Goal: Task Accomplishment & Management: Manage account settings

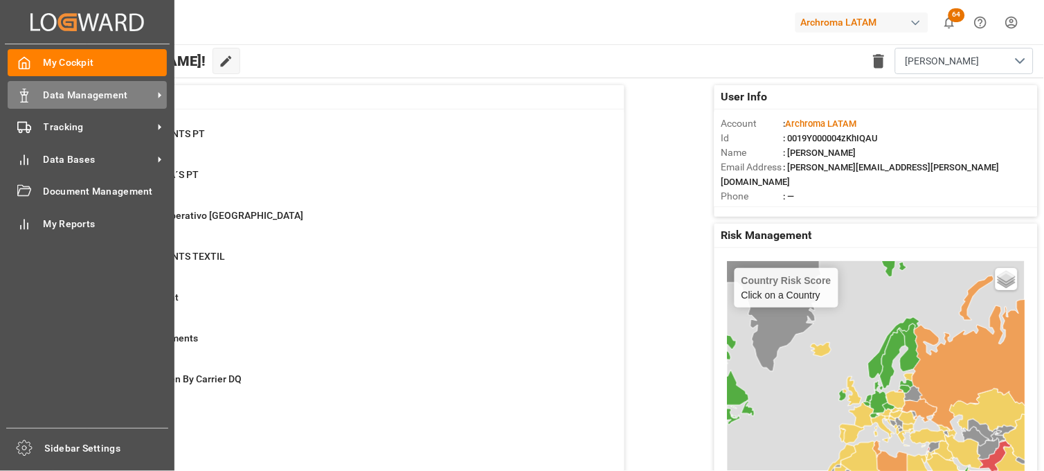
click at [40, 97] on div "Data Management Data Management" at bounding box center [87, 94] width 159 height 27
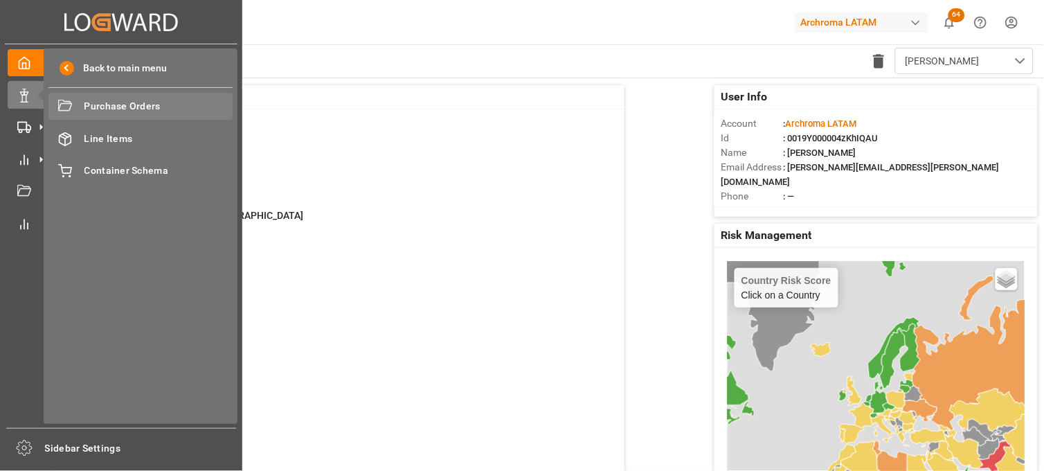
click at [143, 107] on span "Purchase Orders" at bounding box center [158, 106] width 149 height 15
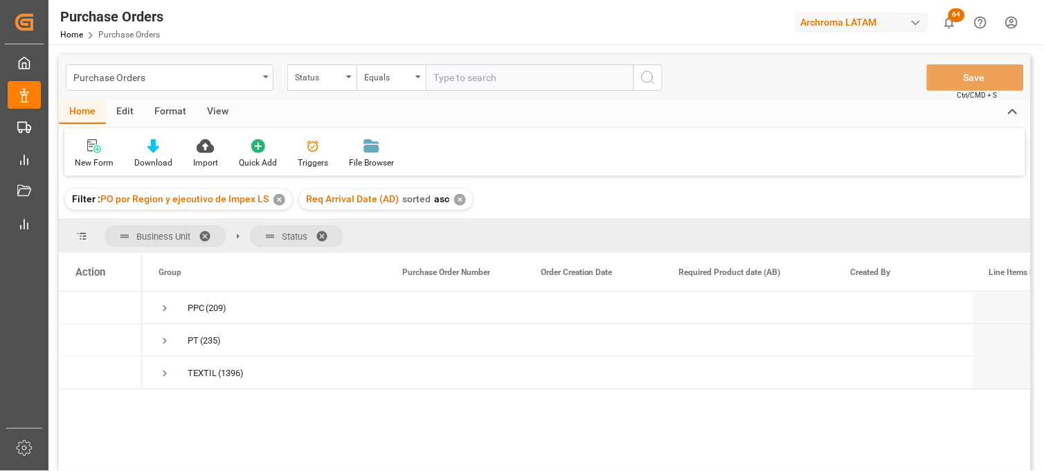
click at [280, 199] on div "✕" at bounding box center [279, 200] width 12 height 12
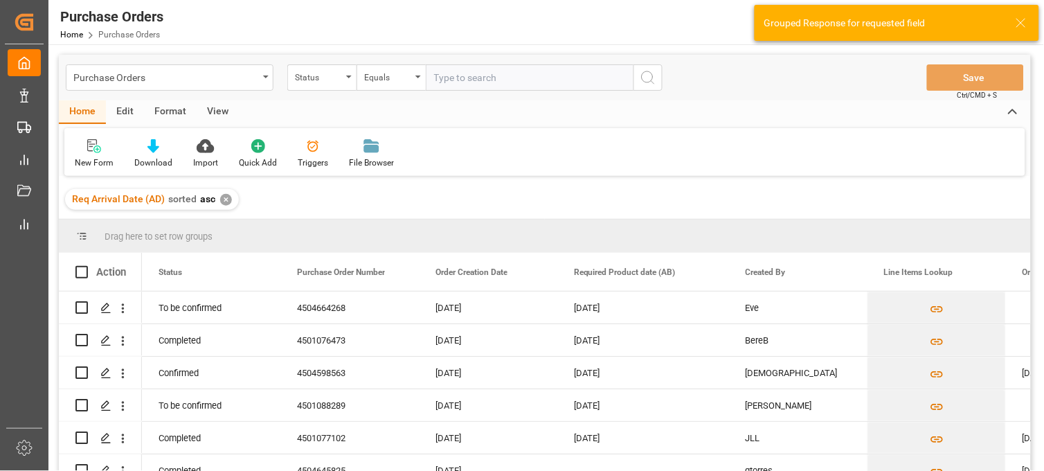
click at [224, 201] on div "✕" at bounding box center [226, 200] width 12 height 12
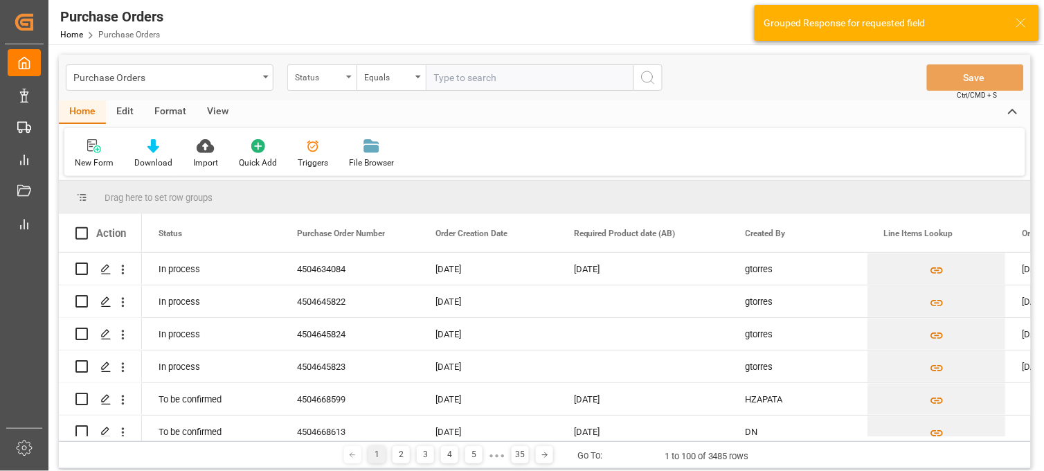
click at [333, 78] on div "Status" at bounding box center [318, 76] width 47 height 16
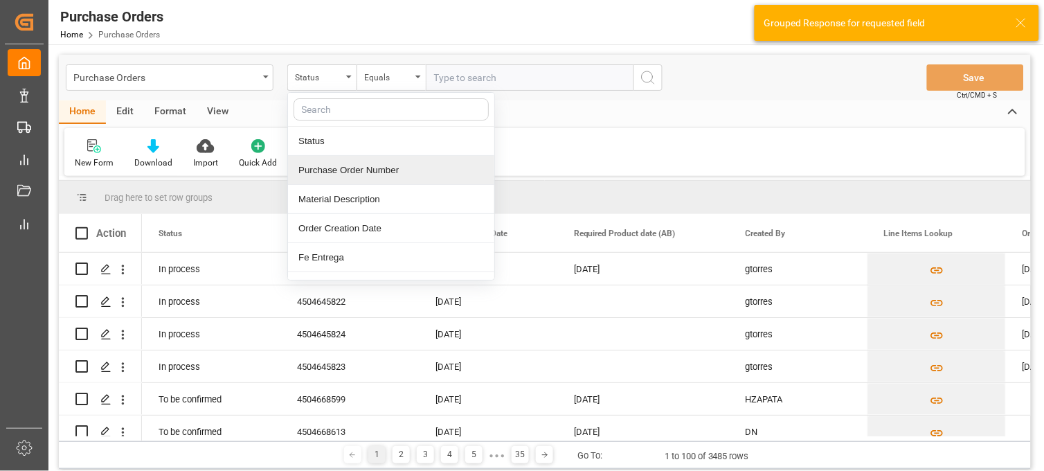
click at [339, 174] on div "Purchase Order Number" at bounding box center [391, 170] width 206 height 29
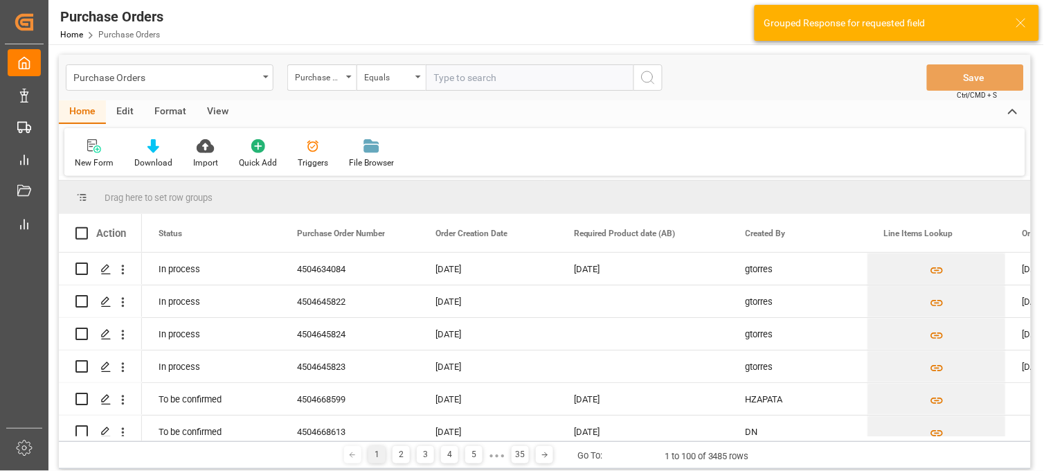
click at [453, 81] on input "text" at bounding box center [530, 77] width 208 height 26
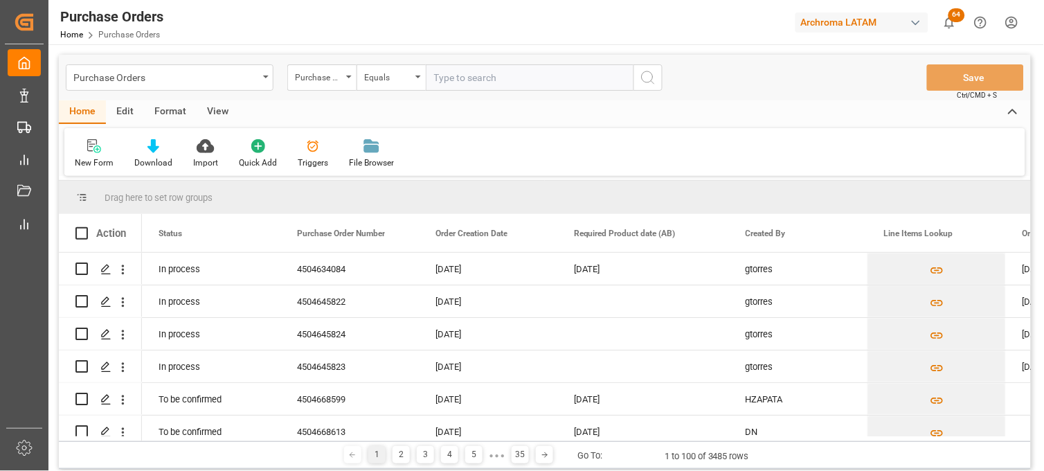
paste input "4504633302"
type input "4504633302"
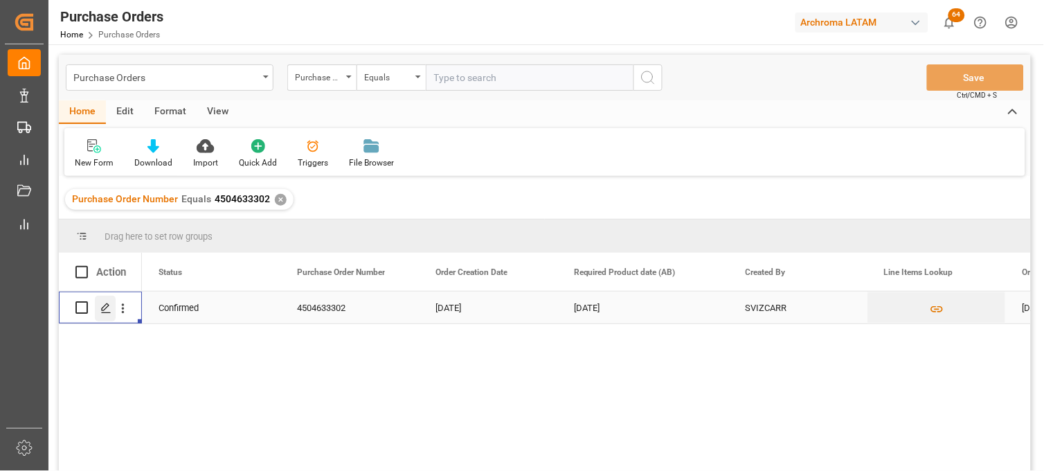
click at [105, 313] on icon "Press SPACE to select this row." at bounding box center [105, 308] width 11 height 11
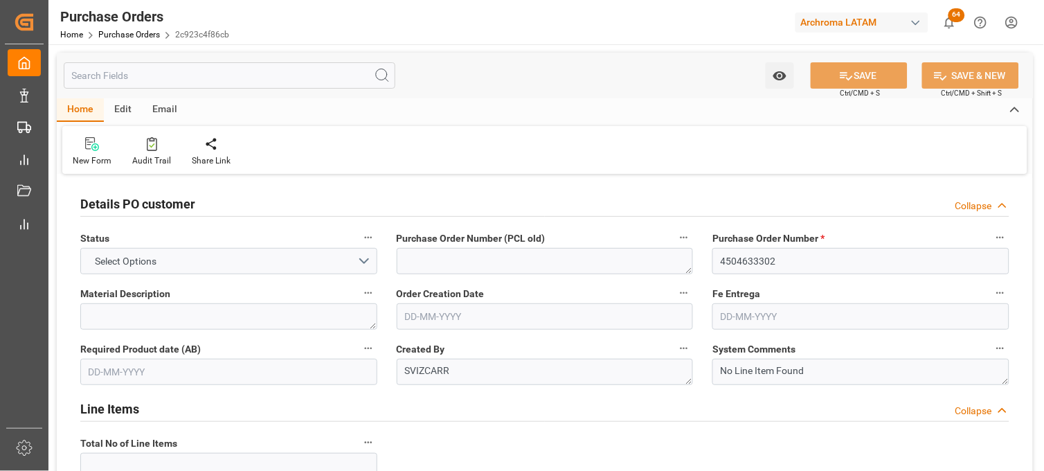
type input "1"
type input "[DATE]"
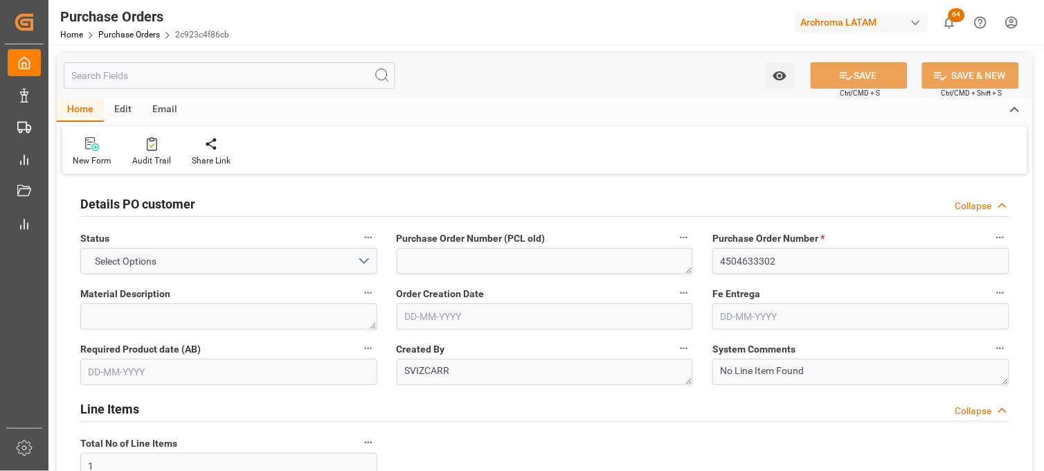
type input "[DATE]"
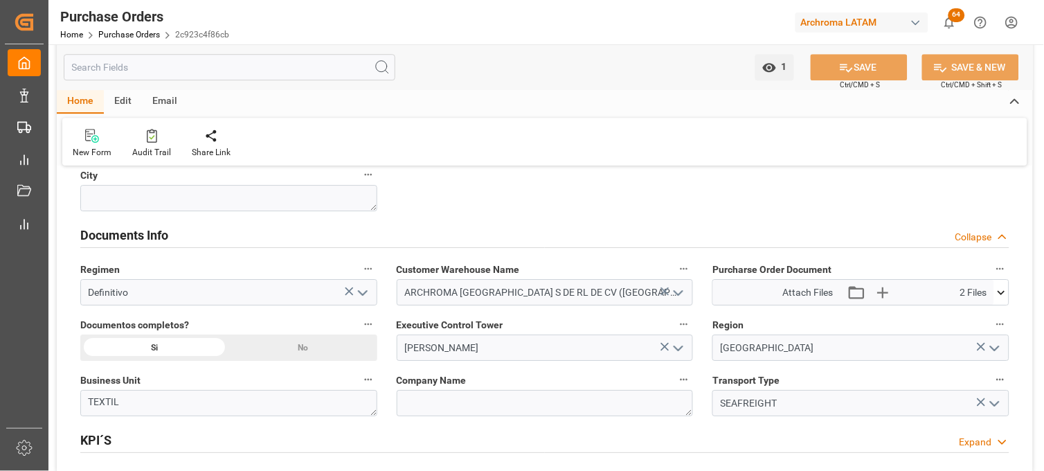
scroll to position [923, 0]
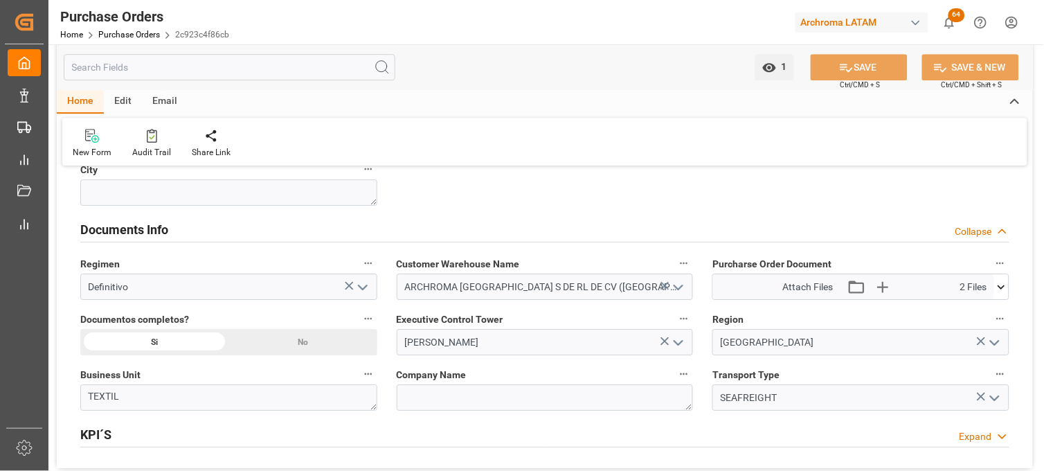
click at [1000, 291] on icon at bounding box center [1001, 287] width 15 height 15
click at [995, 309] on icon at bounding box center [993, 312] width 15 height 15
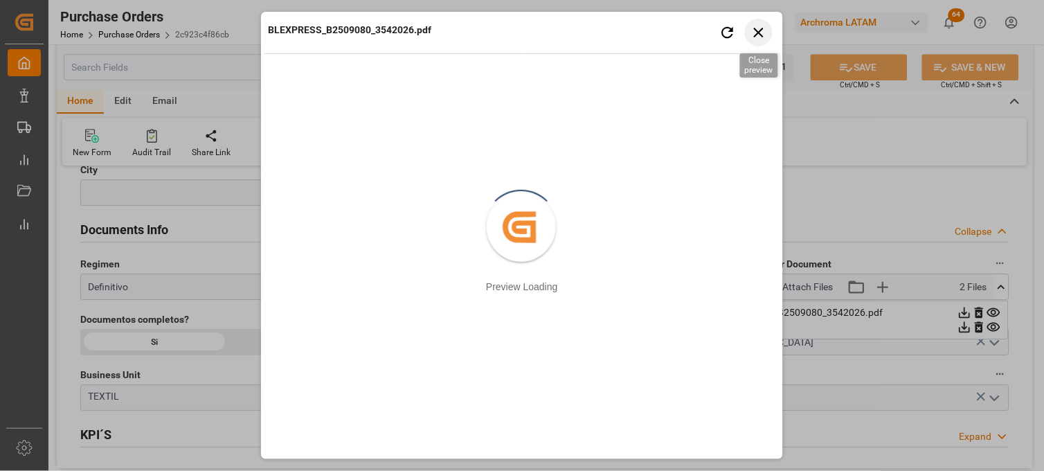
click at [759, 35] on icon "button" at bounding box center [758, 32] width 17 height 17
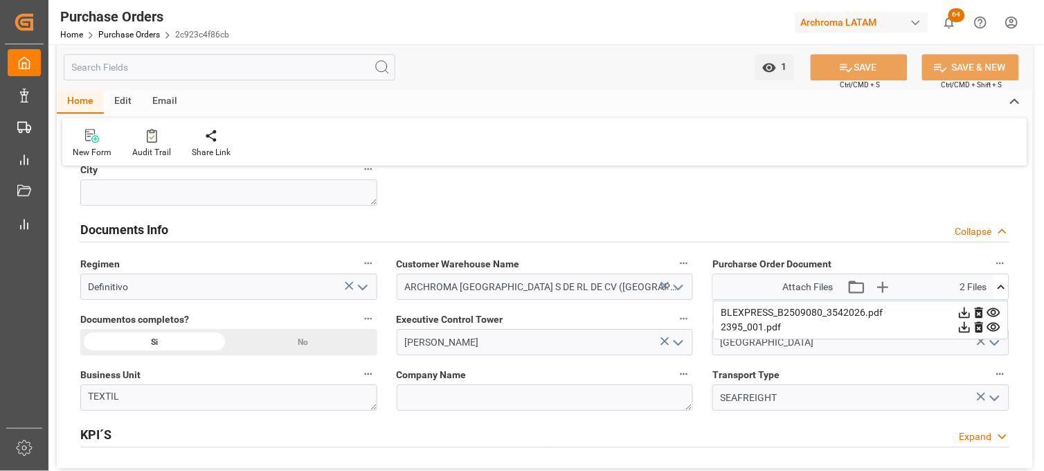
click at [994, 325] on icon at bounding box center [993, 327] width 13 height 9
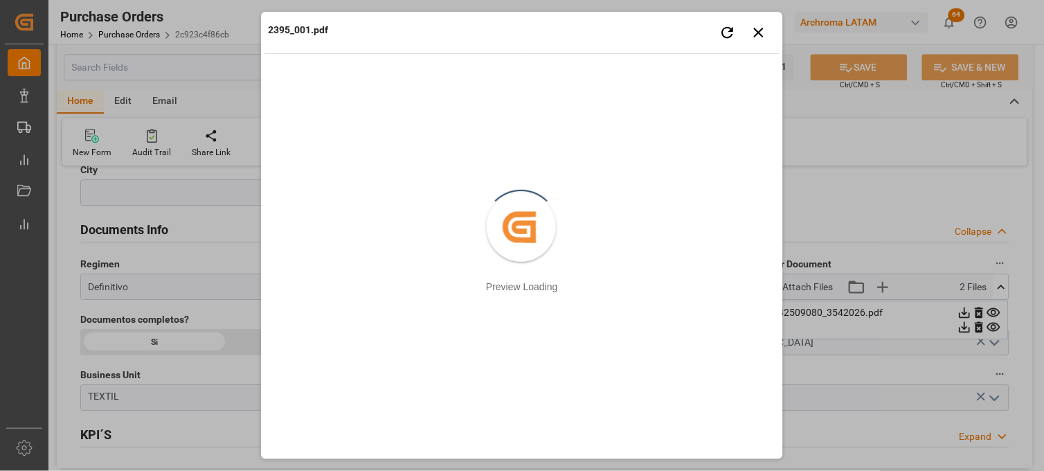
click at [756, 47] on div "2395_001.pdf Retry Close preview" at bounding box center [521, 34] width 515 height 38
click at [760, 33] on icon "button" at bounding box center [759, 33] width 10 height 10
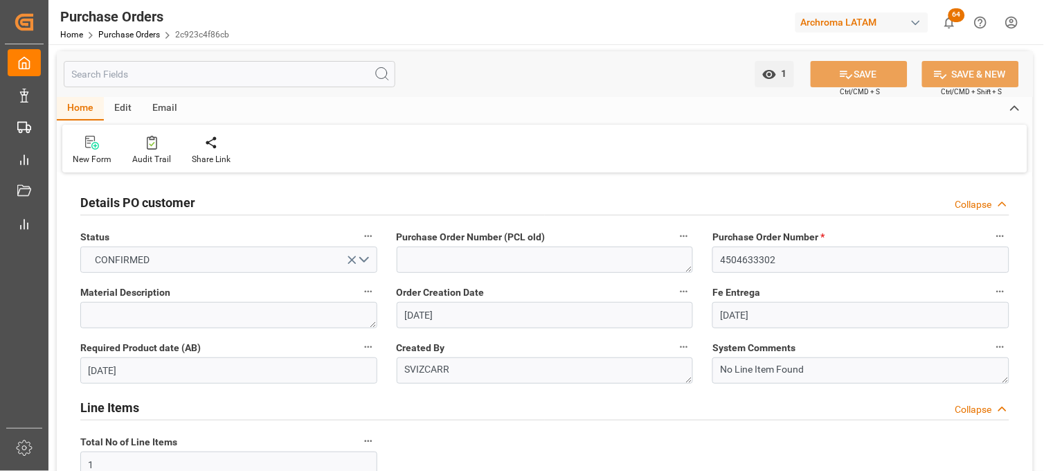
scroll to position [0, 0]
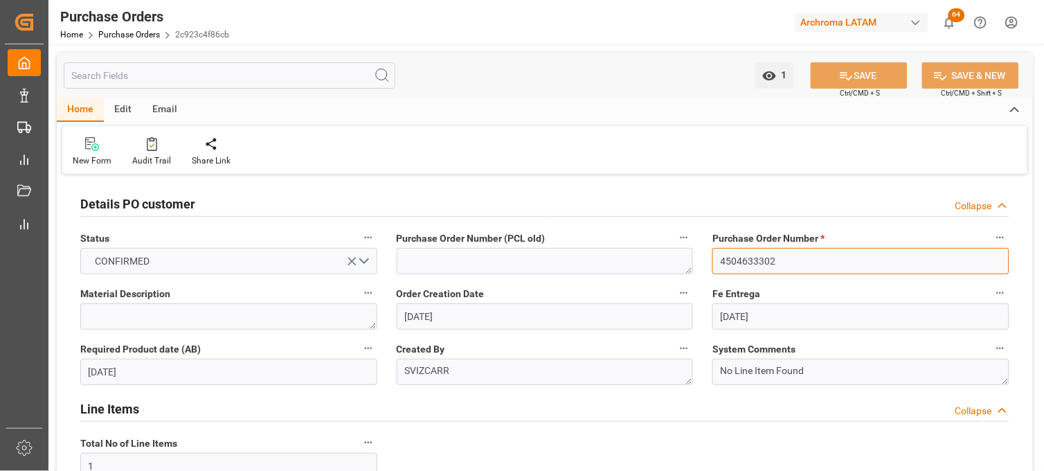
click at [724, 258] on input "4504633302" at bounding box center [860, 261] width 297 height 26
click at [134, 33] on link "Purchase Orders" at bounding box center [129, 35] width 62 height 10
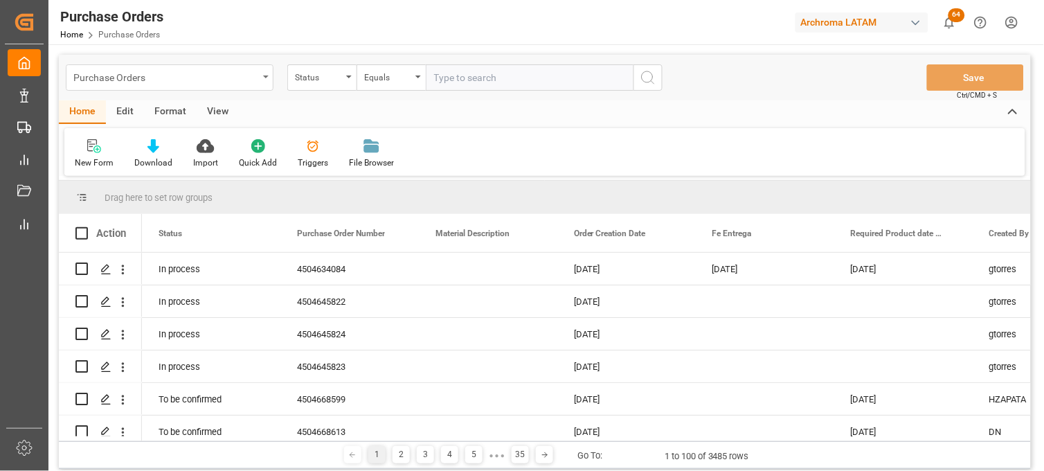
click at [262, 77] on div "Purchase Orders" at bounding box center [170, 77] width 208 height 26
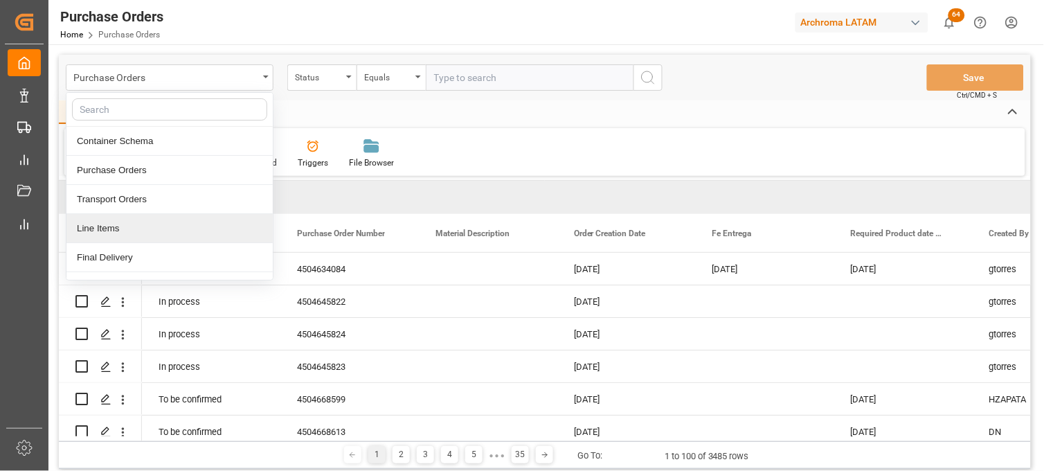
click at [141, 228] on div "Line Items" at bounding box center [169, 228] width 206 height 29
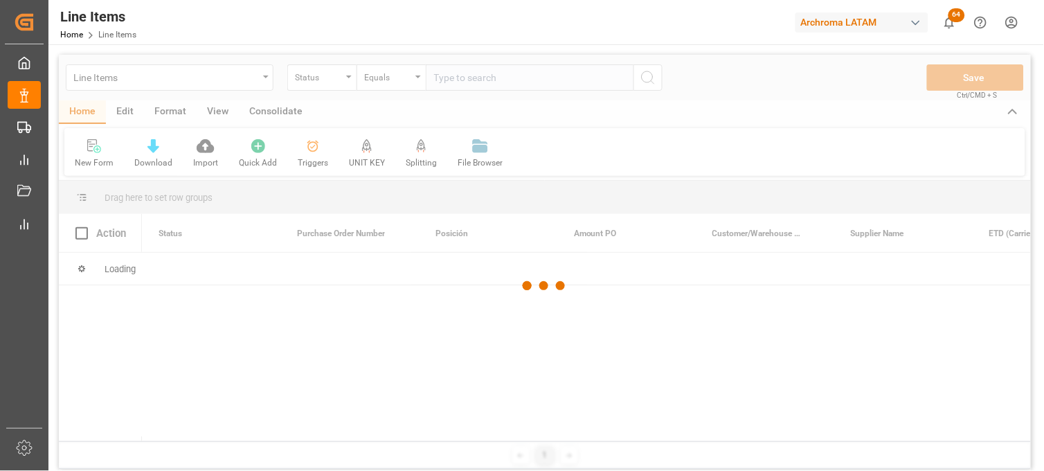
click at [336, 84] on div at bounding box center [545, 286] width 972 height 462
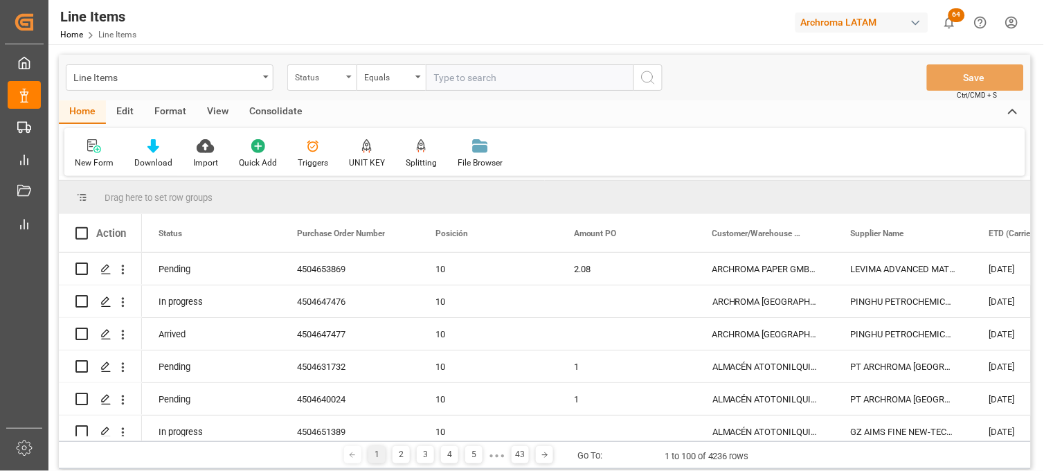
click at [343, 78] on div "Status" at bounding box center [321, 77] width 69 height 26
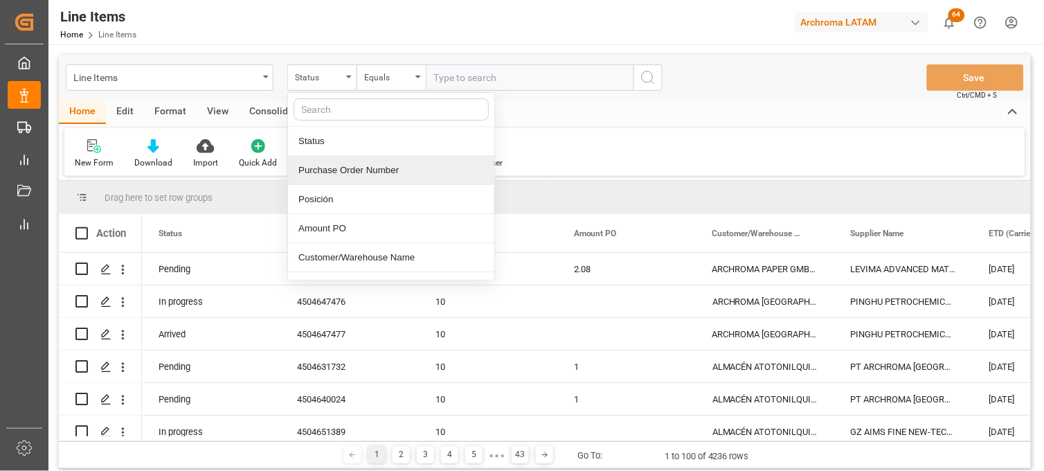
click at [343, 177] on div "Purchase Order Number" at bounding box center [391, 170] width 206 height 29
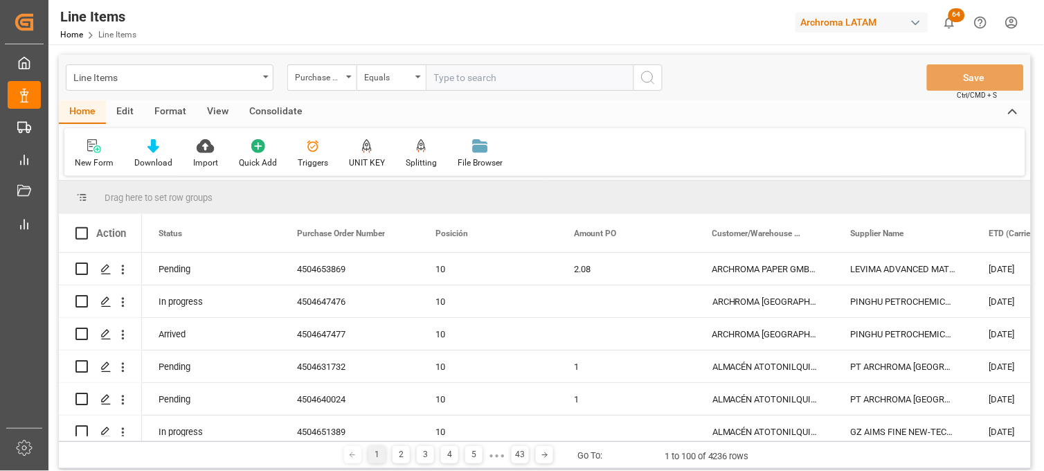
click at [447, 80] on input "text" at bounding box center [530, 77] width 208 height 26
paste input "4504633302"
type input "4504633302"
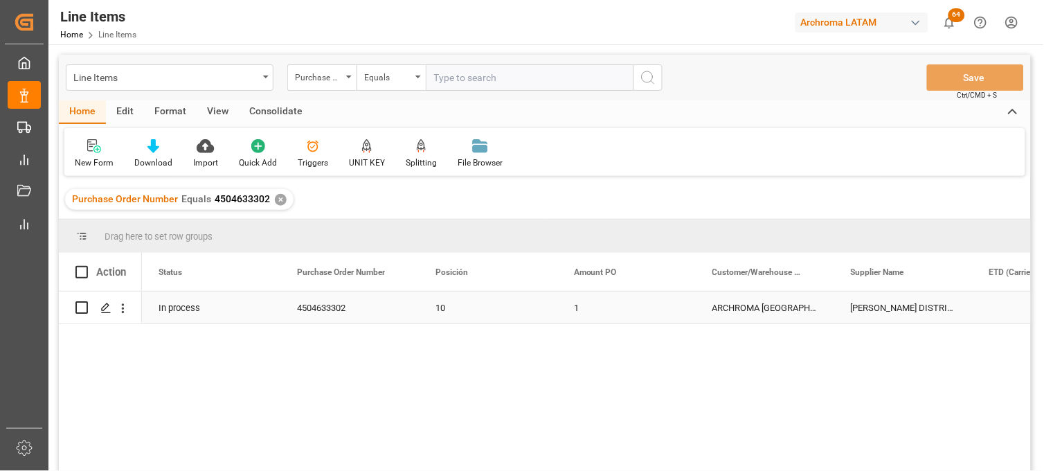
click at [585, 309] on div "1" at bounding box center [626, 307] width 138 height 32
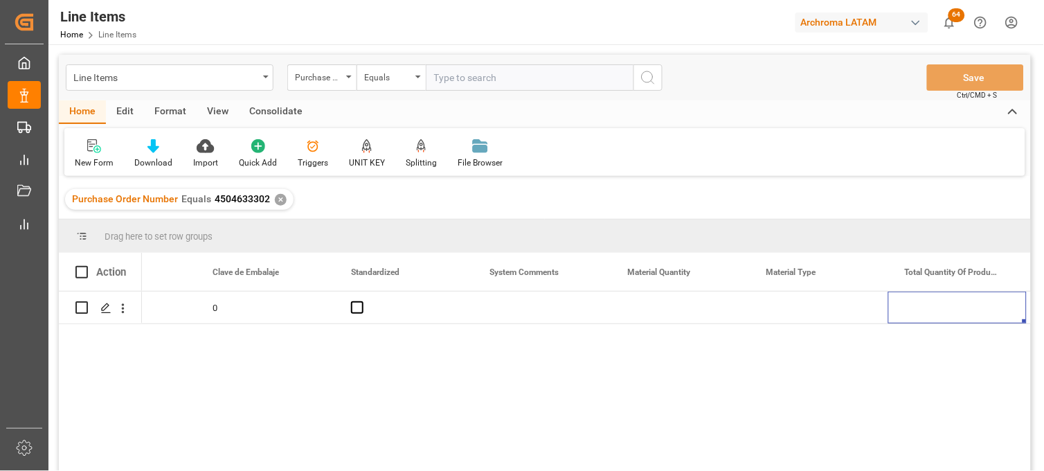
scroll to position [0, 1746]
click at [525, 309] on div "Press SPACE to select this row." at bounding box center [542, 307] width 138 height 32
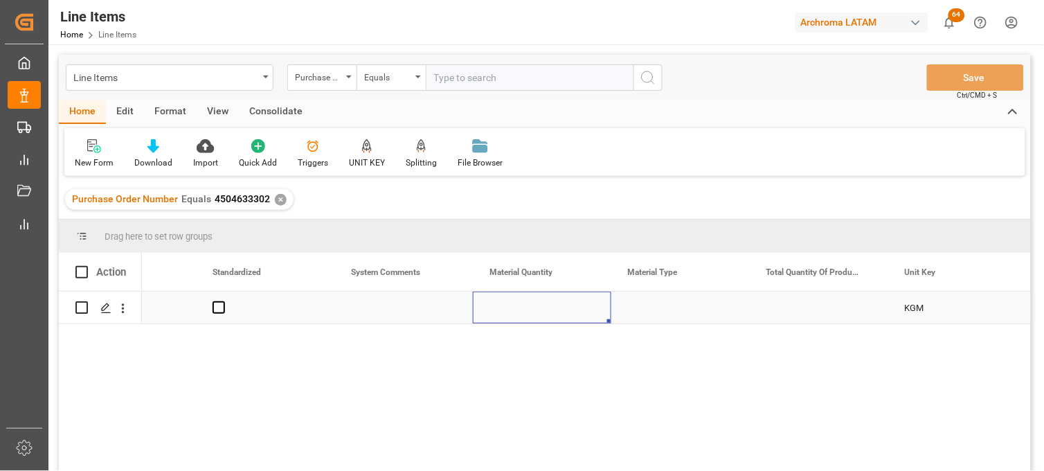
click at [525, 309] on div "Press SPACE to select this row." at bounding box center [542, 307] width 138 height 32
click at [526, 309] on input "Press SPACE to select this row." at bounding box center [542, 316] width 116 height 26
type input "8"
click at [660, 303] on div "Press SPACE to select this row." at bounding box center [680, 307] width 138 height 32
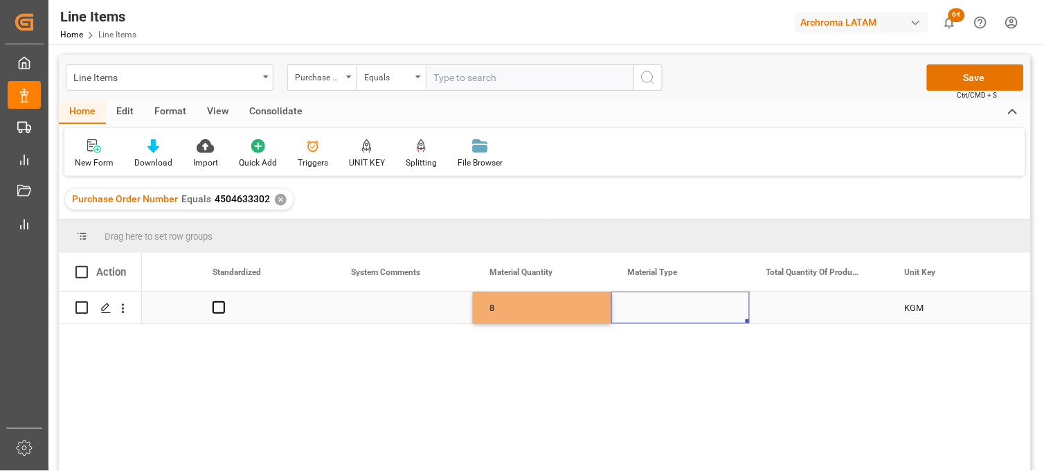
click at [660, 303] on div "Press SPACE to select this row." at bounding box center [680, 307] width 138 height 32
click at [660, 303] on input "Press SPACE to select this row." at bounding box center [680, 316] width 116 height 26
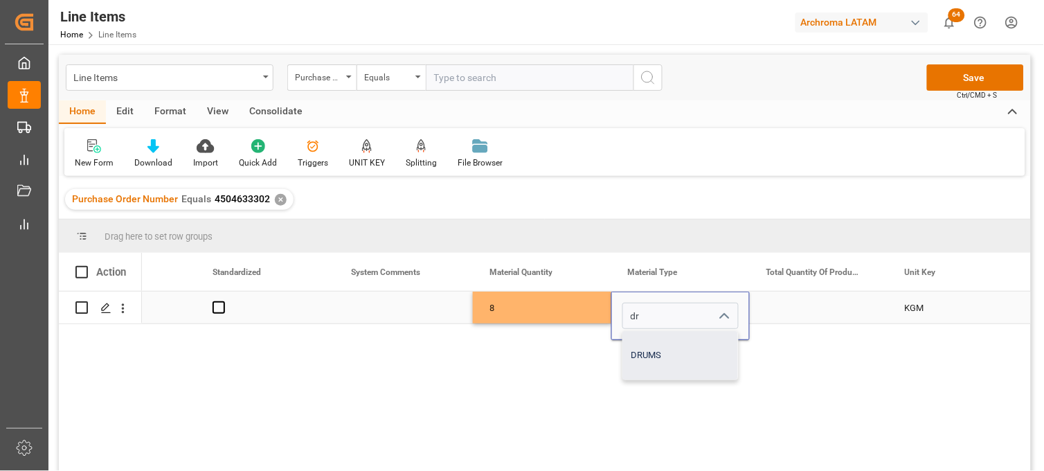
click at [645, 350] on div "DRUMS" at bounding box center [680, 355] width 115 height 48
type input "DRUMS"
click at [787, 303] on div "Press SPACE to select this row." at bounding box center [819, 307] width 138 height 32
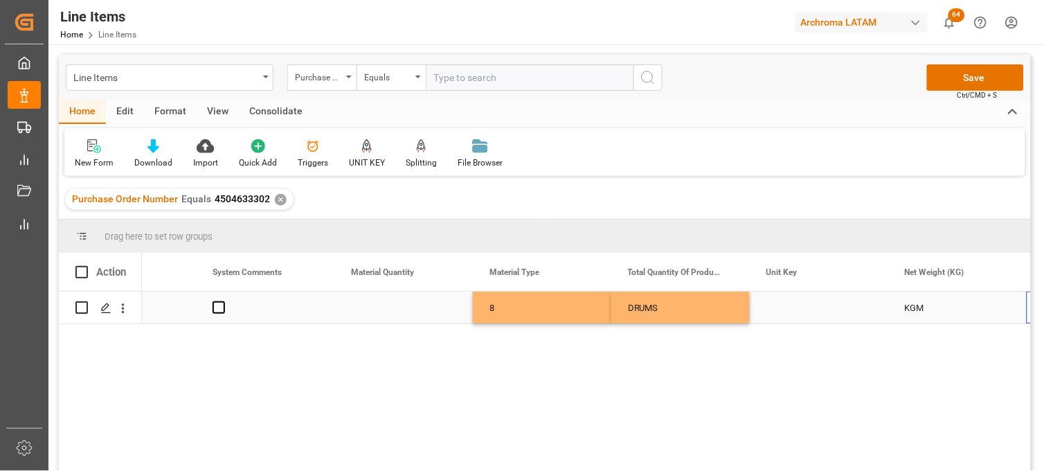
scroll to position [0, 0]
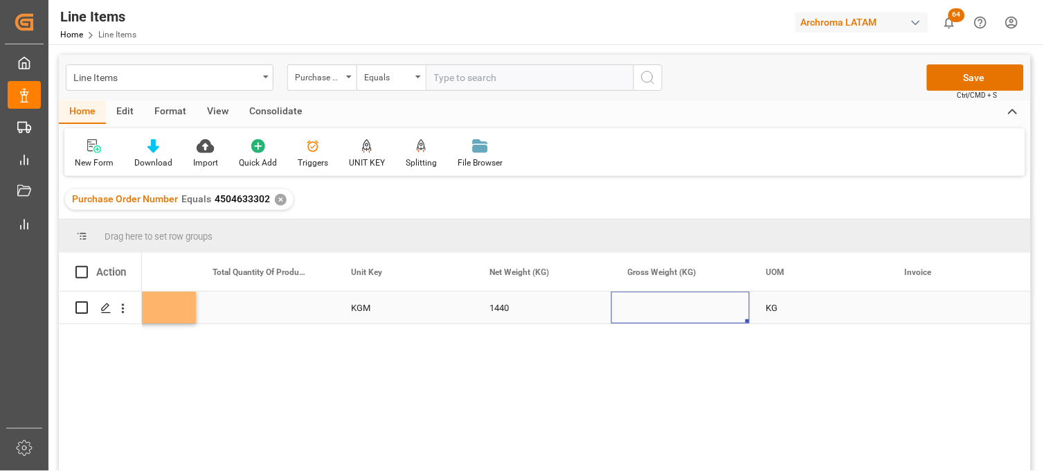
click at [667, 309] on div "Press SPACE to select this row." at bounding box center [680, 307] width 138 height 32
click at [646, 309] on div "Press SPACE to select this row." at bounding box center [680, 307] width 138 height 32
click at [646, 309] on input "Press SPACE to select this row." at bounding box center [680, 316] width 116 height 26
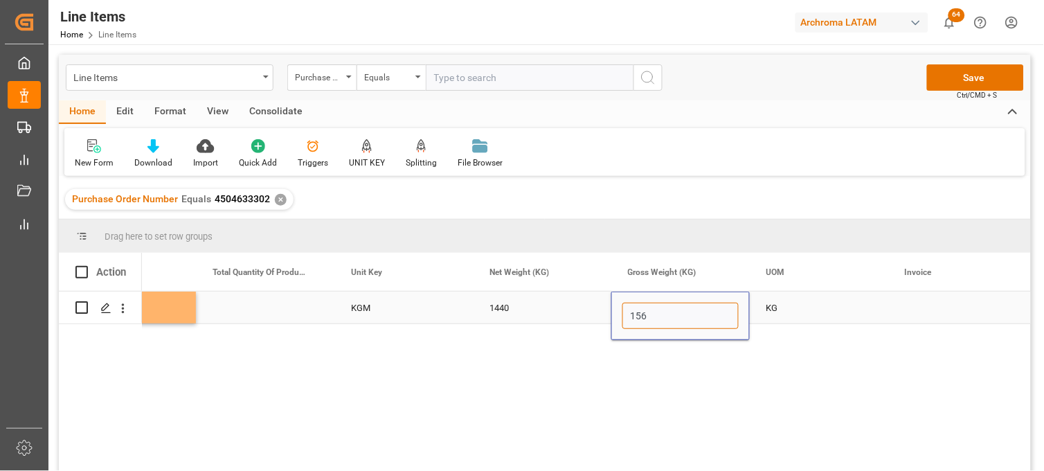
type input "1563"
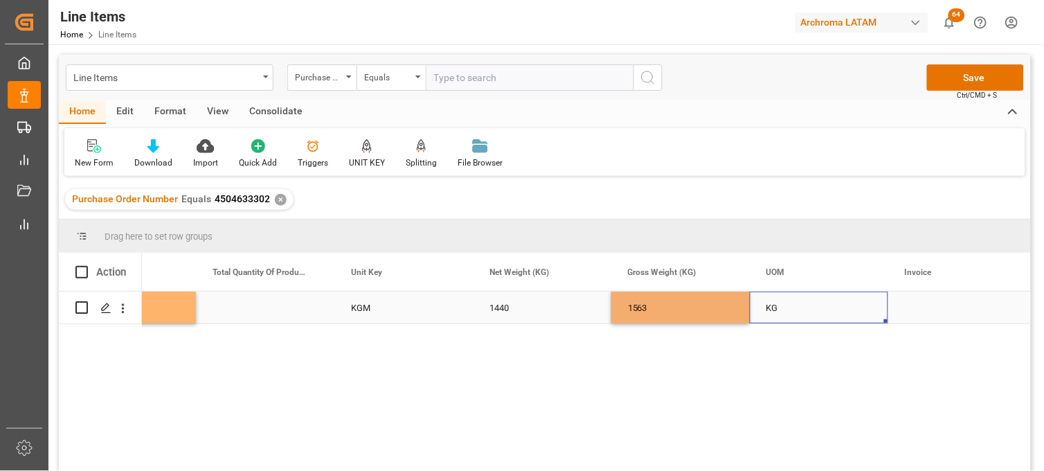
click at [774, 308] on div "KG" at bounding box center [819, 307] width 138 height 32
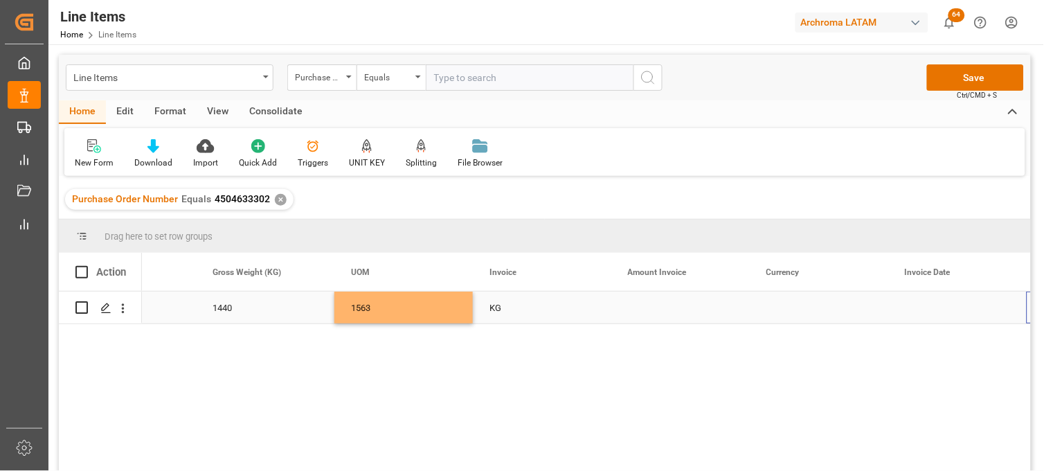
scroll to position [0, 2715]
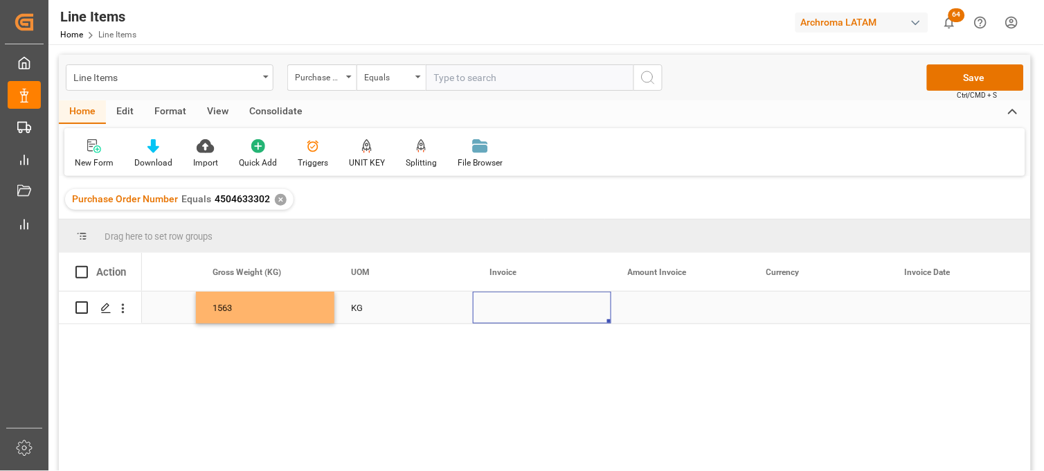
click at [515, 305] on div "Press SPACE to select this row." at bounding box center [542, 307] width 138 height 32
click at [512, 309] on div "Press SPACE to select this row." at bounding box center [542, 307] width 138 height 32
click at [512, 309] on input "Press SPACE to select this row." at bounding box center [542, 316] width 116 height 26
type input "901 88436"
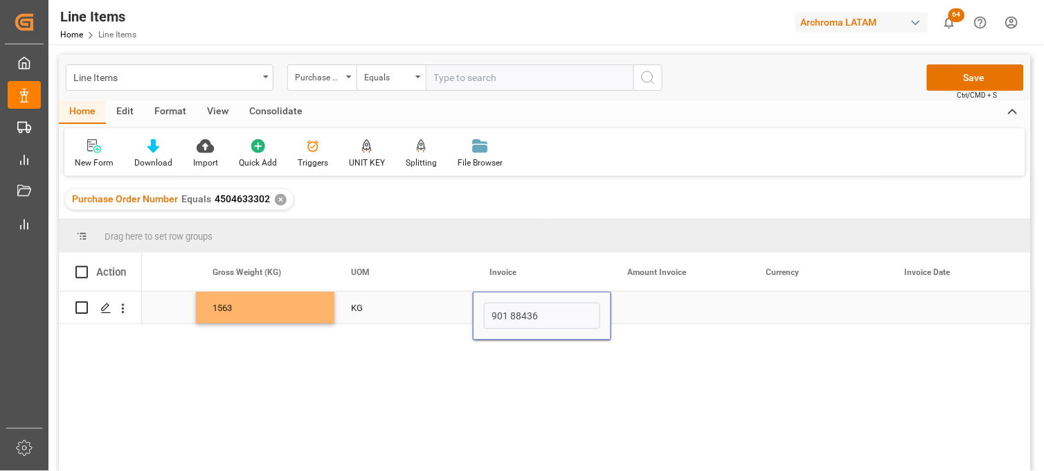
click at [652, 313] on div "Press SPACE to select this row." at bounding box center [680, 307] width 138 height 32
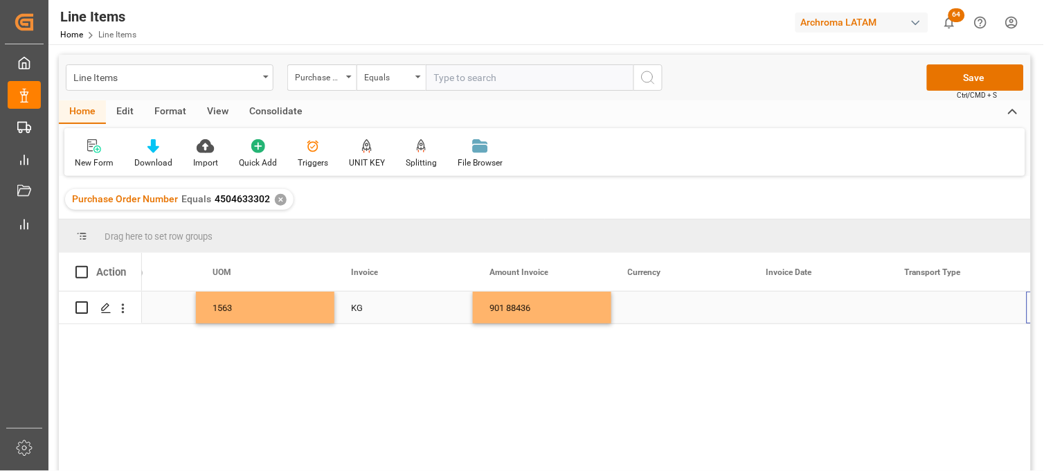
scroll to position [0, 2854]
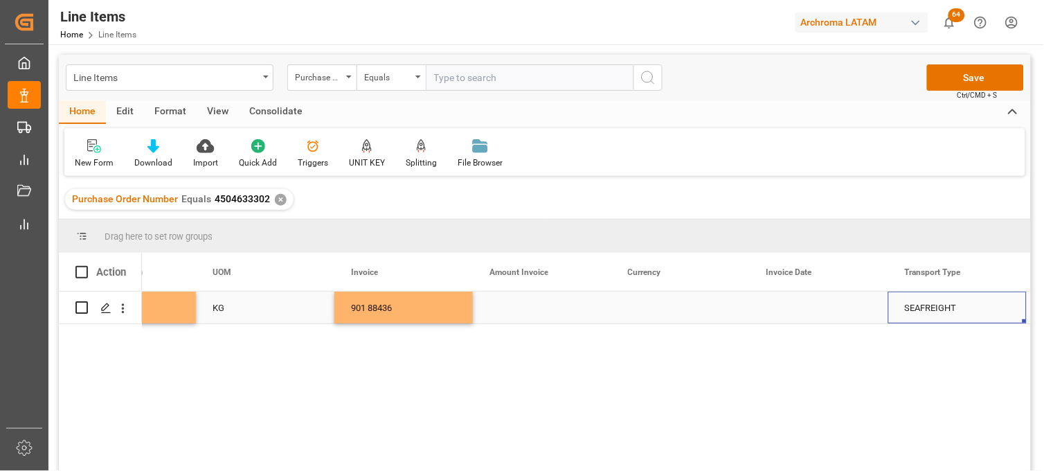
click at [511, 309] on div "Press SPACE to select this row." at bounding box center [542, 307] width 138 height 32
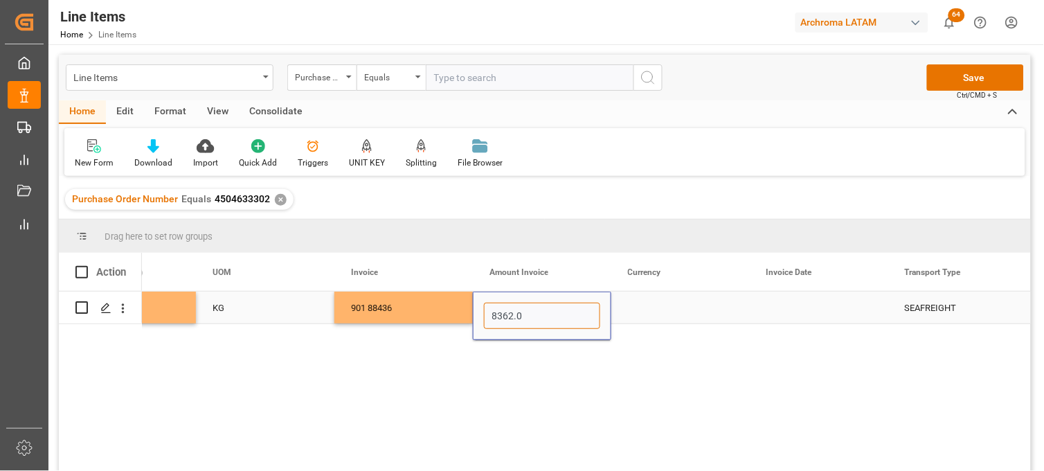
type input "8362.08"
click at [642, 314] on div "Press SPACE to select this row." at bounding box center [680, 307] width 138 height 32
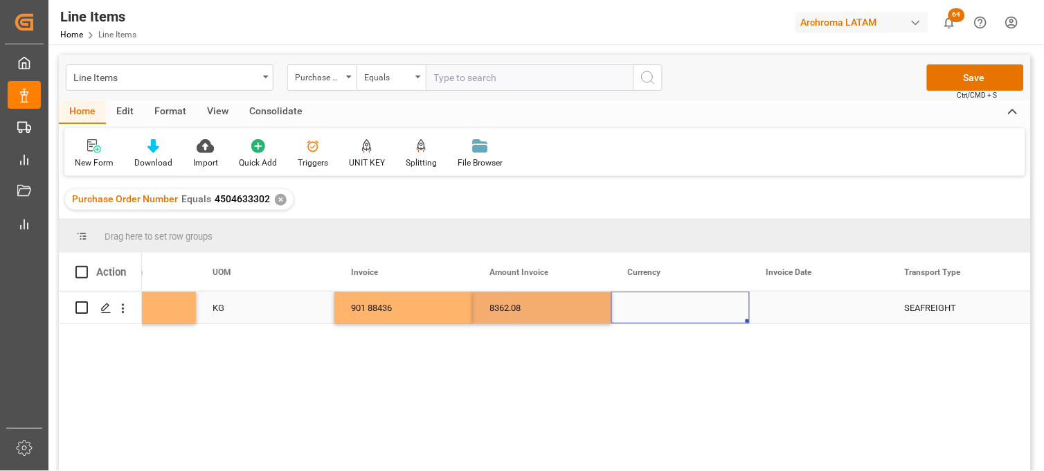
click at [642, 315] on div "Press SPACE to select this row." at bounding box center [680, 307] width 138 height 32
click at [633, 309] on input "Press SPACE to select this row." at bounding box center [680, 316] width 116 height 26
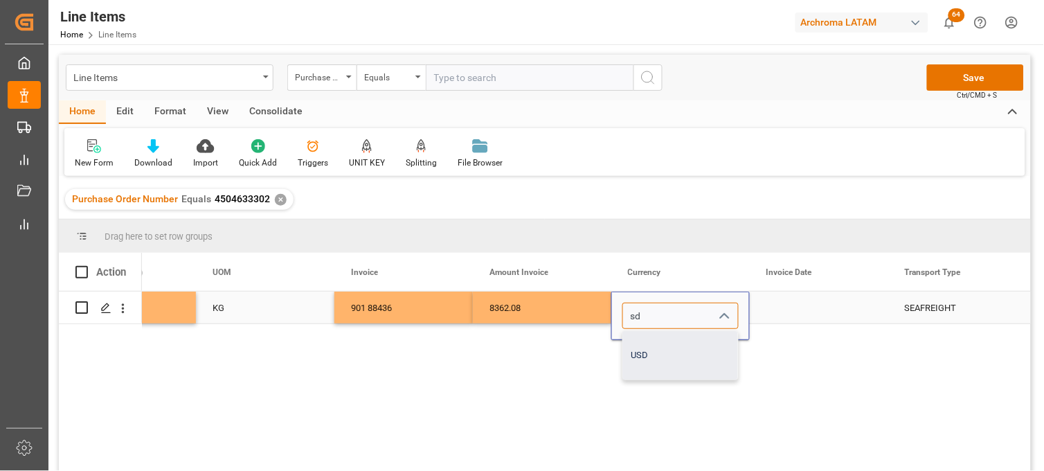
click at [693, 355] on div "USD" at bounding box center [680, 355] width 115 height 48
type input "USD"
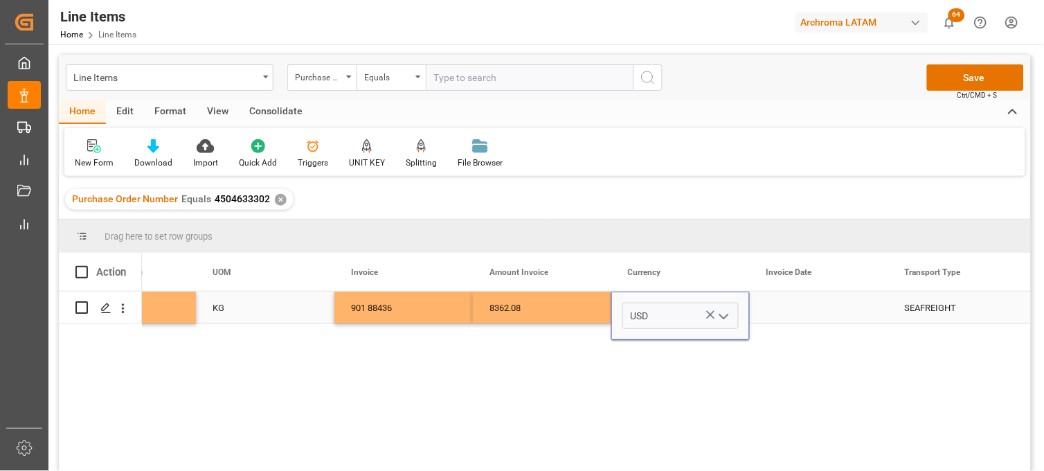
click at [771, 309] on div "Press SPACE to select this row." at bounding box center [819, 307] width 138 height 32
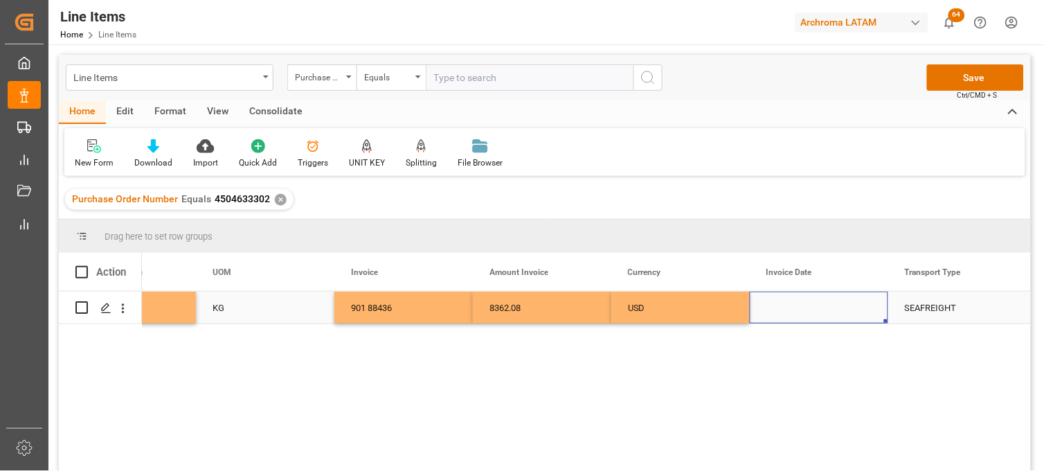
click at [789, 312] on div "Press SPACE to select this row." at bounding box center [819, 307] width 138 height 32
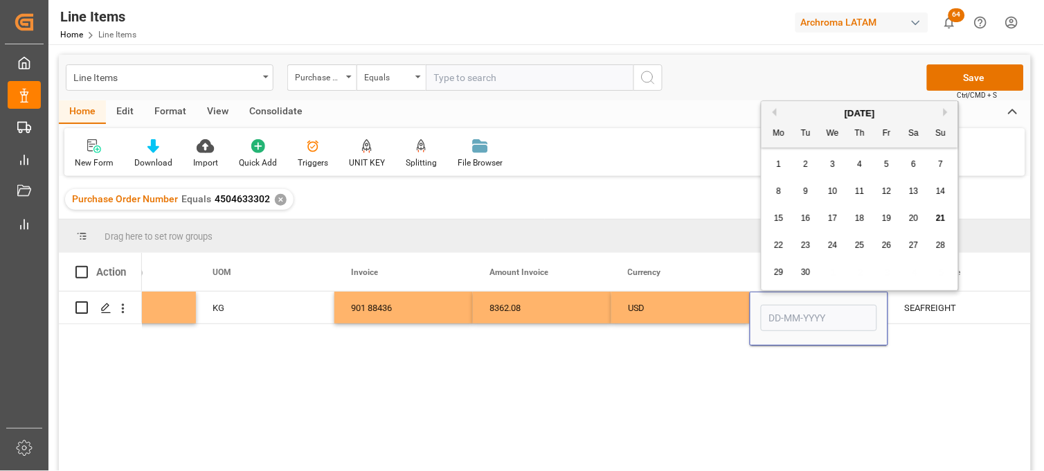
click at [774, 112] on button "Previous Month" at bounding box center [772, 112] width 8 height 8
click at [832, 246] on span "20" at bounding box center [832, 245] width 9 height 10
type input "20-08-2025"
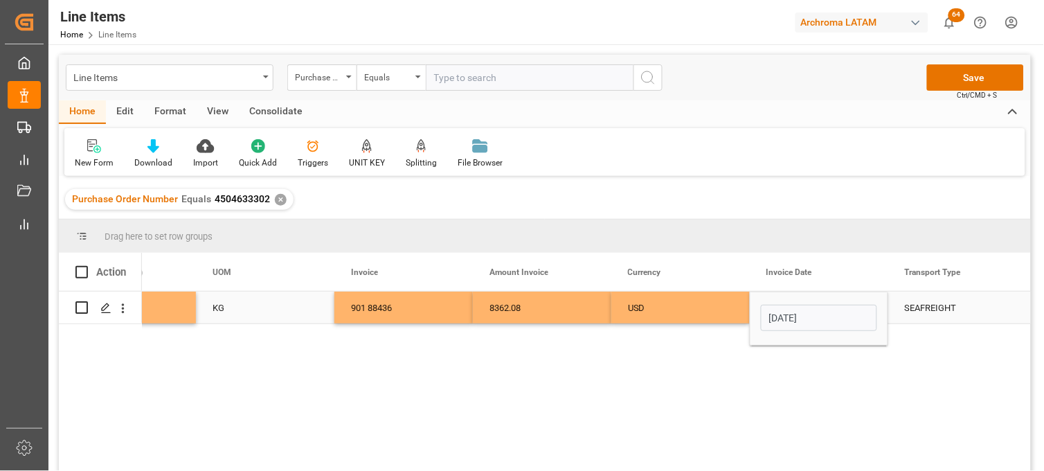
click at [921, 319] on div "SEAFREIGHT" at bounding box center [957, 308] width 105 height 32
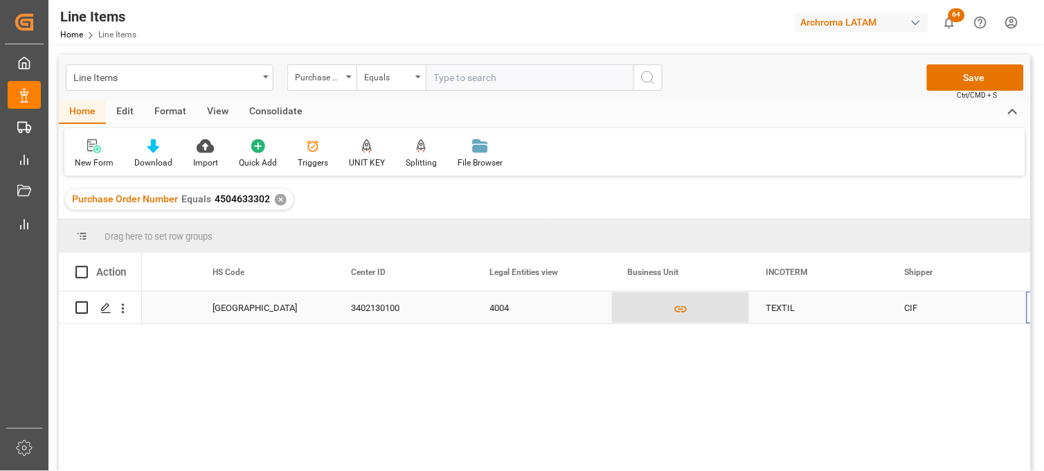
scroll to position [0, 3823]
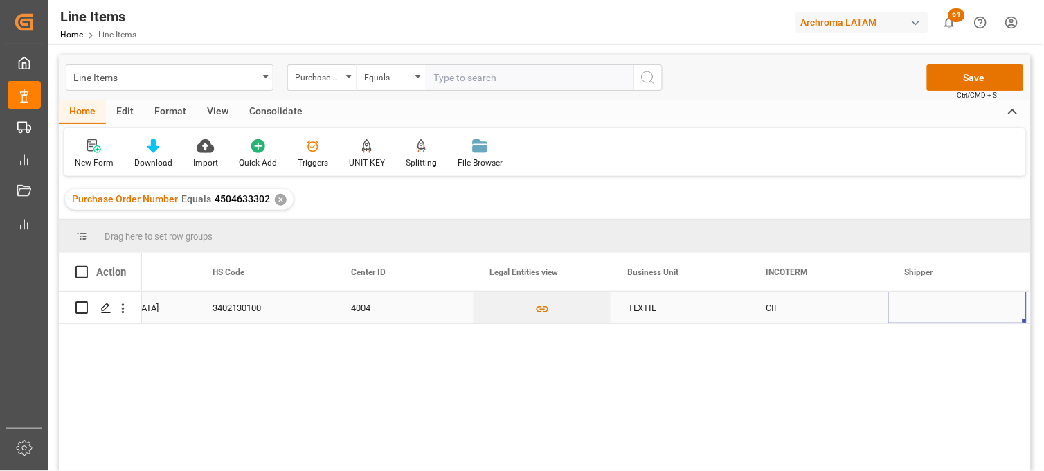
click at [363, 306] on div "4004" at bounding box center [403, 307] width 138 height 32
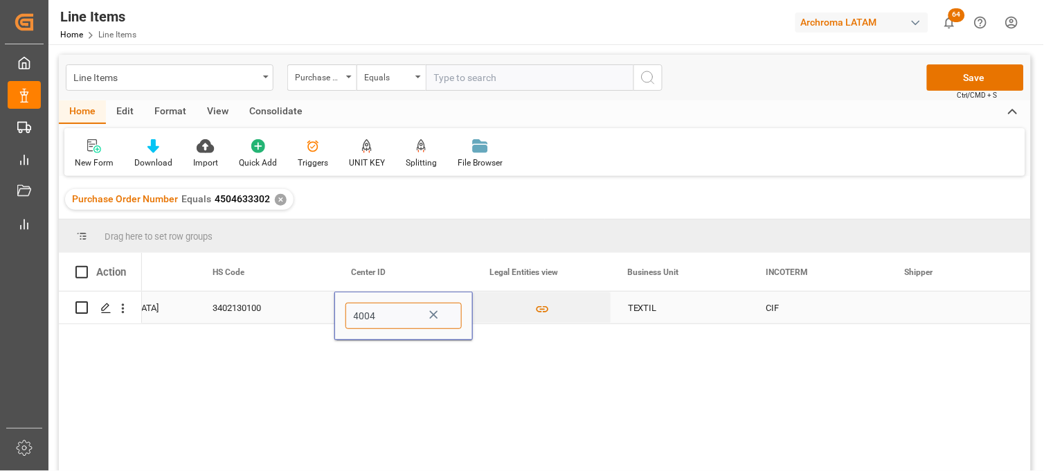
click at [363, 306] on input "4004" at bounding box center [403, 316] width 116 height 26
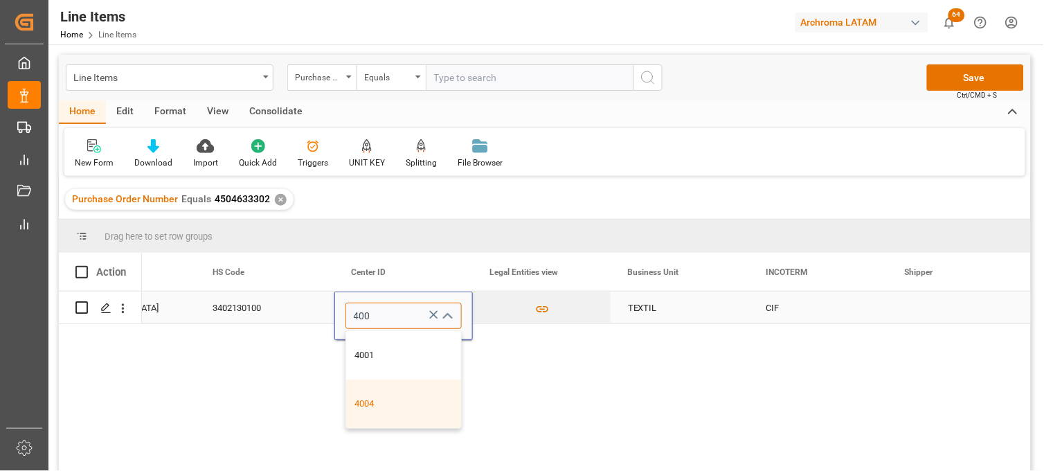
type input "4001"
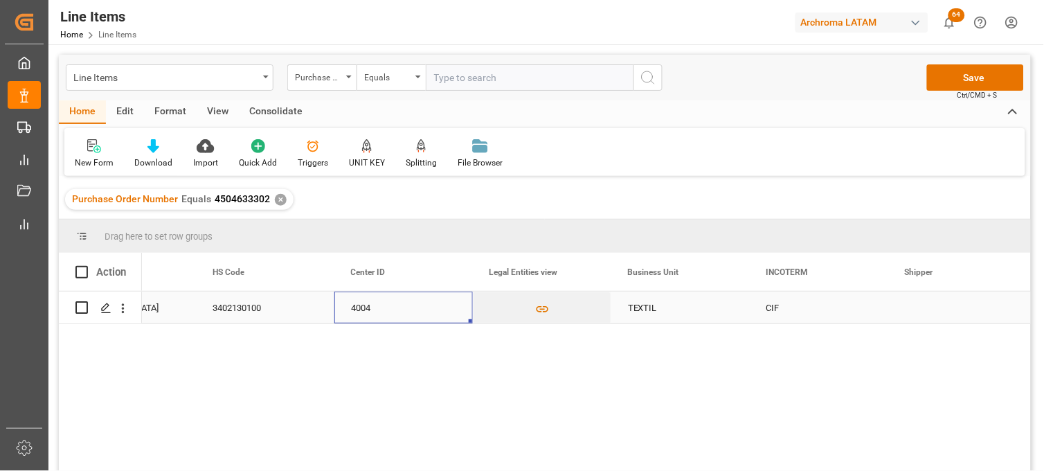
click at [368, 307] on div "4004" at bounding box center [403, 307] width 138 height 32
click at [430, 313] on icon "Press SPACE to select this row." at bounding box center [433, 314] width 15 height 15
click at [444, 316] on polyline "open menu" at bounding box center [447, 316] width 8 height 4
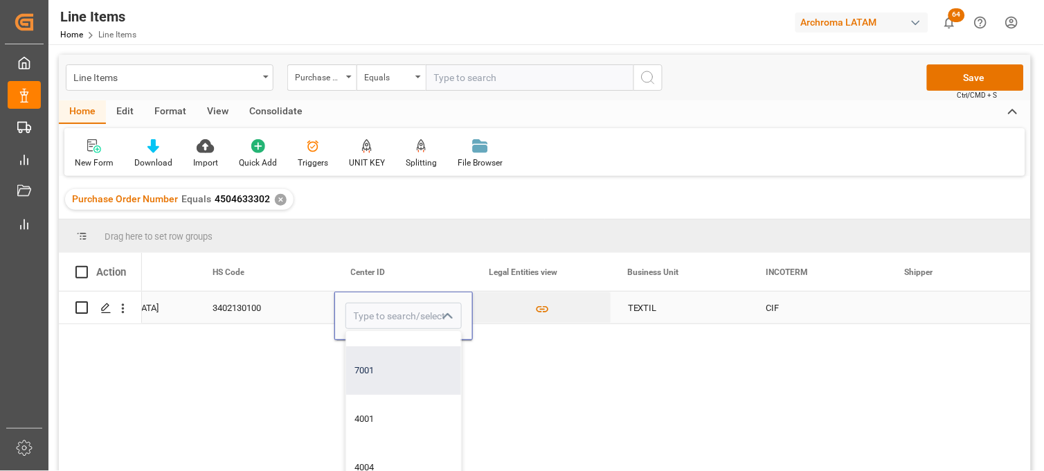
scroll to position [154, 0]
click at [372, 386] on div "4001" at bounding box center [403, 380] width 115 height 48
type input "4001"
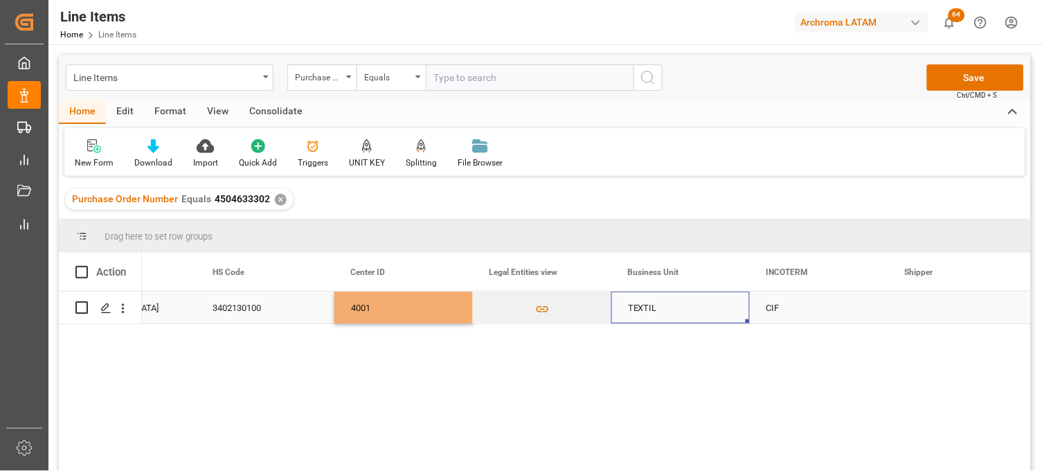
click at [659, 307] on div "TEXTIL" at bounding box center [680, 307] width 138 height 32
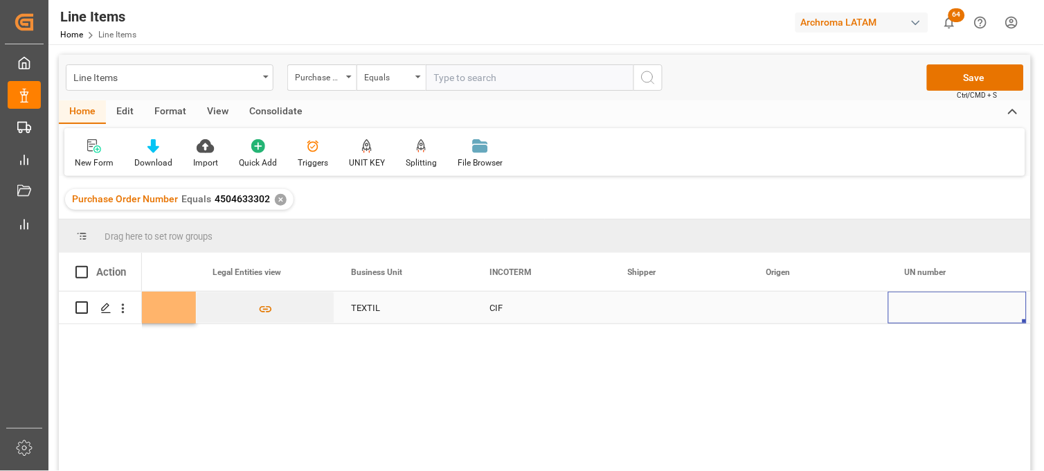
scroll to position [0, 4238]
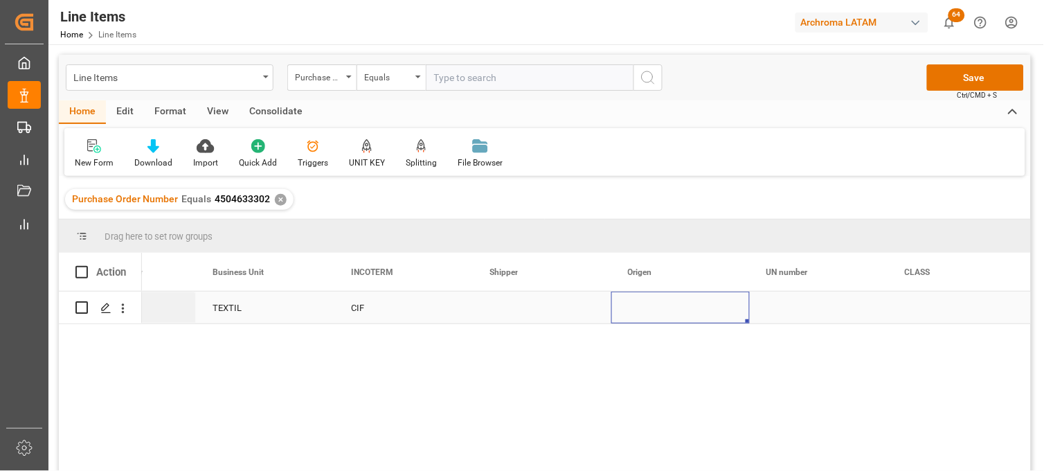
click at [653, 305] on div "Press SPACE to select this row." at bounding box center [680, 307] width 138 height 32
click at [635, 307] on div "Press SPACE to select this row." at bounding box center [680, 307] width 138 height 32
click at [635, 307] on input "Press SPACE to select this row." at bounding box center [680, 316] width 116 height 26
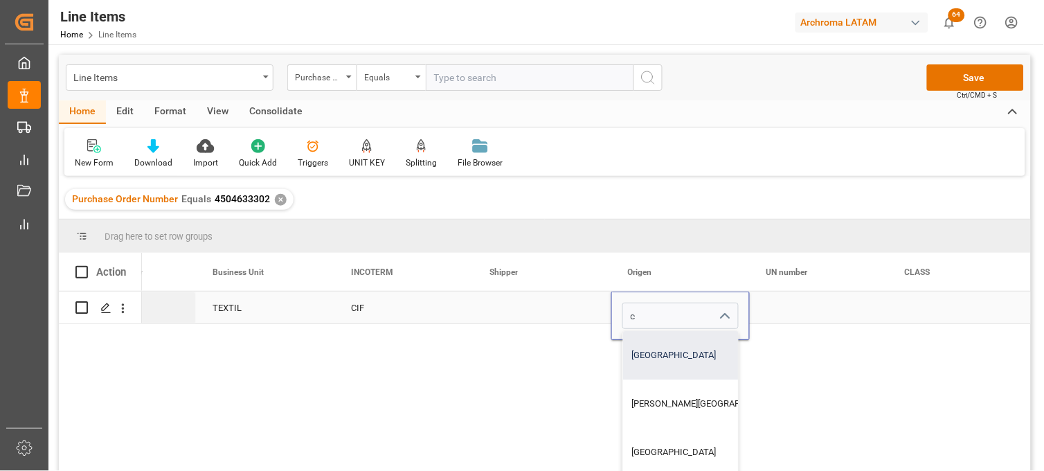
click at [655, 350] on div "CHINA" at bounding box center [707, 355] width 168 height 48
type input "CHINA"
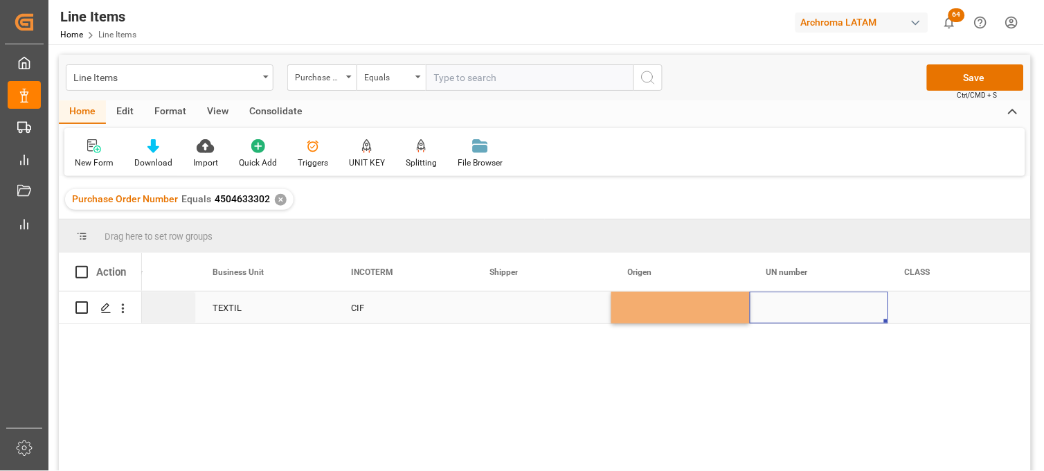
click at [771, 308] on div "Press SPACE to select this row." at bounding box center [819, 307] width 138 height 32
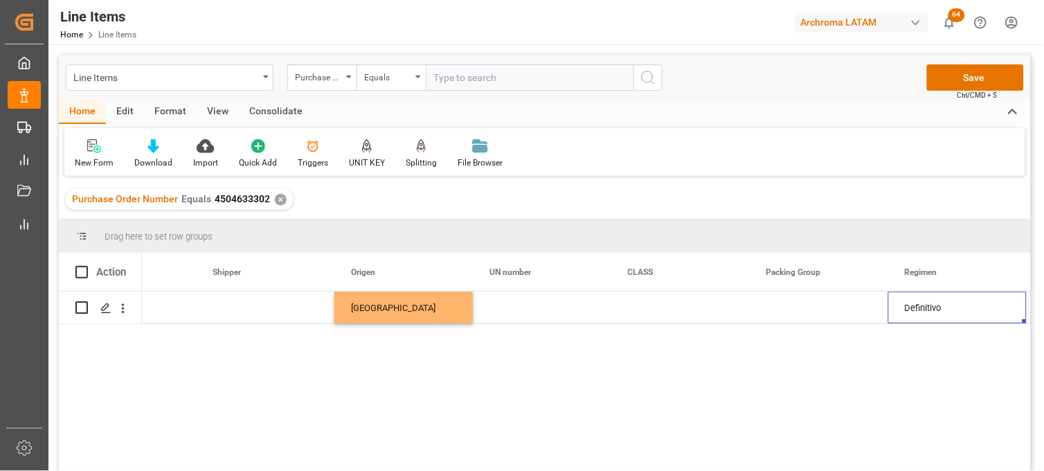
scroll to position [0, 4654]
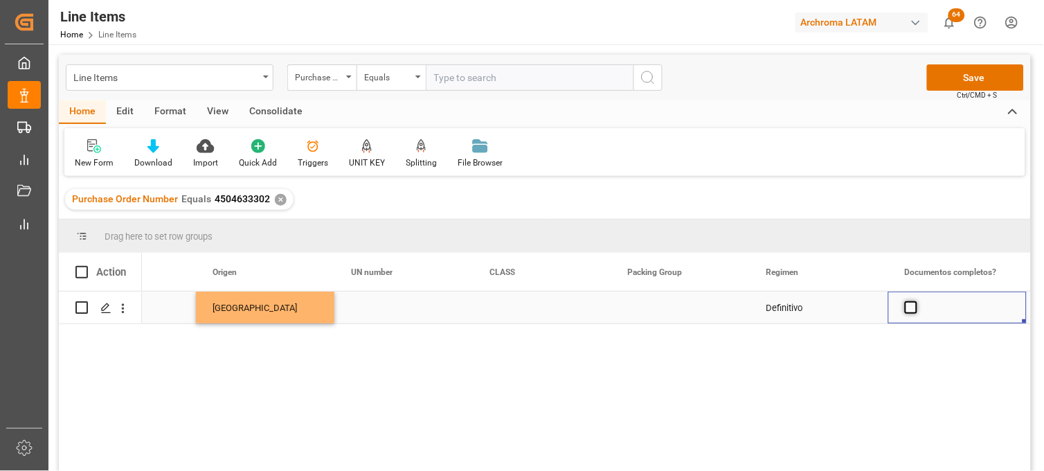
click at [910, 309] on span "Press SPACE to select this row." at bounding box center [911, 307] width 12 height 12
click at [915, 301] on input "Press SPACE to select this row." at bounding box center [915, 301] width 0 height 0
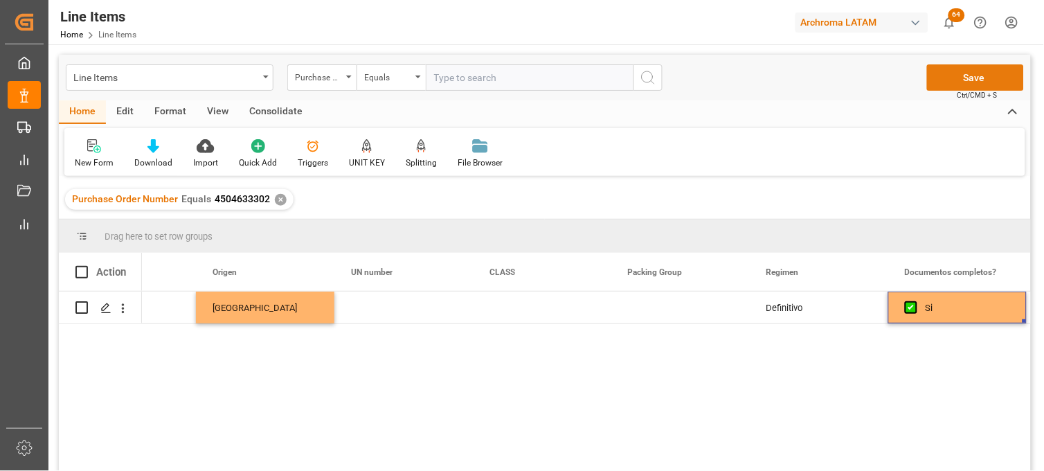
click at [942, 84] on button "Save" at bounding box center [975, 77] width 97 height 26
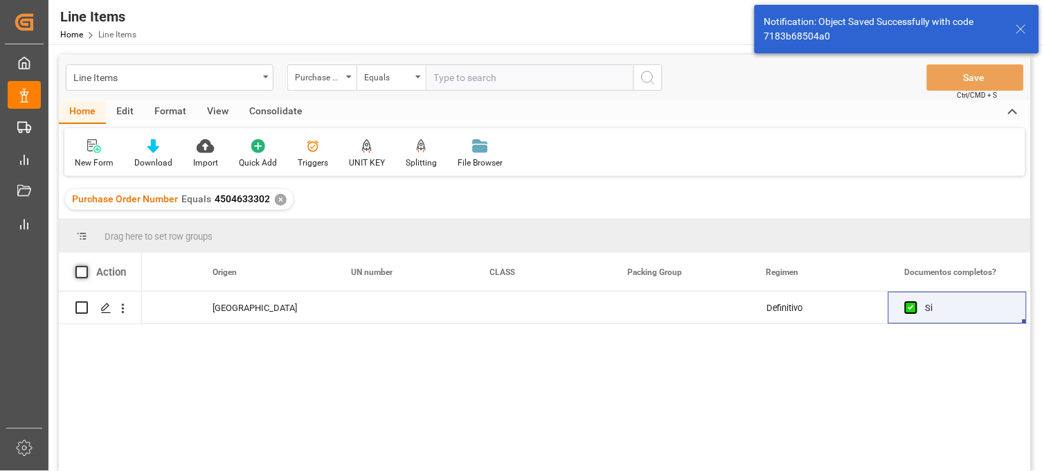
click at [82, 273] on span at bounding box center [81, 272] width 12 height 12
click at [86, 266] on input "checkbox" at bounding box center [86, 266] width 0 height 0
checkbox input "true"
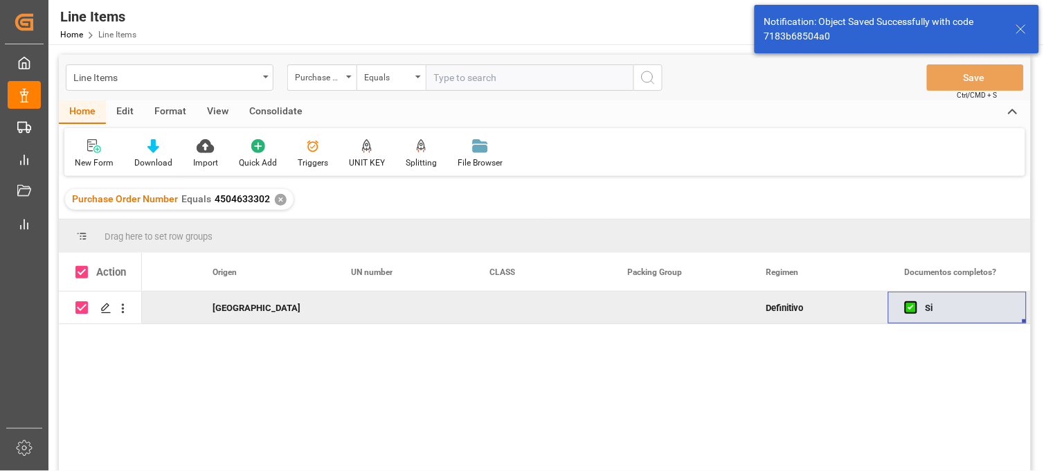
click at [280, 118] on div "Consolidate" at bounding box center [276, 112] width 74 height 24
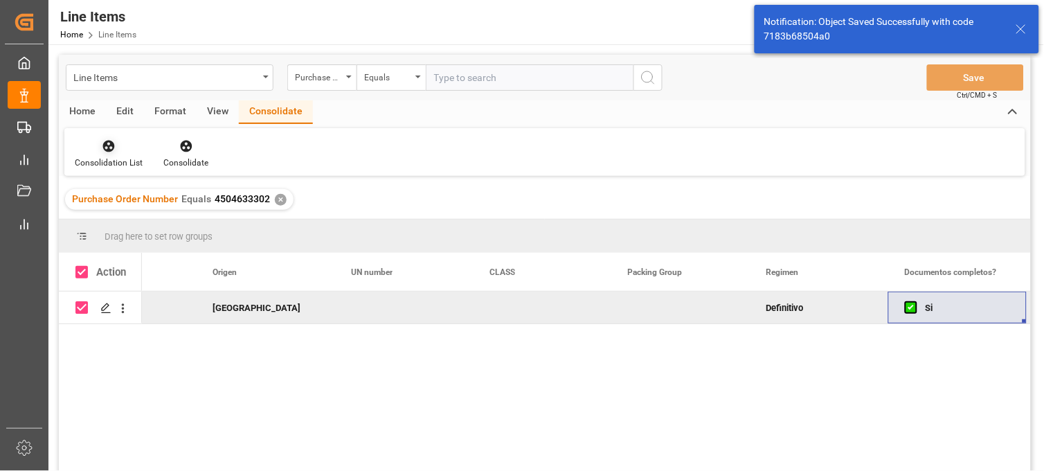
click at [101, 154] on div "Consolidation List" at bounding box center [108, 153] width 89 height 30
click at [144, 189] on div "Line Items Purchase Order Number Equals Save Ctrl/CMD + S Home Edit Format View…" at bounding box center [545, 281] width 972 height 453
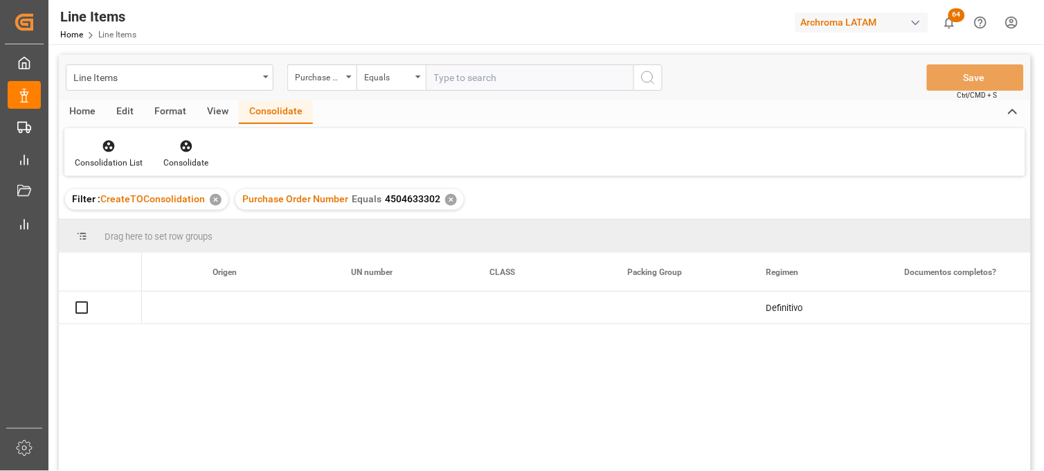
checkbox input "true"
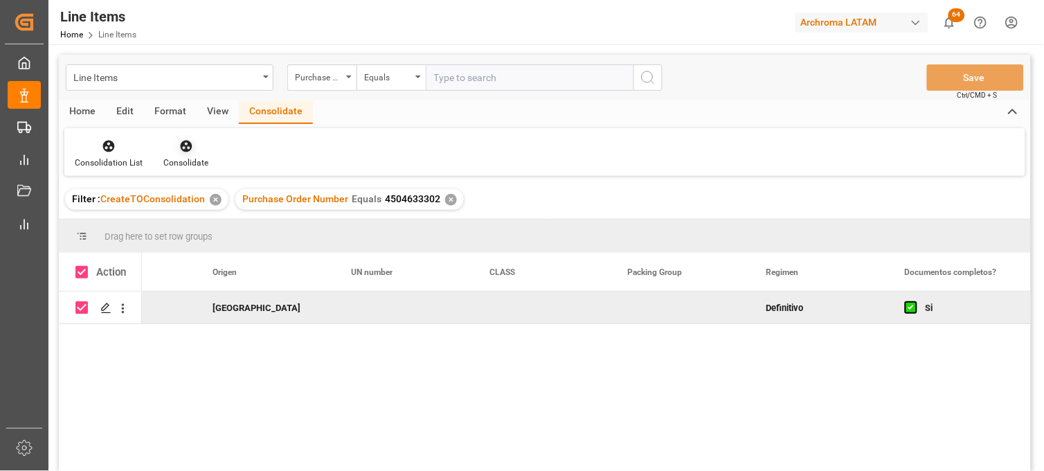
click at [180, 144] on icon at bounding box center [186, 147] width 12 height 12
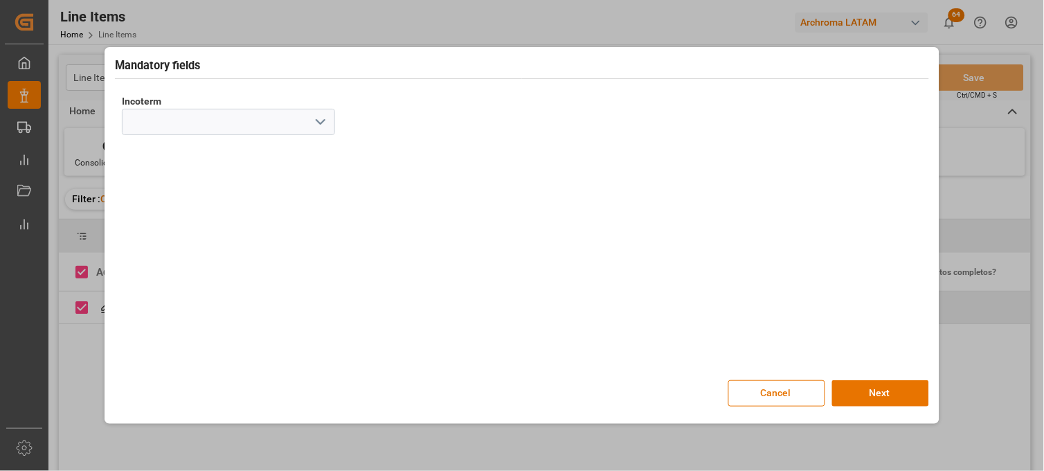
drag, startPoint x: 314, startPoint y: 127, endPoint x: 300, endPoint y: 135, distance: 15.8
click at [314, 127] on icon "open menu" at bounding box center [320, 122] width 17 height 17
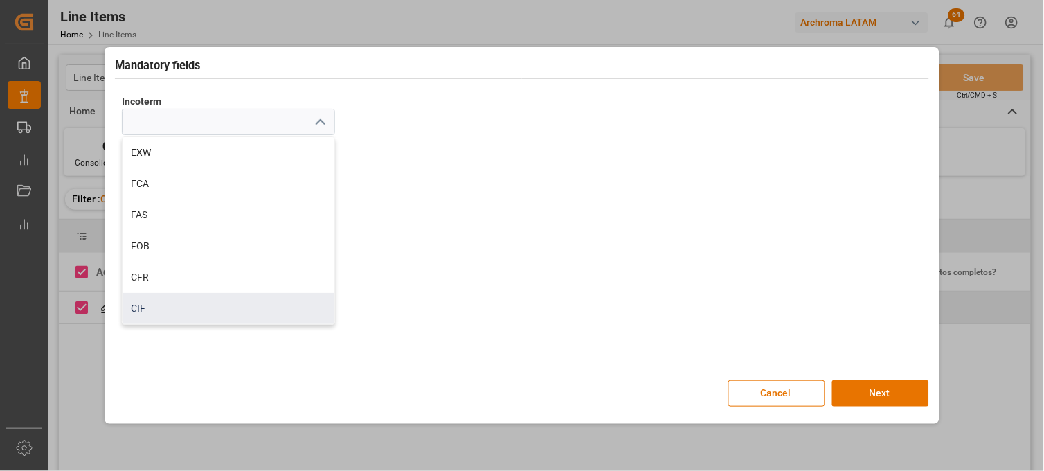
click at [183, 303] on div "CIF" at bounding box center [229, 308] width 212 height 31
type input "CIF"
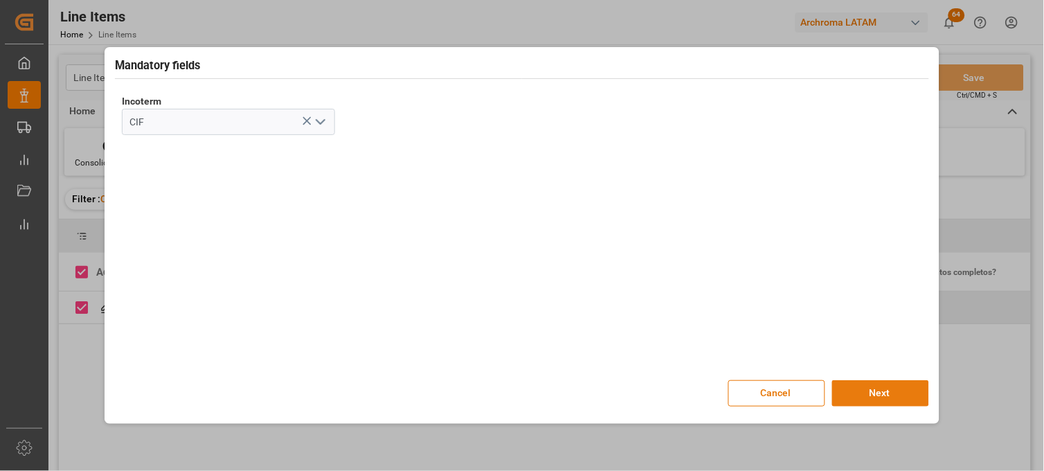
click at [881, 393] on button "Next" at bounding box center [880, 393] width 97 height 26
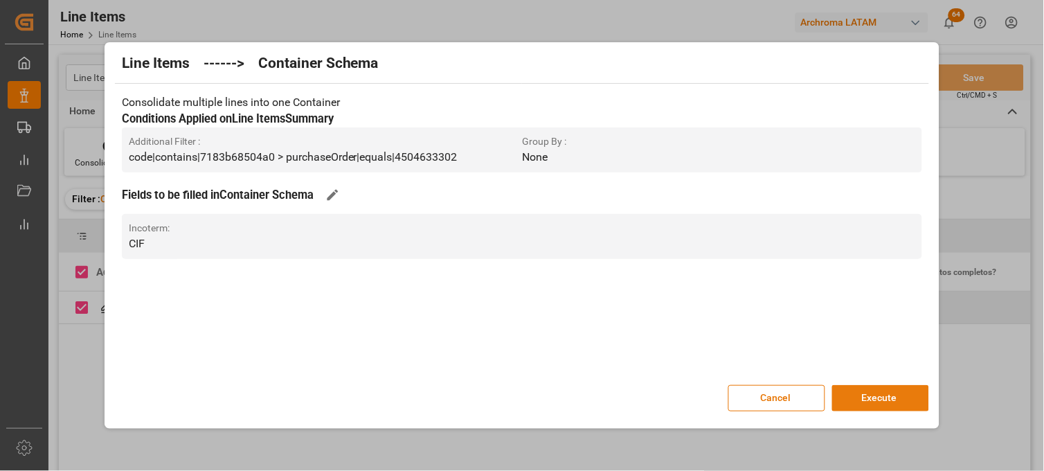
click at [865, 396] on button "Execute" at bounding box center [880, 398] width 97 height 26
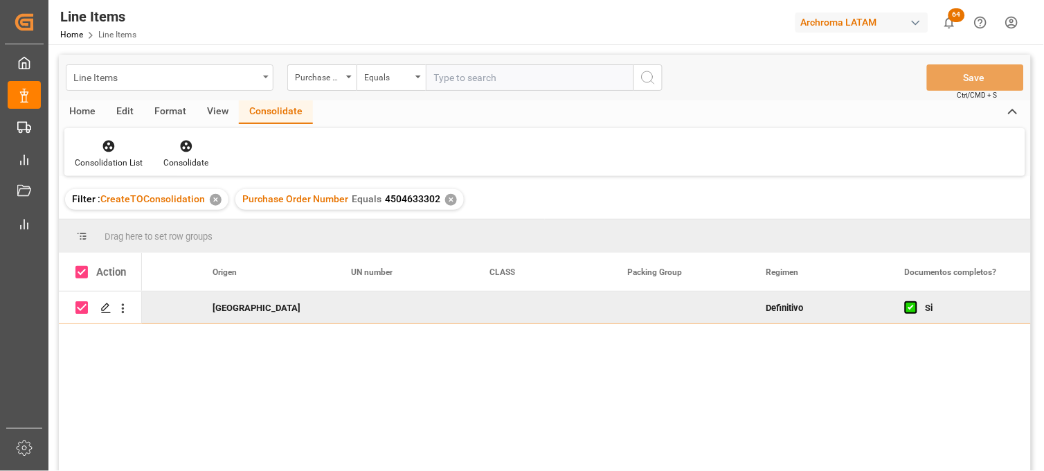
click at [123, 87] on div "Line Items" at bounding box center [170, 77] width 208 height 26
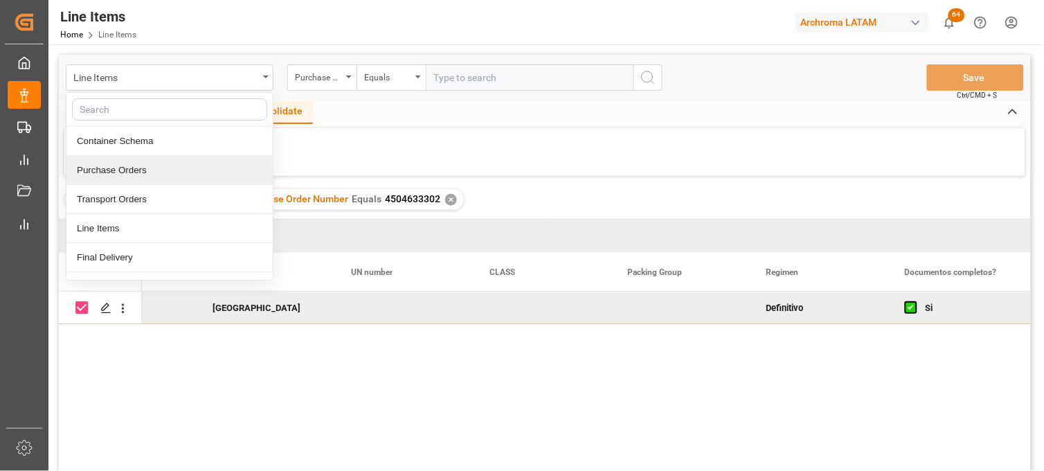
click at [140, 168] on div "Purchase Orders" at bounding box center [169, 170] width 206 height 29
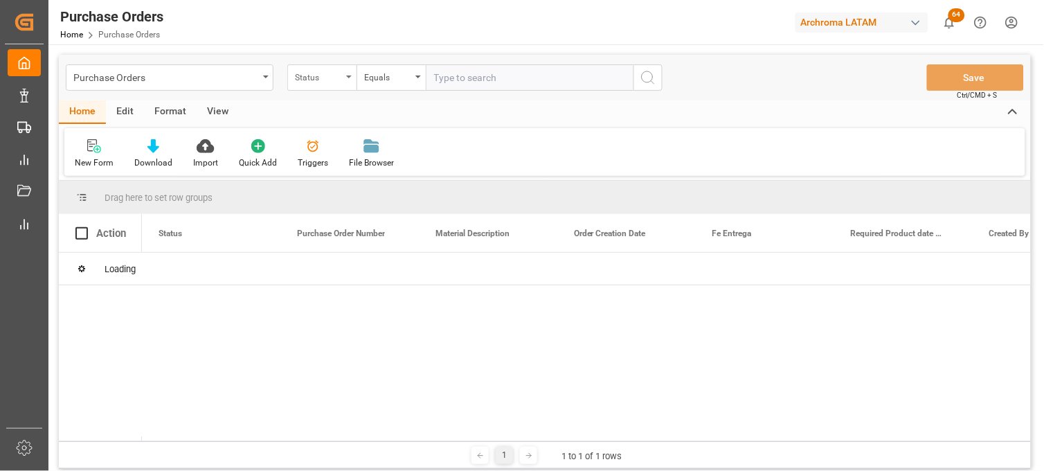
click at [330, 83] on div "Status" at bounding box center [318, 76] width 47 height 16
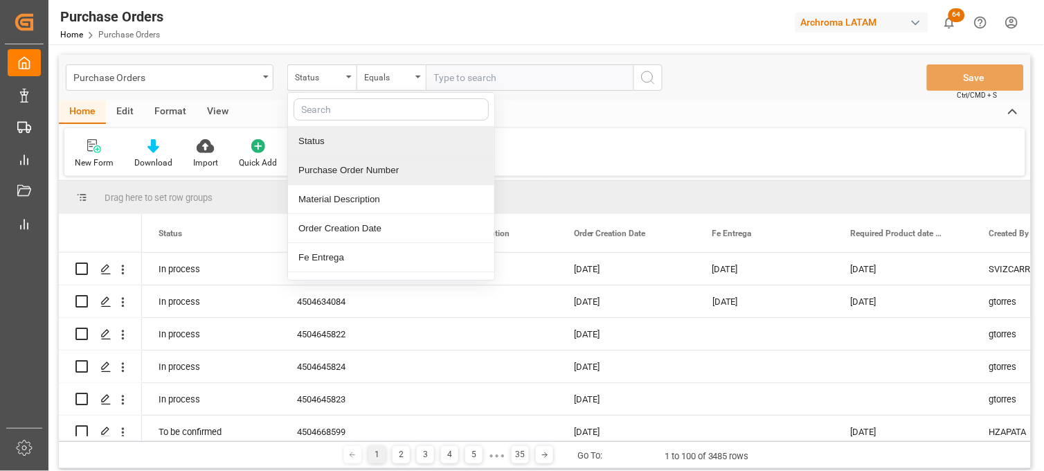
click at [319, 165] on div "Purchase Order Number" at bounding box center [391, 170] width 206 height 29
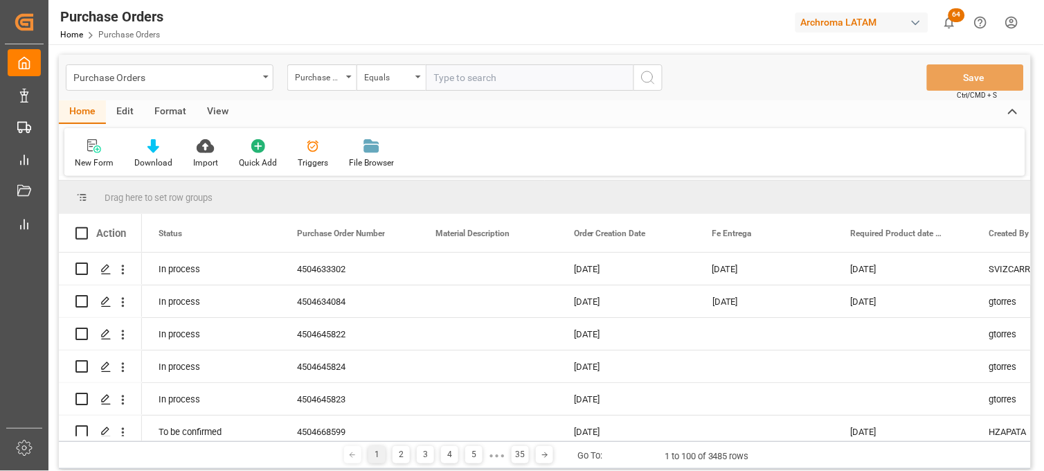
click at [458, 84] on input "text" at bounding box center [530, 77] width 208 height 26
paste input "4504644499"
type input "4504644499"
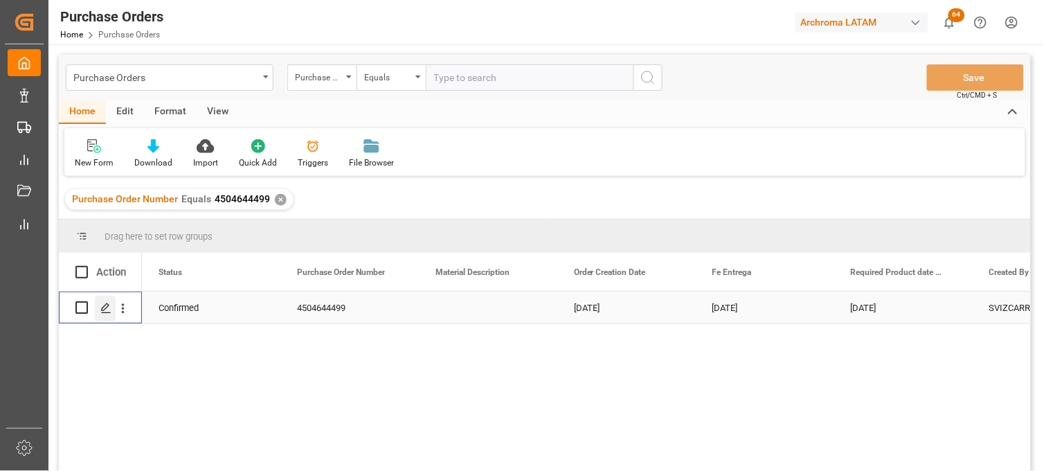
click at [101, 313] on icon "Press SPACE to select this row." at bounding box center [105, 308] width 11 height 11
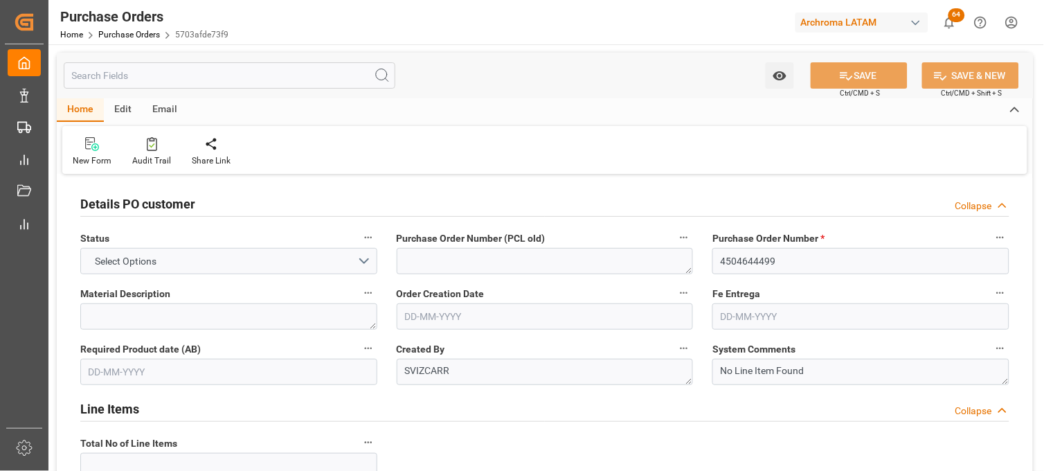
type input "1"
type input "16-07-2025"
type input "15-10-2025"
type input "21-10-2025"
type input "12-09-2025"
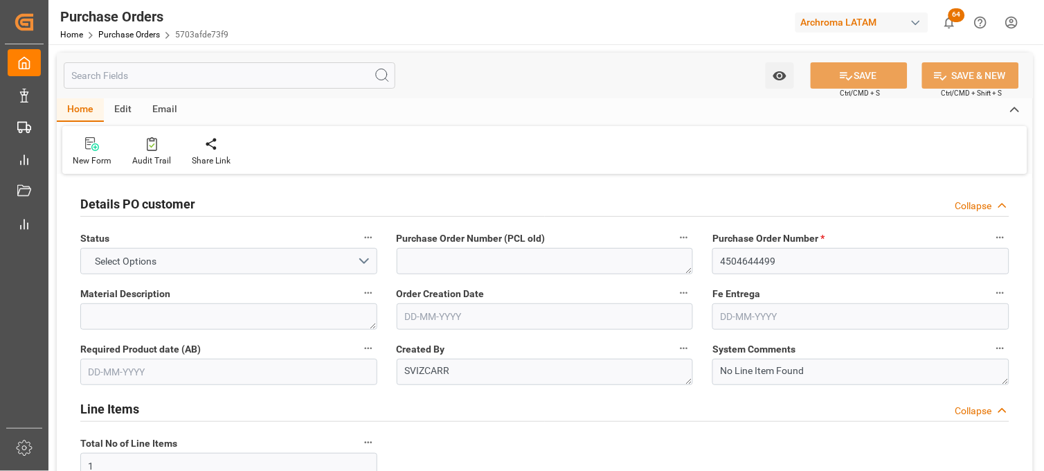
type input "[DATE]"
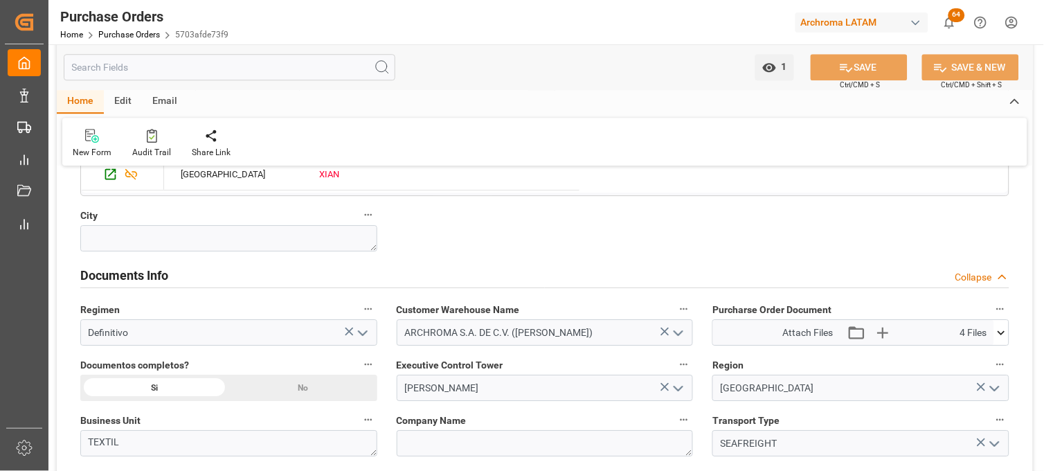
scroll to position [923, 0]
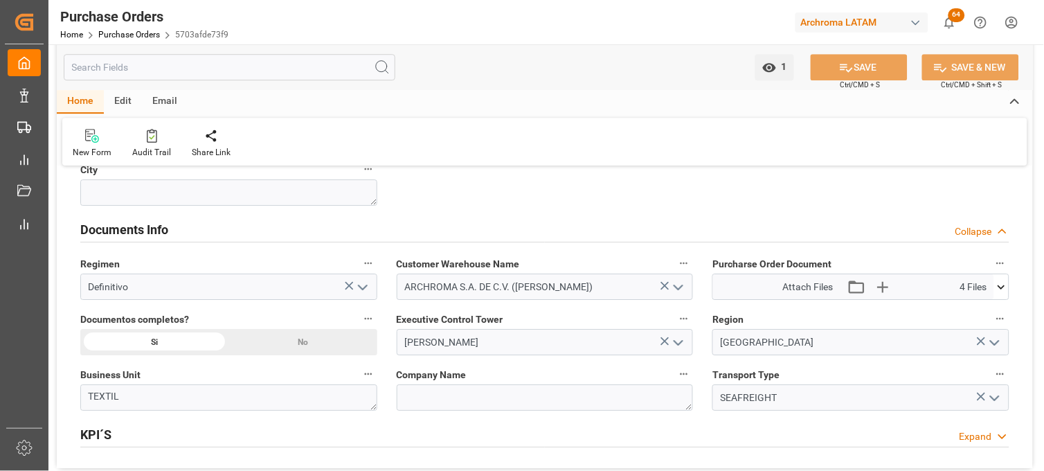
click at [1001, 285] on icon at bounding box center [1001, 287] width 15 height 15
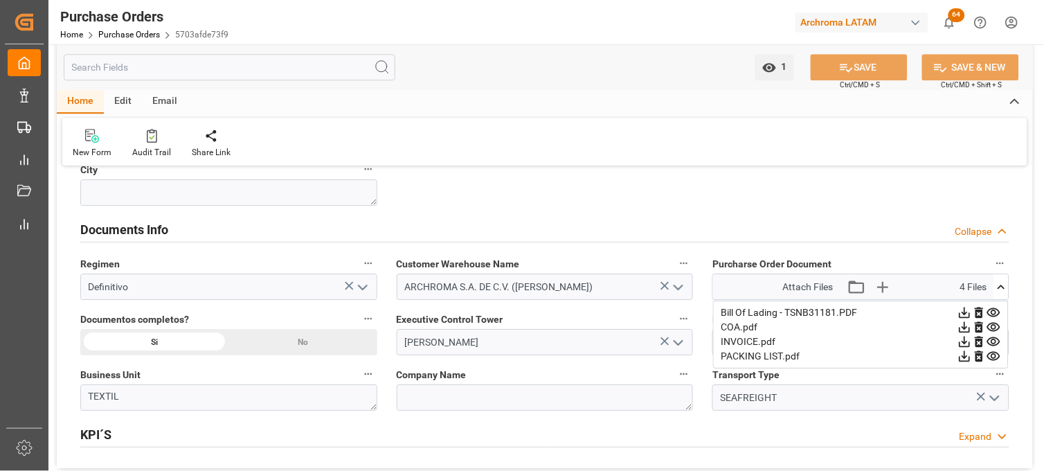
click at [993, 312] on icon at bounding box center [993, 312] width 15 height 15
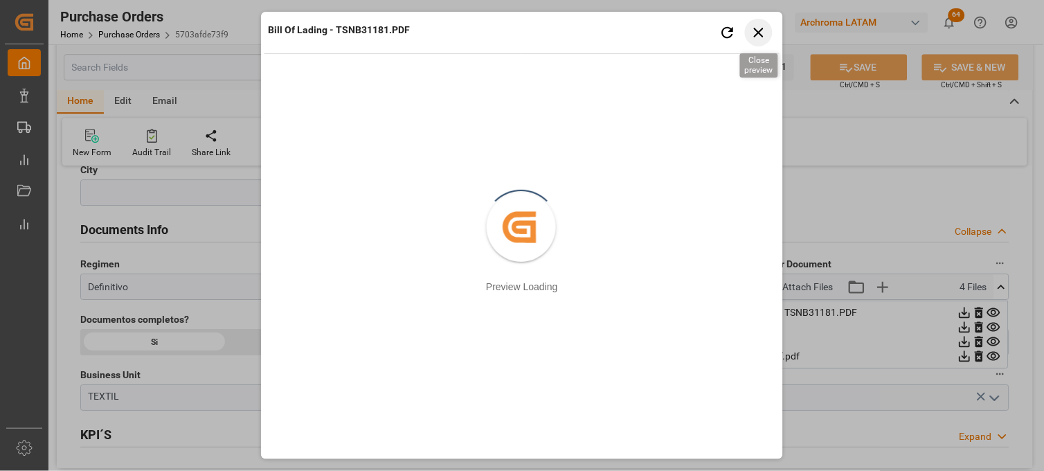
click at [764, 37] on icon "button" at bounding box center [758, 32] width 17 height 17
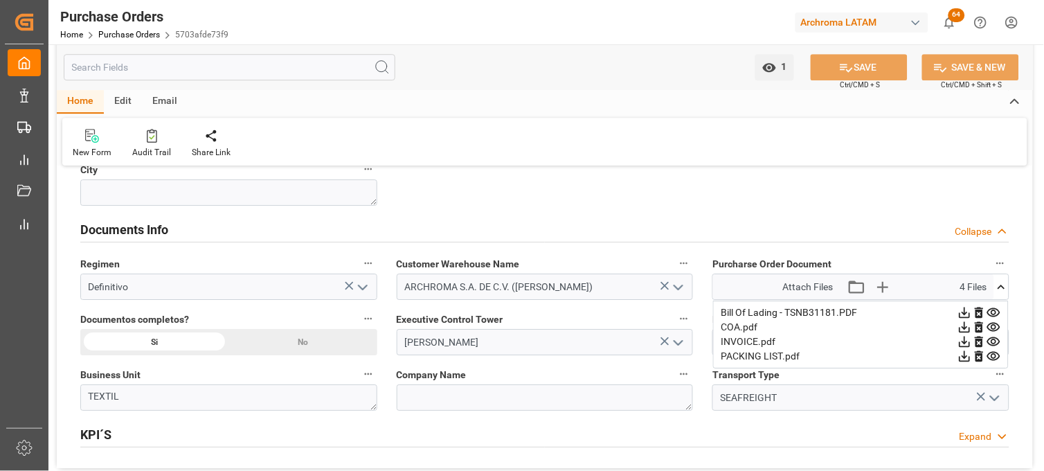
click at [993, 341] on icon at bounding box center [993, 341] width 15 height 15
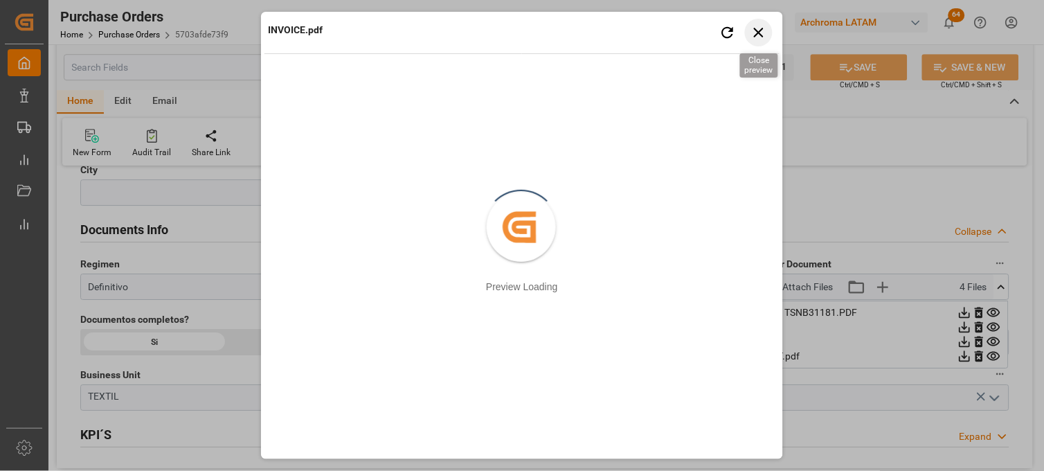
click at [764, 28] on icon "button" at bounding box center [758, 32] width 17 height 17
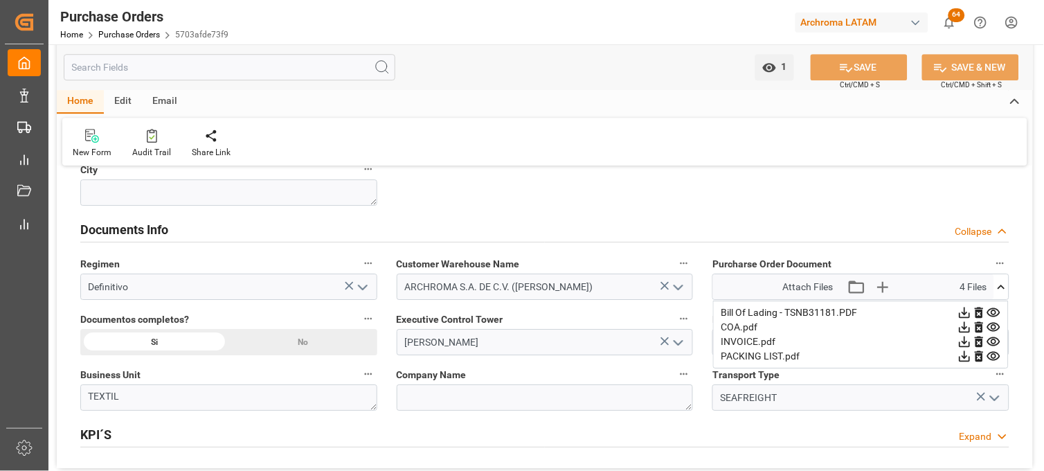
click at [993, 355] on icon at bounding box center [993, 356] width 15 height 15
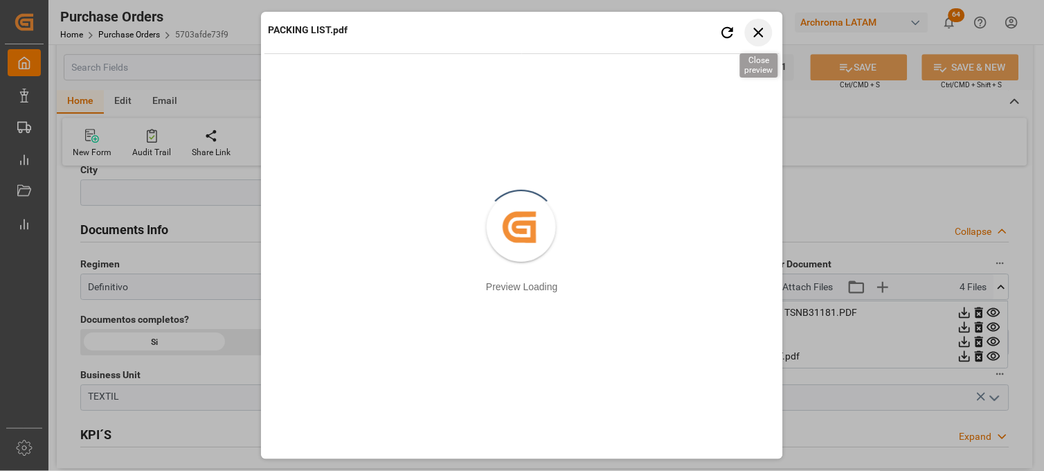
click at [755, 26] on icon "button" at bounding box center [758, 32] width 17 height 17
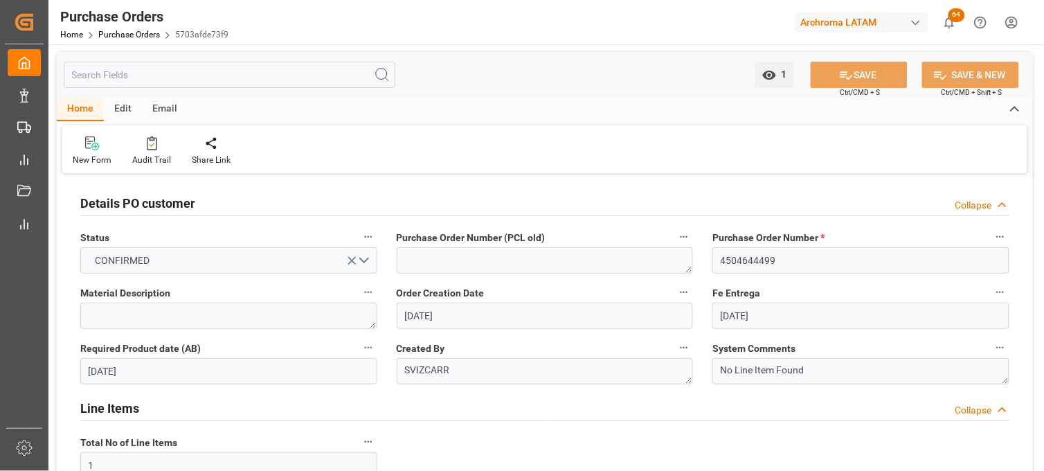
scroll to position [0, 0]
click at [737, 250] on input "4504644499" at bounding box center [860, 261] width 297 height 26
click at [111, 33] on link "Purchase Orders" at bounding box center [129, 35] width 62 height 10
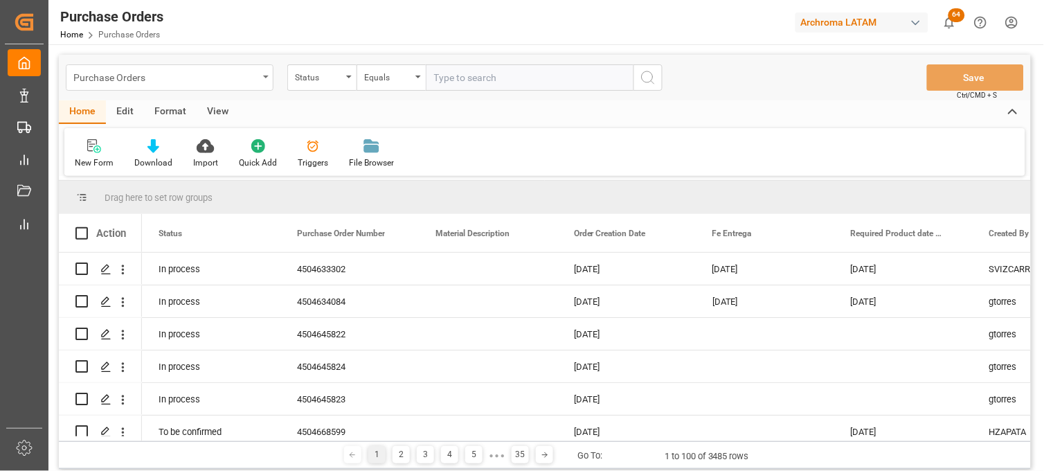
click at [210, 80] on div "Purchase Orders" at bounding box center [165, 76] width 185 height 17
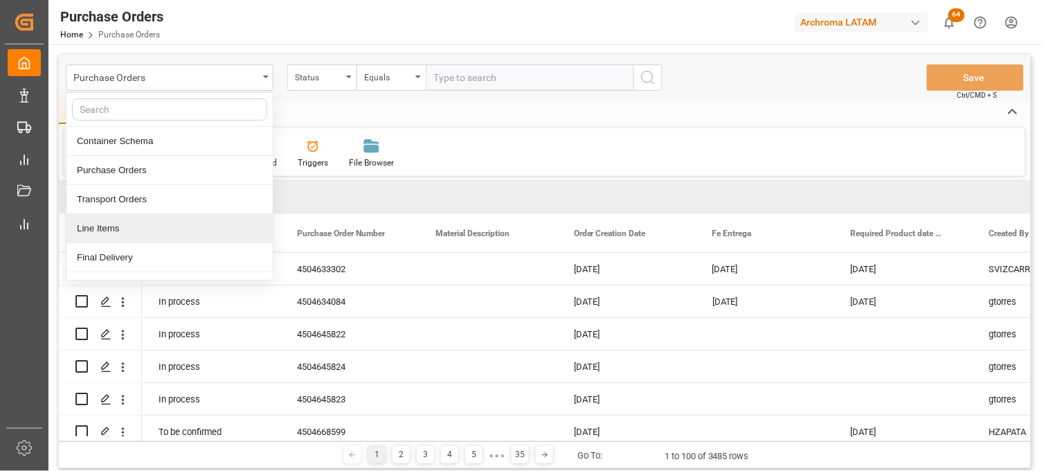
click at [151, 226] on div "Line Items" at bounding box center [169, 228] width 206 height 29
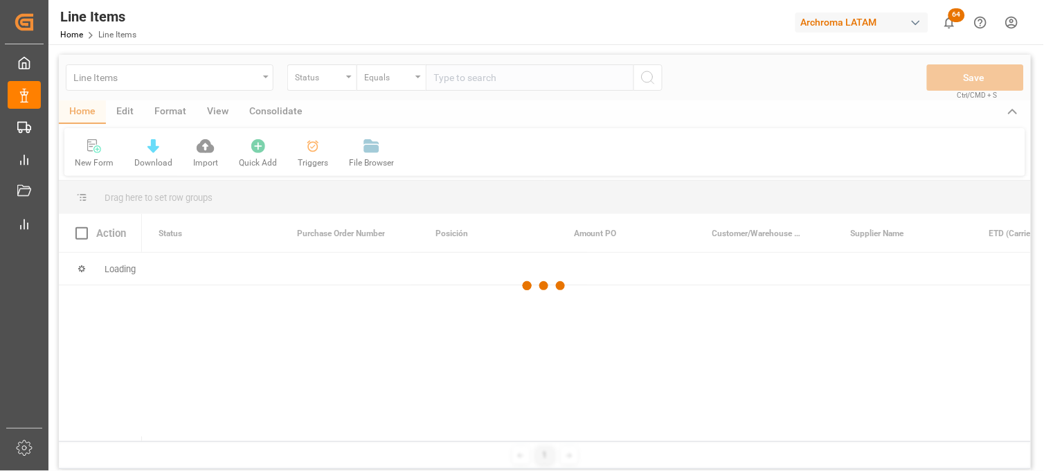
click at [323, 81] on div at bounding box center [545, 286] width 972 height 462
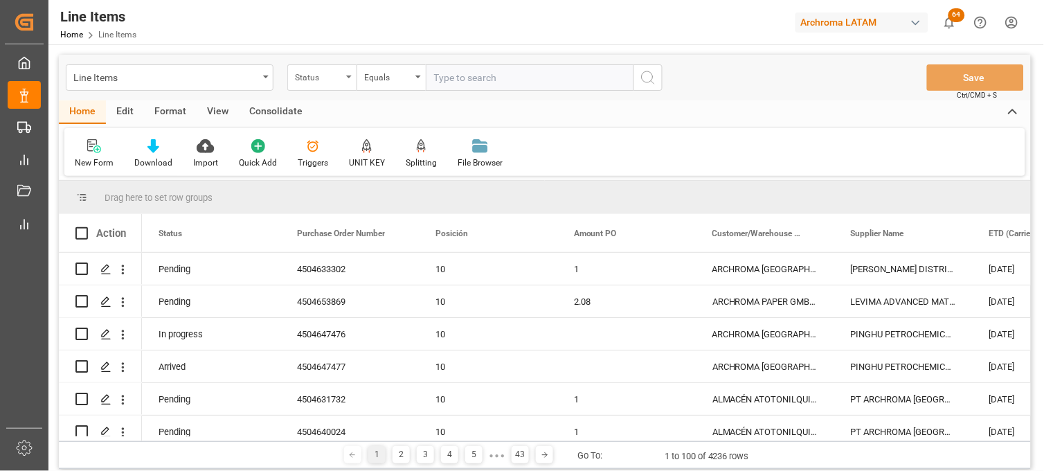
click at [336, 84] on div "Status" at bounding box center [321, 77] width 69 height 26
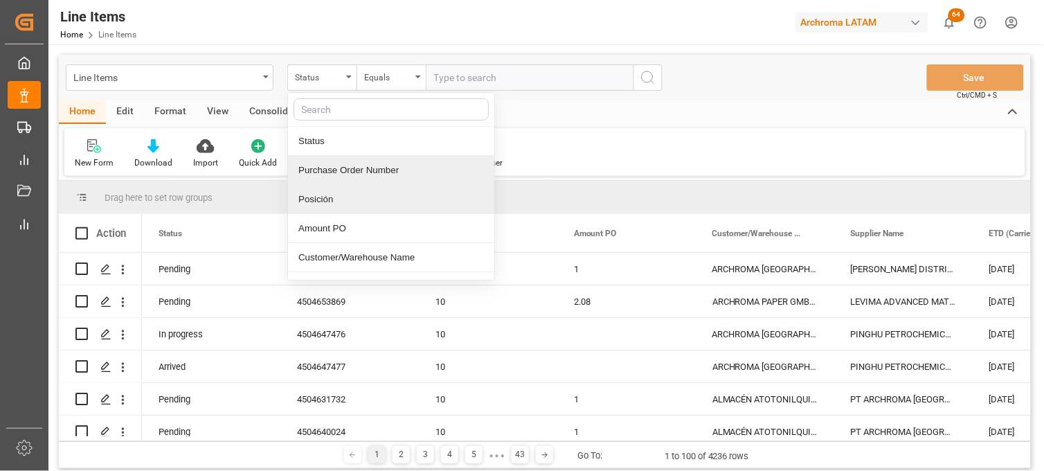
click at [356, 179] on div "Purchase Order Number" at bounding box center [391, 170] width 206 height 29
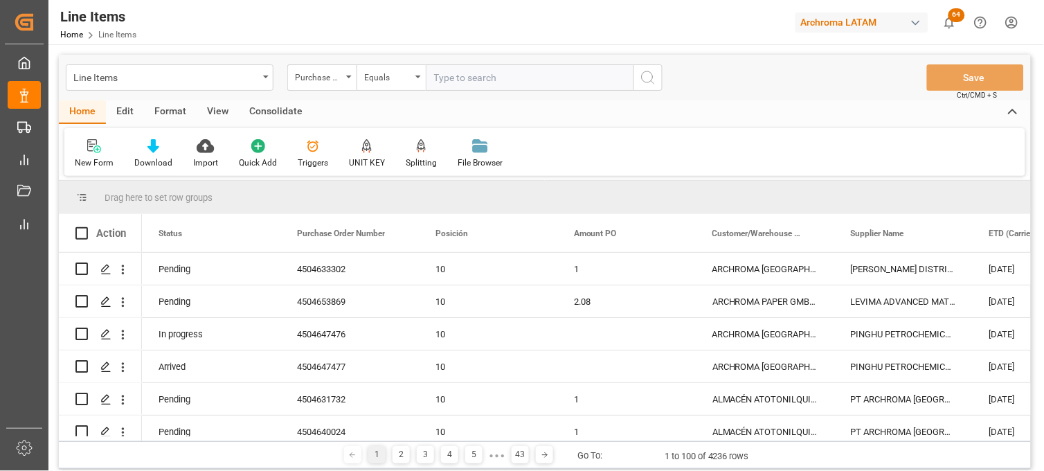
click at [458, 71] on input "text" at bounding box center [530, 77] width 208 height 26
paste input "4504644499"
type input "4504644499"
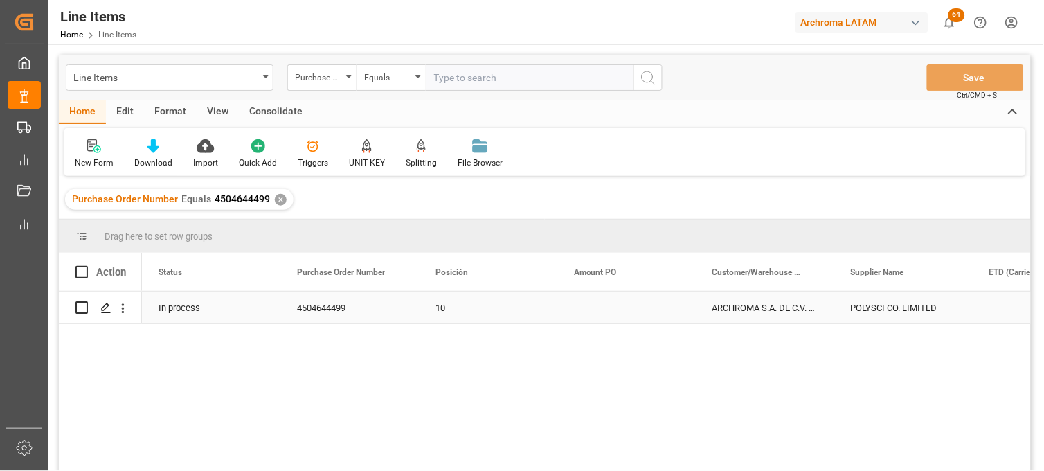
click at [591, 312] on div "Press SPACE to select this row." at bounding box center [626, 307] width 138 height 32
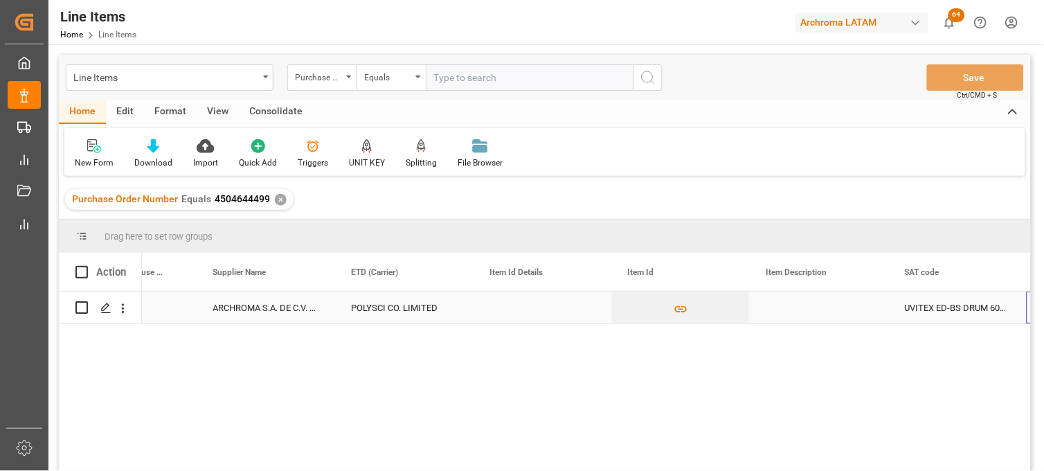
scroll to position [0, 638]
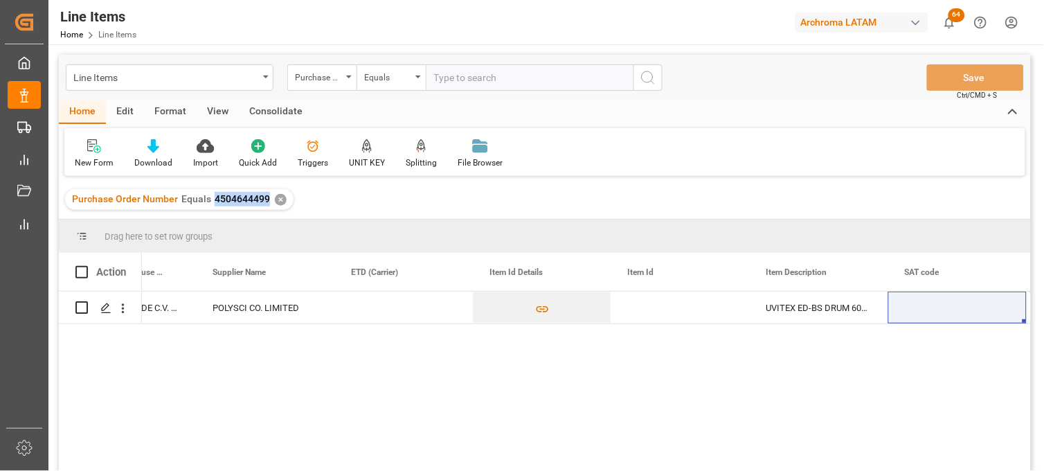
drag, startPoint x: 265, startPoint y: 201, endPoint x: 213, endPoint y: 204, distance: 52.7
click at [215, 204] on span "4504644499" at bounding box center [242, 198] width 55 height 11
copy span "4504644499"
click at [663, 308] on div "Press SPACE to select this row." at bounding box center [680, 307] width 138 height 32
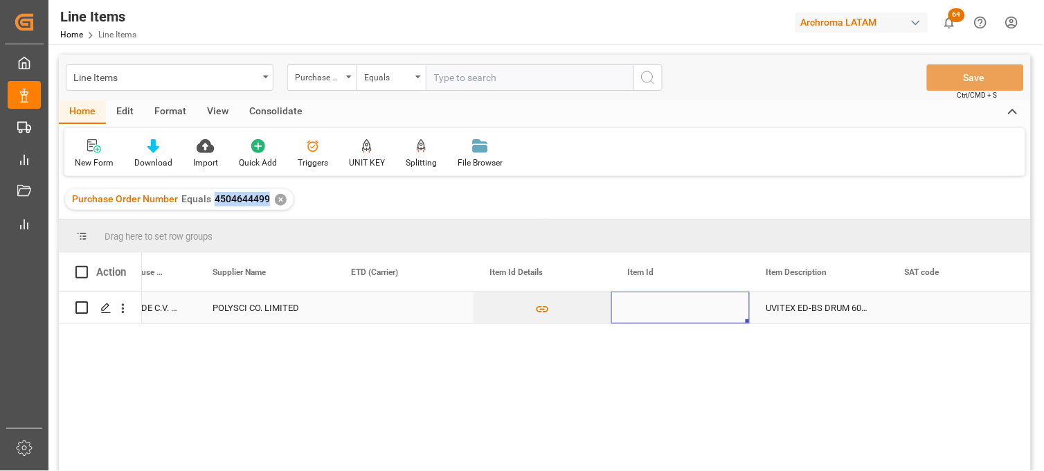
click at [663, 308] on div "Press SPACE to select this row." at bounding box center [680, 307] width 138 height 32
click at [660, 307] on input "Press SPACE to select this row." at bounding box center [680, 316] width 116 height 26
type input "101190"
click at [803, 312] on div "UVITEX ED-BS DRUM 60KG" at bounding box center [819, 307] width 138 height 32
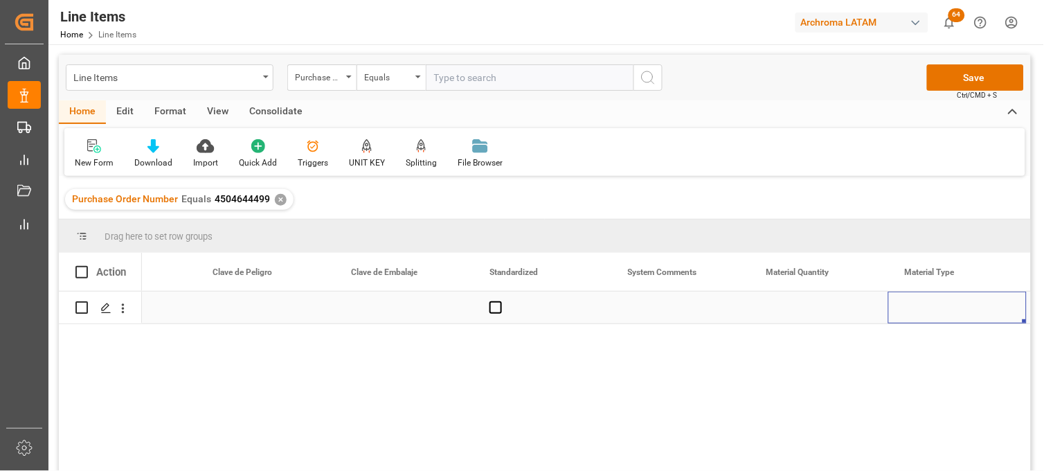
scroll to position [0, 1607]
click at [672, 302] on div "Press SPACE to select this row." at bounding box center [680, 307] width 138 height 32
click at [669, 302] on div "Press SPACE to select this row." at bounding box center [680, 307] width 138 height 32
click at [658, 305] on div "Press SPACE to select this row." at bounding box center [680, 307] width 138 height 32
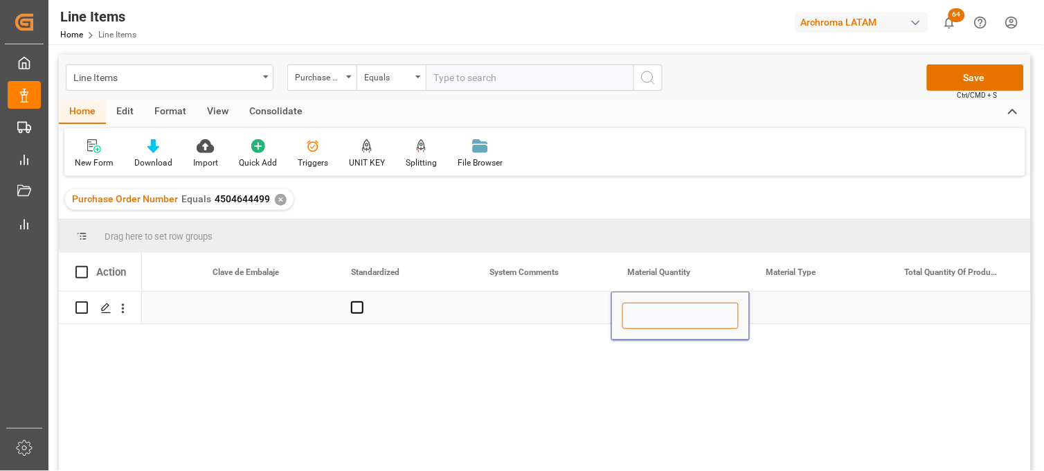
click at [658, 306] on input "Press SPACE to select this row." at bounding box center [680, 316] width 116 height 26
type input "800"
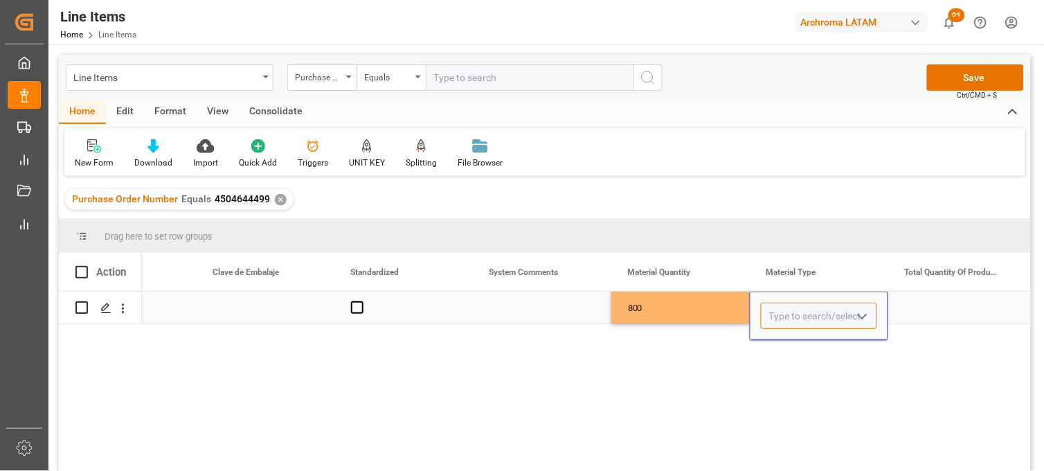
click at [789, 315] on input "Press SPACE to select this row." at bounding box center [819, 316] width 116 height 26
click at [786, 361] on div "BAG" at bounding box center [819, 355] width 115 height 48
type input "BAG"
click at [933, 310] on div "Press SPACE to select this row." at bounding box center [957, 307] width 138 height 32
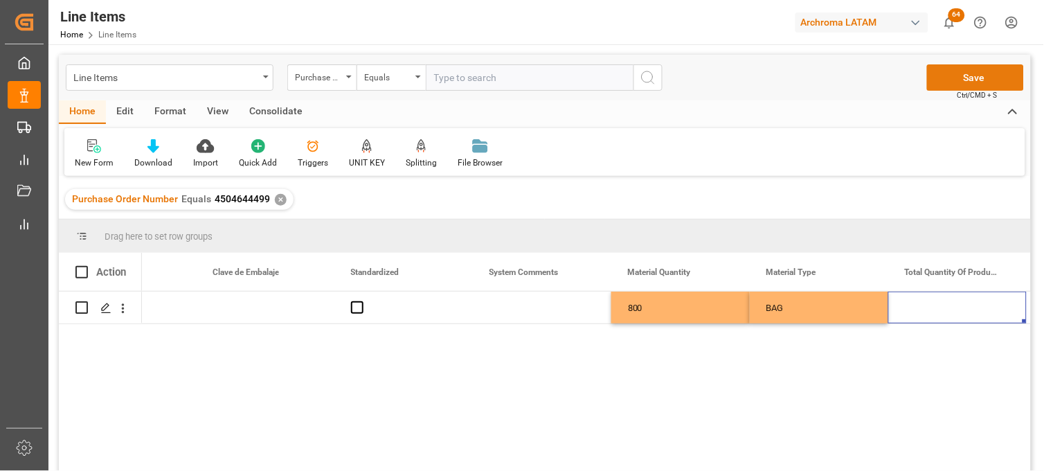
click at [965, 77] on button "Save" at bounding box center [975, 77] width 97 height 26
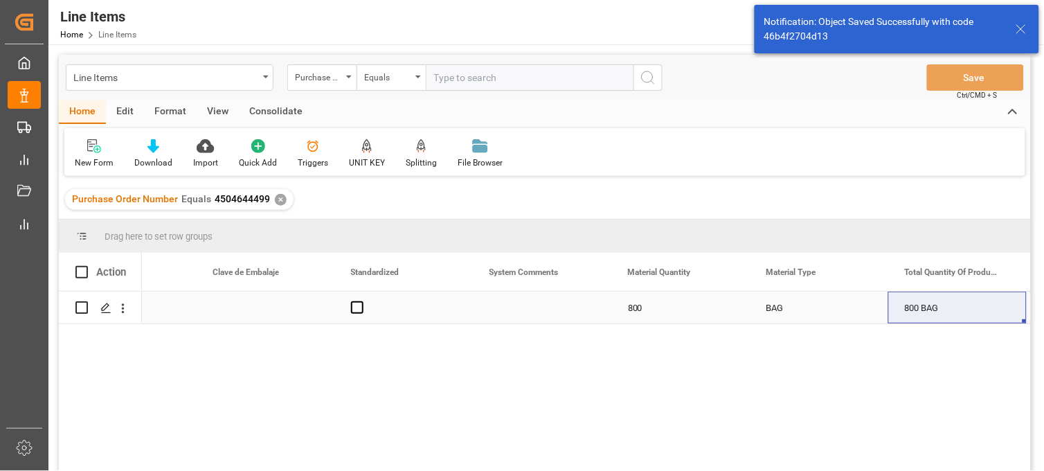
click at [511, 314] on div "Press SPACE to select this row." at bounding box center [542, 307] width 138 height 32
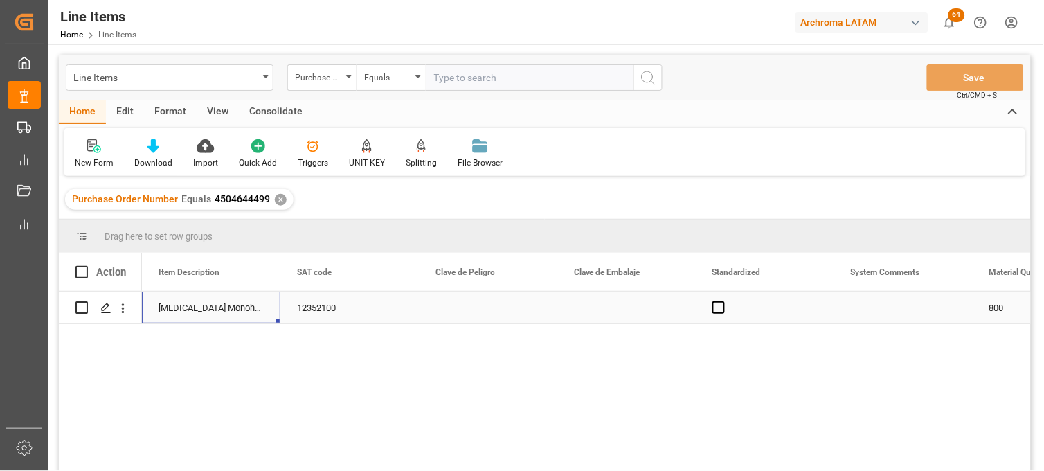
scroll to position [0, 1108]
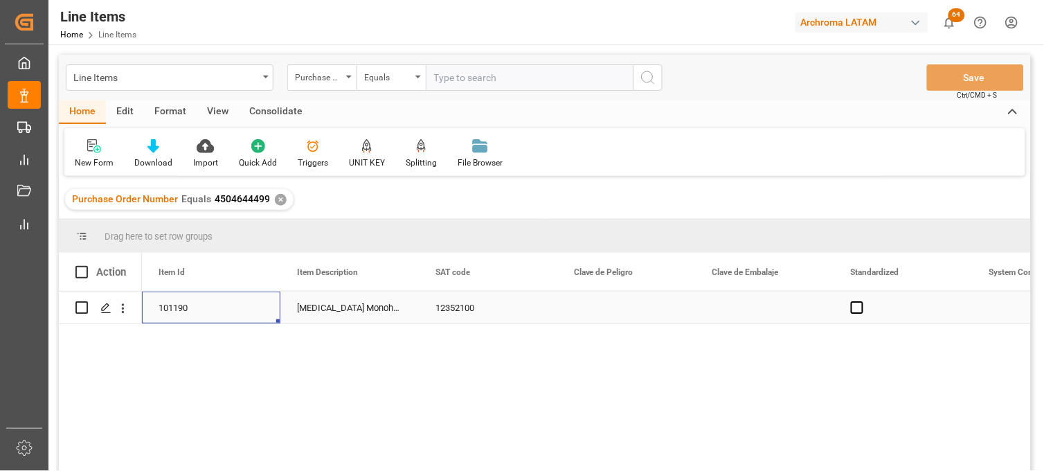
click at [599, 307] on div "Press SPACE to select this row." at bounding box center [626, 307] width 138 height 32
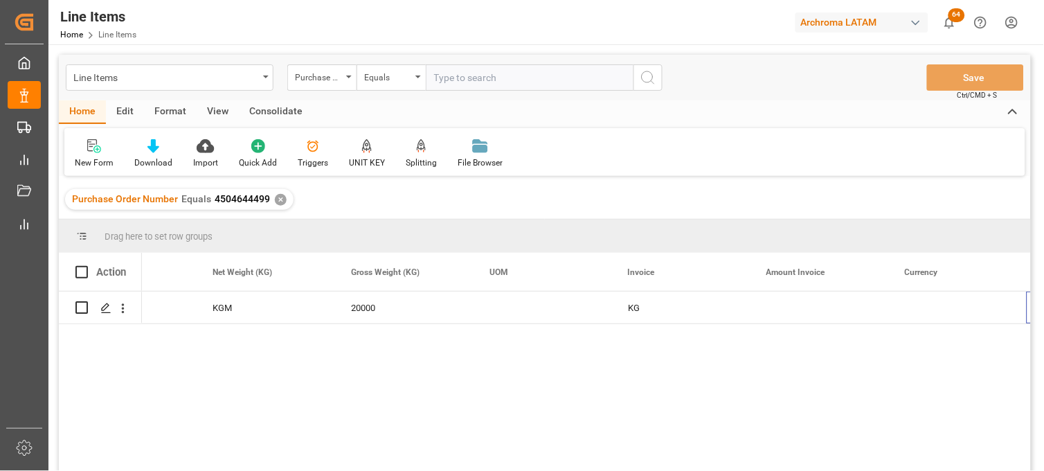
scroll to position [0, 2577]
click at [247, 307] on div "Press SPACE to select this row." at bounding box center [265, 307] width 138 height 32
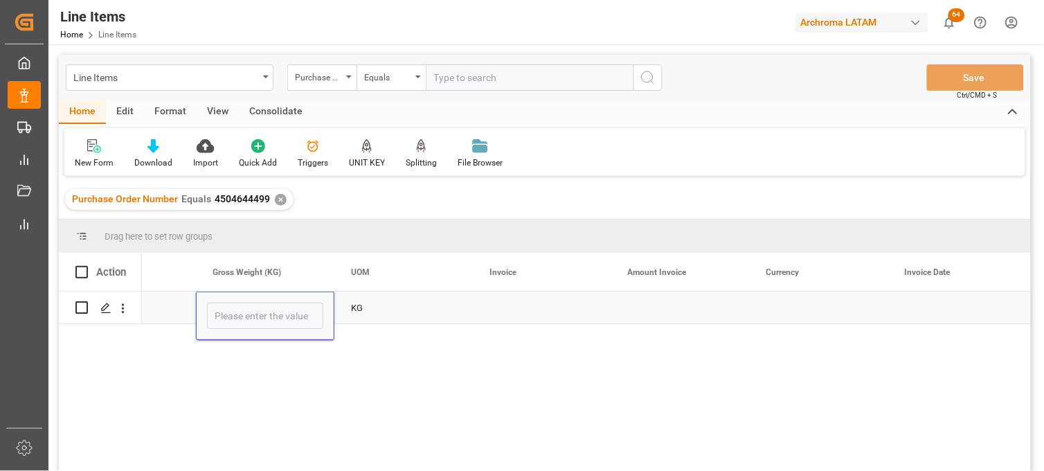
click at [247, 307] on input "Press SPACE to select this row." at bounding box center [265, 316] width 116 height 26
type input "20840"
click at [510, 308] on div "Press SPACE to select this row." at bounding box center [542, 307] width 138 height 32
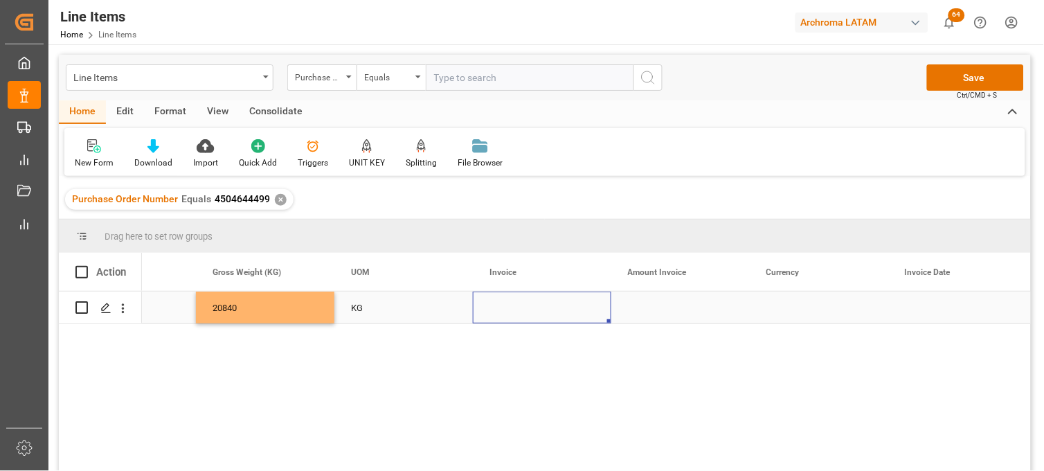
click at [504, 309] on div "Press SPACE to select this row." at bounding box center [542, 307] width 138 height 32
click at [504, 309] on input "Press SPACE to select this row." at bounding box center [542, 316] width 116 height 26
paste input "No.:25PS08053"
click at [508, 317] on input "No.:25PS08053" at bounding box center [542, 316] width 116 height 26
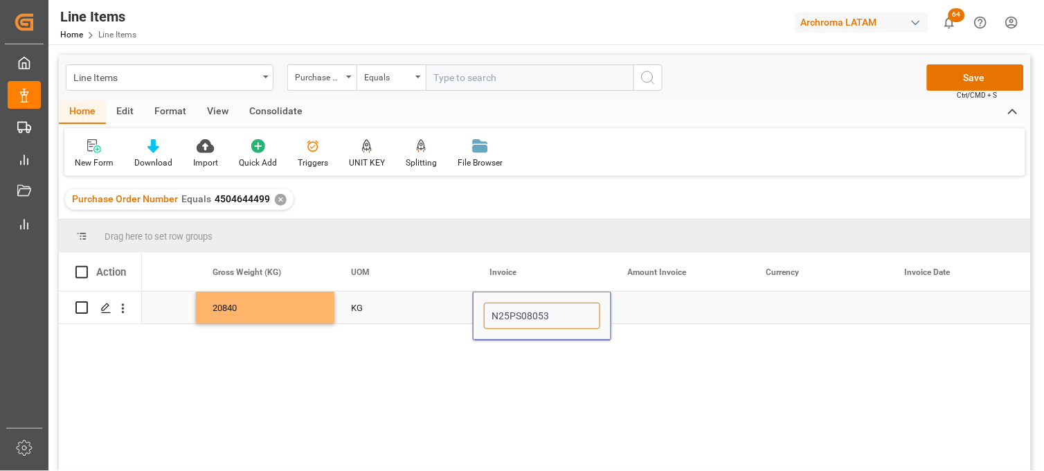
type input "25PS08053"
click at [645, 307] on div "Press SPACE to select this row." at bounding box center [680, 307] width 138 height 32
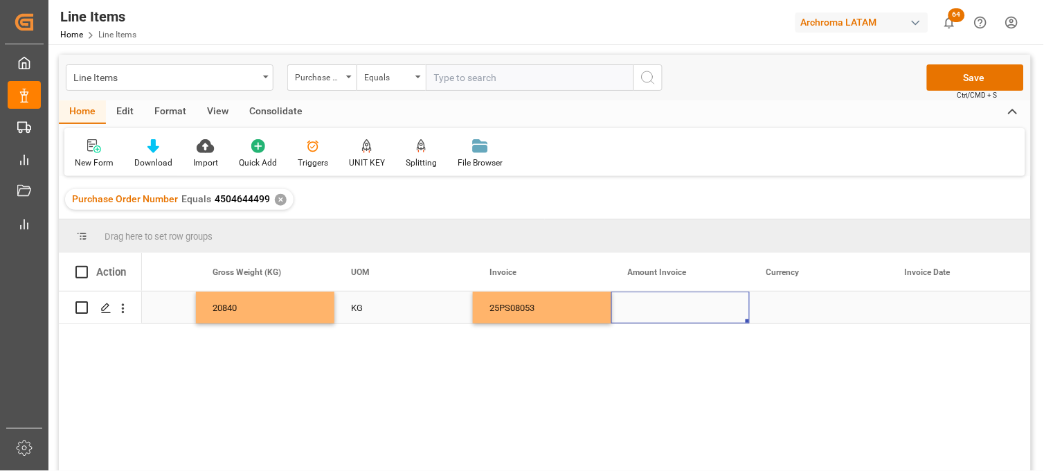
click at [642, 303] on div "Press SPACE to select this row." at bounding box center [680, 307] width 138 height 32
type input "13200"
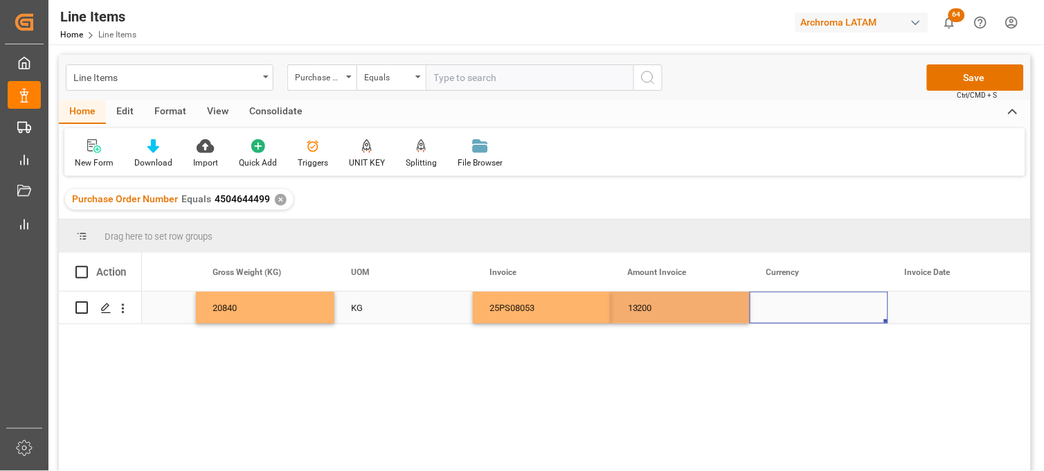
click at [791, 307] on div "Press SPACE to select this row." at bounding box center [819, 307] width 138 height 32
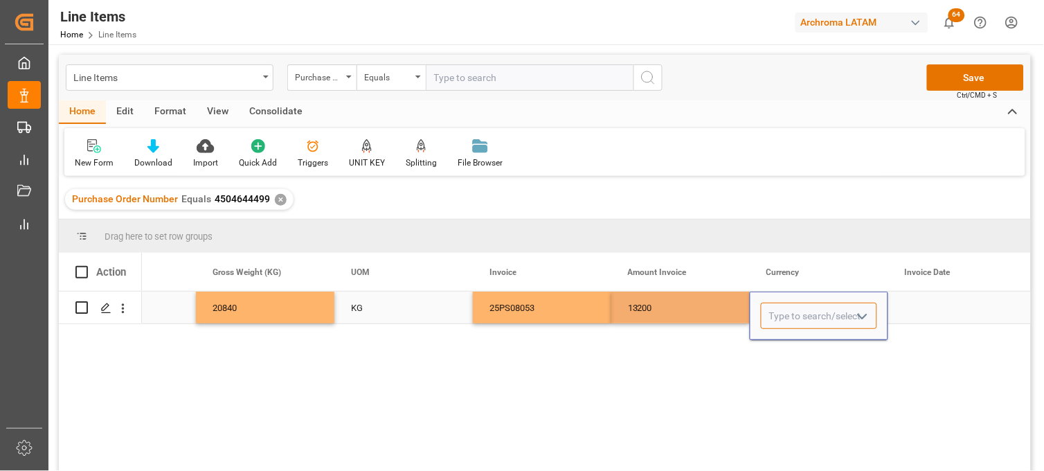
click at [791, 308] on input "Press SPACE to select this row." at bounding box center [819, 316] width 116 height 26
drag, startPoint x: 786, startPoint y: 315, endPoint x: 762, endPoint y: 316, distance: 24.3
click at [762, 317] on input "AS" at bounding box center [819, 316] width 116 height 26
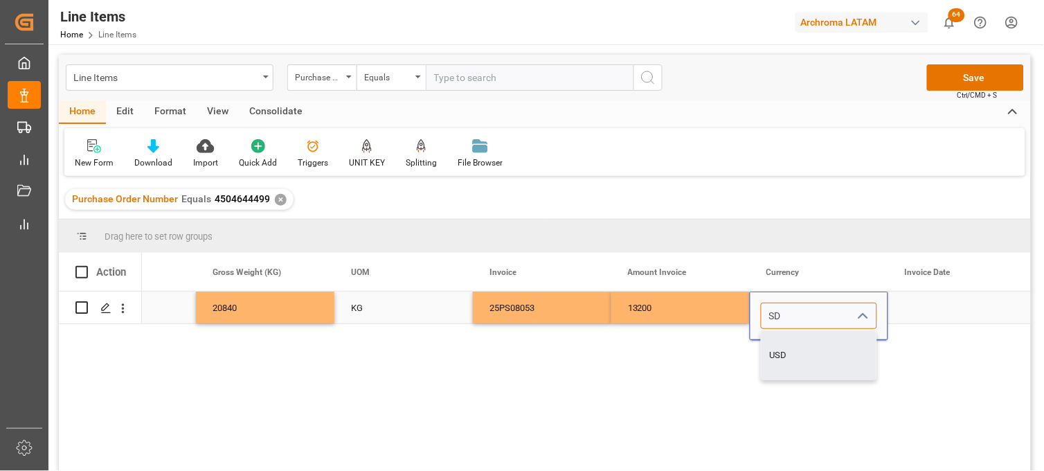
click at [788, 350] on div "USD" at bounding box center [819, 355] width 115 height 48
type input "USD"
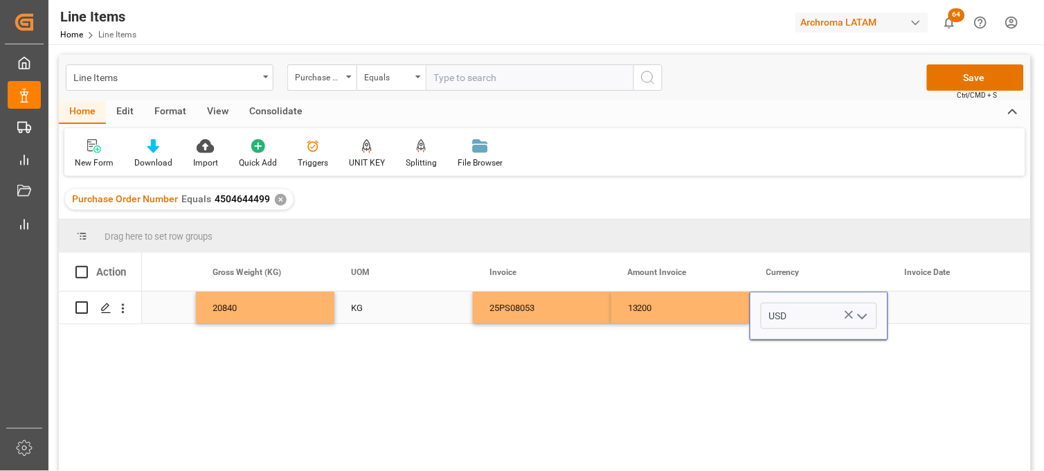
click at [926, 308] on div "Press SPACE to select this row." at bounding box center [957, 307] width 138 height 32
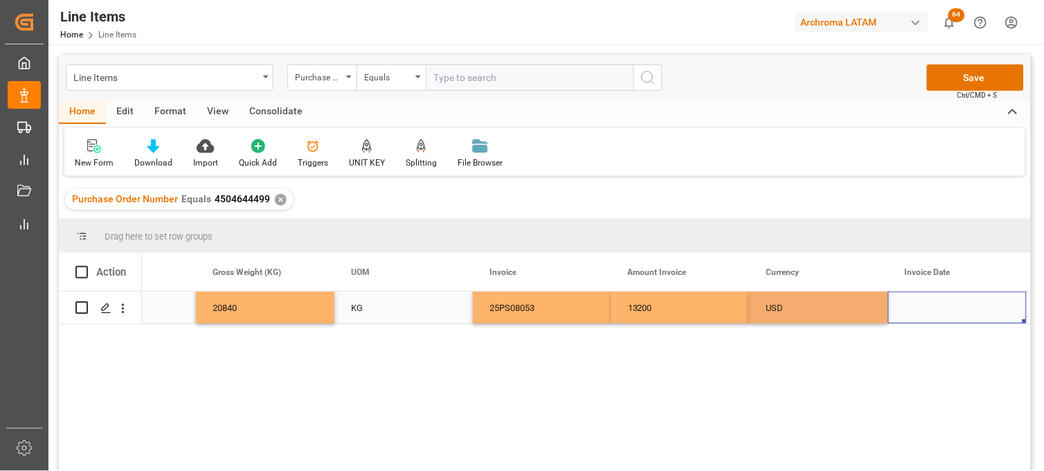
click at [926, 308] on div "Press SPACE to select this row." at bounding box center [957, 307] width 138 height 32
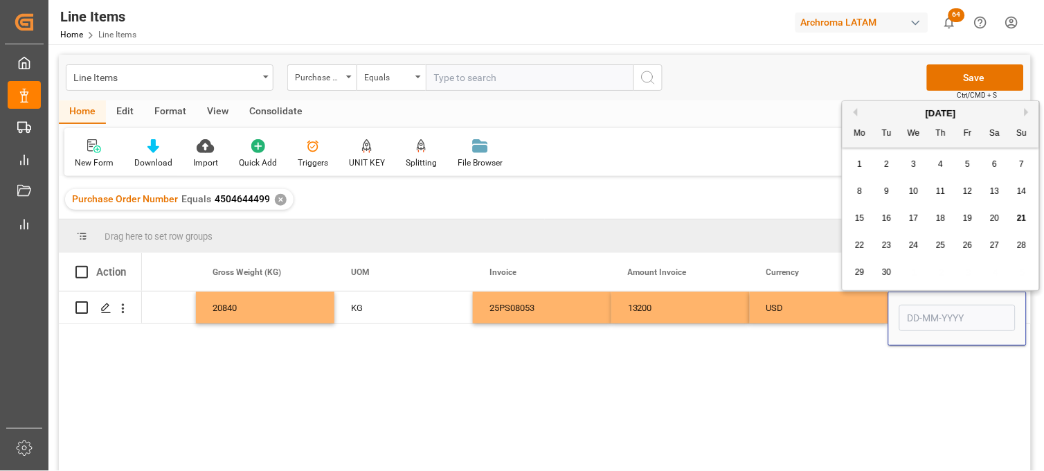
click at [854, 112] on button "Previous Month" at bounding box center [853, 112] width 8 height 8
click at [887, 220] on span "12" at bounding box center [886, 218] width 9 height 10
type input "12-08-2025"
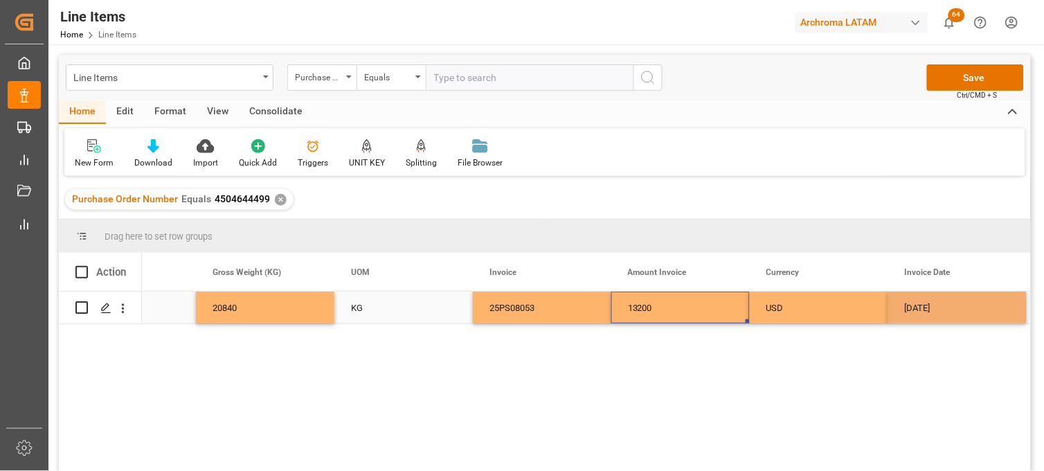
click at [683, 310] on div "13200" at bounding box center [680, 307] width 138 height 32
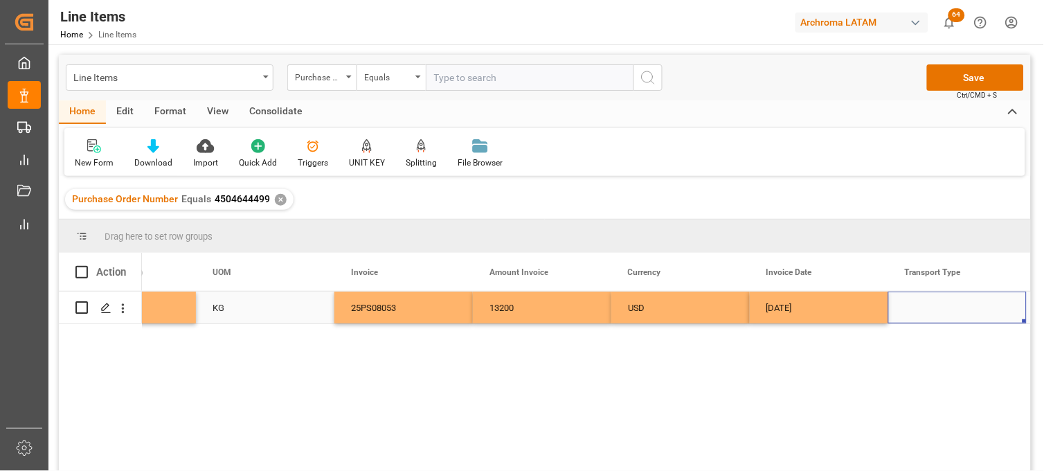
scroll to position [0, 2992]
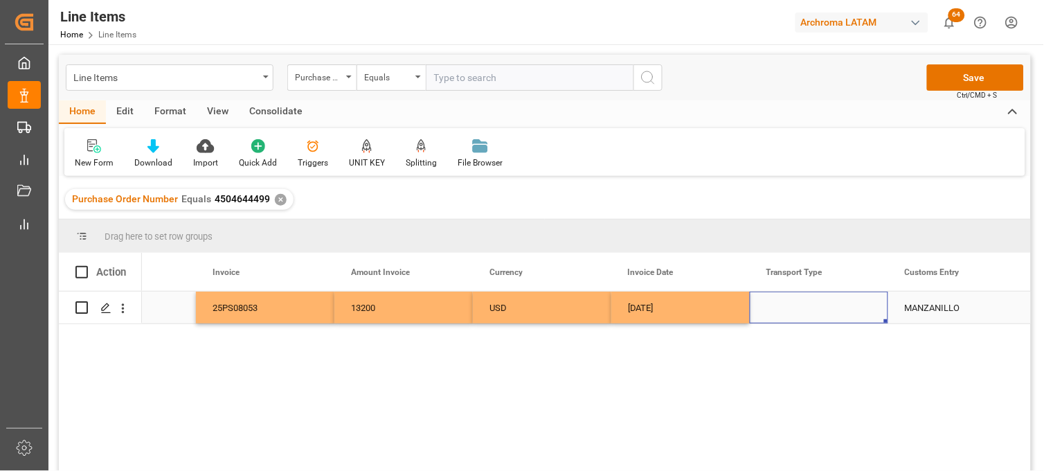
click at [786, 306] on div "Press SPACE to select this row." at bounding box center [819, 307] width 138 height 32
click at [787, 307] on div "Press SPACE to select this row." at bounding box center [819, 307] width 138 height 32
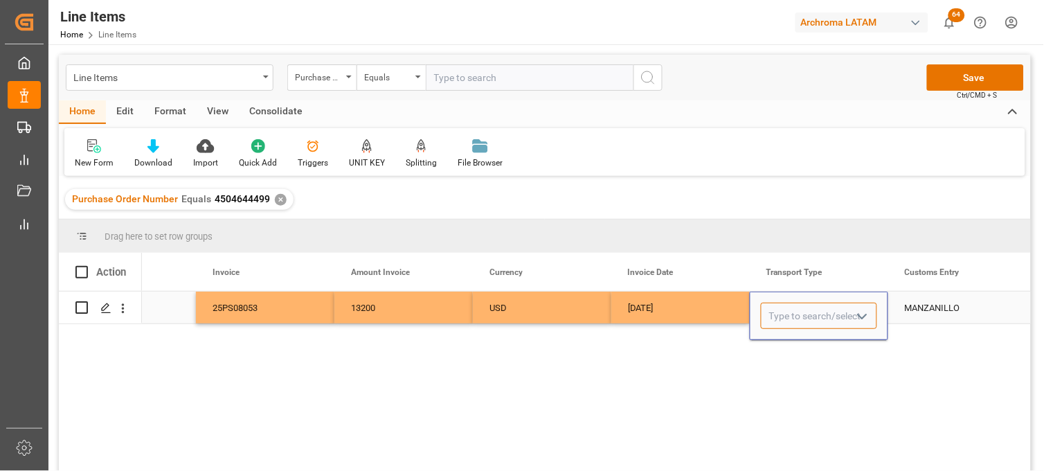
click at [786, 307] on input "Press SPACE to select this row." at bounding box center [819, 316] width 116 height 26
click at [791, 342] on div "SEAFREIGHT" at bounding box center [819, 355] width 115 height 48
type input "SEAFREIGHT"
click at [939, 314] on div "MANZANILLO" at bounding box center [957, 307] width 138 height 32
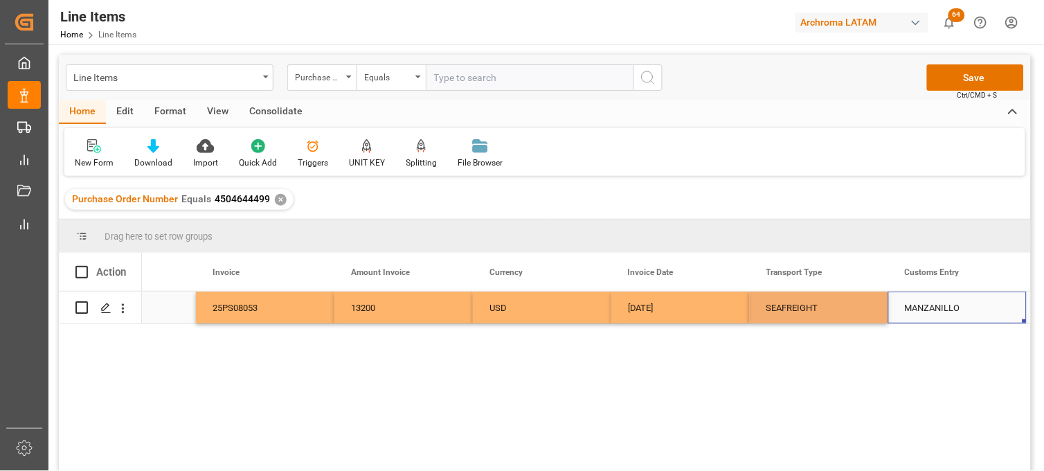
scroll to position [0, 3130]
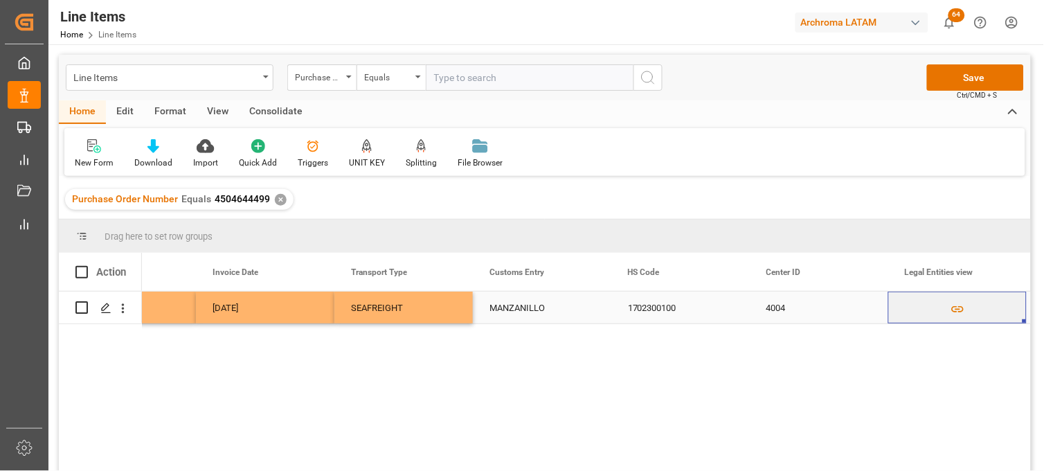
click at [780, 307] on div "4004" at bounding box center [819, 307] width 138 height 32
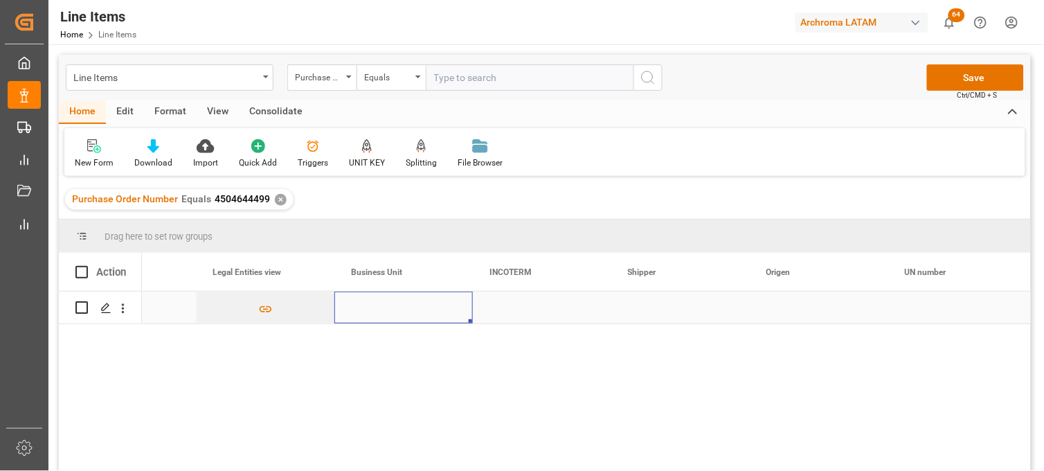
click at [379, 303] on div "Press SPACE to select this row." at bounding box center [403, 307] width 138 height 32
click at [375, 310] on input "Press SPACE to select this row." at bounding box center [403, 316] width 116 height 26
type input "TEXTIL"
click at [516, 307] on div "Press SPACE to select this row." at bounding box center [542, 307] width 138 height 32
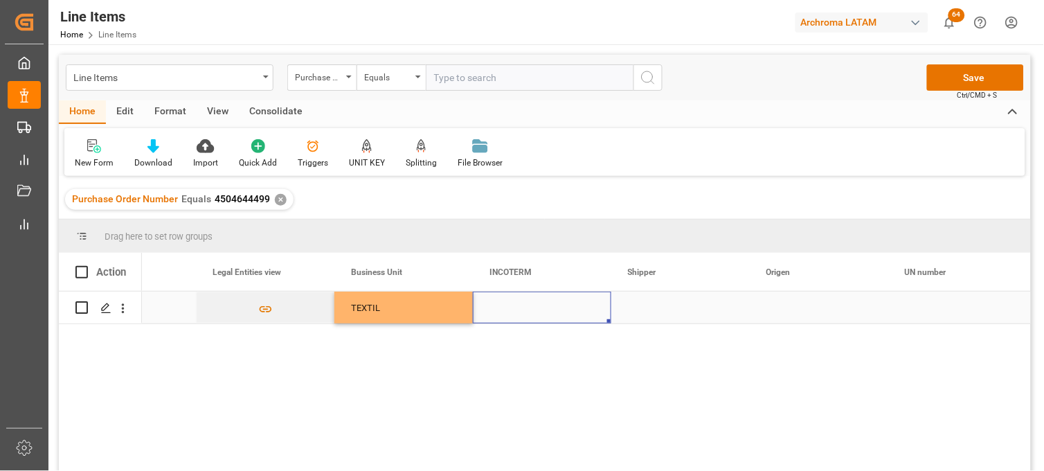
click at [506, 309] on div "Press SPACE to select this row." at bounding box center [542, 307] width 138 height 32
click at [506, 309] on input "Press SPACE to select this row." at bounding box center [542, 316] width 116 height 26
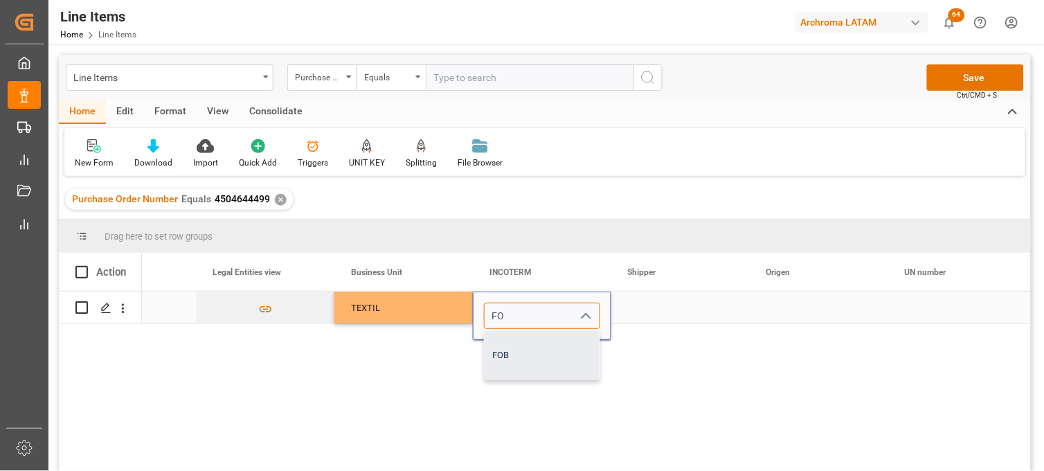
click at [530, 367] on div "FOB" at bounding box center [542, 355] width 115 height 48
type input "FOB"
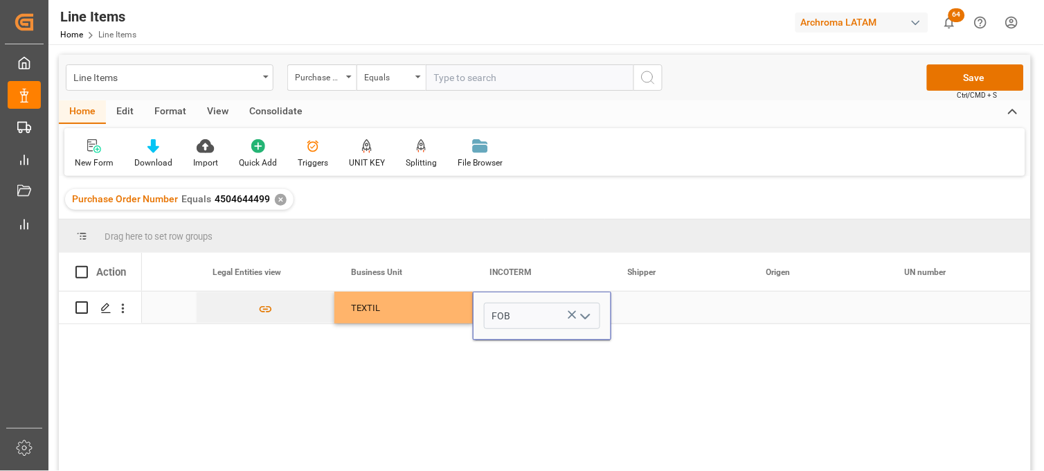
click at [781, 309] on div "Press SPACE to select this row." at bounding box center [819, 307] width 138 height 32
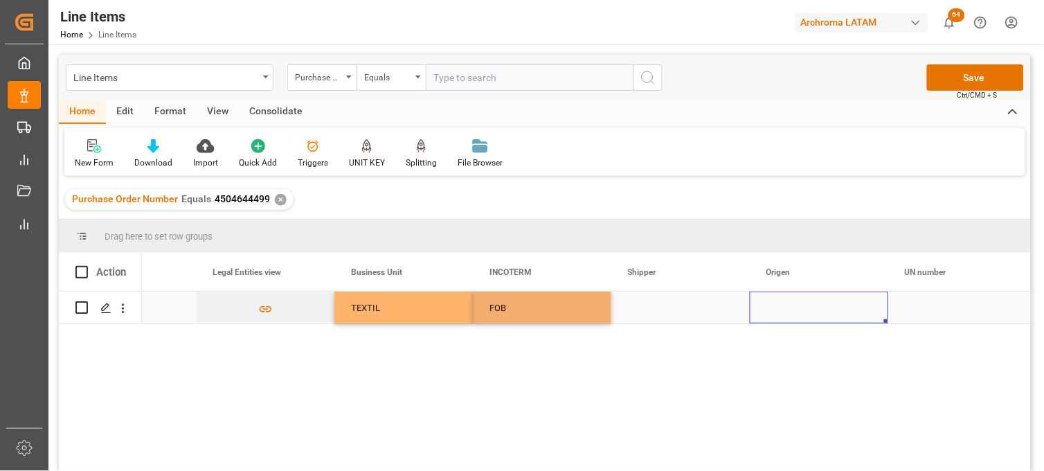
click at [781, 309] on div "Press SPACE to select this row." at bounding box center [819, 307] width 138 height 32
click at [781, 309] on input "Press SPACE to select this row." at bounding box center [819, 316] width 116 height 26
click at [781, 312] on input "Press SPACE to select this row." at bounding box center [819, 316] width 116 height 26
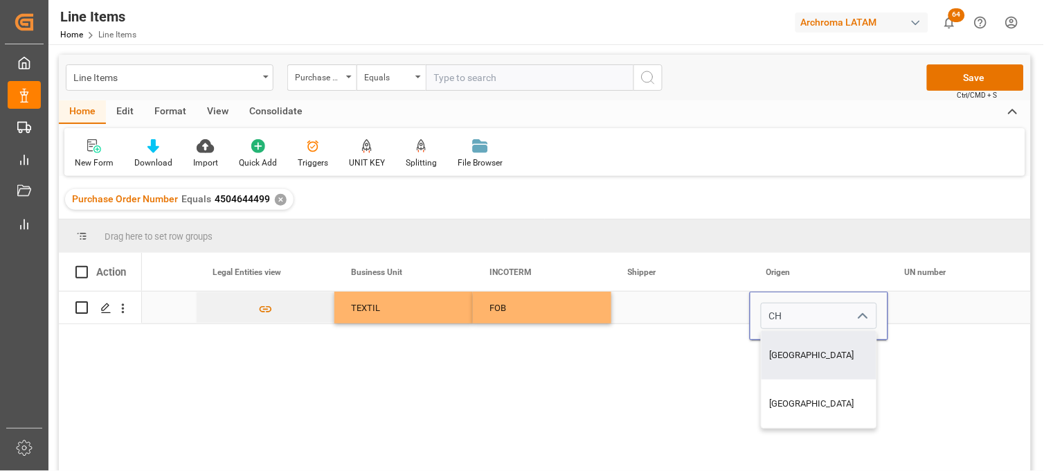
drag, startPoint x: 784, startPoint y: 347, endPoint x: 887, endPoint y: 308, distance: 109.5
click at [786, 347] on div "CHINA" at bounding box center [819, 355] width 115 height 48
type input "CHINA"
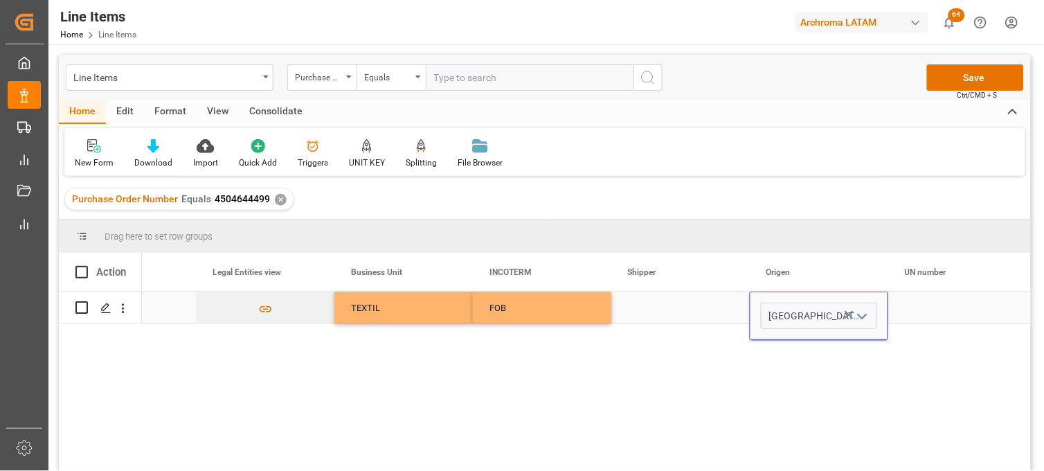
click at [925, 306] on div "Press SPACE to select this row." at bounding box center [957, 307] width 138 height 32
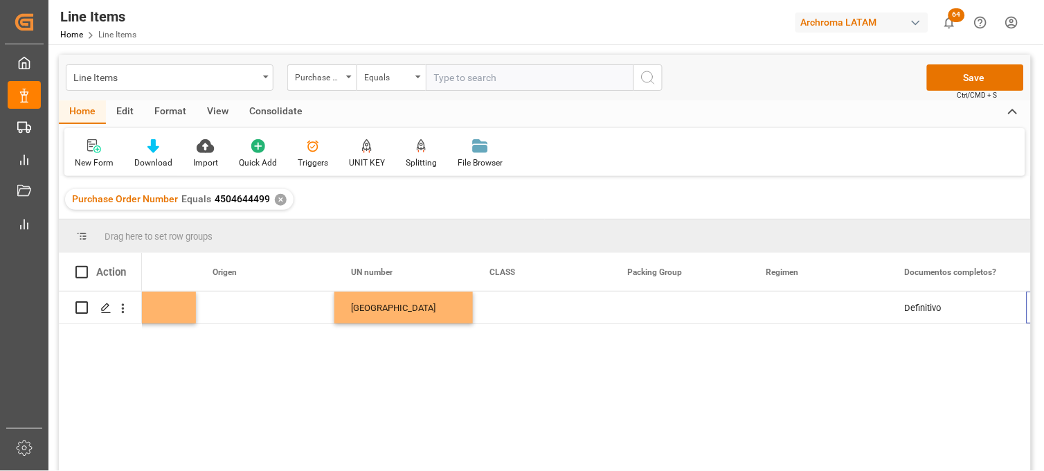
scroll to position [0, 4654]
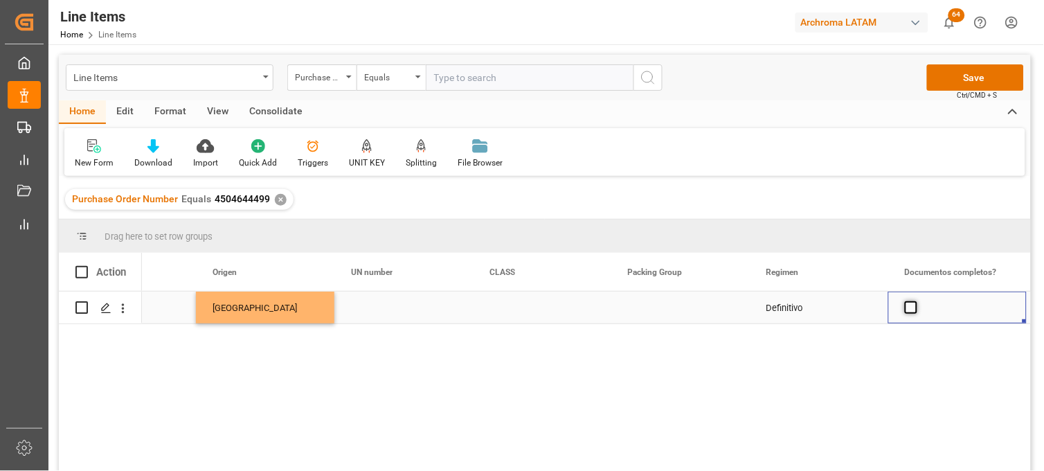
click at [912, 309] on span "Press SPACE to select this row." at bounding box center [911, 307] width 12 height 12
click at [915, 301] on input "Press SPACE to select this row." at bounding box center [915, 301] width 0 height 0
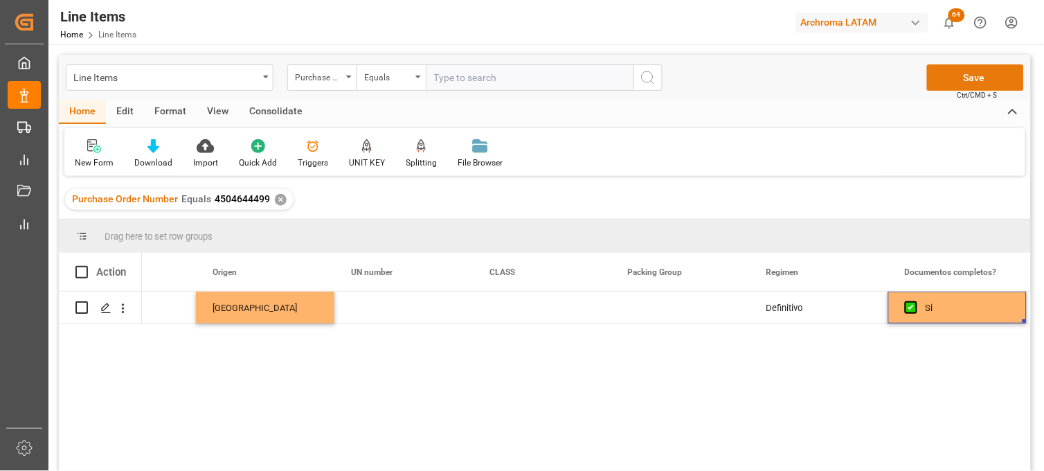
click at [952, 83] on button "Save" at bounding box center [975, 77] width 97 height 26
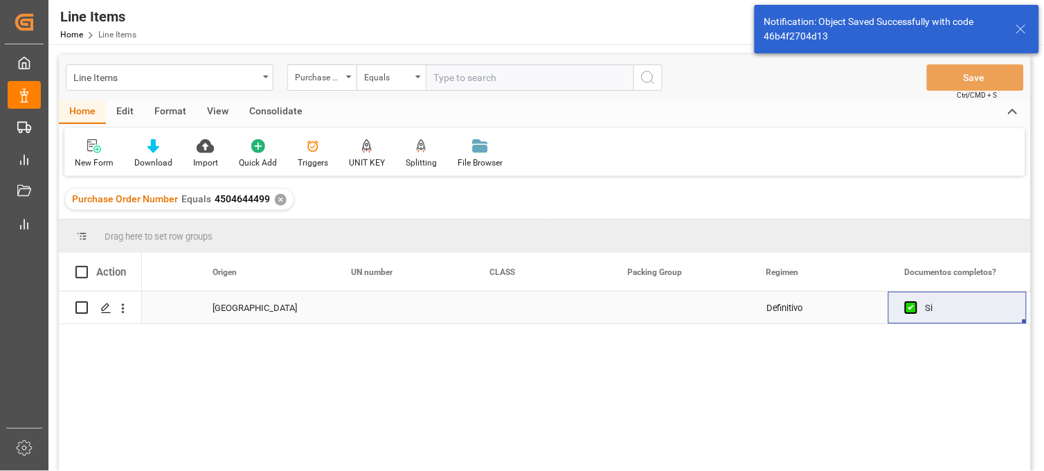
click at [246, 315] on div "CHINA" at bounding box center [265, 308] width 105 height 32
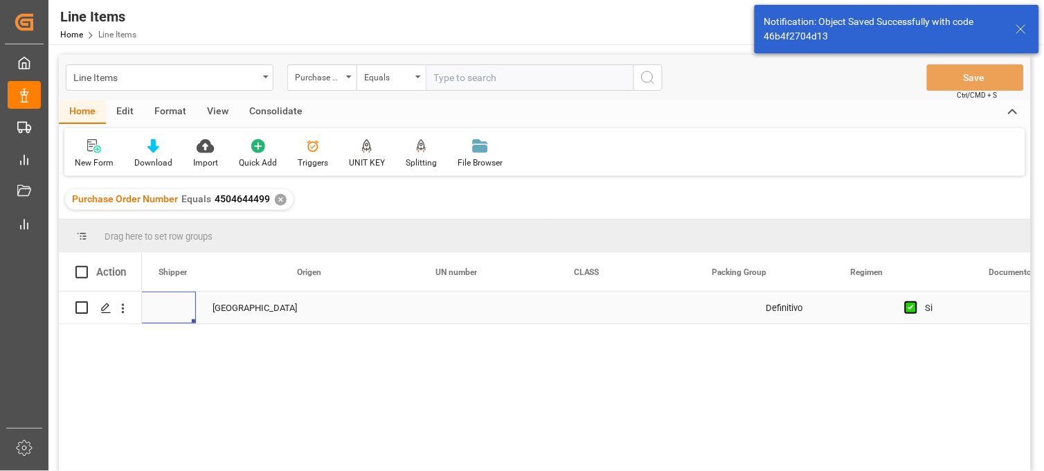
scroll to position [0, 4569]
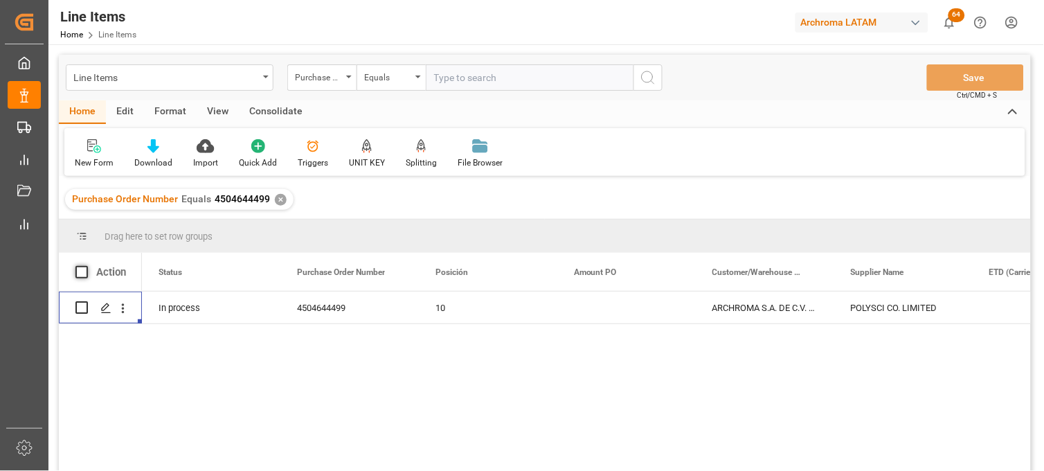
click at [83, 271] on span at bounding box center [81, 272] width 12 height 12
click at [86, 266] on input "checkbox" at bounding box center [86, 266] width 0 height 0
checkbox input "true"
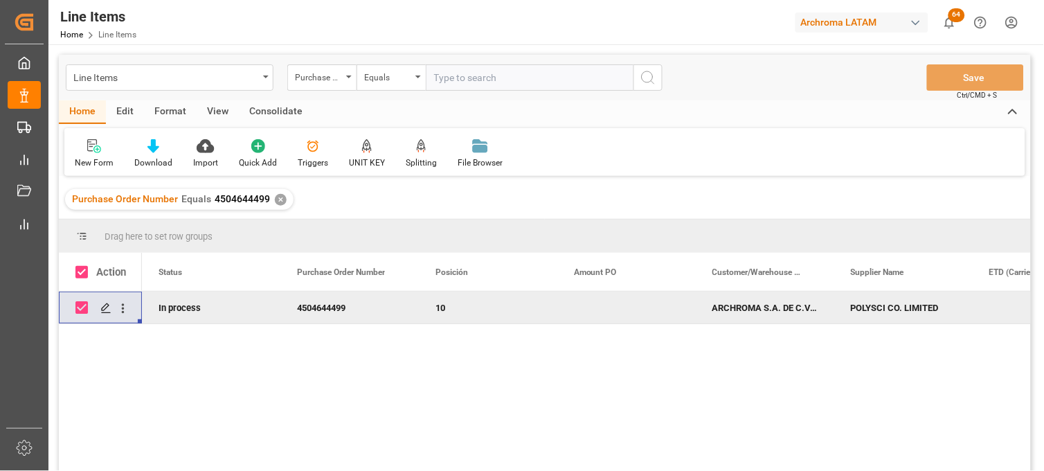
click at [268, 112] on div "Consolidate" at bounding box center [276, 112] width 74 height 24
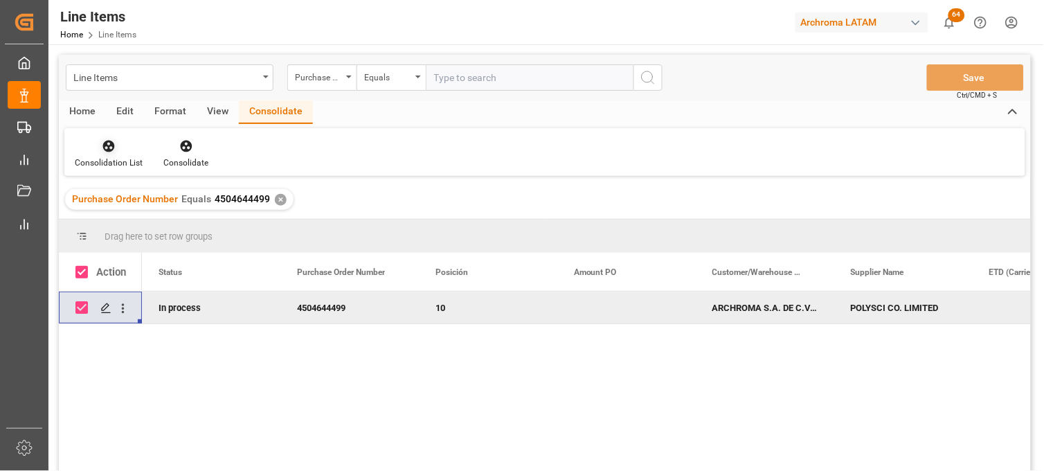
click at [111, 159] on div "Consolidation List" at bounding box center [109, 162] width 68 height 12
click at [141, 197] on div "Line Items Purchase Order Number Equals Save Ctrl/CMD + S Home Edit Format View…" at bounding box center [545, 281] width 972 height 453
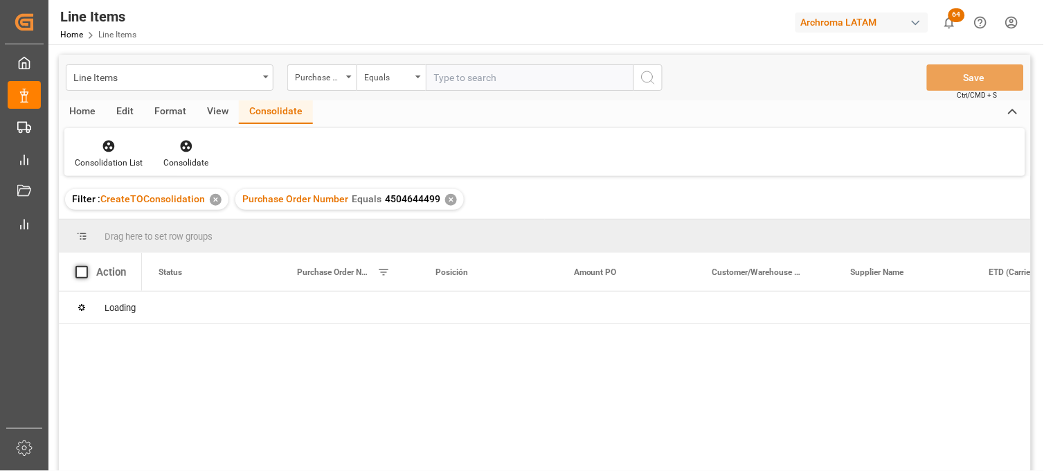
click at [81, 268] on span at bounding box center [81, 272] width 12 height 12
click at [86, 266] on input "checkbox" at bounding box center [86, 266] width 0 height 0
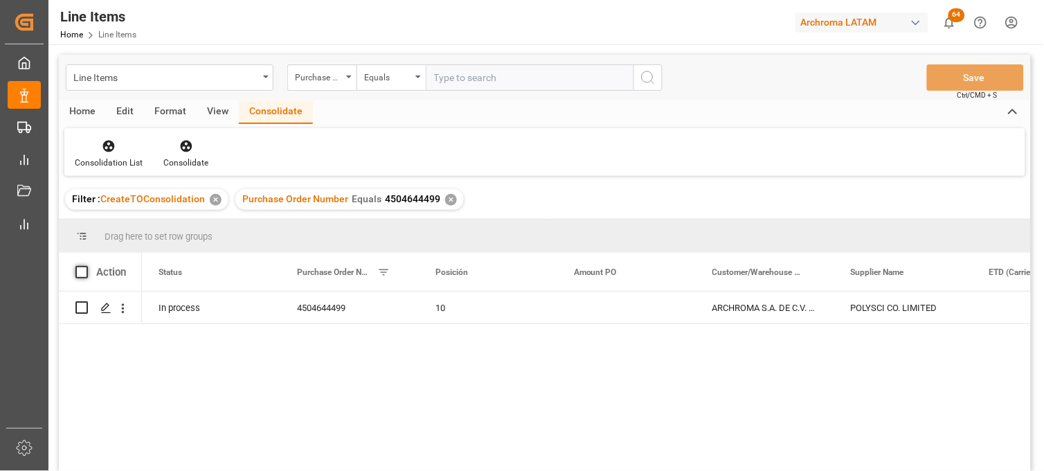
click at [80, 273] on span at bounding box center [81, 272] width 12 height 12
click at [86, 266] on input "checkbox" at bounding box center [86, 266] width 0 height 0
checkbox input "true"
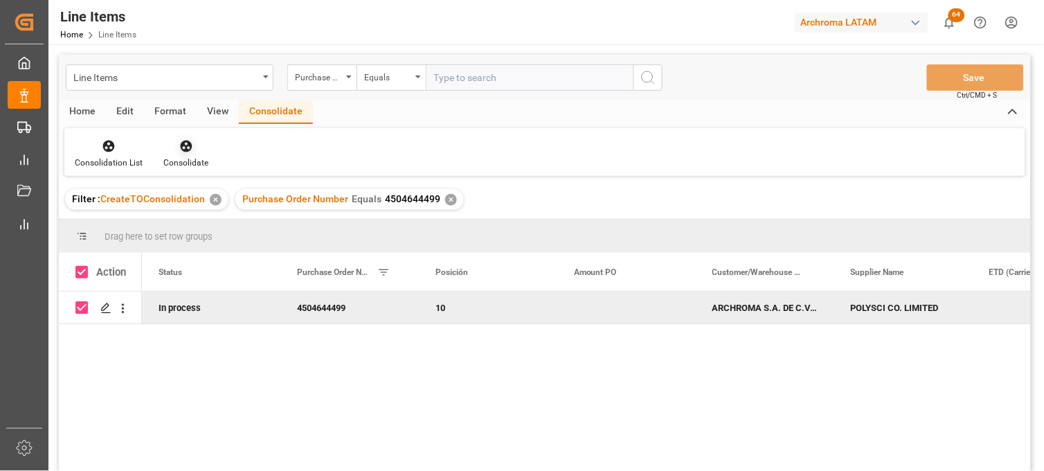
click at [187, 156] on div "Consolidate" at bounding box center [185, 162] width 45 height 12
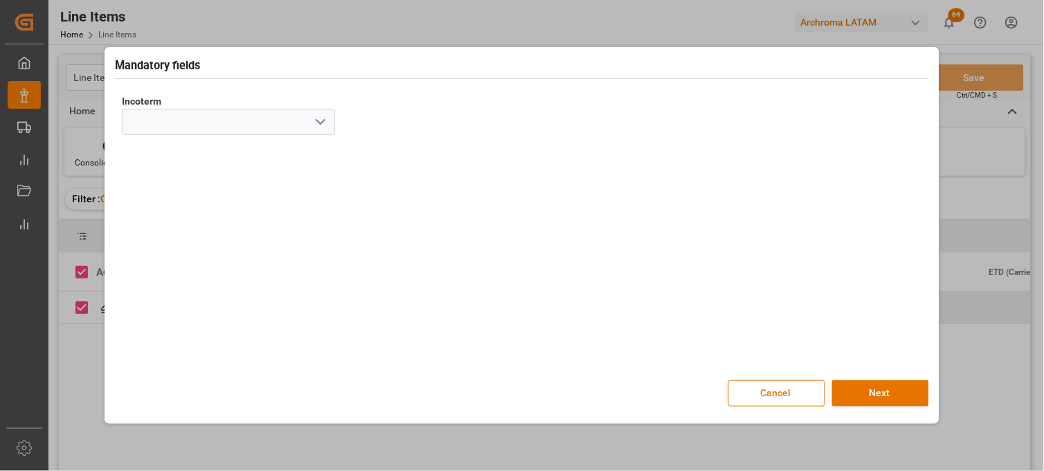
click at [315, 120] on icon "open menu" at bounding box center [320, 122] width 17 height 17
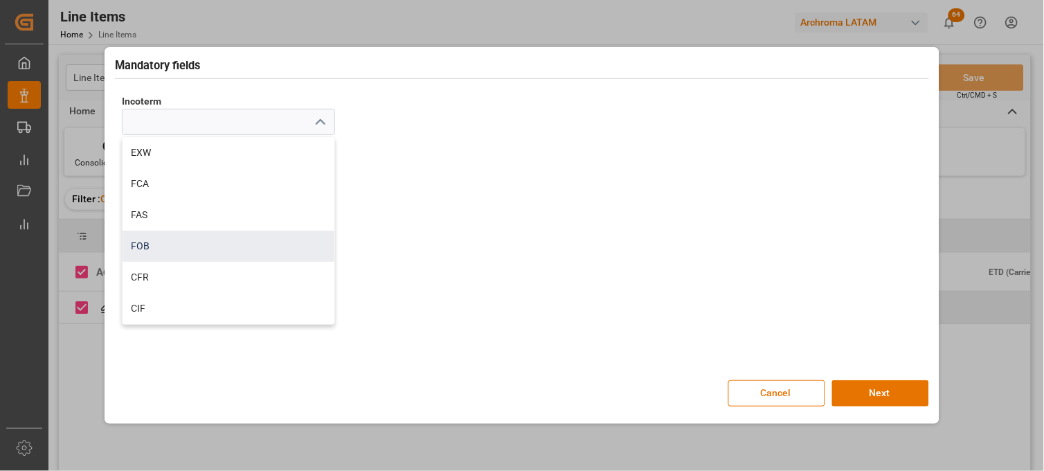
click at [170, 244] on div "FOB" at bounding box center [229, 246] width 212 height 31
type input "FOB"
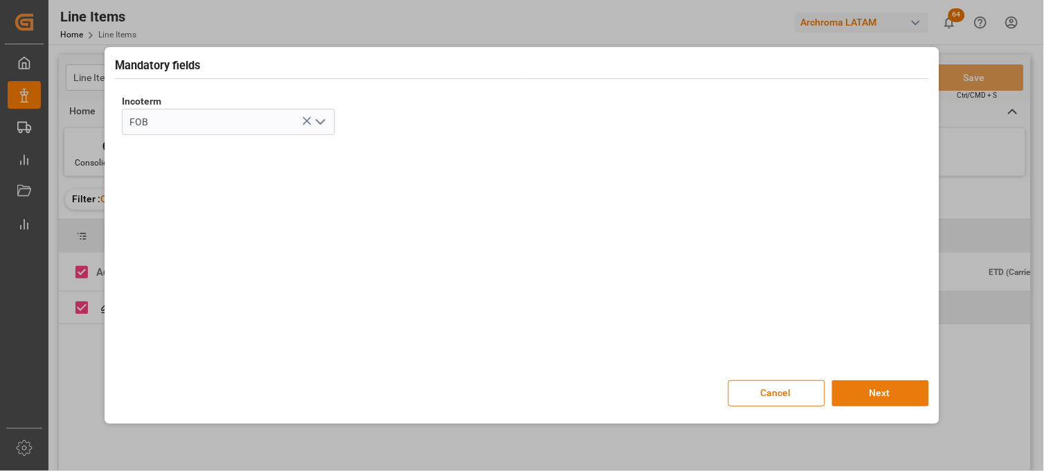
click at [877, 393] on button "Next" at bounding box center [880, 393] width 97 height 26
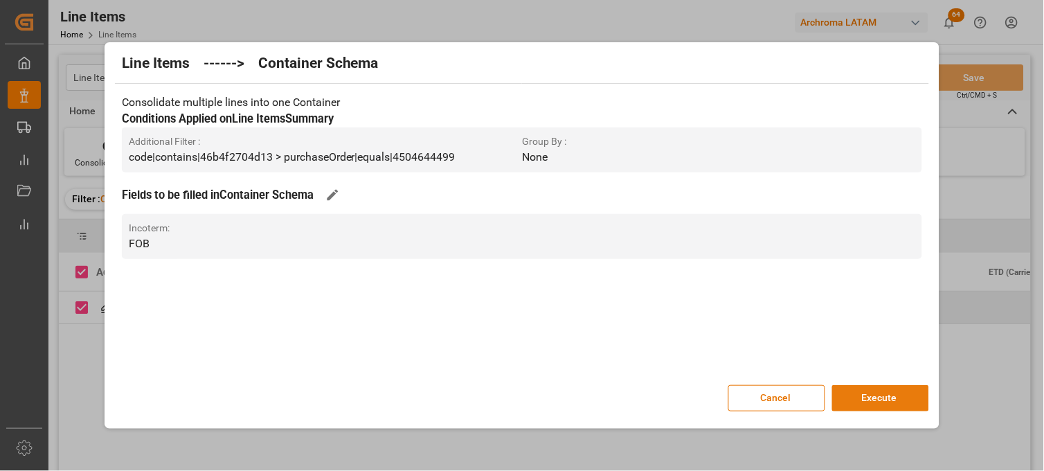
click at [871, 405] on button "Execute" at bounding box center [880, 398] width 97 height 26
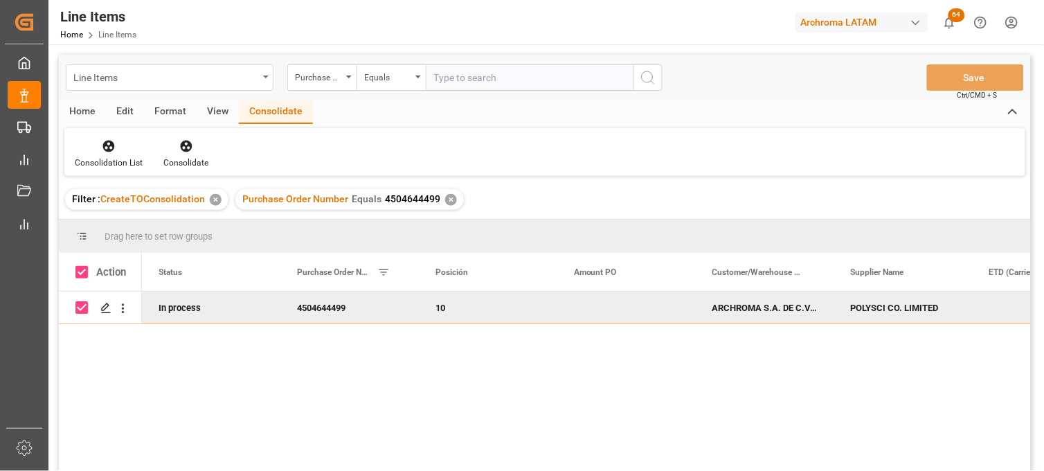
click at [114, 73] on div "Line Items" at bounding box center [165, 76] width 185 height 17
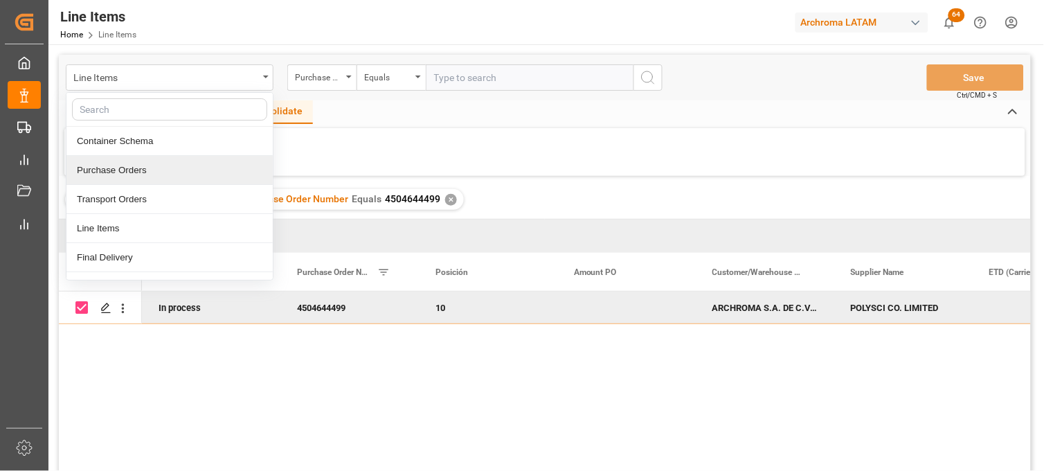
click at [127, 173] on div "Purchase Orders" at bounding box center [169, 170] width 206 height 29
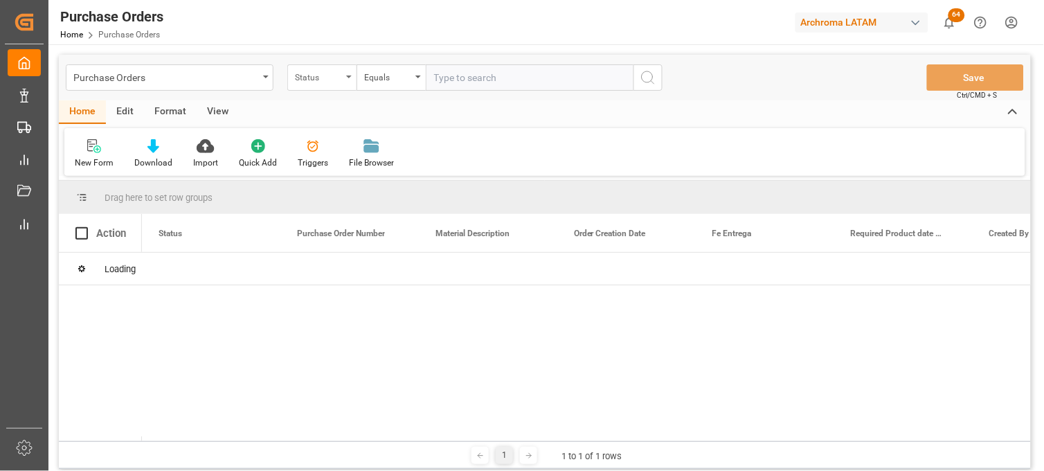
click at [328, 78] on div "Status" at bounding box center [318, 76] width 47 height 16
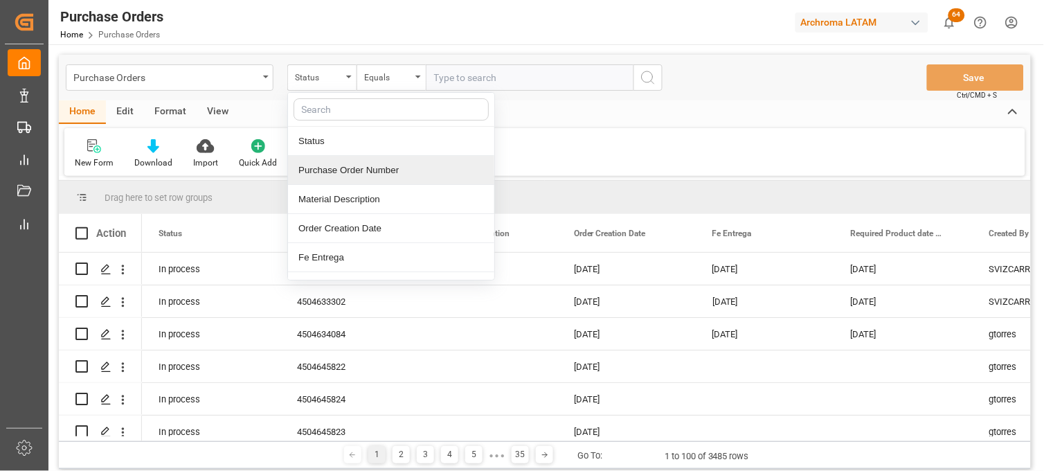
click at [357, 174] on div "Purchase Order Number" at bounding box center [391, 170] width 206 height 29
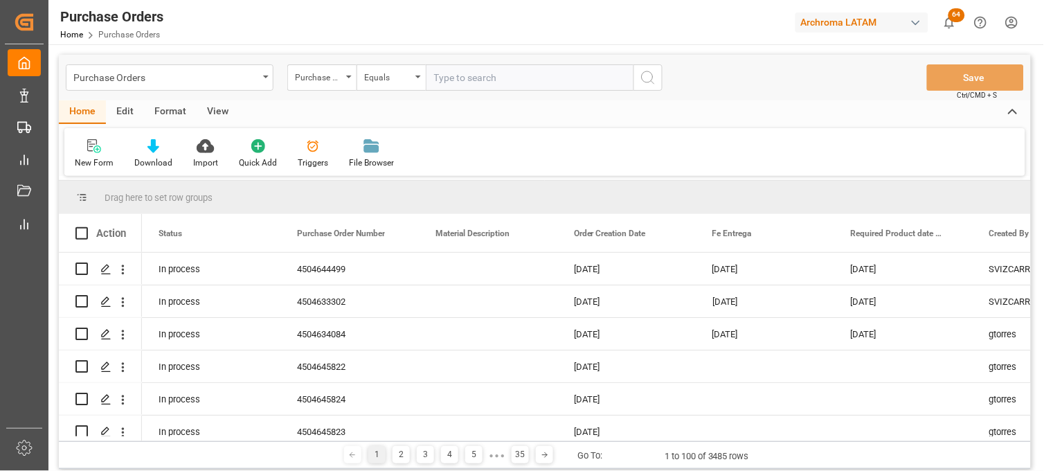
click at [459, 85] on input "text" at bounding box center [530, 77] width 208 height 26
paste input "4504656483"
type input "4504656483"
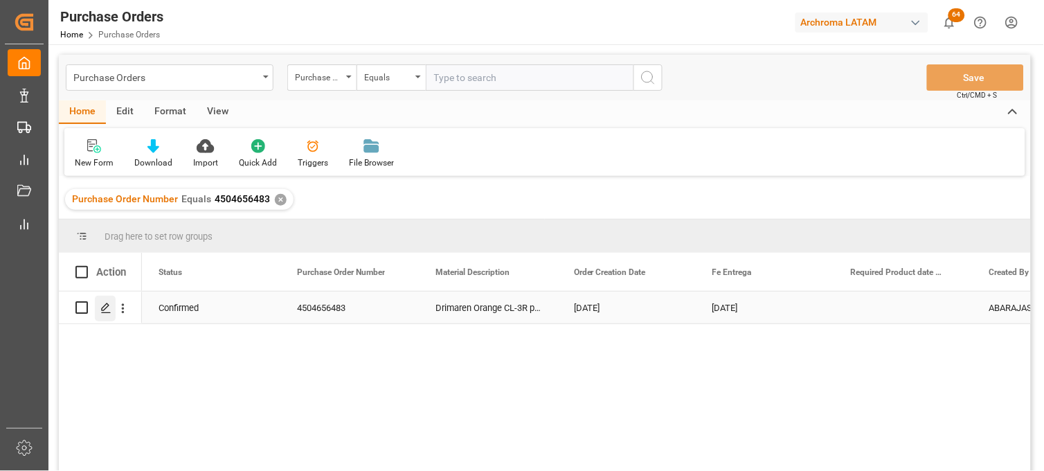
click at [102, 314] on div "Press SPACE to select this row." at bounding box center [105, 309] width 21 height 26
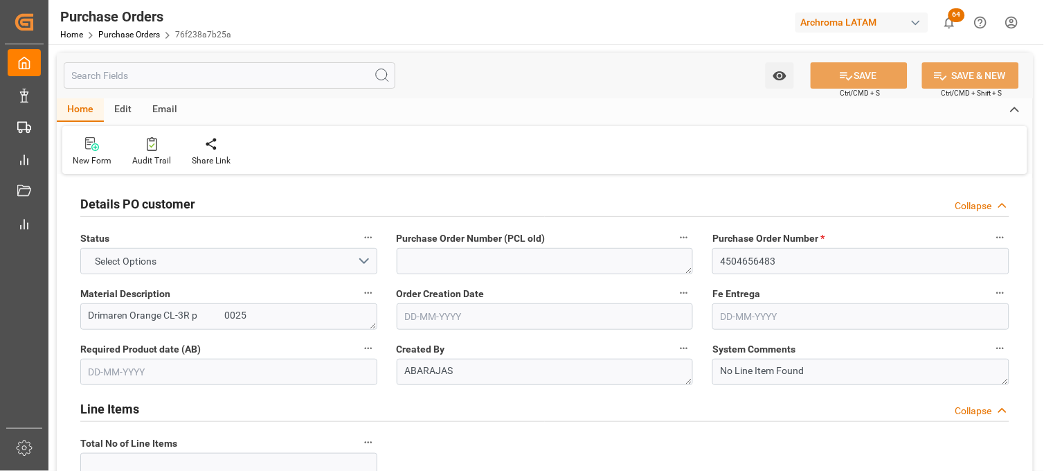
type input "1"
type input "18-08-2025"
type input "14-10-2025"
type input "05-09-2025"
type input "04-10-2025"
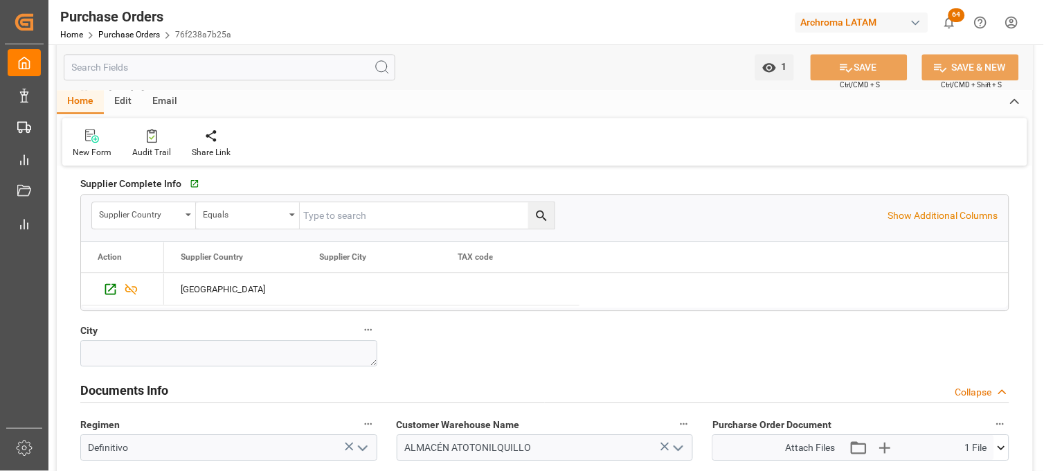
scroll to position [846, 0]
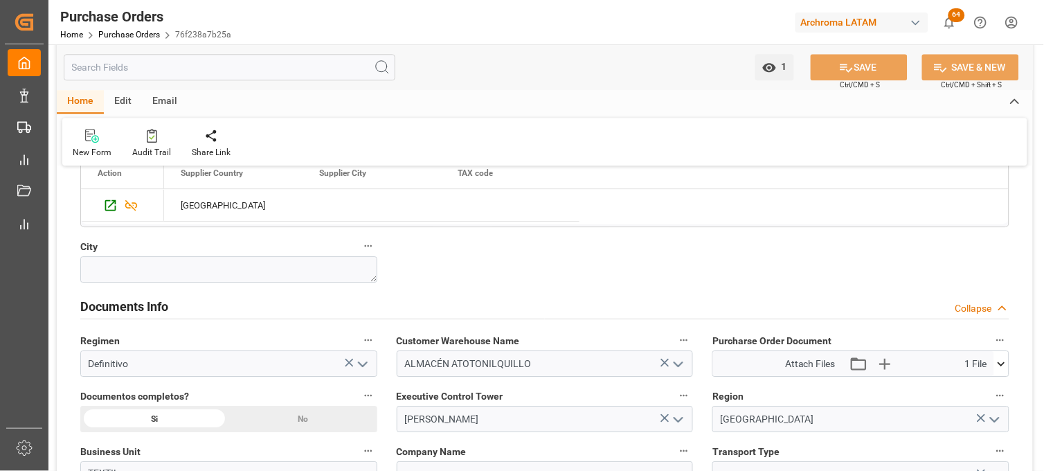
click at [1004, 370] on icon at bounding box center [1001, 364] width 15 height 15
click at [995, 393] on icon at bounding box center [993, 389] width 13 height 9
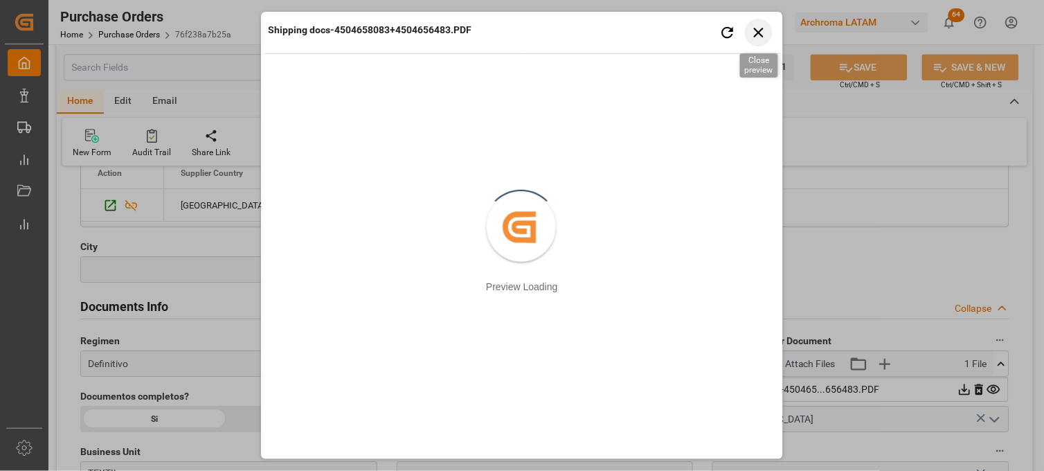
click at [759, 32] on icon "button" at bounding box center [759, 33] width 10 height 10
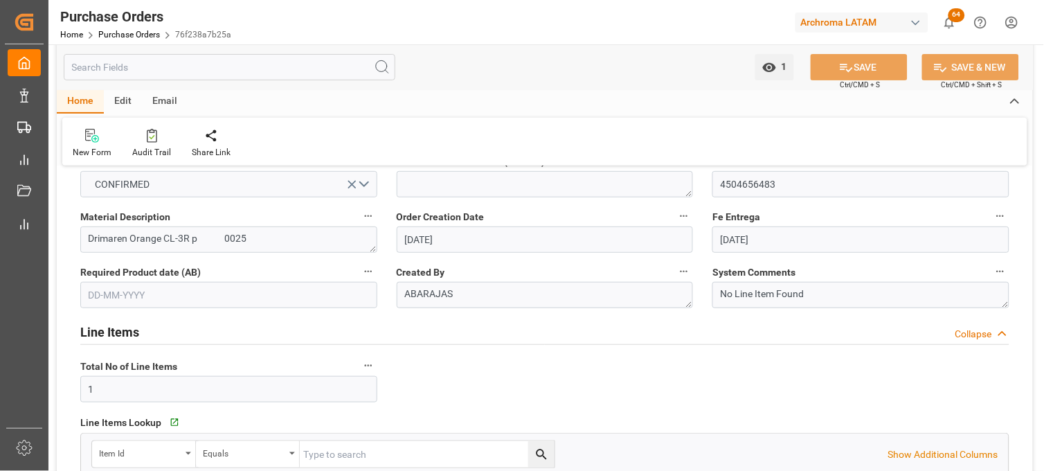
scroll to position [0, 0]
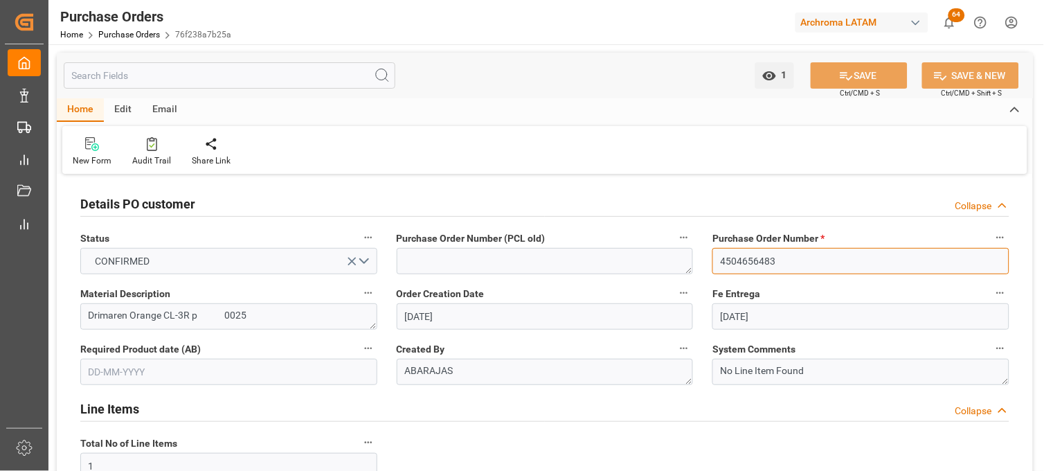
click at [757, 263] on input "4504656483" at bounding box center [860, 261] width 297 height 26
click at [757, 262] on input "4504656483" at bounding box center [860, 261] width 297 height 26
click at [116, 35] on link "Purchase Orders" at bounding box center [129, 35] width 62 height 10
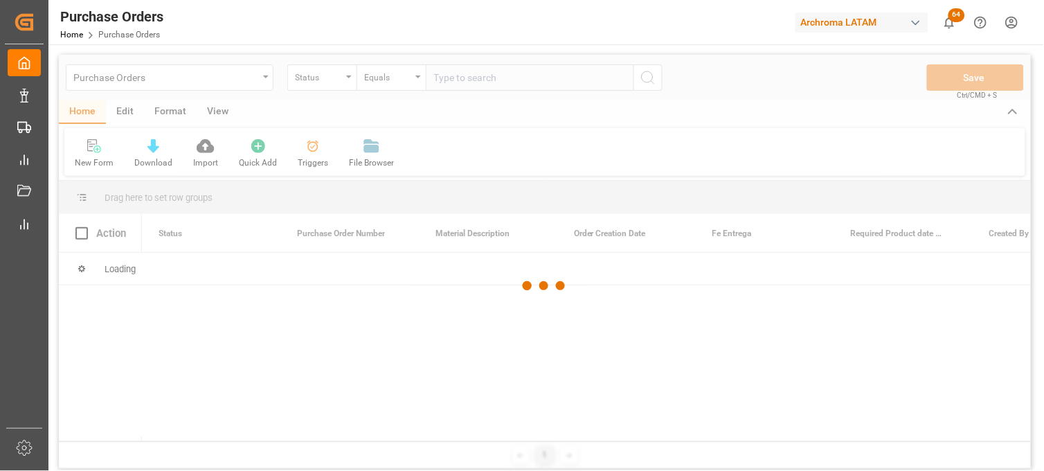
click at [340, 79] on div at bounding box center [545, 286] width 972 height 462
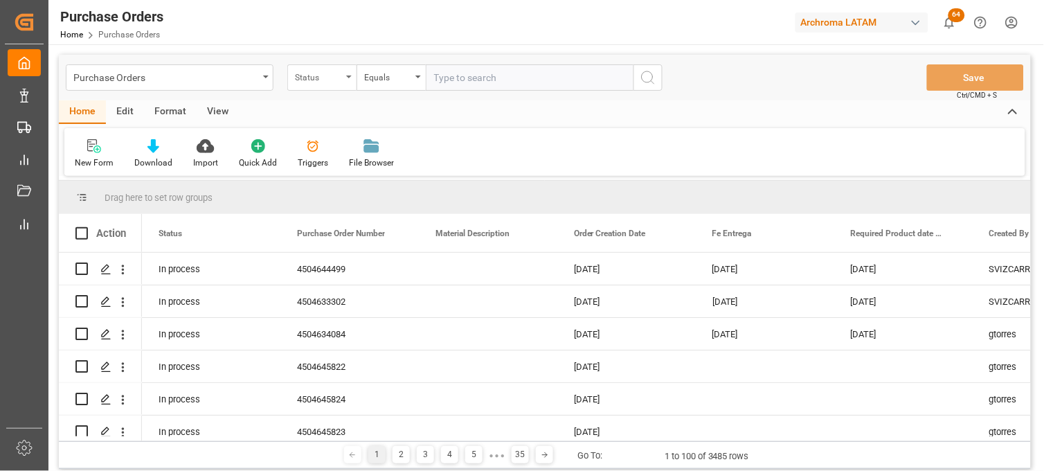
click at [346, 79] on div "Status" at bounding box center [321, 77] width 69 height 26
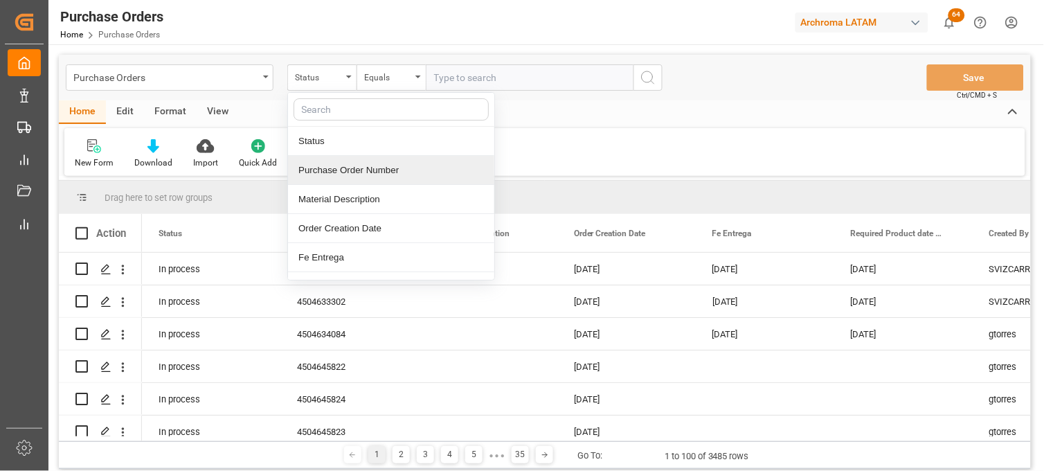
click at [359, 170] on div "Purchase Order Number" at bounding box center [391, 170] width 206 height 29
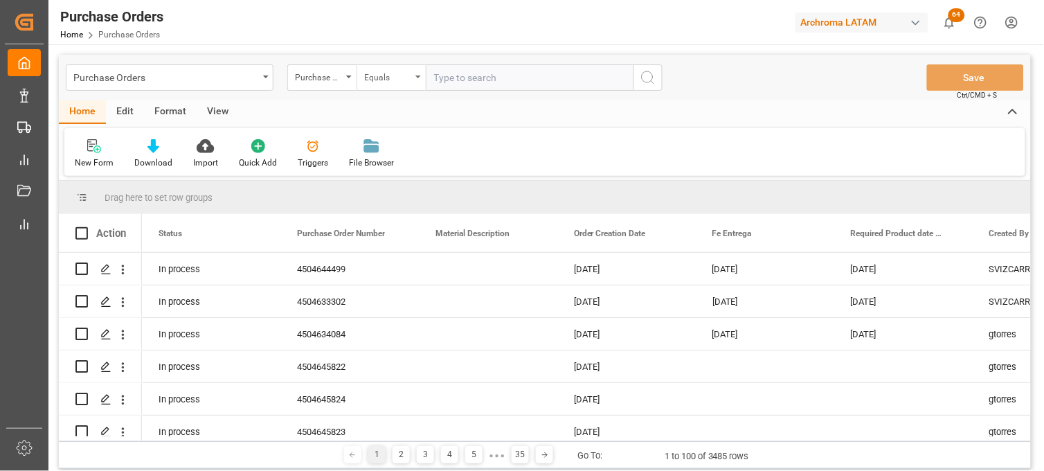
click at [413, 78] on div "Equals" at bounding box center [391, 77] width 69 height 26
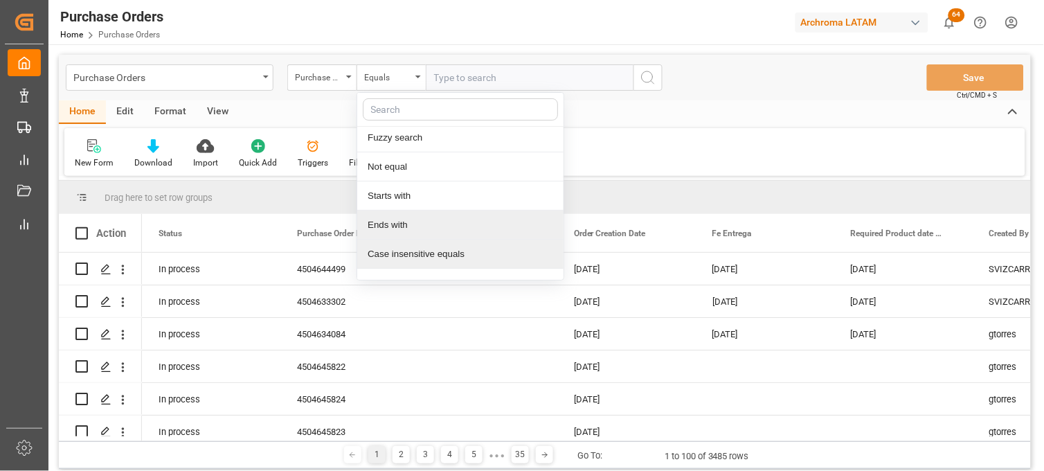
scroll to position [80, 0]
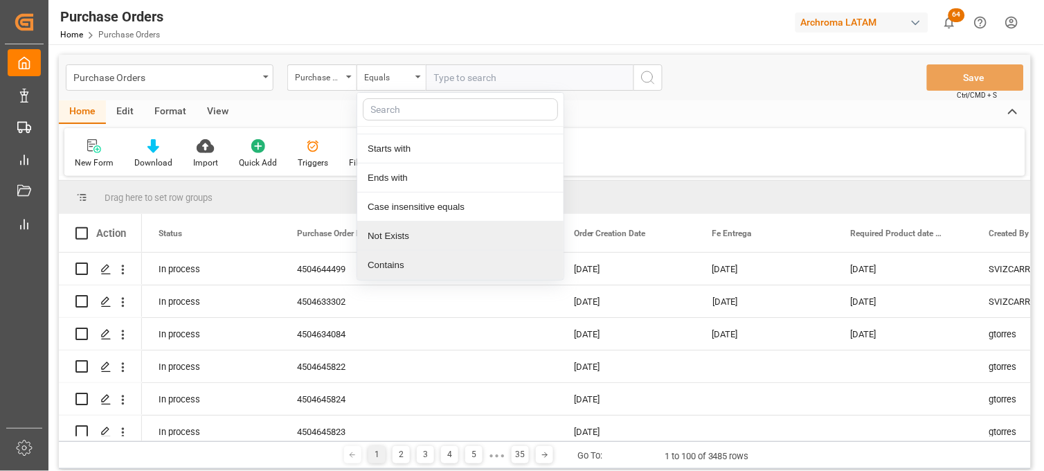
click at [407, 264] on div "Contains" at bounding box center [460, 265] width 206 height 29
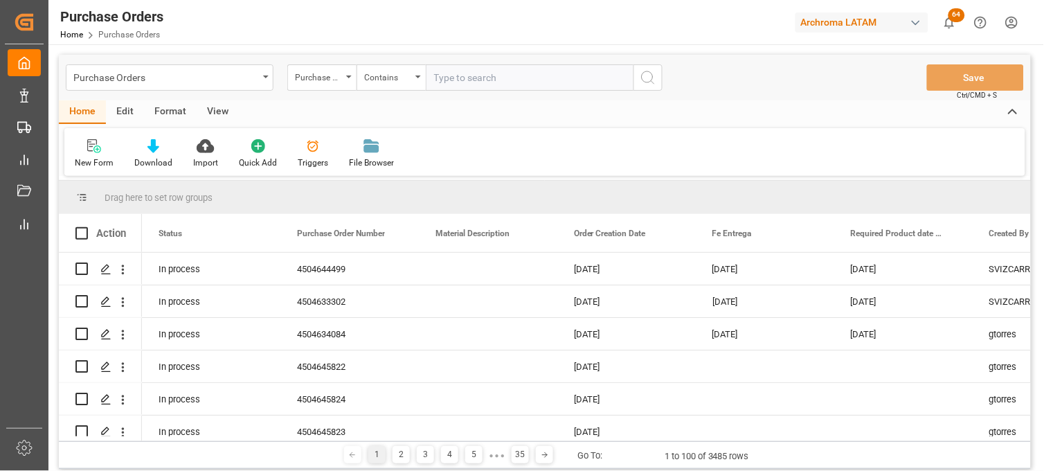
paste input "4504656483"
paste input "4504658083"
type input "4504656483,4504658083"
click at [644, 75] on icon "search button" at bounding box center [648, 77] width 17 height 17
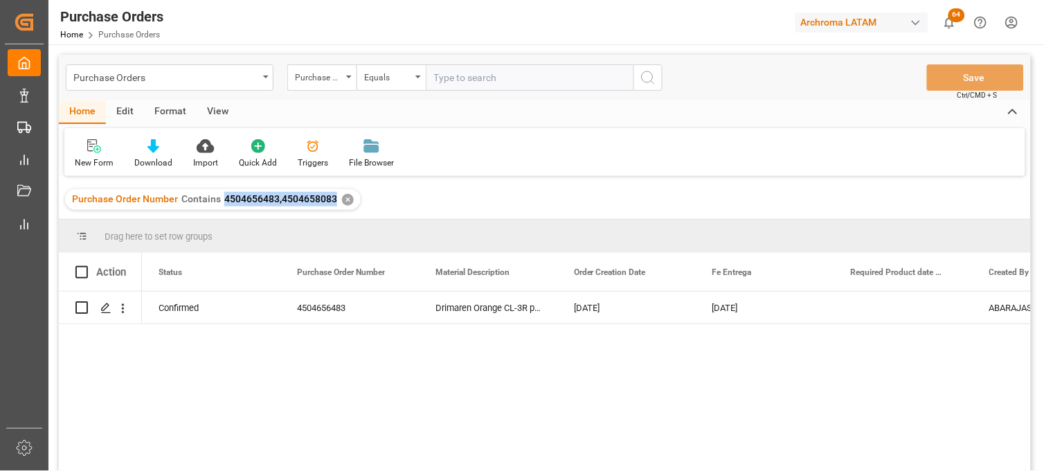
drag, startPoint x: 334, startPoint y: 199, endPoint x: 223, endPoint y: 203, distance: 110.8
click at [224, 203] on span "4504656483,4504658083" at bounding box center [280, 198] width 113 height 11
copy span "4504656483,4504658083"
click at [342, 199] on div "✕" at bounding box center [348, 200] width 12 height 12
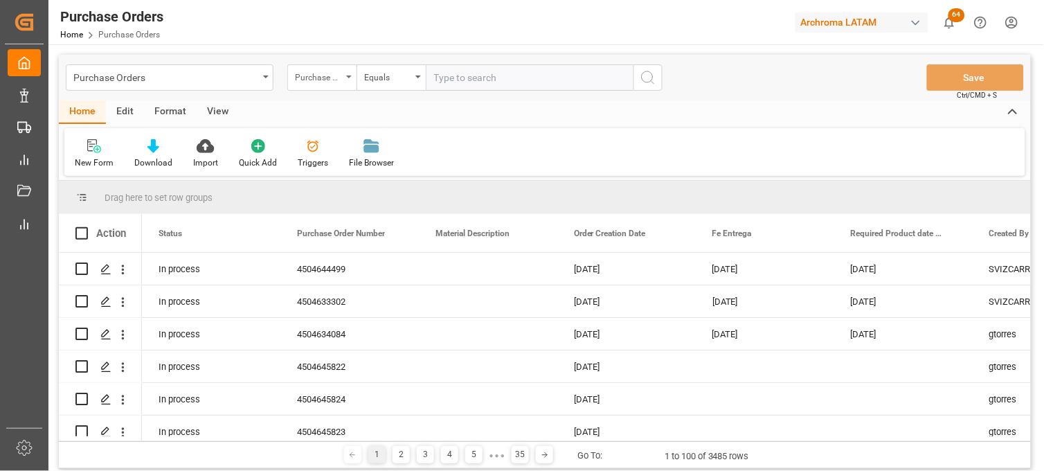
click at [337, 78] on div "Purchase Order Number" at bounding box center [318, 76] width 47 height 16
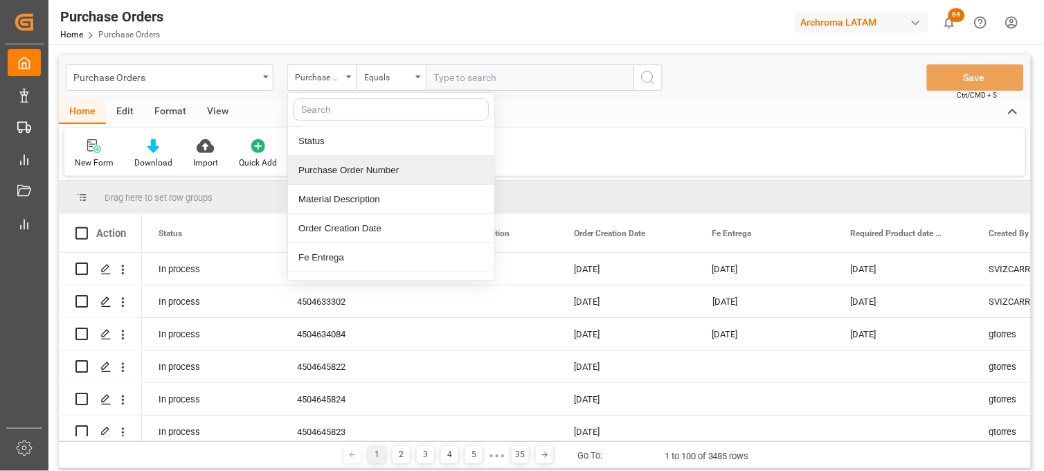
drag, startPoint x: 375, startPoint y: 171, endPoint x: 381, endPoint y: 163, distance: 9.4
click at [376, 170] on div "Purchase Order Number" at bounding box center [391, 170] width 206 height 29
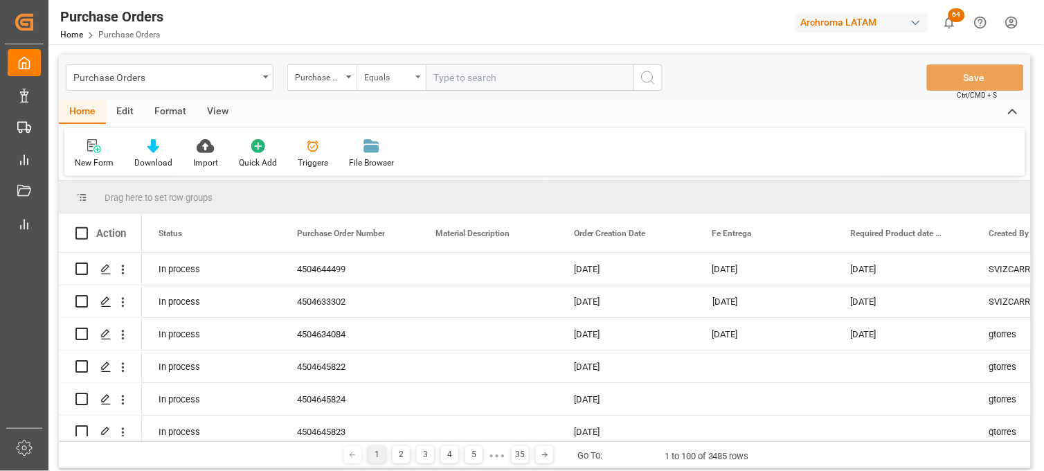
click at [420, 88] on div "Equals" at bounding box center [391, 77] width 69 height 26
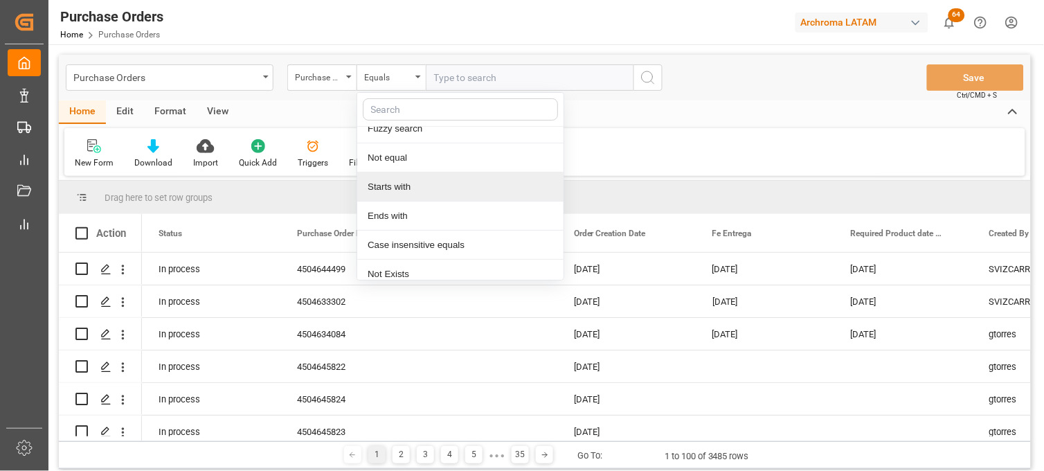
scroll to position [80, 0]
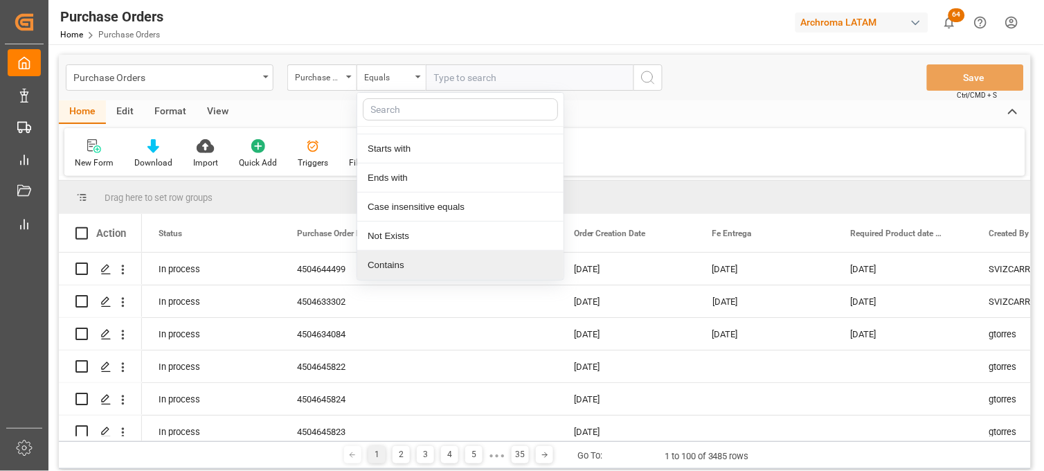
drag, startPoint x: 403, startPoint y: 265, endPoint x: 432, endPoint y: 141, distance: 127.3
click at [403, 264] on div "Contains" at bounding box center [460, 265] width 206 height 29
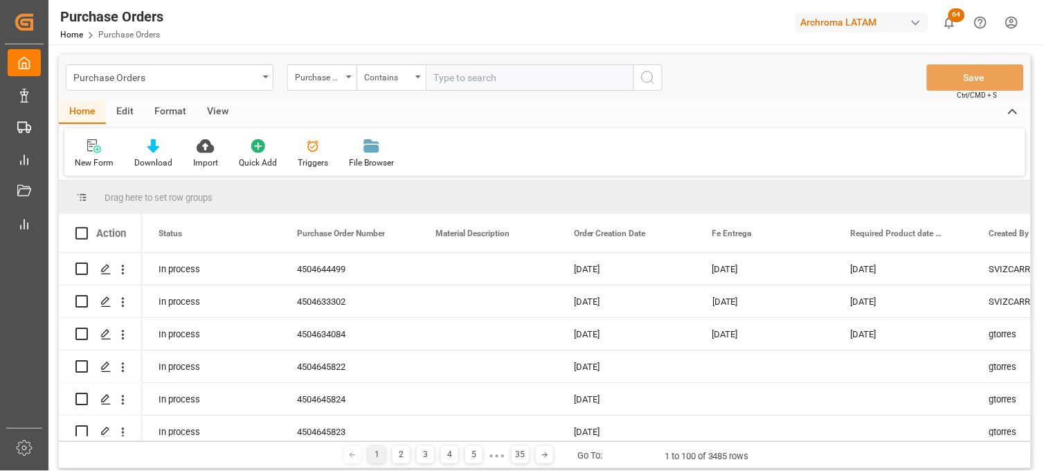
click at [442, 79] on input "text" at bounding box center [530, 77] width 208 height 26
paste input "4504656483,4504658083"
type input "4504656483,4504658083"
click at [645, 77] on icon "search button" at bounding box center [648, 77] width 17 height 17
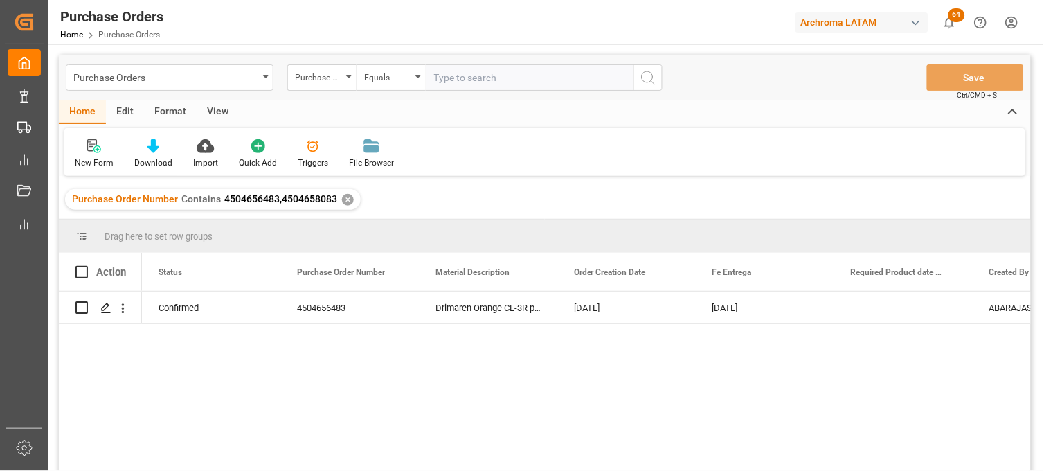
click at [344, 199] on div "✕" at bounding box center [348, 200] width 12 height 12
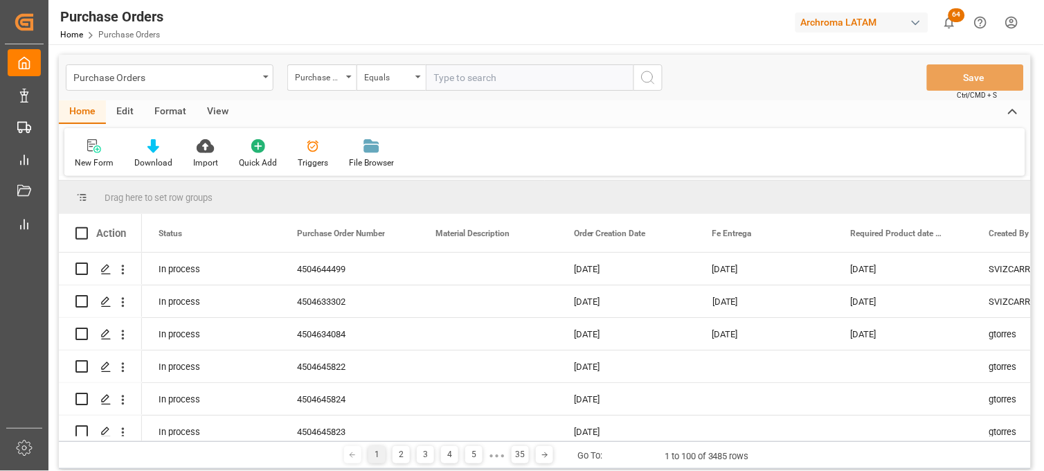
click at [448, 80] on input "text" at bounding box center [530, 77] width 208 height 26
paste input "4504656483,4504658083"
drag, startPoint x: 440, startPoint y: 83, endPoint x: 375, endPoint y: 83, distance: 65.8
click at [376, 83] on div "Purchase Order Number Equals 4504656483,4504658083" at bounding box center [474, 77] width 375 height 26
type input "4504658083"
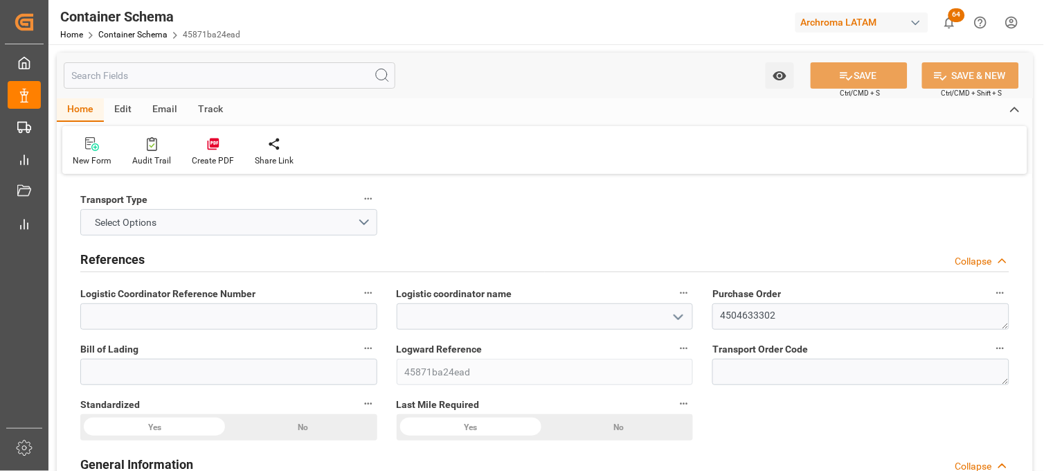
type input "0"
type input "1"
type input "8"
type input "1440"
type input "1563"
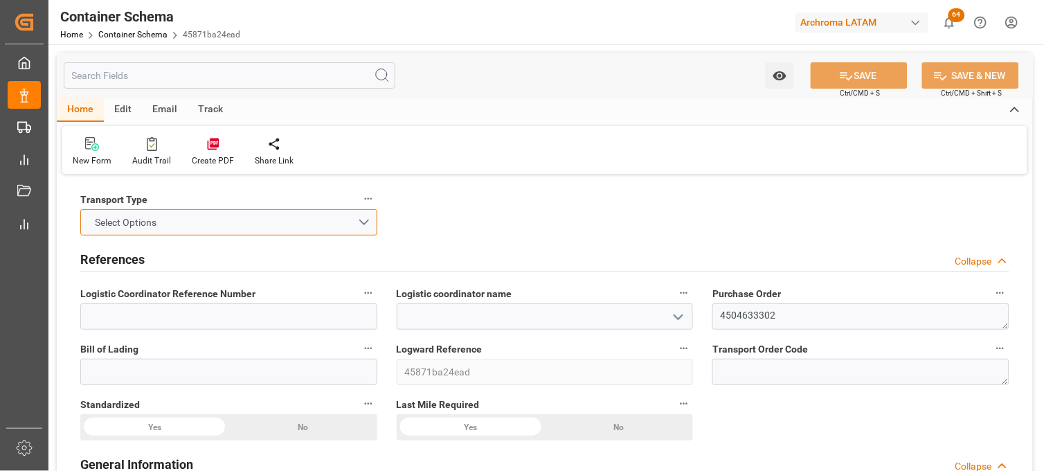
click at [362, 226] on button "Select Options" at bounding box center [228, 222] width 297 height 26
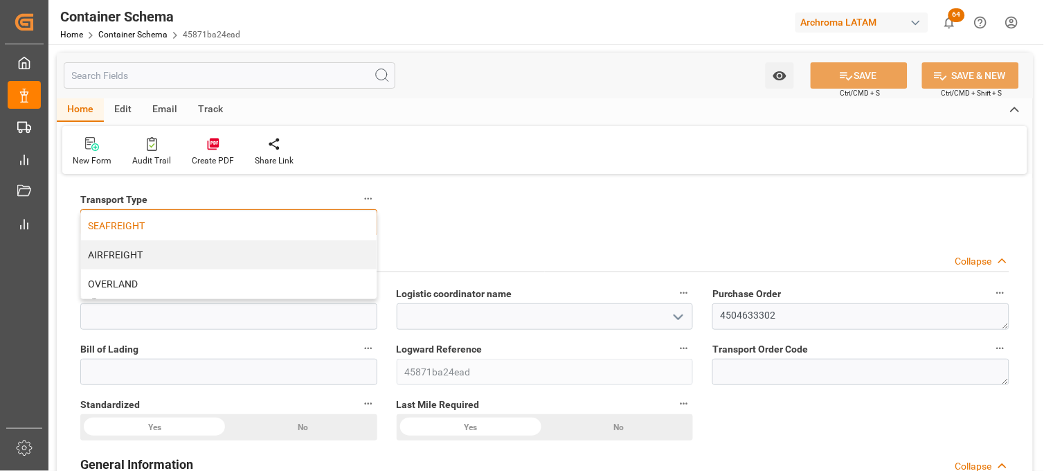
click at [287, 219] on div "SEAFREIGHT" at bounding box center [229, 225] width 296 height 29
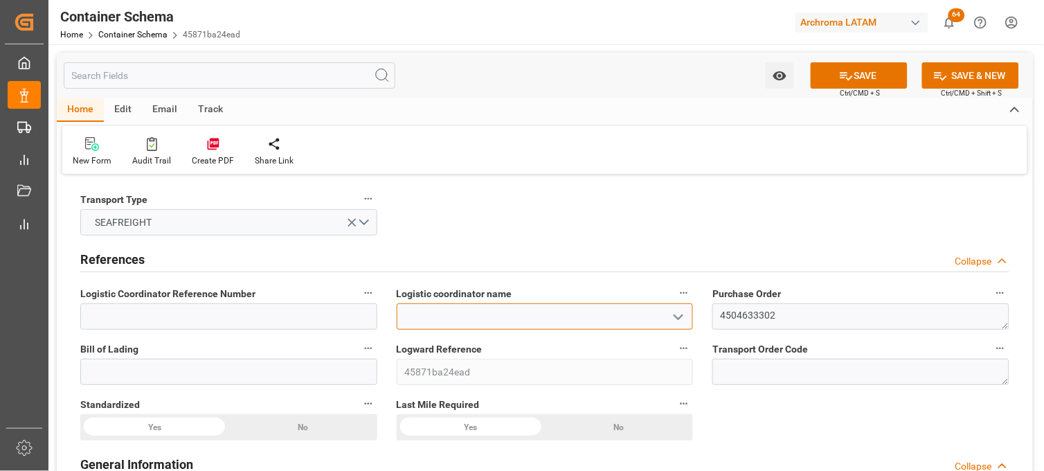
click at [452, 309] on input at bounding box center [545, 316] width 297 height 26
type input "LESCHACO MEXICANA, S.A. DE C.V."
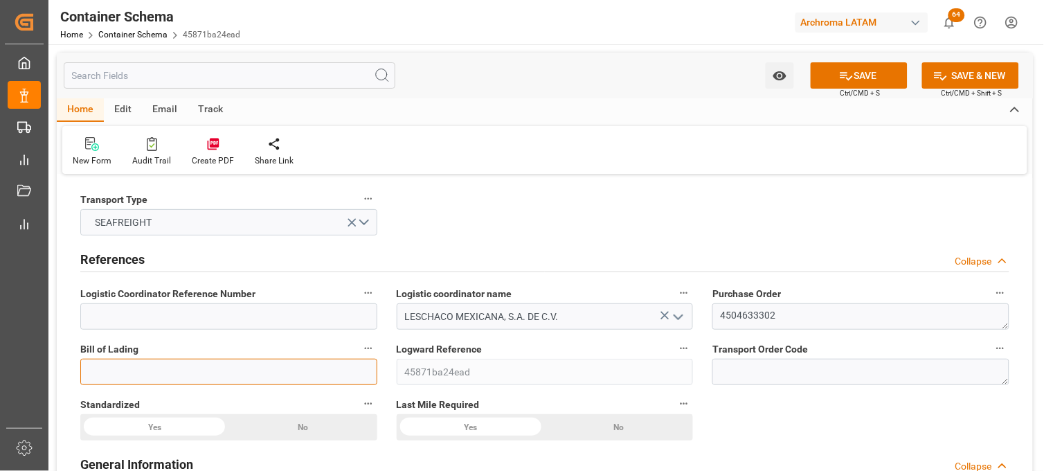
click at [251, 370] on input at bounding box center [228, 372] width 297 height 26
paste input "B2509080"
type input "B2509080"
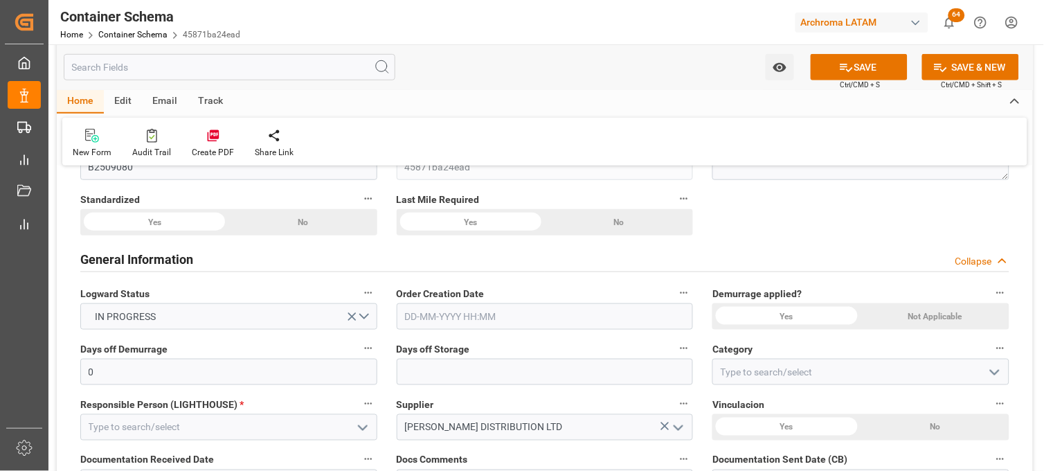
scroll to position [231, 0]
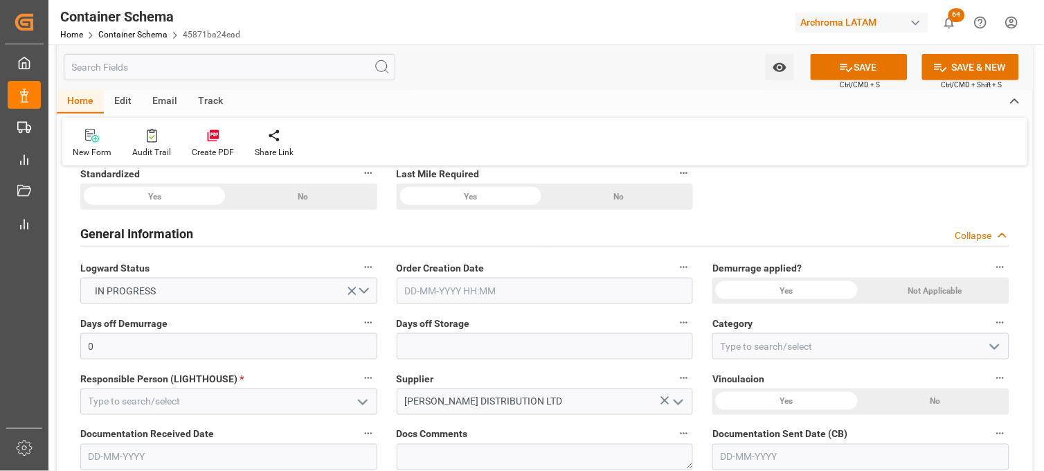
click at [426, 287] on input "text" at bounding box center [545, 291] width 297 height 26
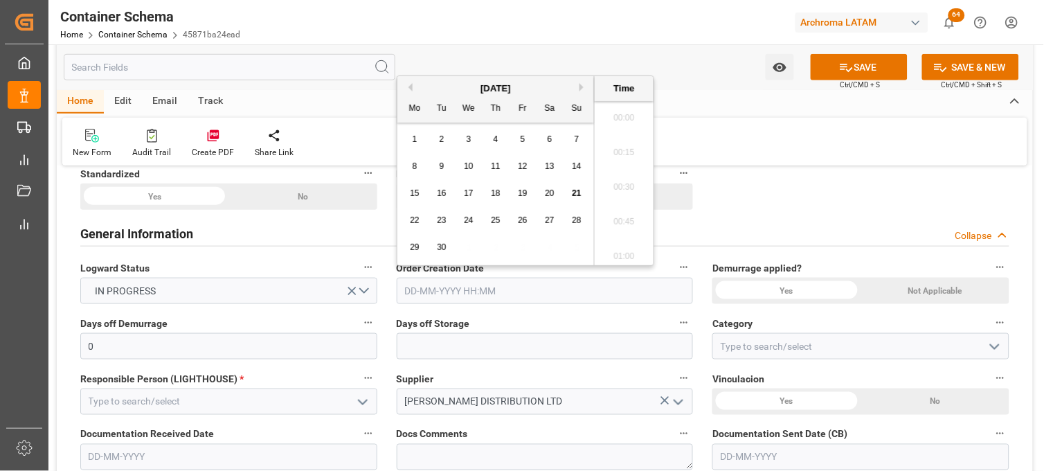
scroll to position [2046, 0]
click at [421, 121] on div "Mo Tu We Th Fr Sa Su" at bounding box center [495, 109] width 197 height 27
click at [523, 195] on span "19" at bounding box center [522, 193] width 9 height 10
click at [615, 181] on li "15:15" at bounding box center [624, 183] width 59 height 35
type input "[DATE] 15:15"
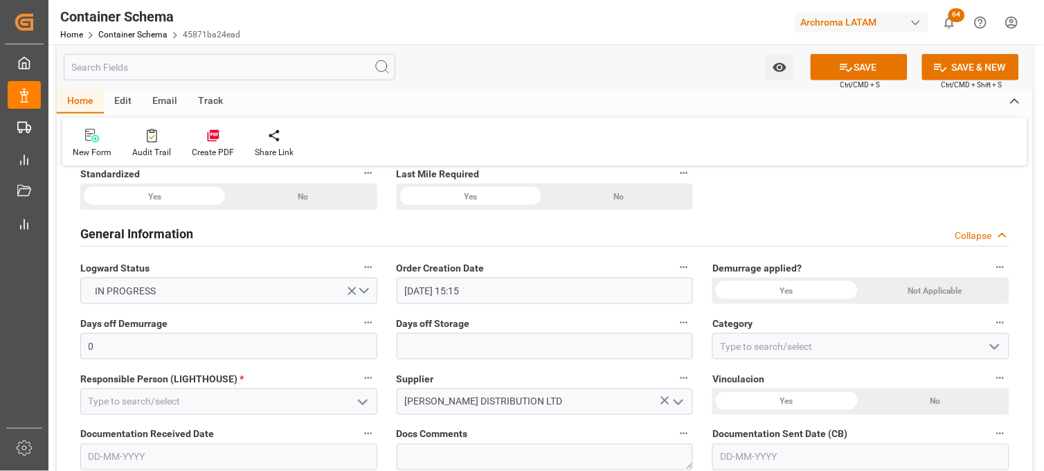
click at [786, 291] on div "Yes" at bounding box center [786, 291] width 148 height 26
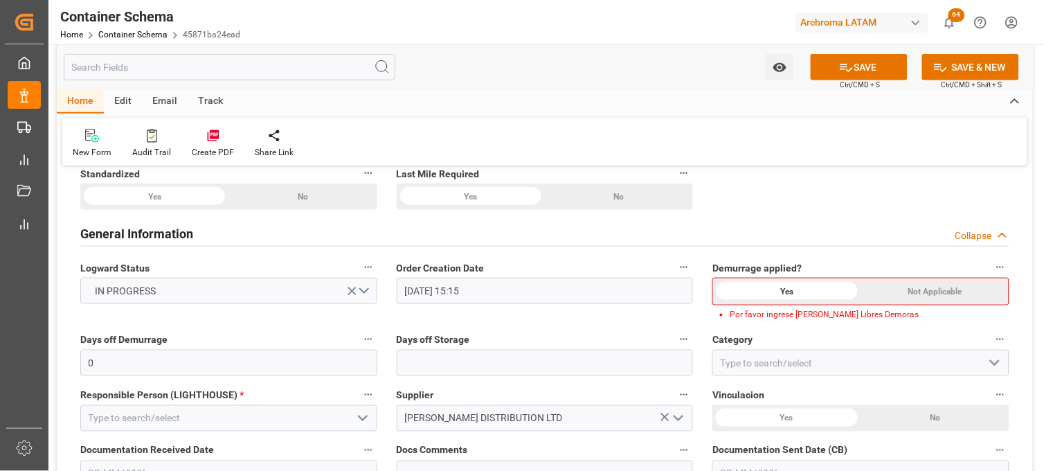
click at [942, 291] on div "Not Applicable" at bounding box center [934, 291] width 147 height 26
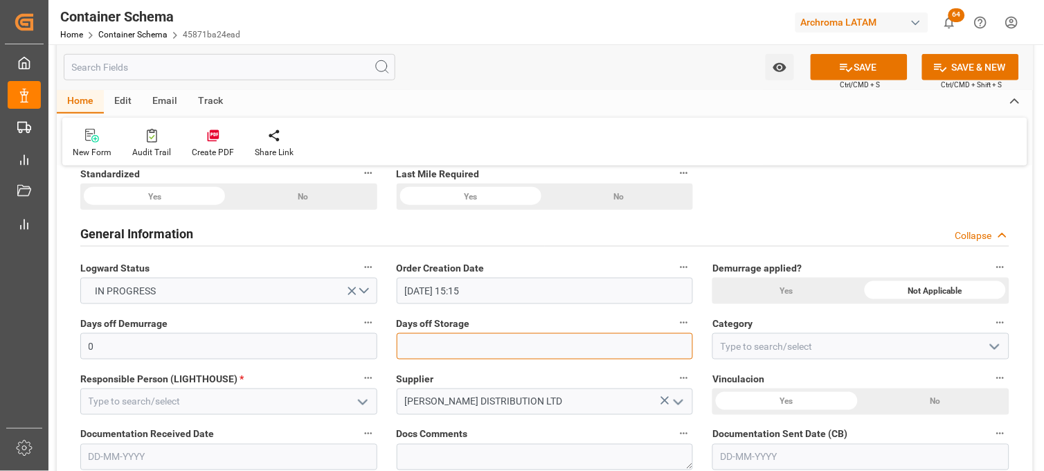
click at [508, 350] on input "text" at bounding box center [545, 346] width 297 height 26
type input "7"
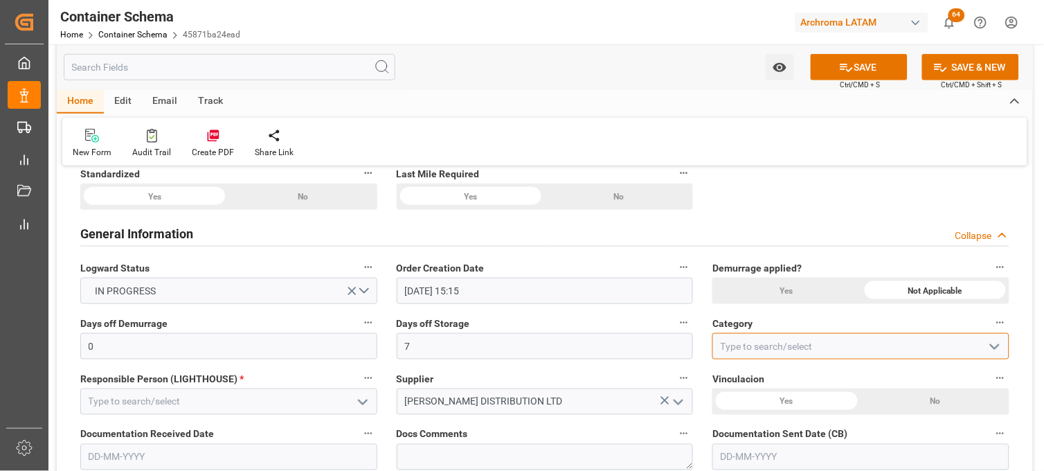
click at [786, 350] on input at bounding box center [860, 346] width 297 height 26
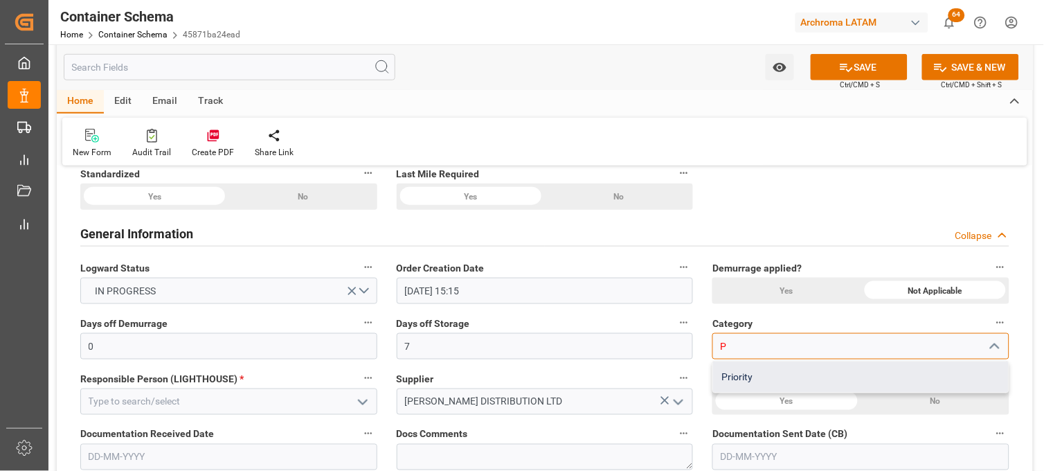
click at [782, 362] on div "Priority" at bounding box center [861, 376] width 296 height 31
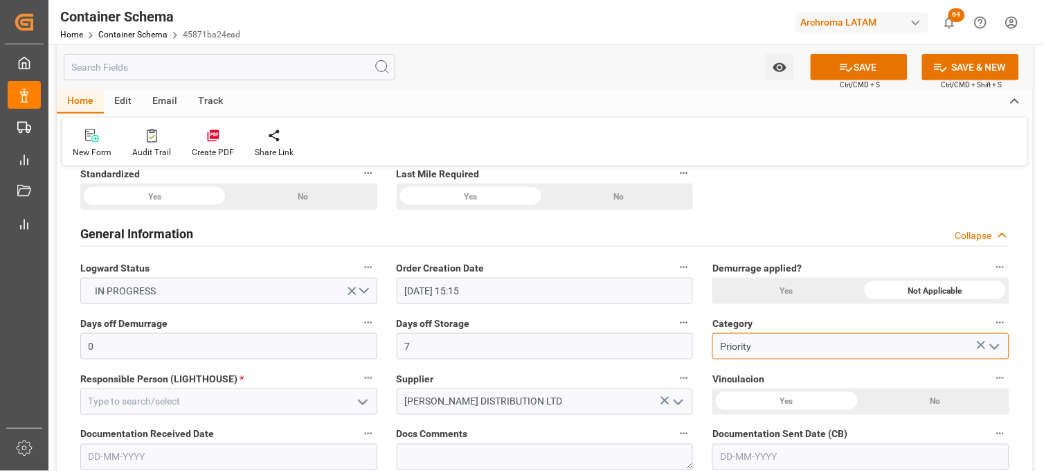
type input "Priority"
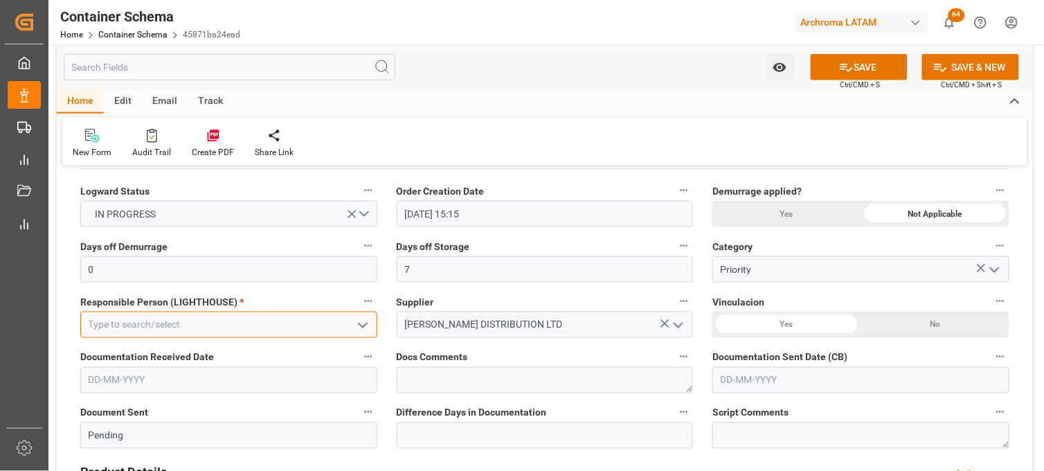
click at [336, 326] on input at bounding box center [228, 325] width 297 height 26
drag, startPoint x: 191, startPoint y: 323, endPoint x: 161, endPoint y: 326, distance: 30.0
click at [191, 323] on input at bounding box center [228, 325] width 297 height 26
click at [365, 324] on polyline "open menu" at bounding box center [363, 325] width 8 height 4
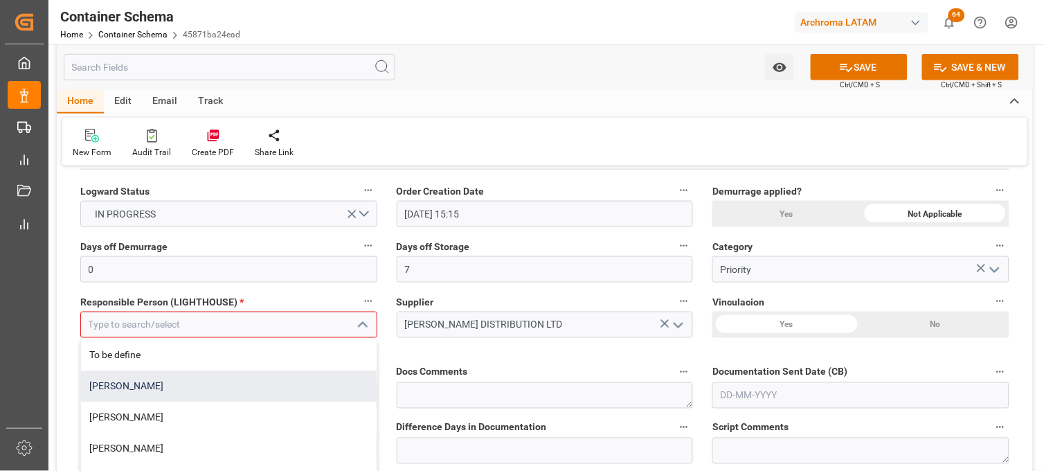
click at [149, 388] on div "[PERSON_NAME]" at bounding box center [229, 386] width 296 height 31
type input "[PERSON_NAME]"
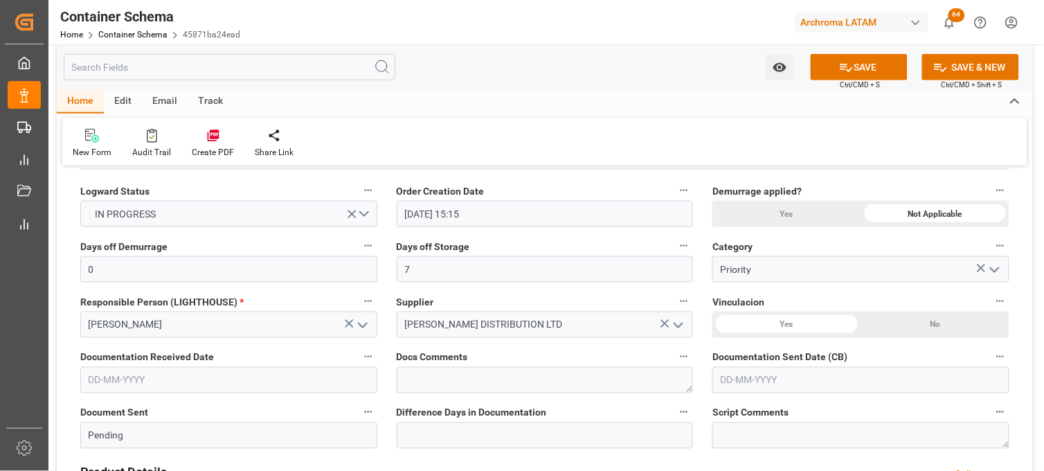
click at [249, 381] on input "text" at bounding box center [228, 380] width 297 height 26
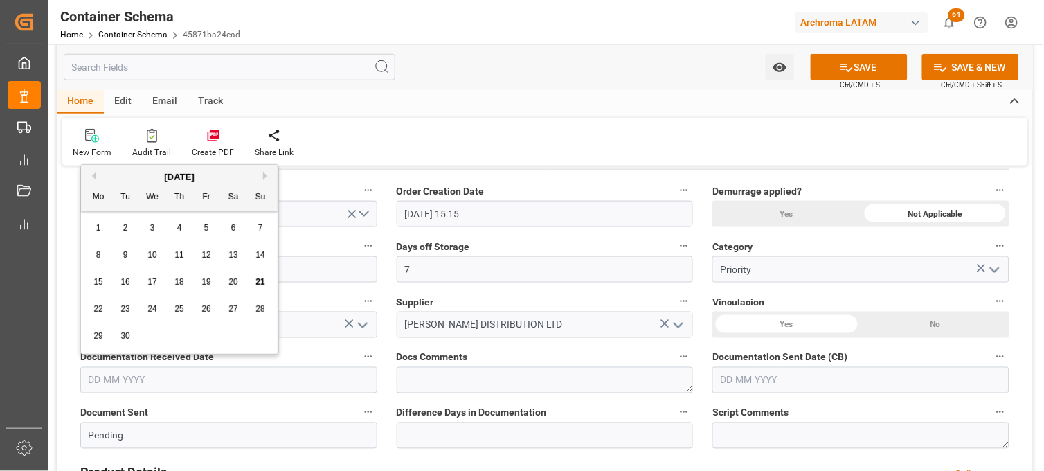
click at [105, 269] on div "15 16 17 18 19 20 21" at bounding box center [179, 282] width 189 height 27
click at [176, 282] on span "18" at bounding box center [178, 282] width 9 height 10
type input "[DATE]"
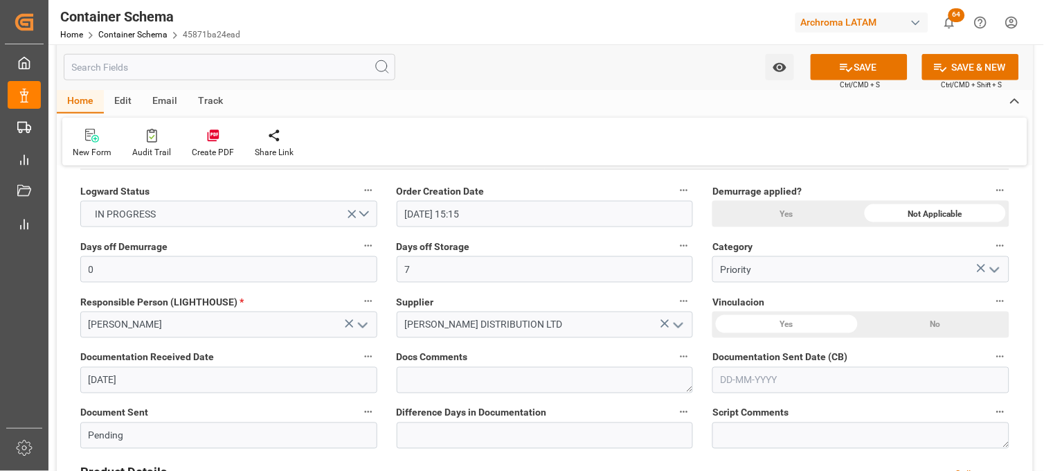
click at [739, 382] on input "text" at bounding box center [860, 380] width 297 height 26
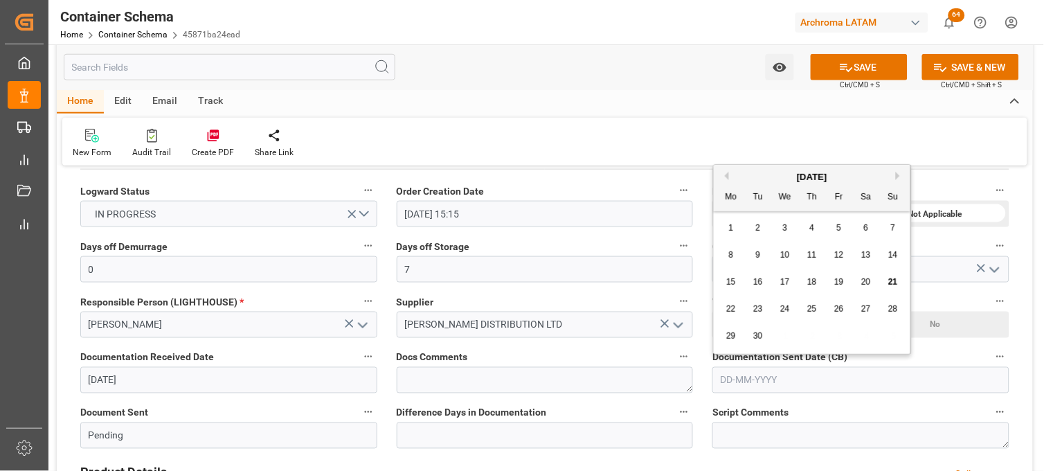
click at [739, 298] on div "22 23 24 25 26 27 28" at bounding box center [812, 309] width 189 height 27
click at [819, 284] on div "18" at bounding box center [812, 282] width 17 height 17
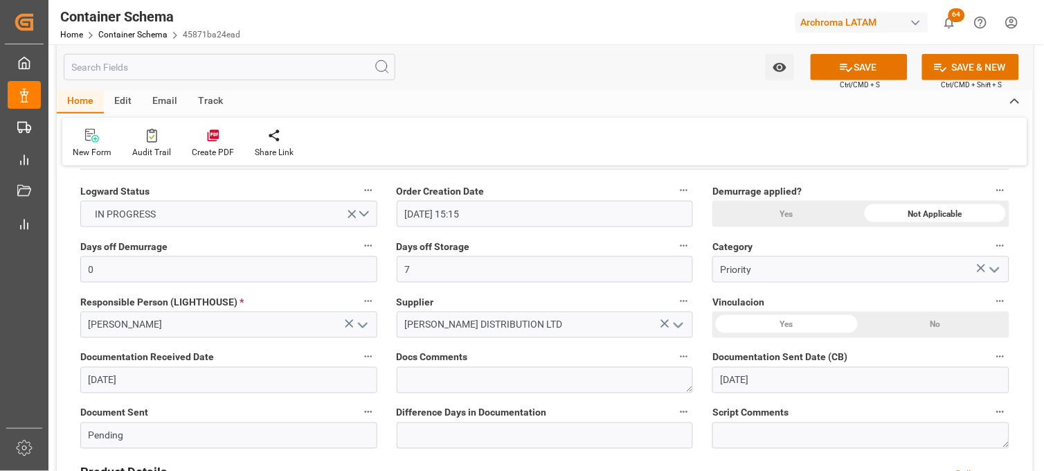
scroll to position [384, 0]
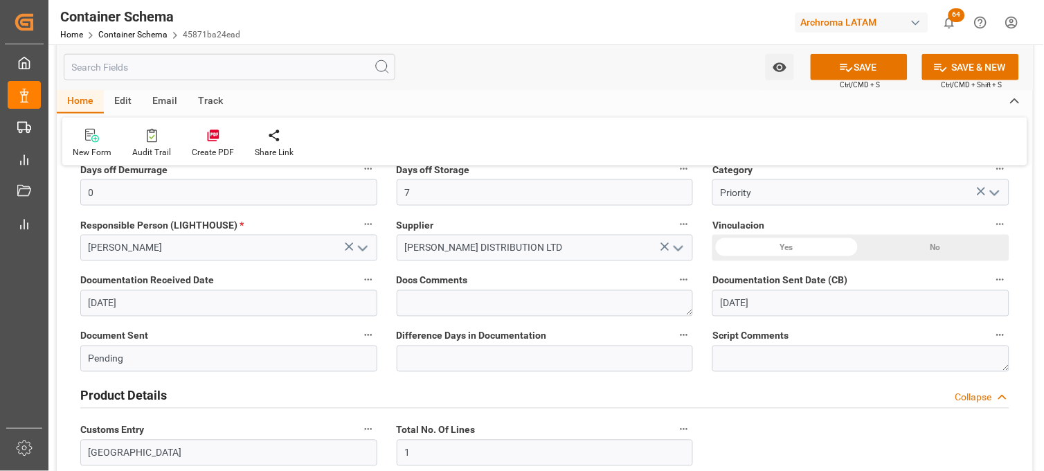
click at [732, 307] on input "[DATE]" at bounding box center [860, 303] width 297 height 26
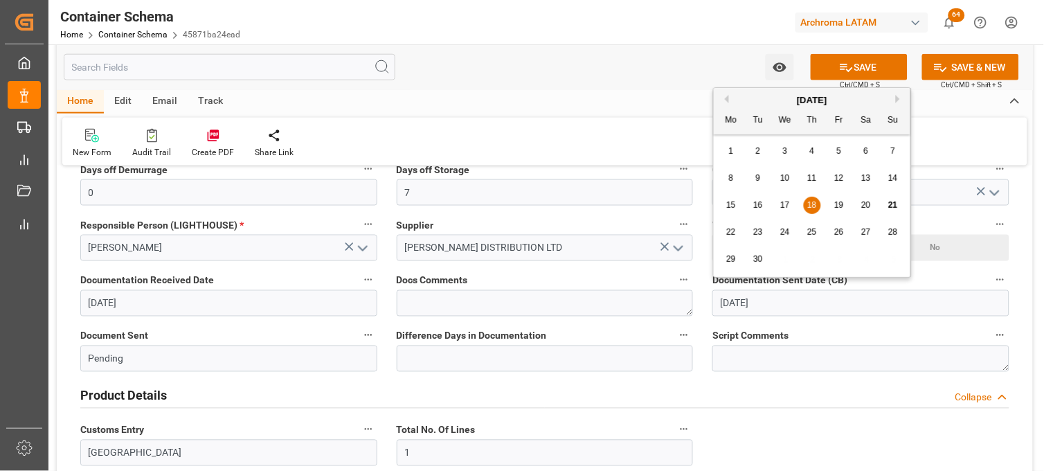
click at [897, 210] on div "21" at bounding box center [893, 205] width 17 height 17
type input "[DATE]"
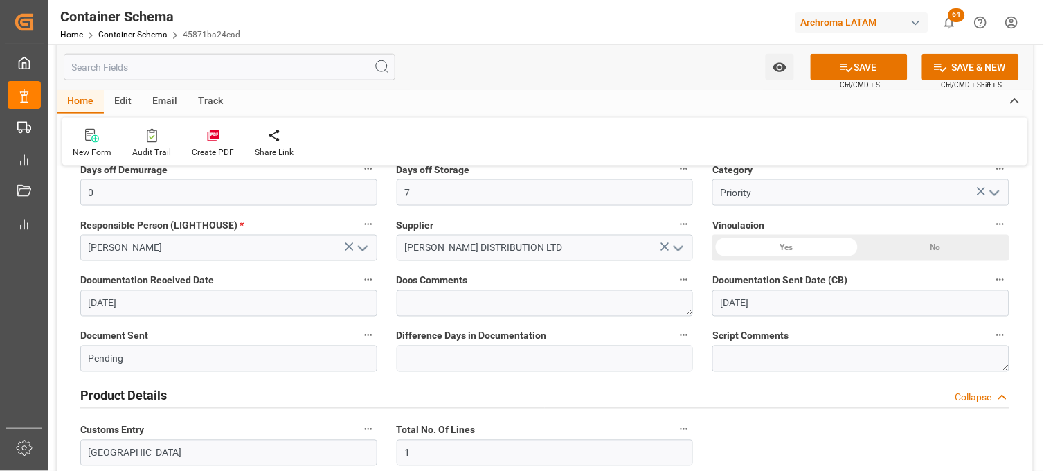
click at [723, 302] on input "[DATE]" at bounding box center [860, 303] width 297 height 26
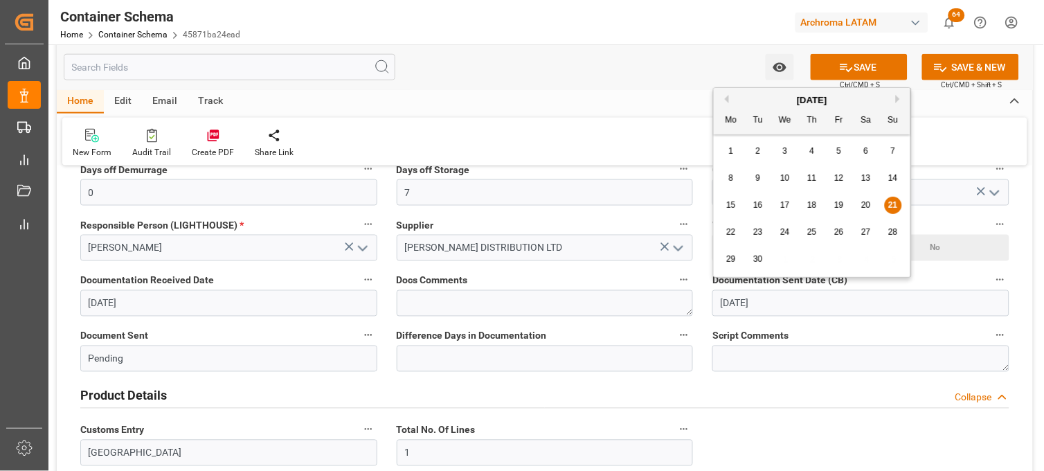
click at [895, 205] on span "21" at bounding box center [892, 205] width 9 height 10
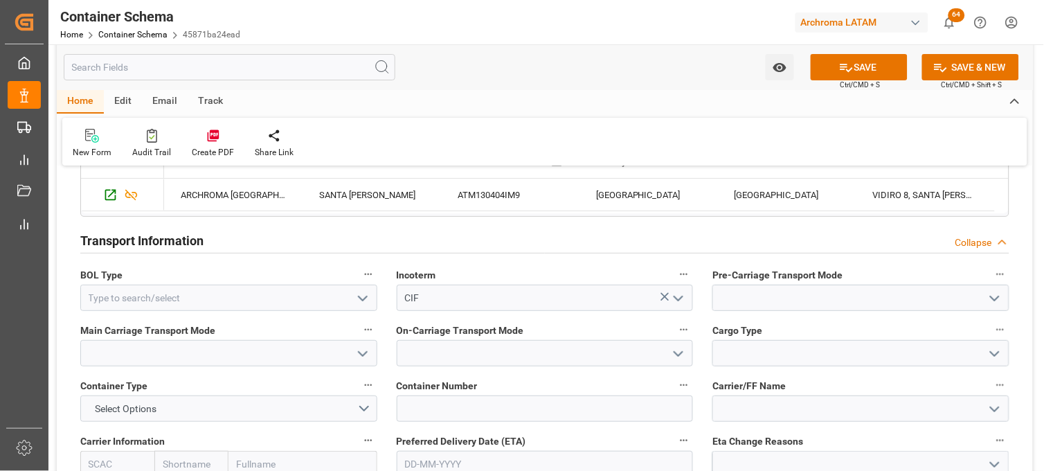
scroll to position [1153, 0]
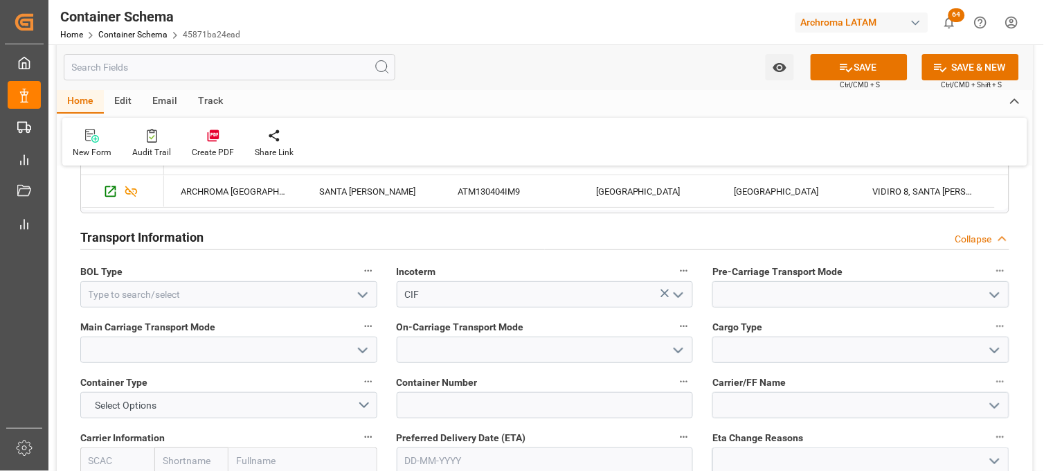
click at [359, 289] on icon "open menu" at bounding box center [362, 295] width 17 height 17
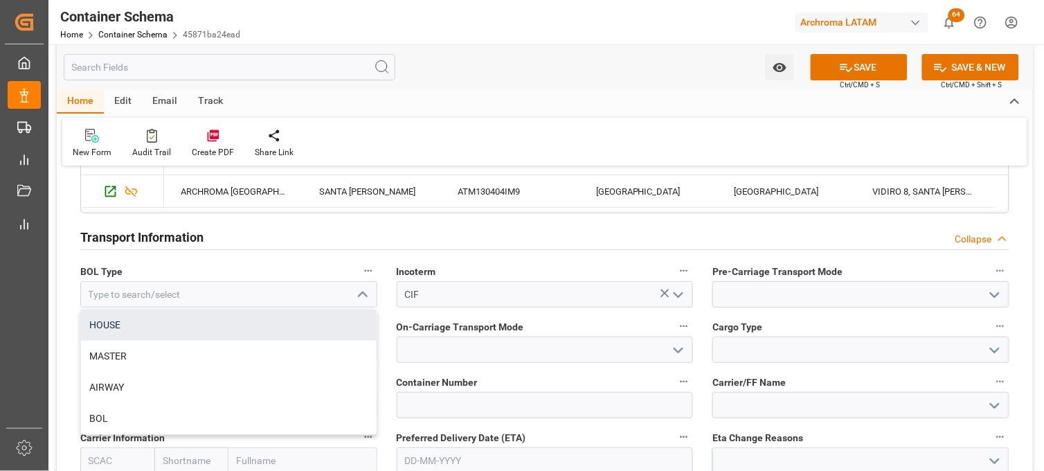
click at [231, 324] on div "HOUSE" at bounding box center [229, 324] width 296 height 31
type input "HOUSE"
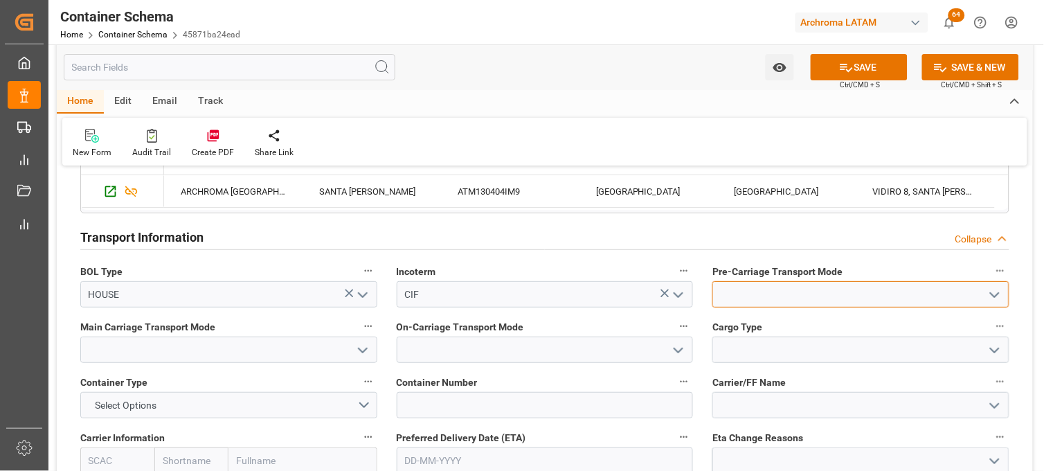
click at [723, 294] on input at bounding box center [860, 294] width 297 height 26
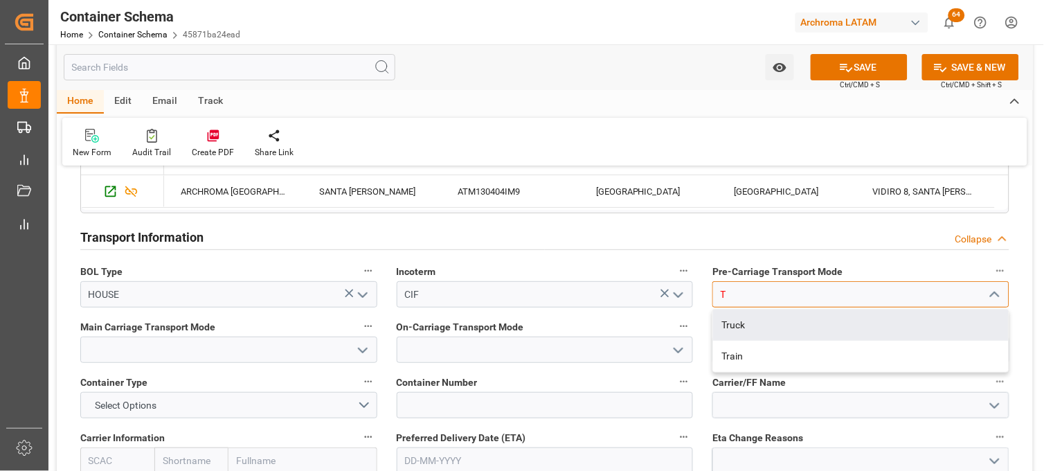
click at [729, 324] on div "Truck" at bounding box center [861, 324] width 296 height 31
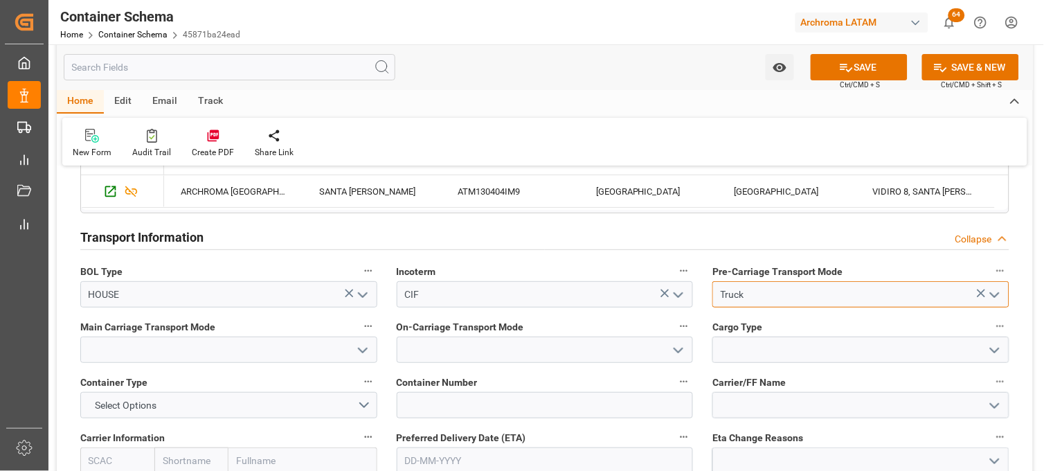
type input "Truck"
click at [327, 348] on input at bounding box center [228, 349] width 297 height 26
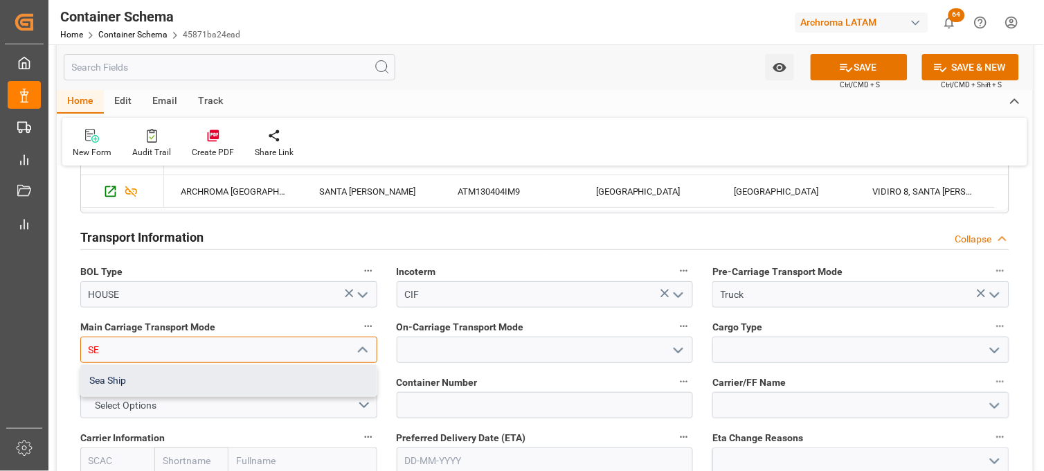
click at [324, 379] on div "Sea Ship" at bounding box center [229, 380] width 296 height 31
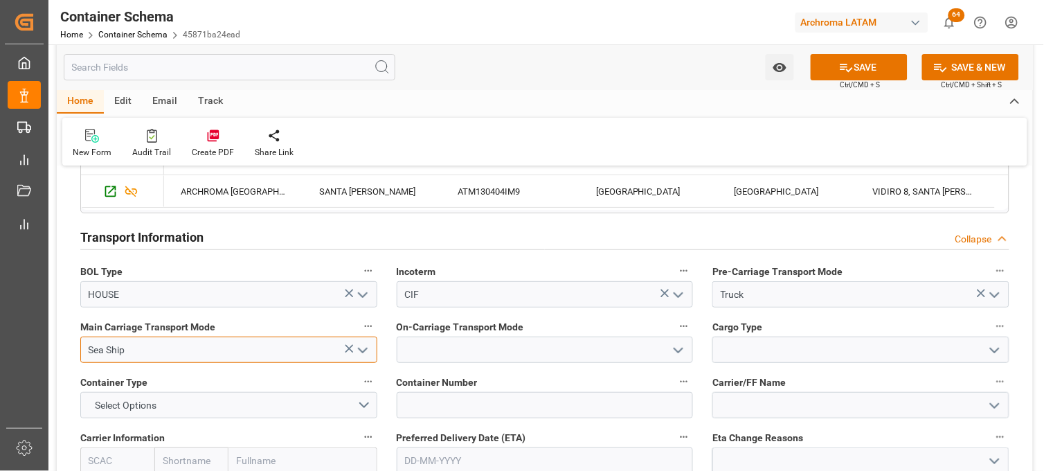
type input "Sea Ship"
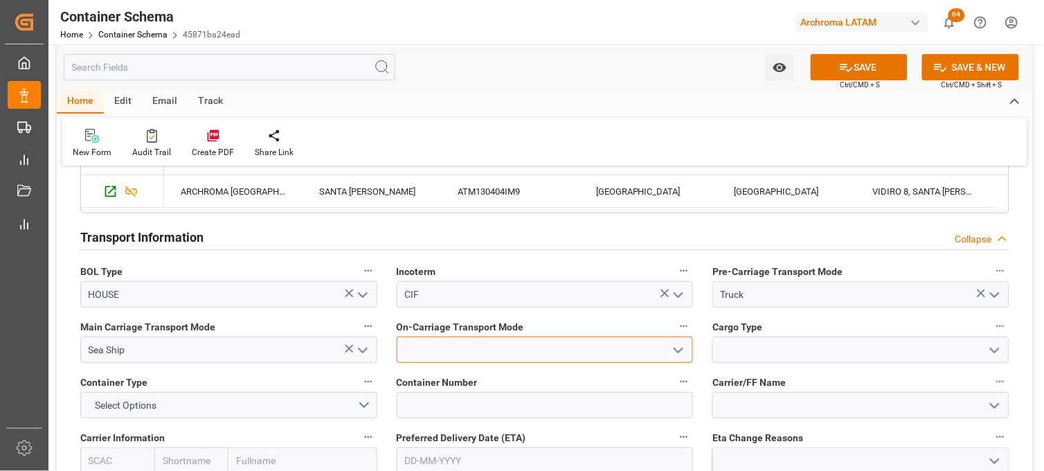
click at [516, 348] on input at bounding box center [545, 349] width 297 height 26
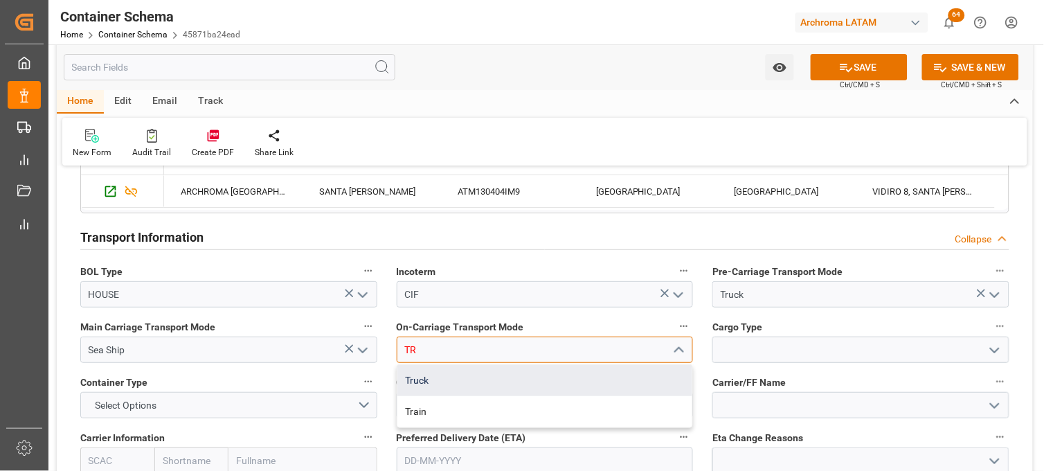
click at [431, 379] on div "Truck" at bounding box center [545, 380] width 296 height 31
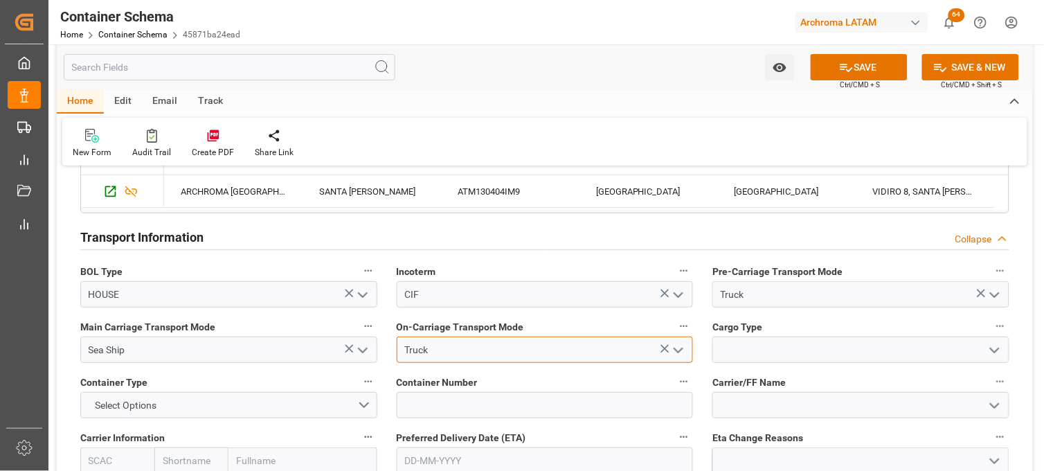
type input "Truck"
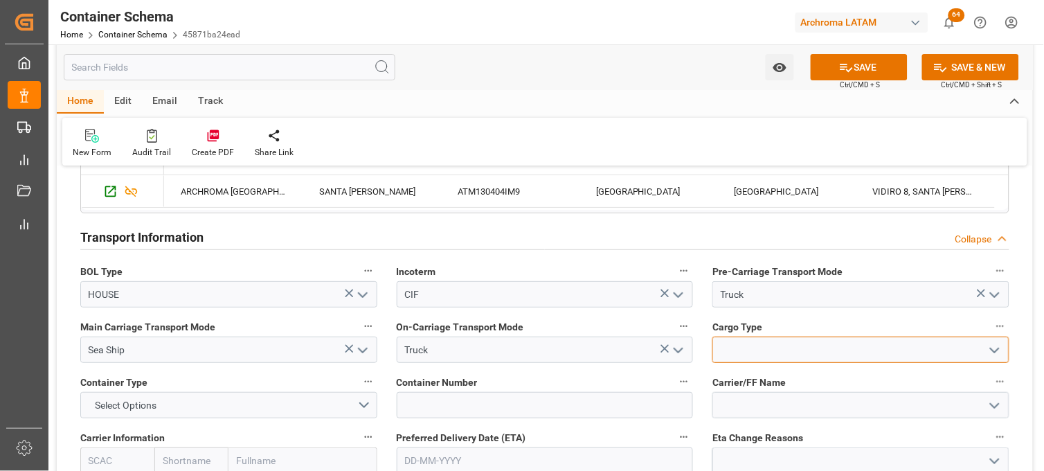
click at [787, 353] on input at bounding box center [860, 349] width 297 height 26
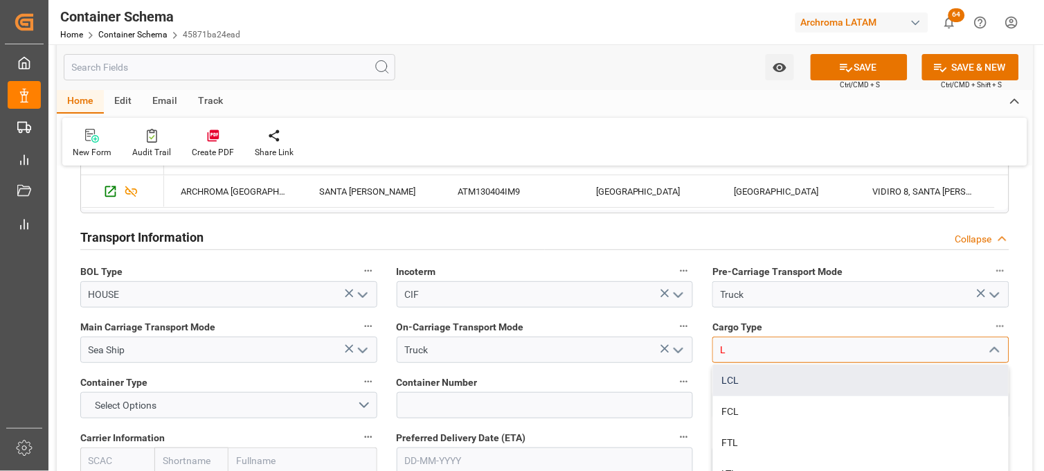
click at [762, 377] on div "LCL" at bounding box center [861, 380] width 296 height 31
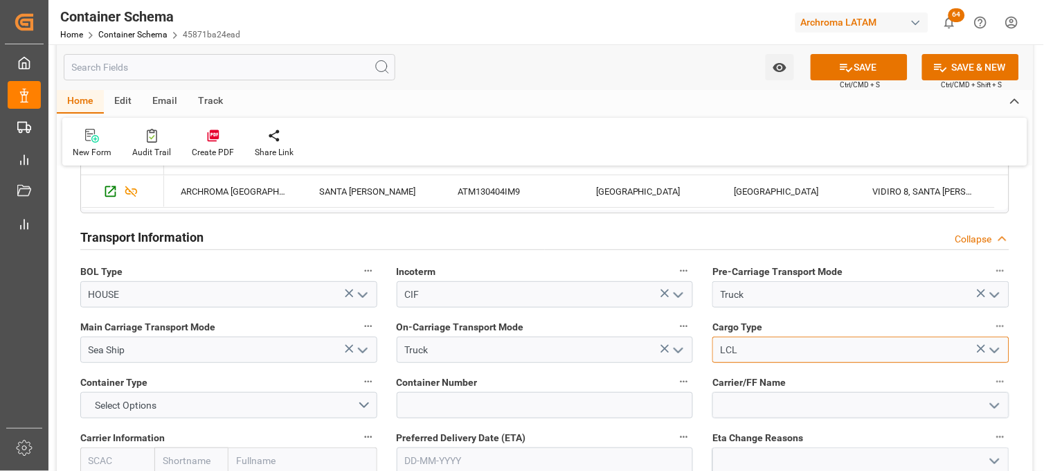
scroll to position [1230, 0]
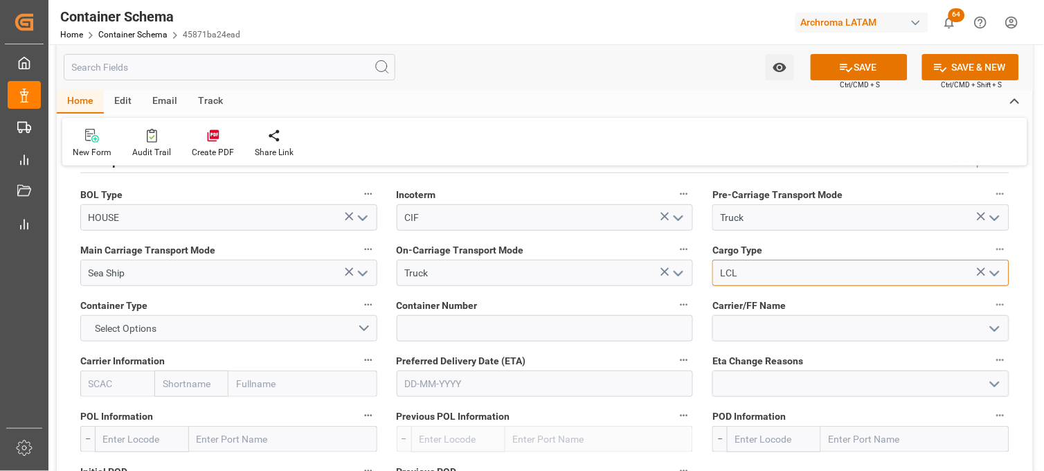
type input "LCL"
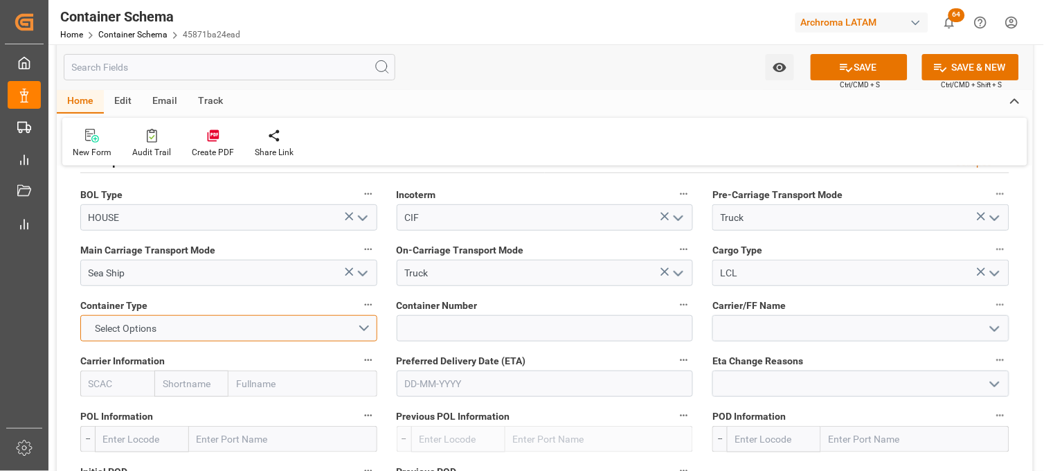
click at [363, 323] on button "Select Options" at bounding box center [228, 328] width 297 height 26
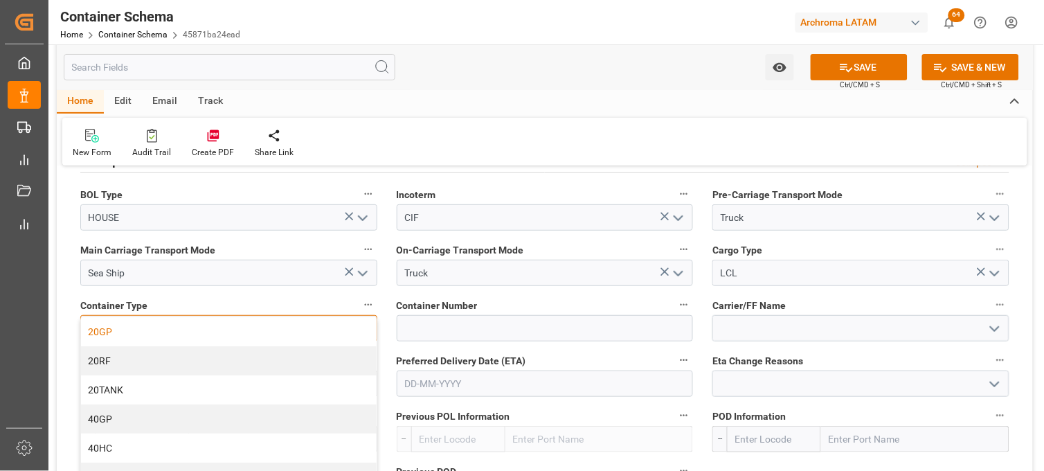
click at [206, 327] on div "20GP" at bounding box center [229, 331] width 296 height 29
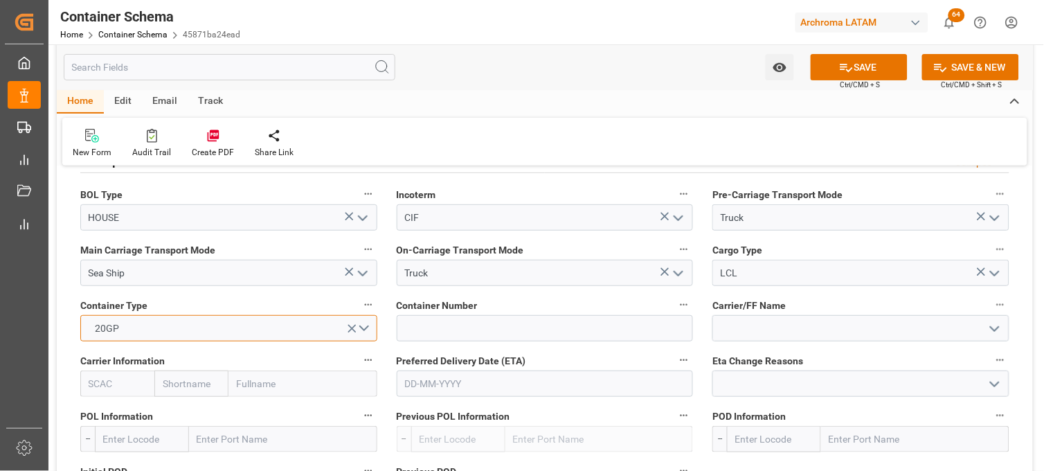
click at [363, 330] on button "20GP" at bounding box center [228, 328] width 297 height 26
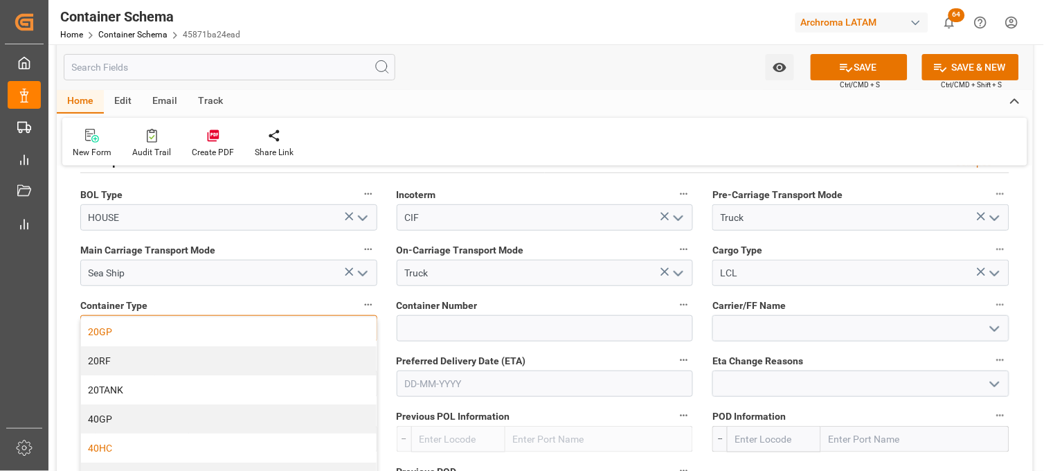
click at [242, 440] on div "40HC" at bounding box center [229, 447] width 296 height 29
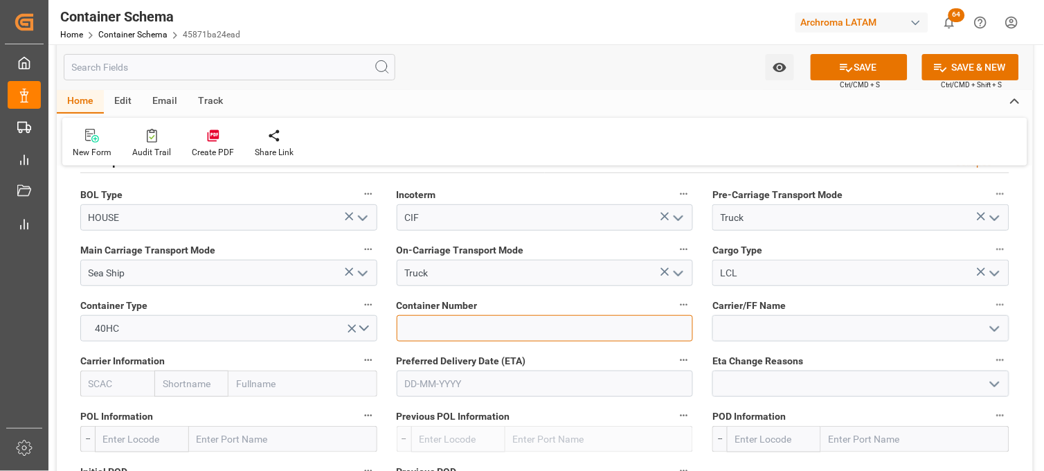
click at [437, 324] on input at bounding box center [545, 328] width 297 height 26
paste input "MRSU4484023"
type input "MRSU4484023"
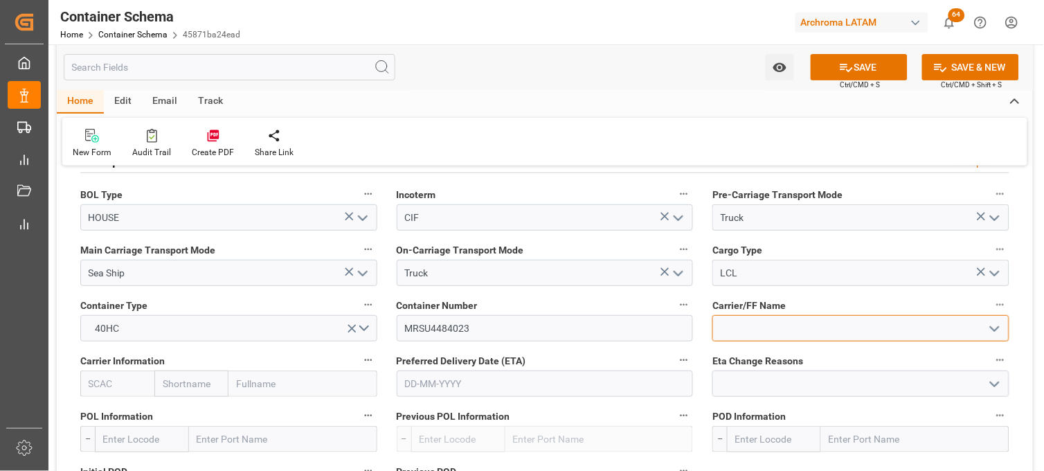
click at [739, 326] on input at bounding box center [860, 328] width 297 height 26
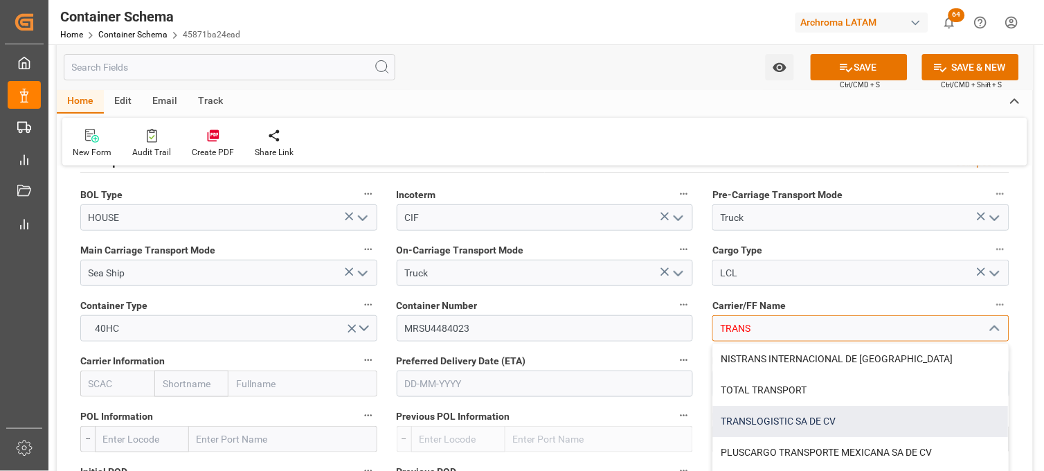
click at [771, 416] on div "TRANSLOGISTIC SA DE CV" at bounding box center [861, 421] width 296 height 31
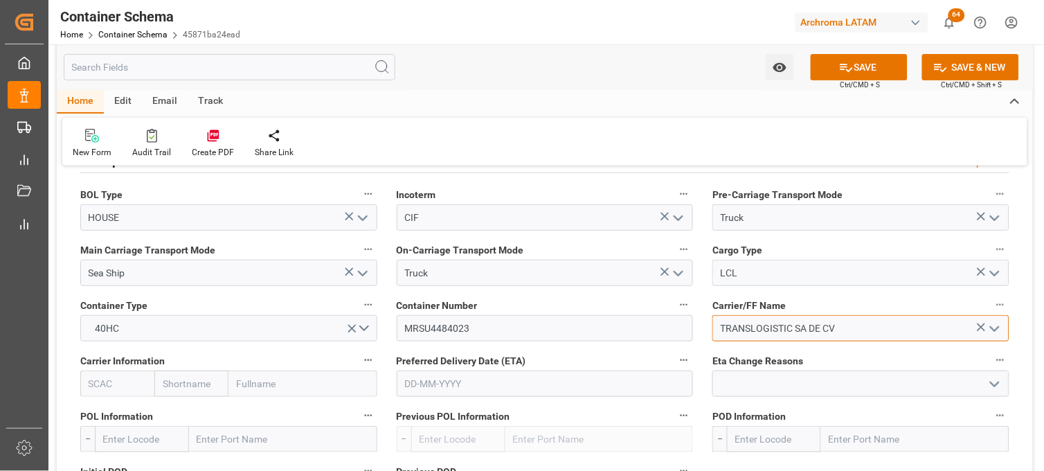
type input "TRANSLOGISTIC SA DE CV"
click at [276, 372] on input "text" at bounding box center [302, 383] width 148 height 26
click at [204, 388] on input "text" at bounding box center [191, 383] width 74 height 26
type input "Maersk"
type input "MAEU"
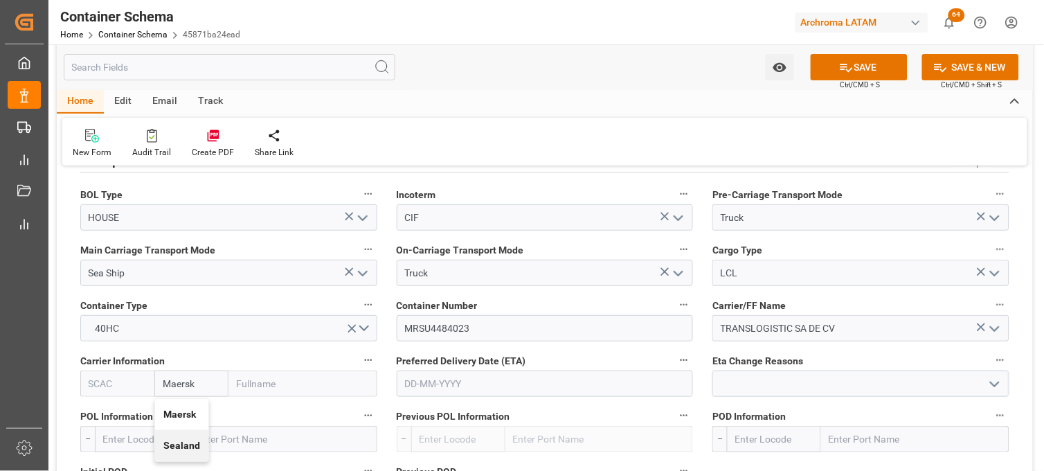
type input "Maersk Line AS"
type input "Maersk"
click at [433, 379] on input "text" at bounding box center [545, 383] width 297 height 26
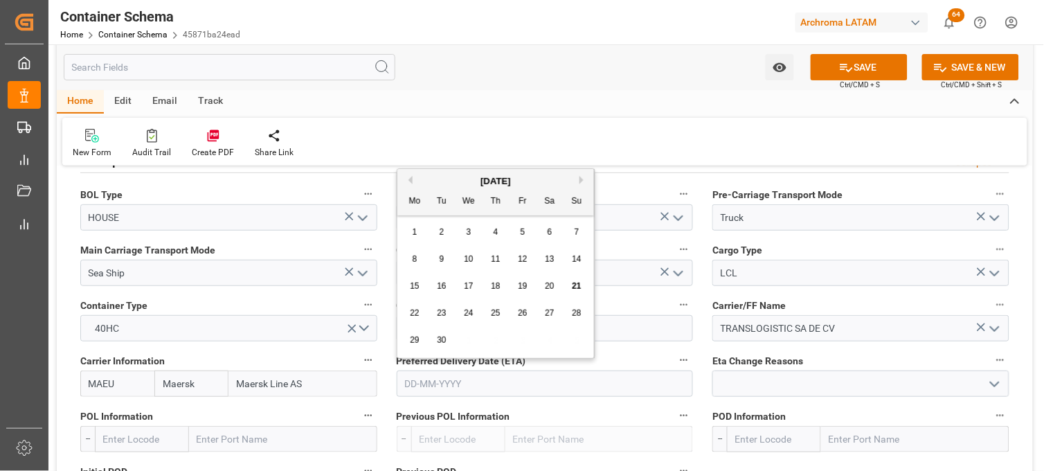
click at [424, 339] on div "29 30 1 2 3 4 5" at bounding box center [496, 340] width 189 height 27
click at [417, 339] on span "29" at bounding box center [414, 340] width 9 height 10
type input "29-09-2025"
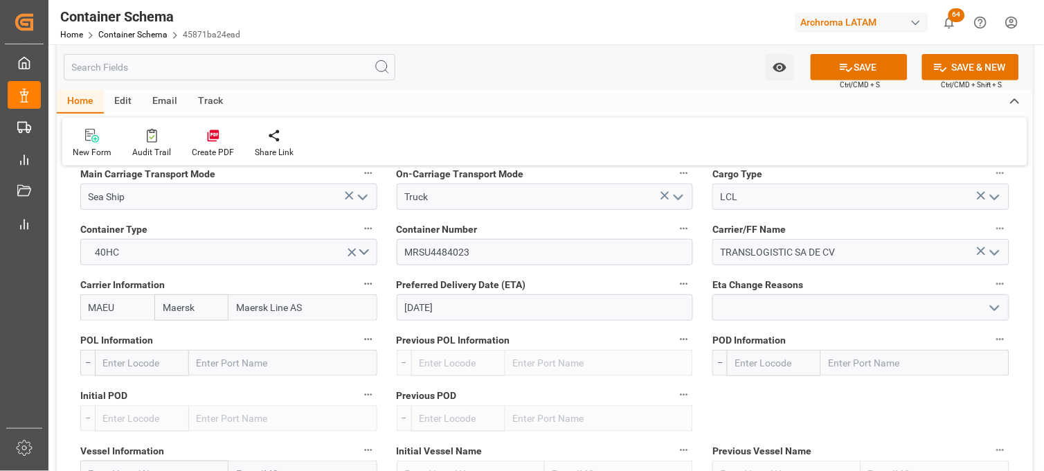
scroll to position [1307, 0]
click at [212, 357] on input "text" at bounding box center [283, 362] width 188 height 26
type input "ANTWERP"
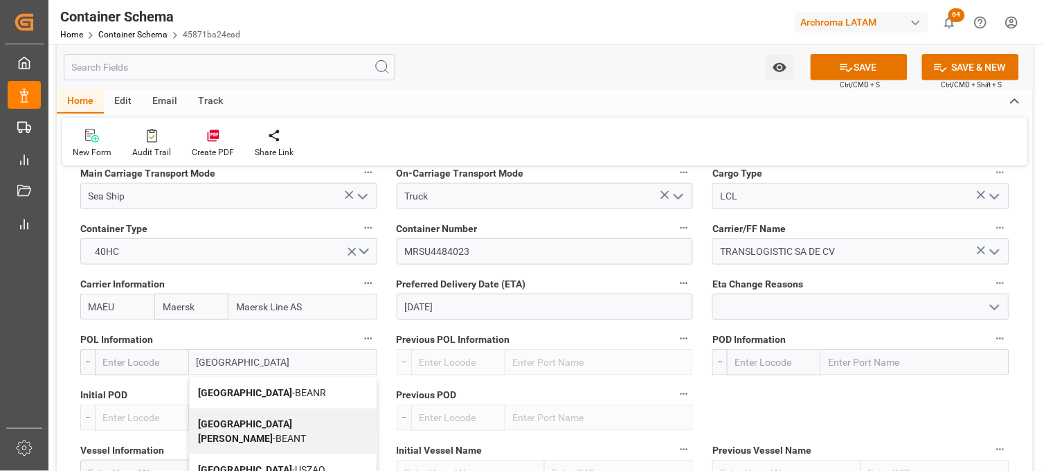
click at [212, 391] on b "Antwerp" at bounding box center [245, 392] width 94 height 11
type input "BEANR"
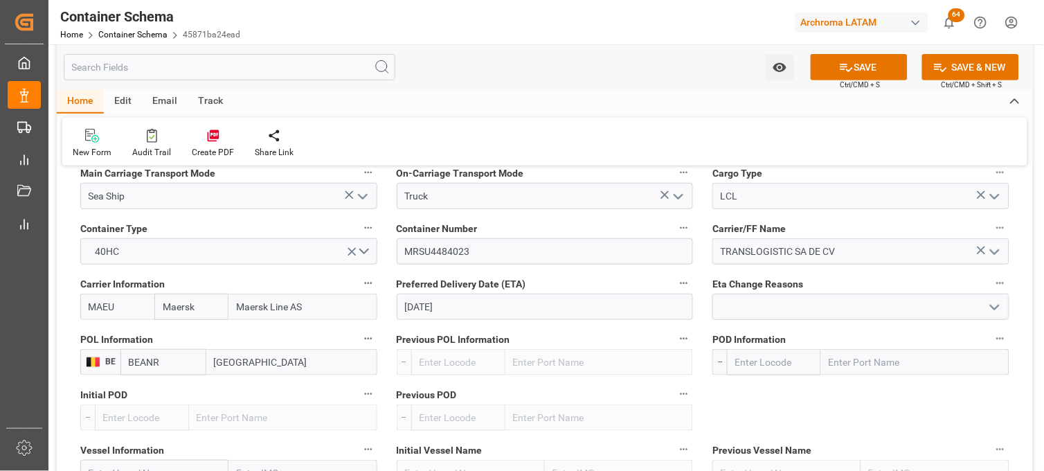
type input "Antwerp"
click at [843, 360] on input "text" at bounding box center [915, 362] width 188 height 26
type input "VERAC"
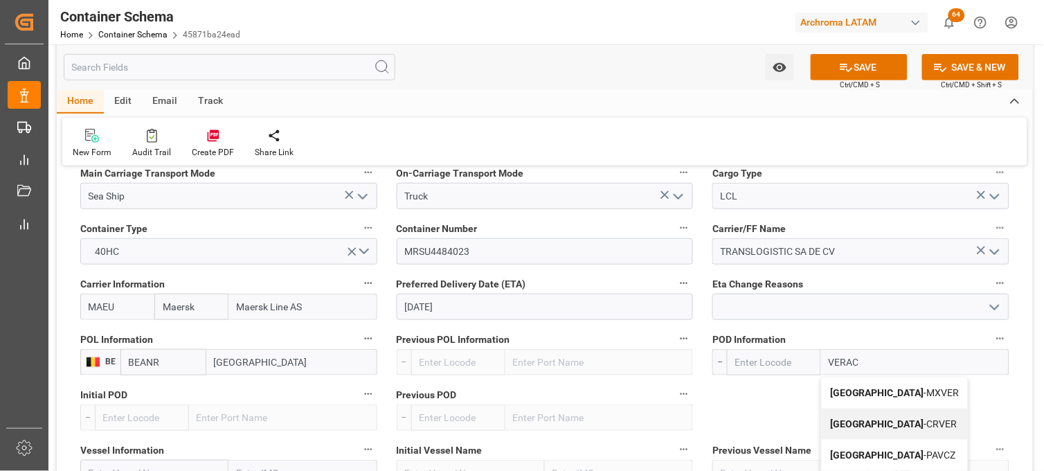
click at [852, 390] on b "Veracruz" at bounding box center [877, 392] width 94 height 11
type input "MXVER"
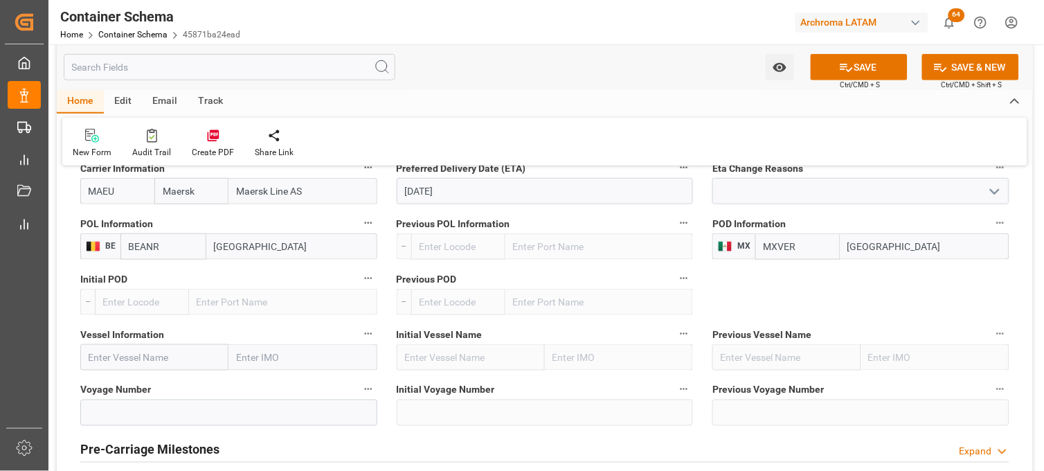
scroll to position [1461, 0]
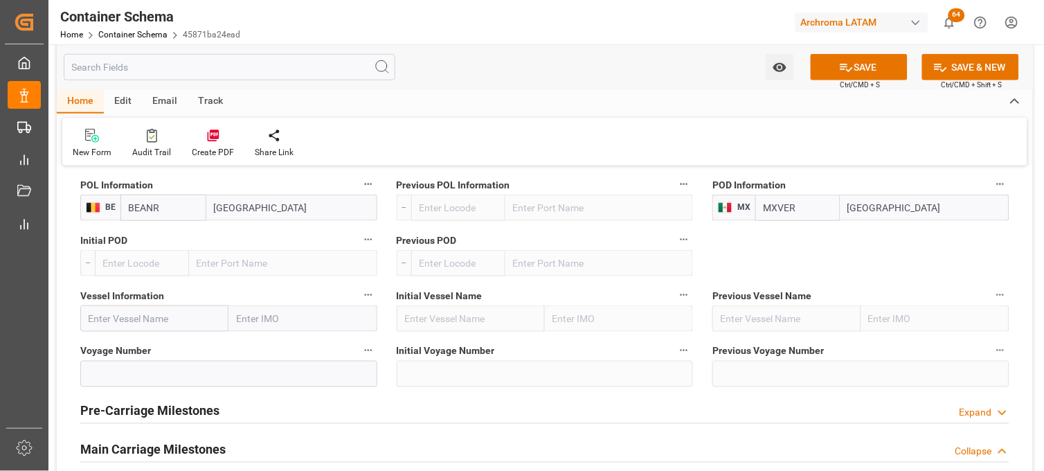
type input "Veracruz"
click at [142, 323] on input "text" at bounding box center [154, 318] width 148 height 26
paste input "PORTO KAGIO"
click at [126, 348] on b "PORTO KAGIO" at bounding box center [121, 348] width 64 height 11
type input "PORTO KAGIO"
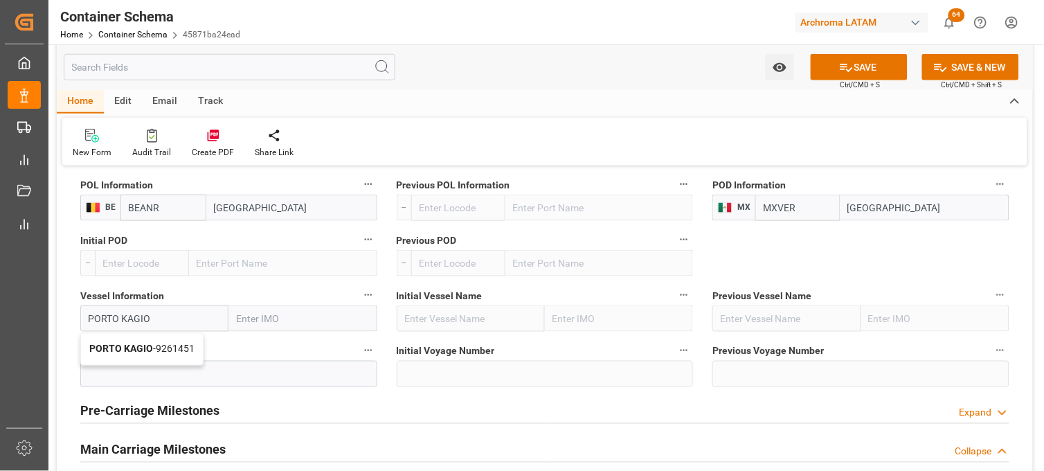
type input "9261451"
type input "PORTO KAGIO"
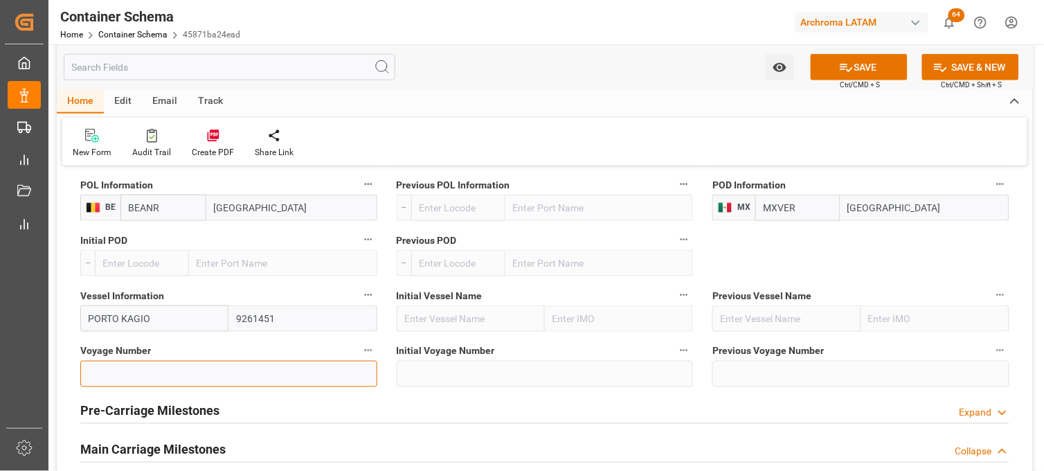
click at [197, 381] on input at bounding box center [228, 374] width 297 height 26
paste input "536W"
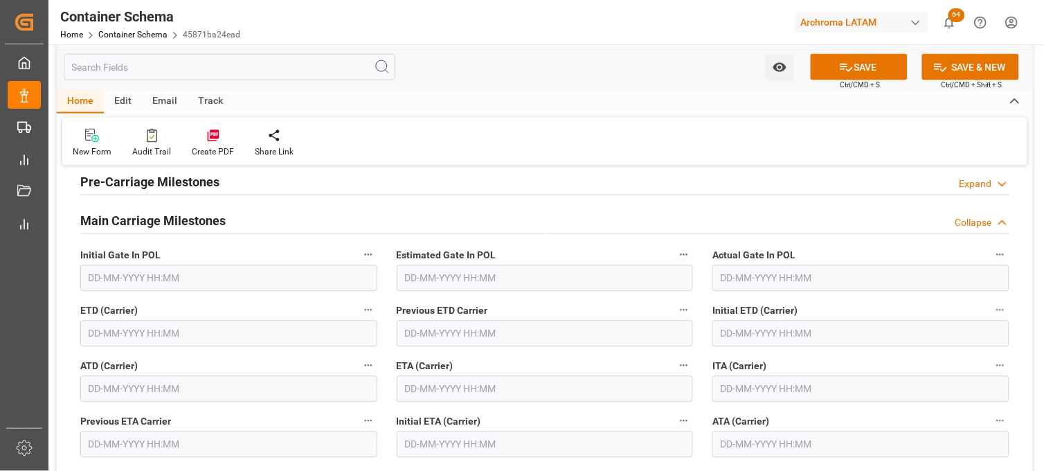
scroll to position [1692, 0]
type input "536W"
click at [436, 389] on input "text" at bounding box center [545, 387] width 297 height 26
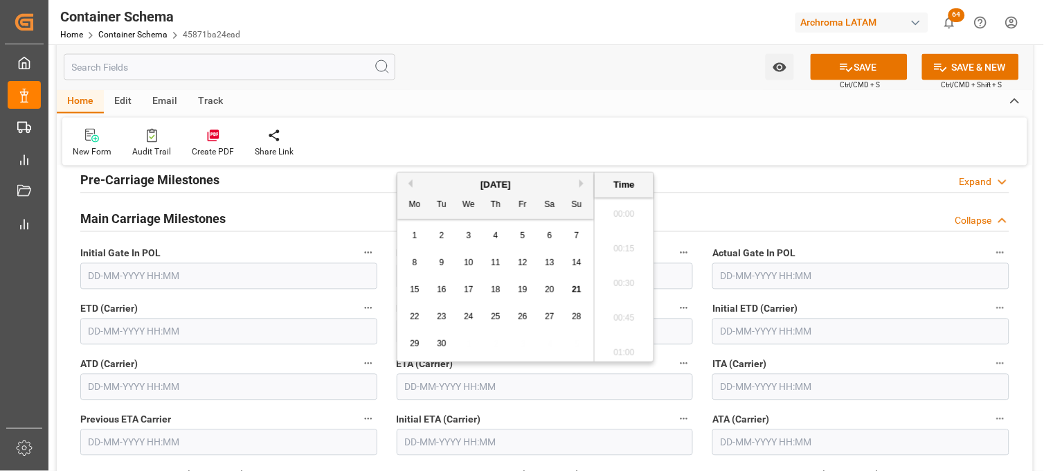
scroll to position [2081, 0]
click at [412, 344] on span "29" at bounding box center [414, 344] width 9 height 10
click at [606, 325] on li "15:45" at bounding box center [624, 314] width 59 height 35
type input "29-09-2025 15:45"
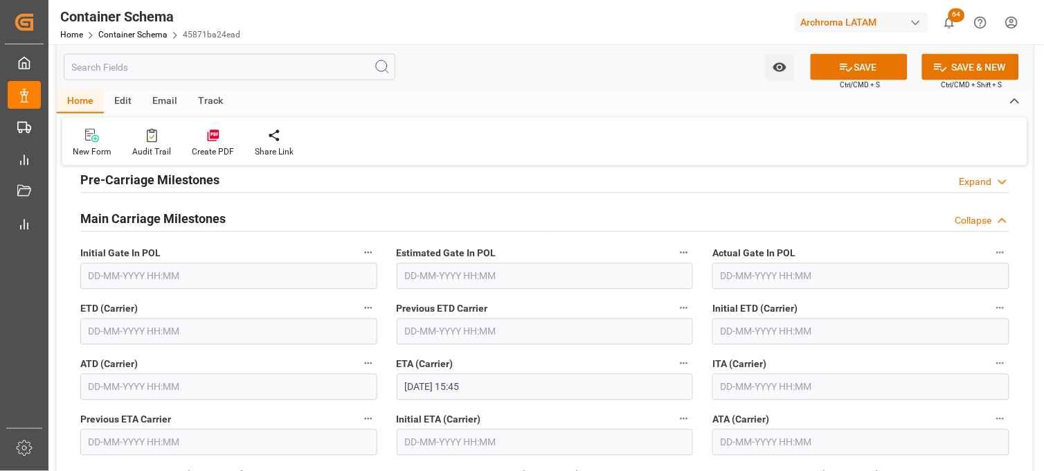
click at [708, 426] on div "ATA (Carrier)" at bounding box center [861, 432] width 316 height 55
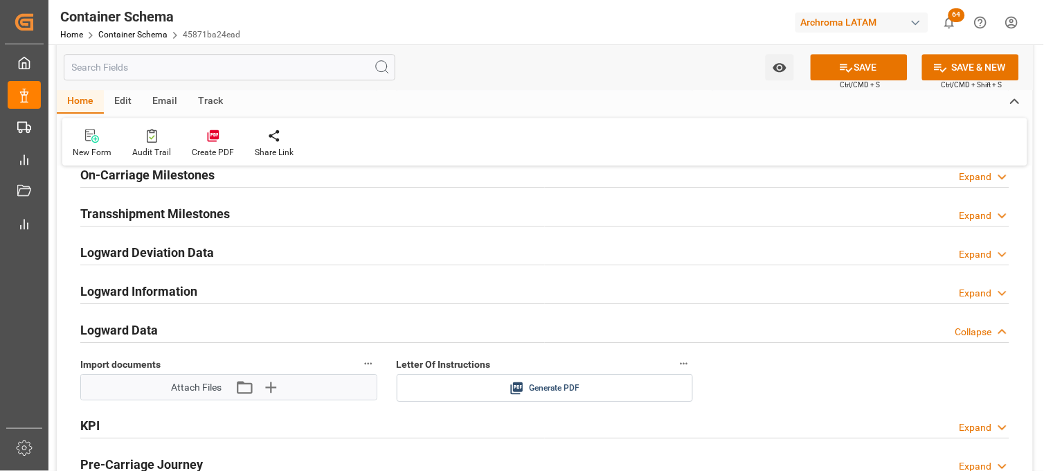
scroll to position [2154, 0]
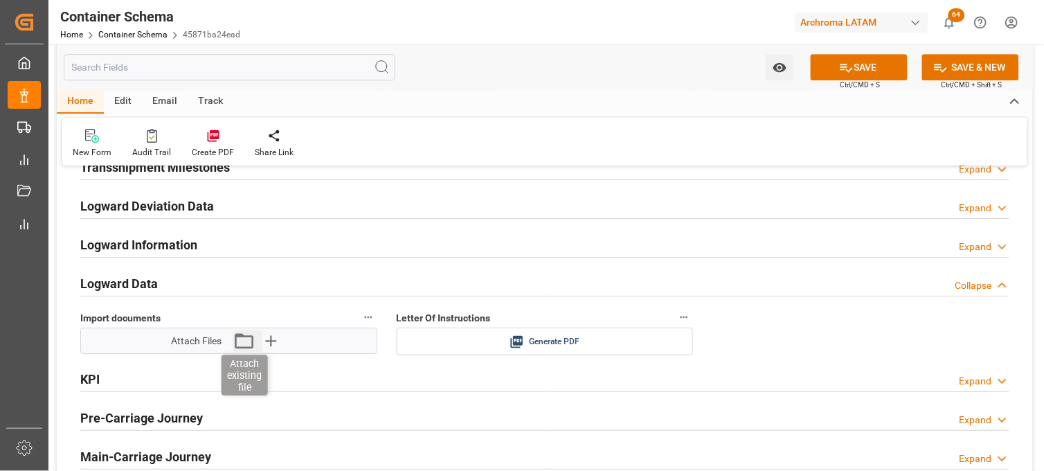
click at [242, 336] on icon "button" at bounding box center [244, 340] width 19 height 15
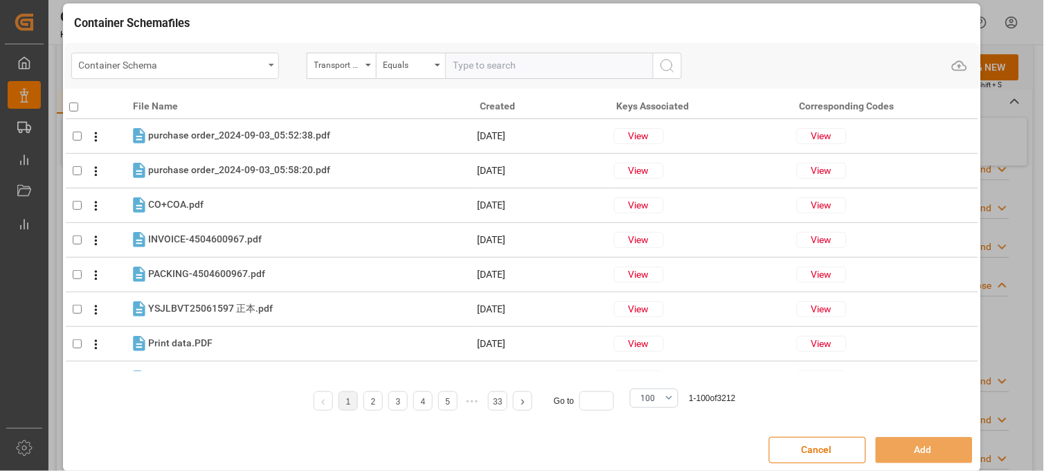
click at [258, 65] on div "Container Schema" at bounding box center [171, 63] width 185 height 17
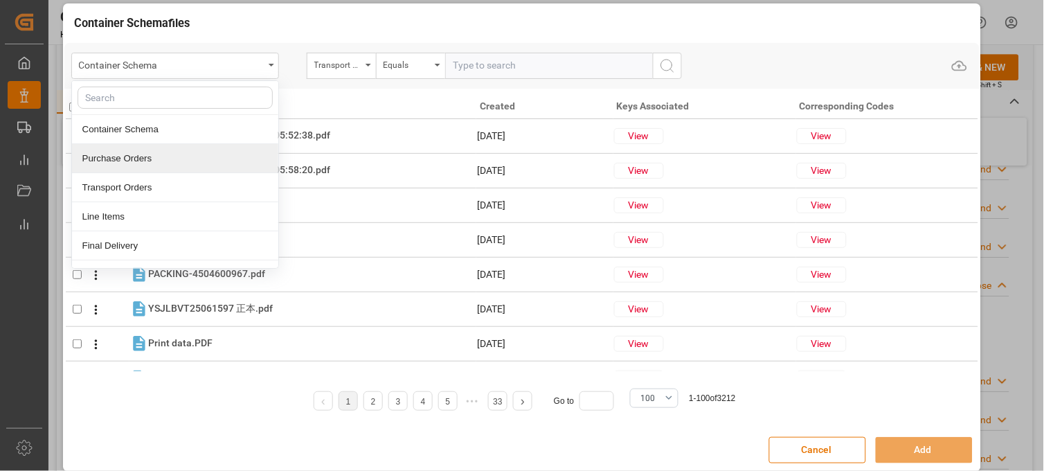
click at [146, 156] on div "Purchase Orders" at bounding box center [175, 158] width 206 height 29
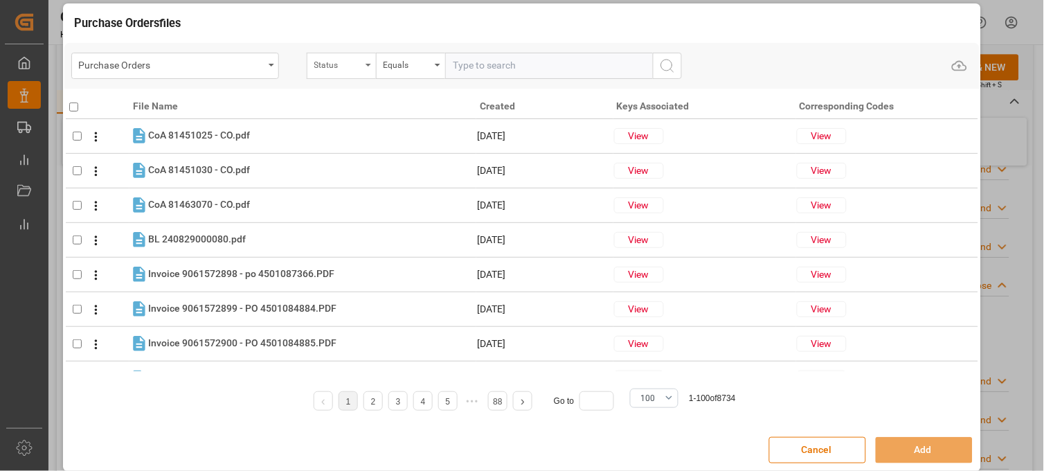
click at [357, 65] on div "Status" at bounding box center [337, 63] width 47 height 16
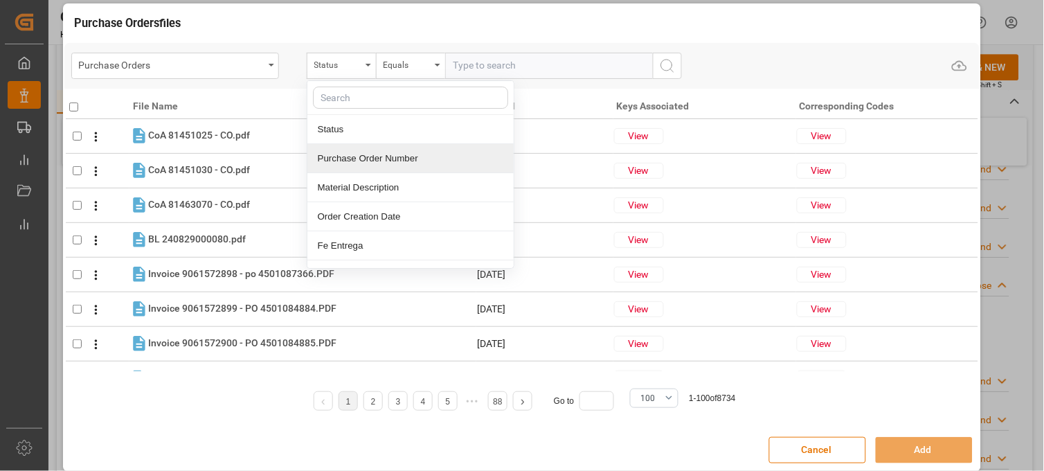
click at [362, 156] on div "Purchase Order Number" at bounding box center [410, 158] width 206 height 29
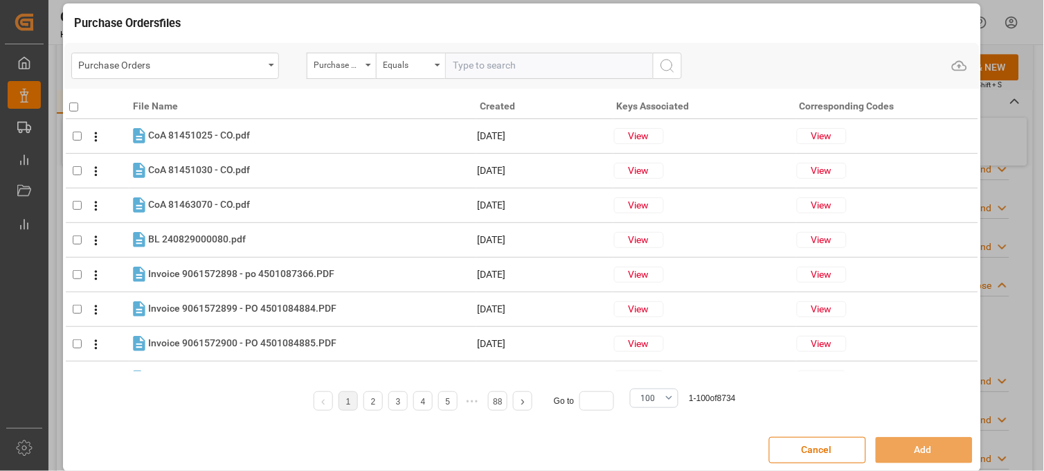
click at [487, 64] on input "text" at bounding box center [549, 66] width 208 height 26
paste input "4504633302"
type input "4504633302"
click at [669, 65] on icon "search button" at bounding box center [667, 65] width 17 height 17
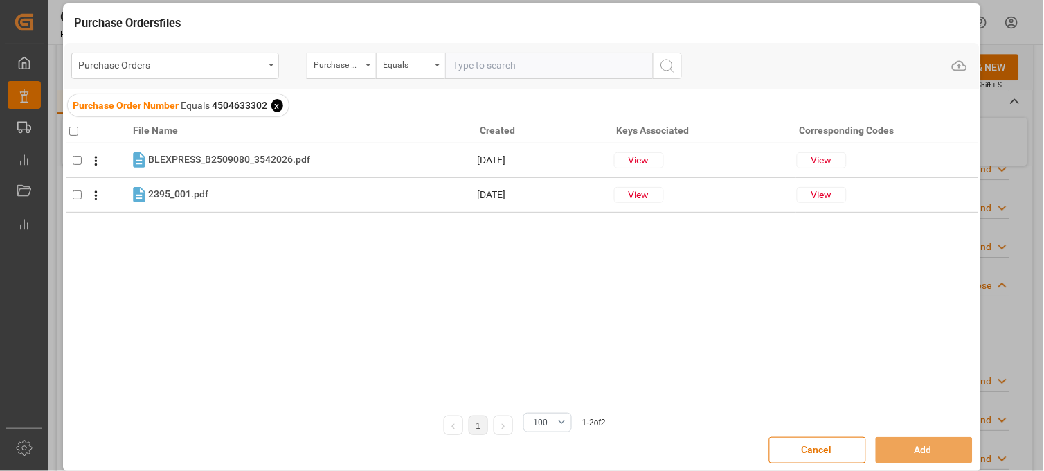
click at [73, 130] on input "checkbox" at bounding box center [73, 131] width 9 height 9
checkbox input "true"
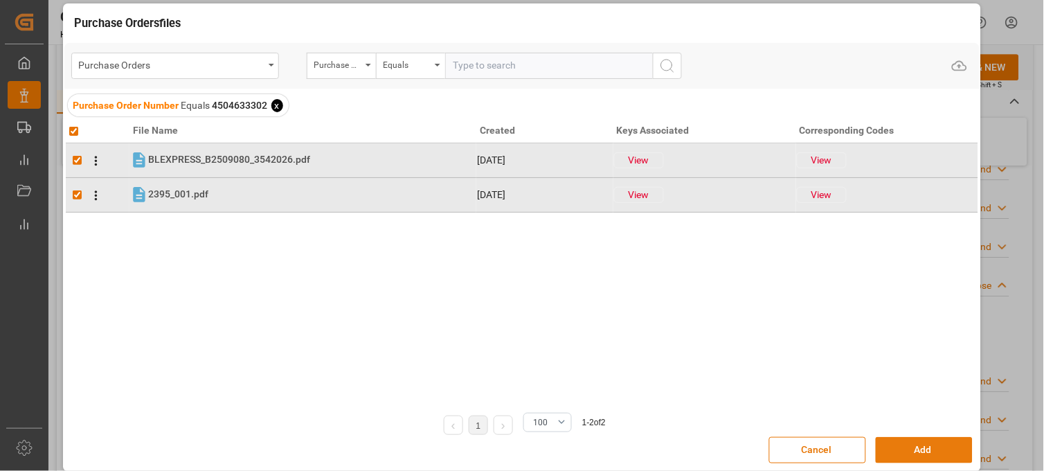
click at [906, 452] on button "Add" at bounding box center [924, 450] width 97 height 26
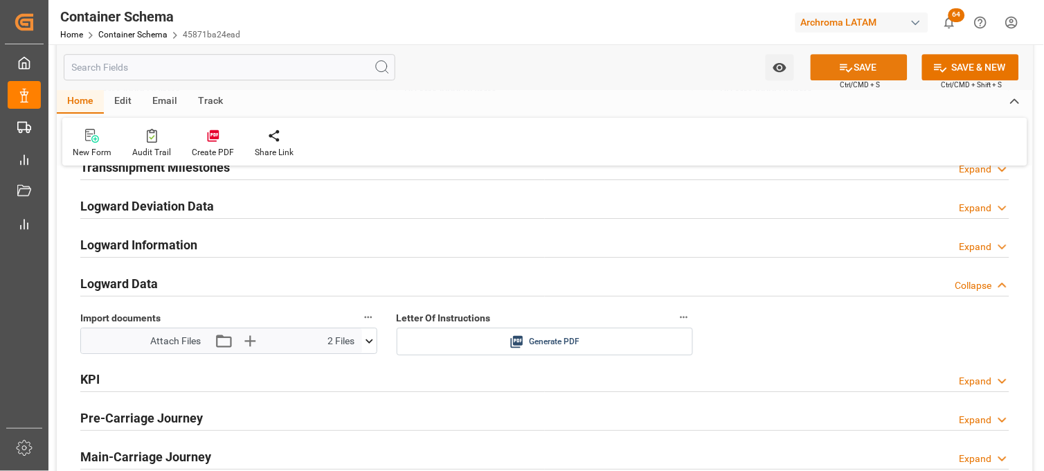
click at [857, 64] on button "SAVE" at bounding box center [859, 67] width 97 height 26
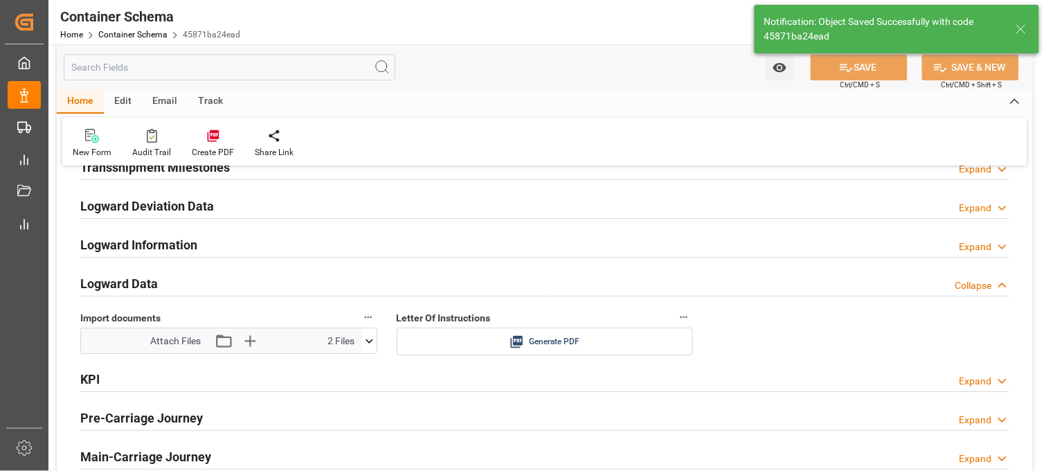
type input "Document Sent"
type input "MXVER"
type input "Veracruz"
type input "PORTO KAGIO"
type input "9261451"
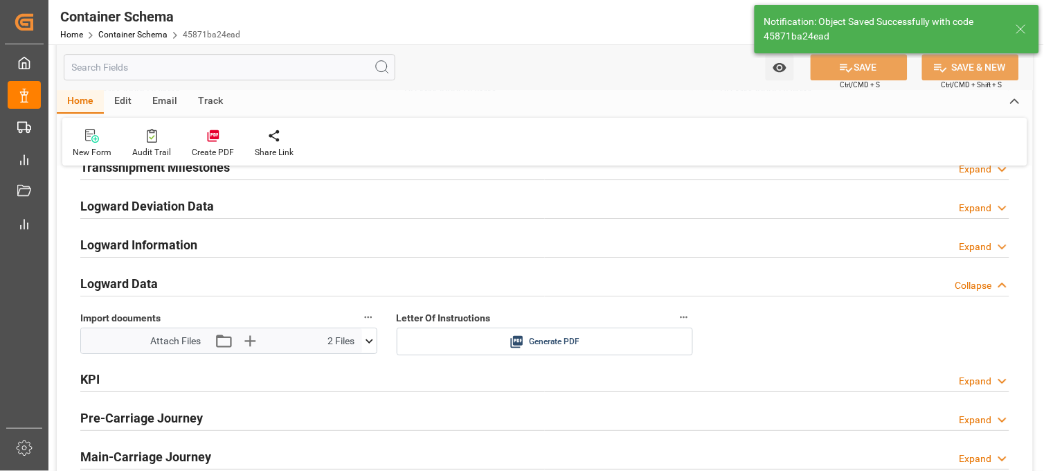
type input "536W"
type input "29-09-2025 15:45"
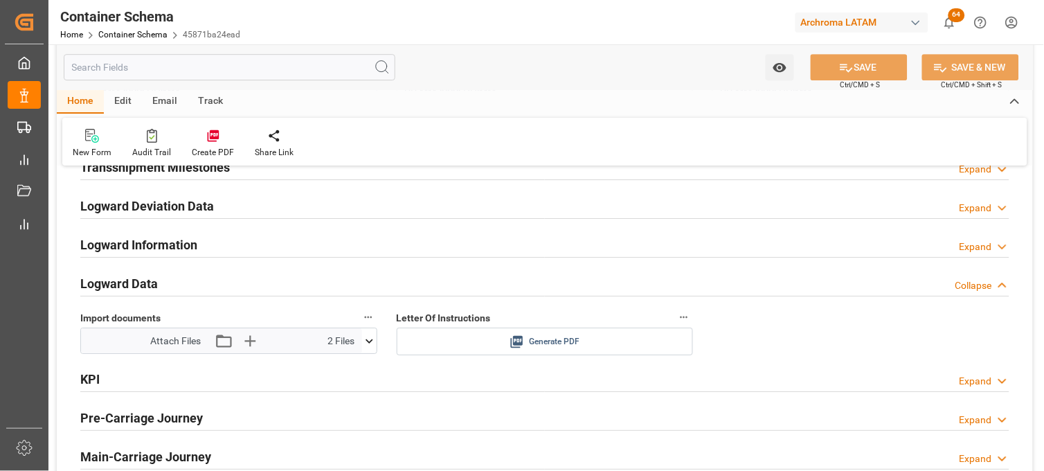
click at [517, 343] on icon at bounding box center [517, 342] width 12 height 12
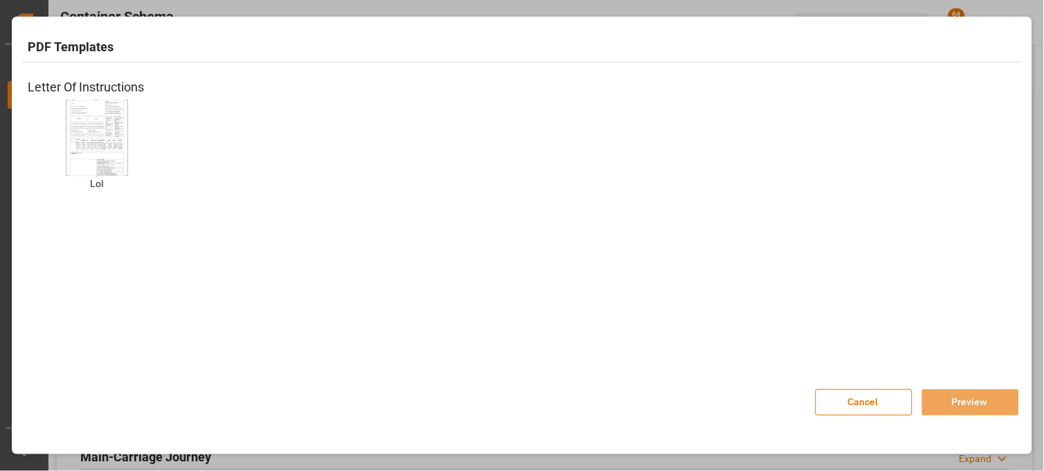
click at [95, 145] on img at bounding box center [96, 137] width 55 height 78
click at [944, 404] on button "Preview" at bounding box center [970, 402] width 97 height 26
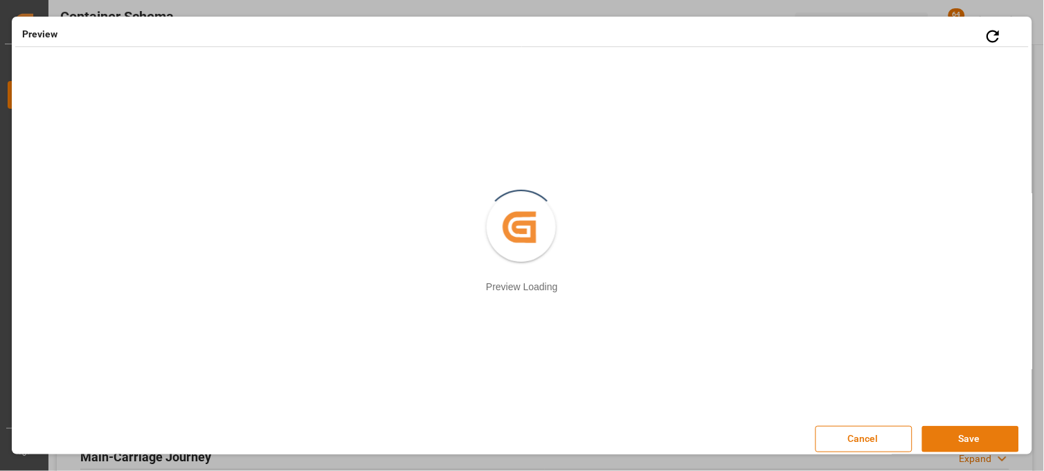
click at [935, 443] on button "Save" at bounding box center [970, 439] width 97 height 26
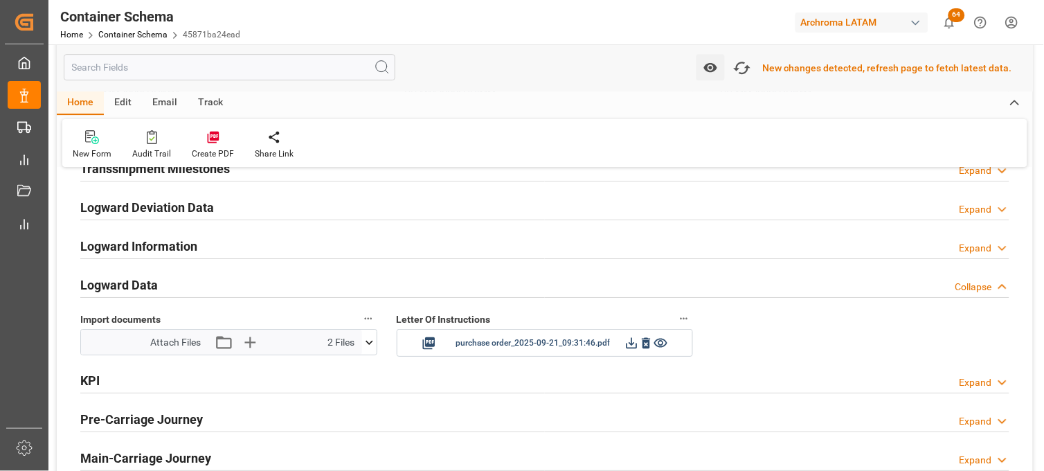
scroll to position [2155, 0]
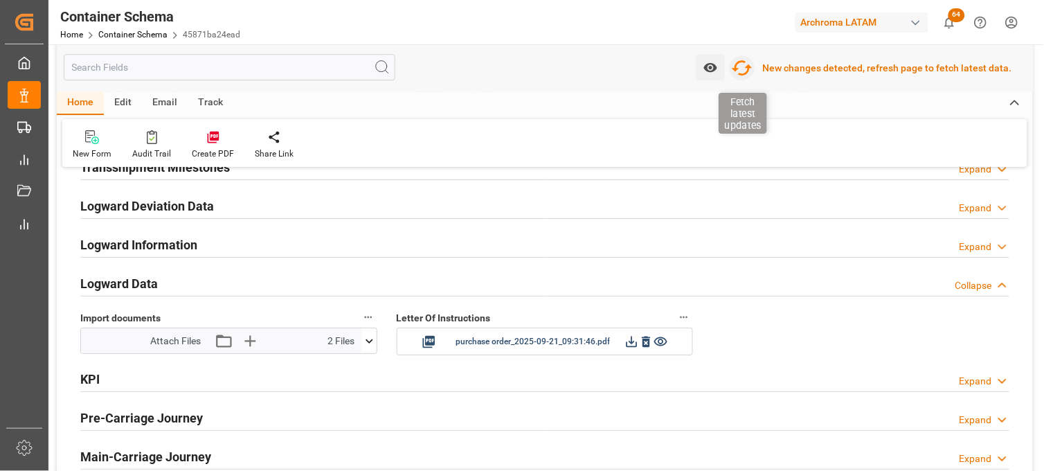
click at [749, 69] on icon "button" at bounding box center [742, 68] width 22 height 22
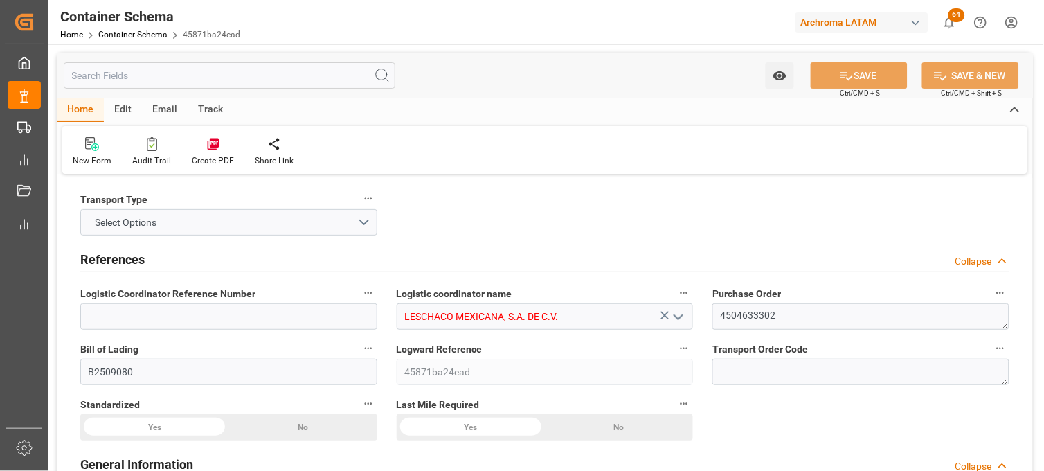
type input "0"
type input "7"
type input "1"
type input "8"
type input "1440"
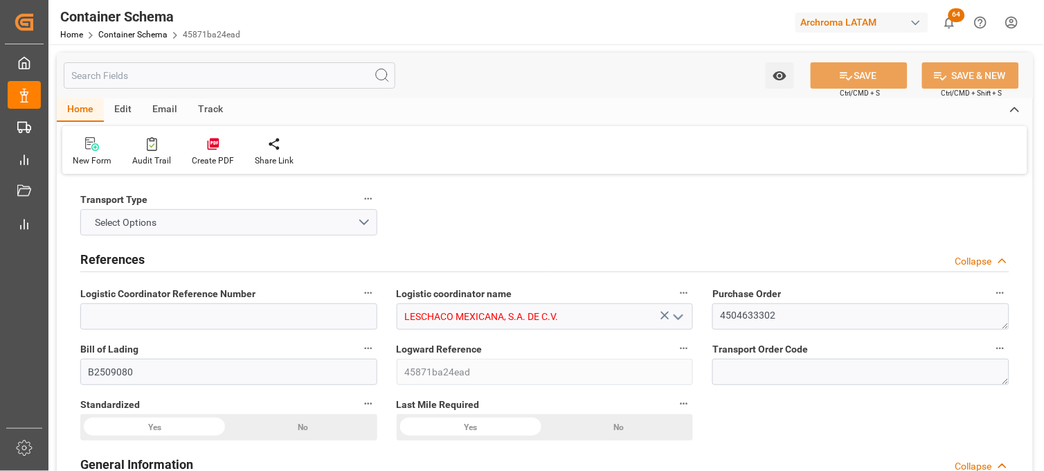
type input "1563"
type input "Maersk"
type input "Maersk Line AS"
type input "BEANR"
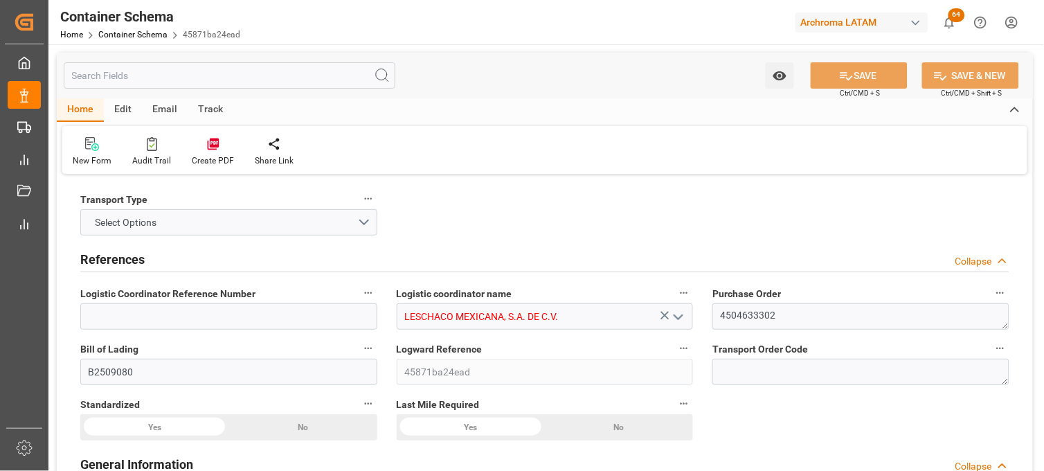
type input "MXVER"
type input "9261451"
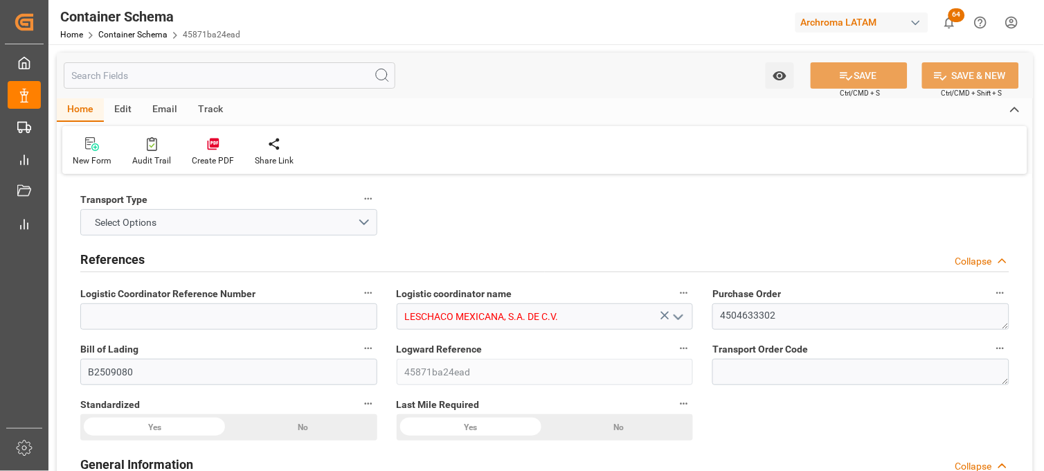
type input "9261451"
type input "19-09-2025 15:15"
type input "[DATE]"
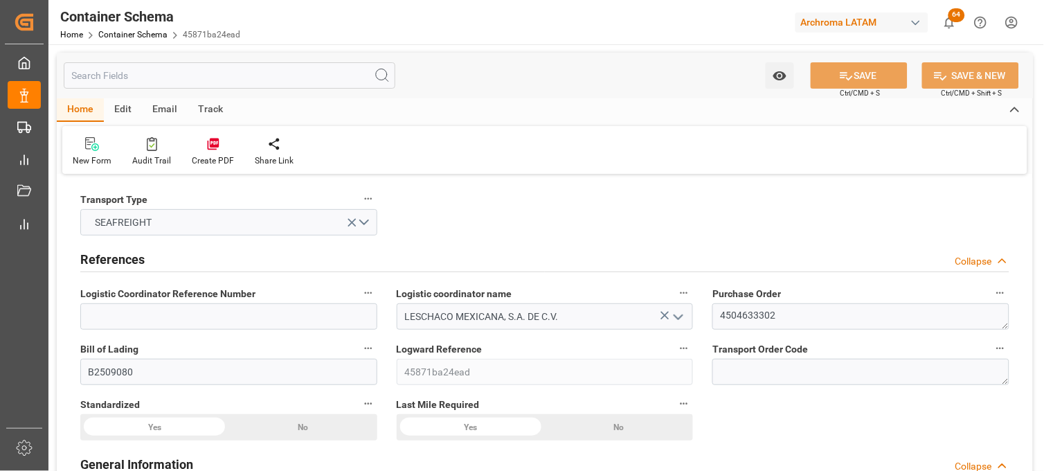
type input "29-09-2025 15:45"
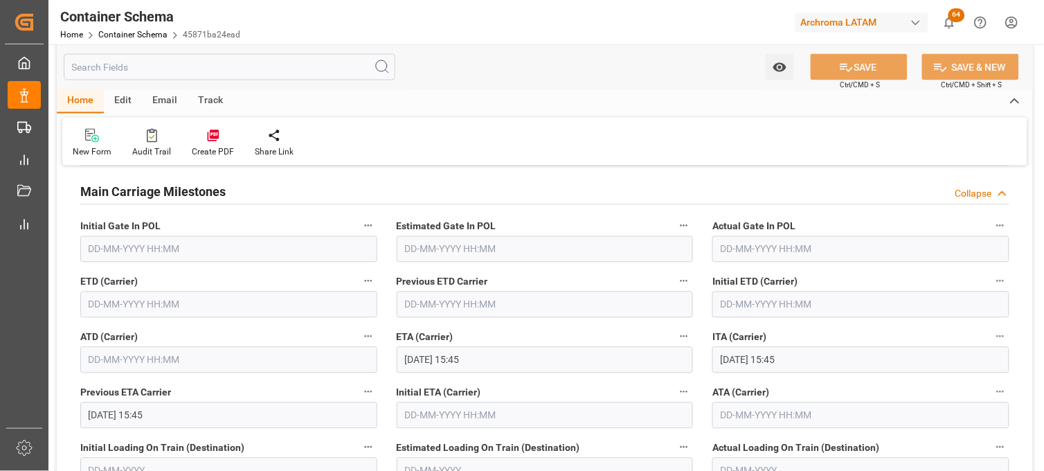
scroll to position [1692, 0]
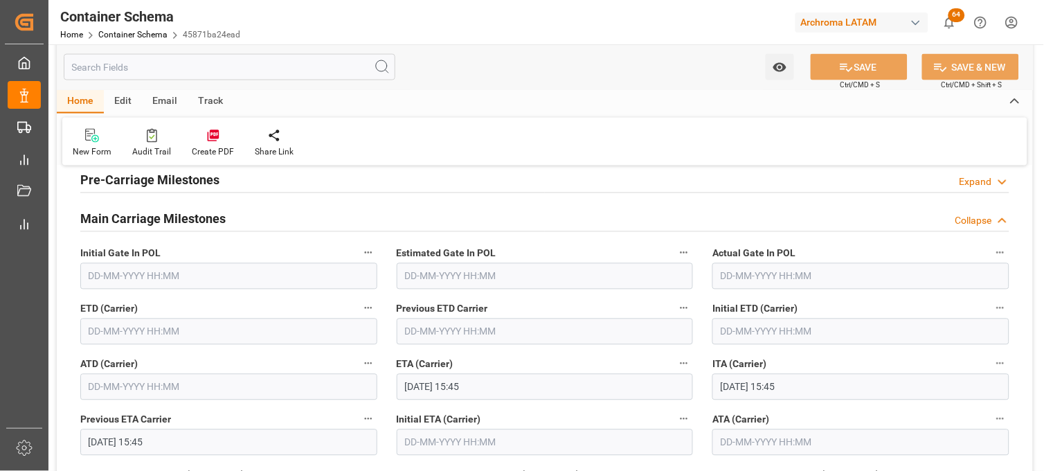
click at [106, 336] on input "text" at bounding box center [228, 331] width 297 height 26
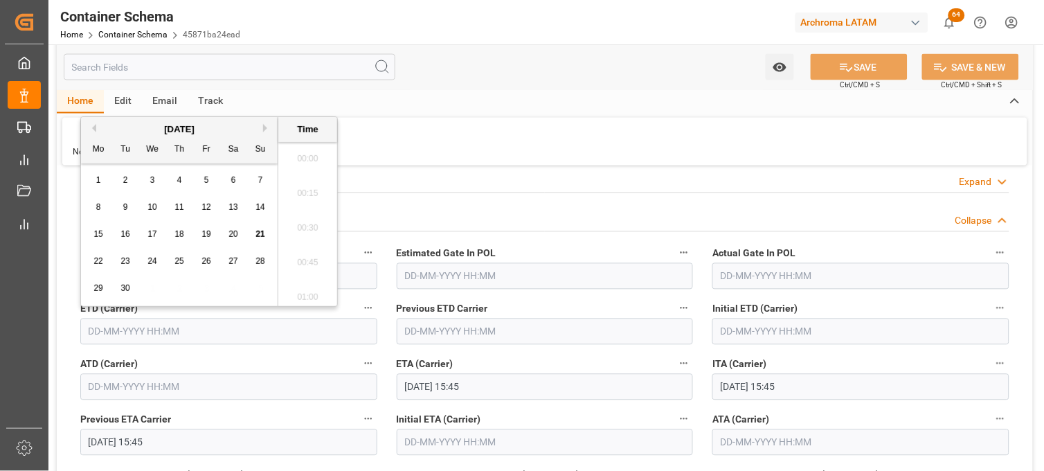
scroll to position [2081, 0]
drag, startPoint x: 258, startPoint y: 181, endPoint x: 259, endPoint y: 194, distance: 13.2
click at [258, 181] on span "7" at bounding box center [260, 180] width 5 height 10
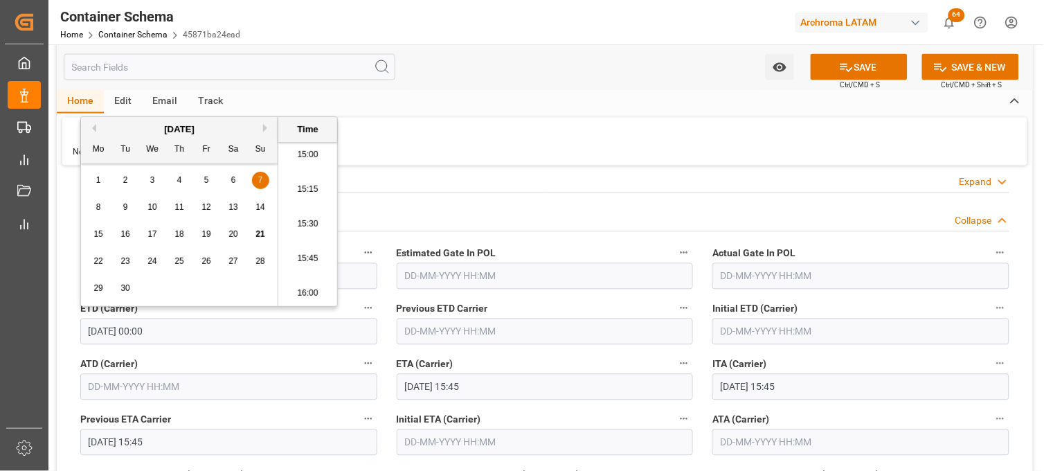
click at [314, 154] on li "15:00" at bounding box center [307, 155] width 59 height 35
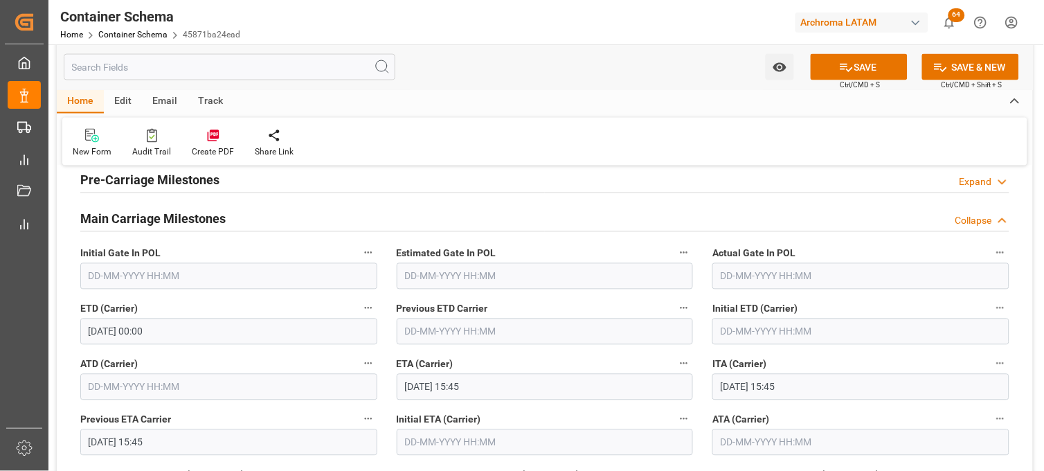
type input "07-09-2025 15:00"
click at [848, 68] on icon at bounding box center [846, 67] width 15 height 15
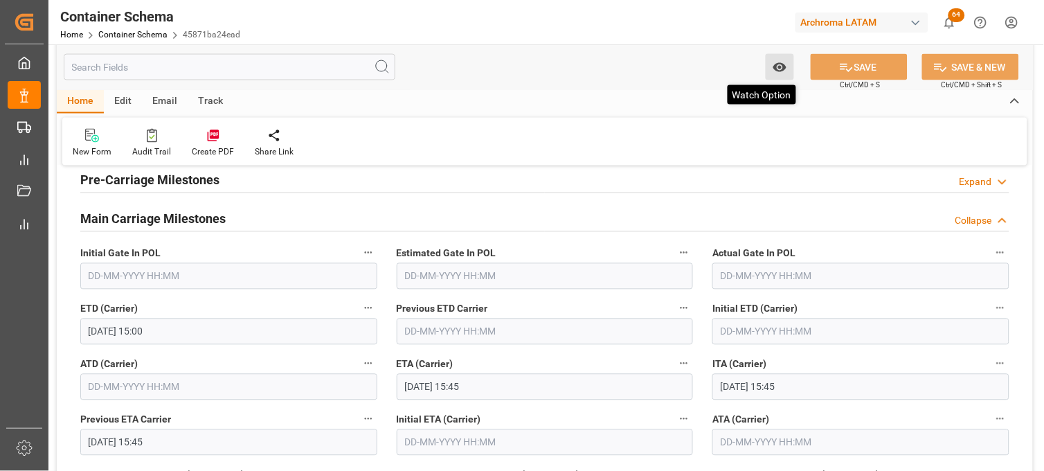
click at [784, 71] on icon "open menu" at bounding box center [780, 67] width 15 height 15
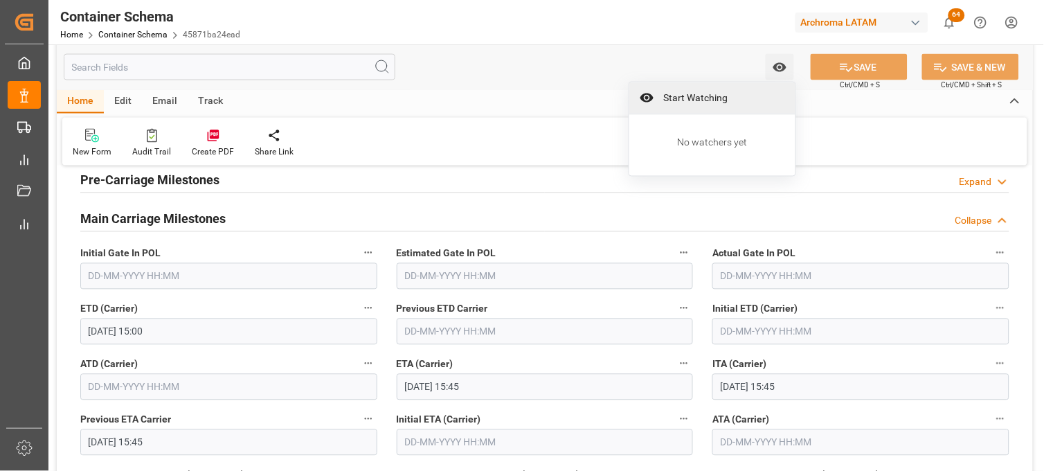
click at [690, 100] on span "Start Watching" at bounding box center [722, 98] width 126 height 15
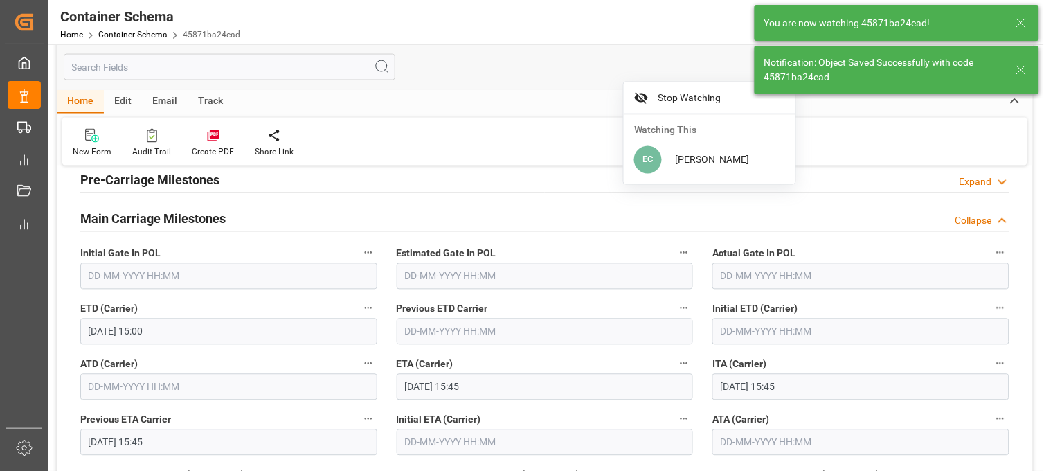
type input "29-09-2025 00:00"
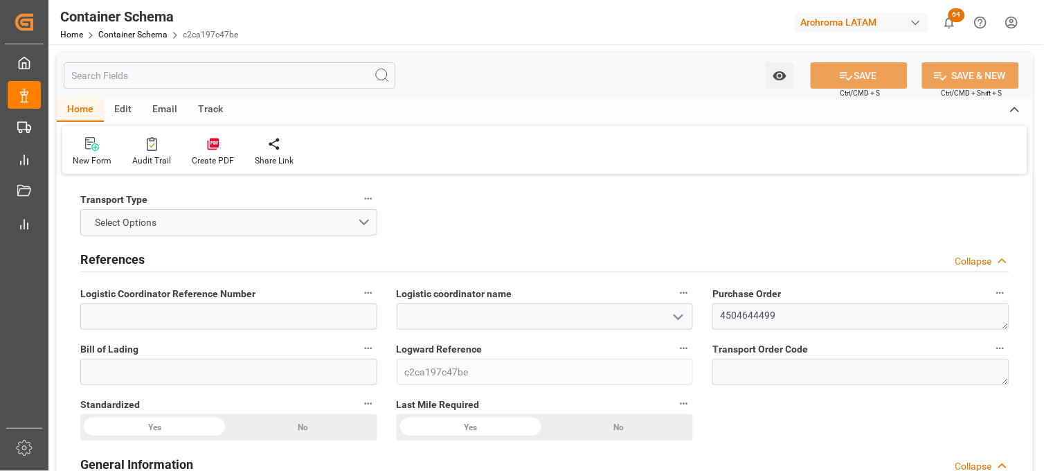
type textarea "4504644499"
type input "c2ca197c47be"
type input "POLYSCI CO. LIMITED"
type input "Pending"
type input "MANZANILLO"
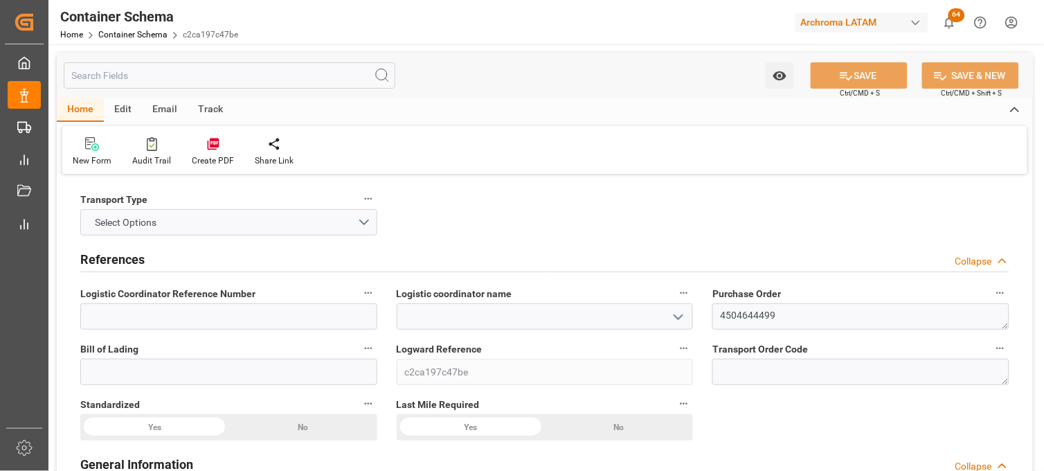
type input "TEXTIL"
type textarea "BAG"
type input "800 BAG"
type input "ARCHROMA S.A. DE C.V. ([PERSON_NAME])"
type textarea "SALVATIERRA, MÉXICO, GUANAJUATO,RANCHO NUEVO, 38900 , C.P. ATM130404IM9"
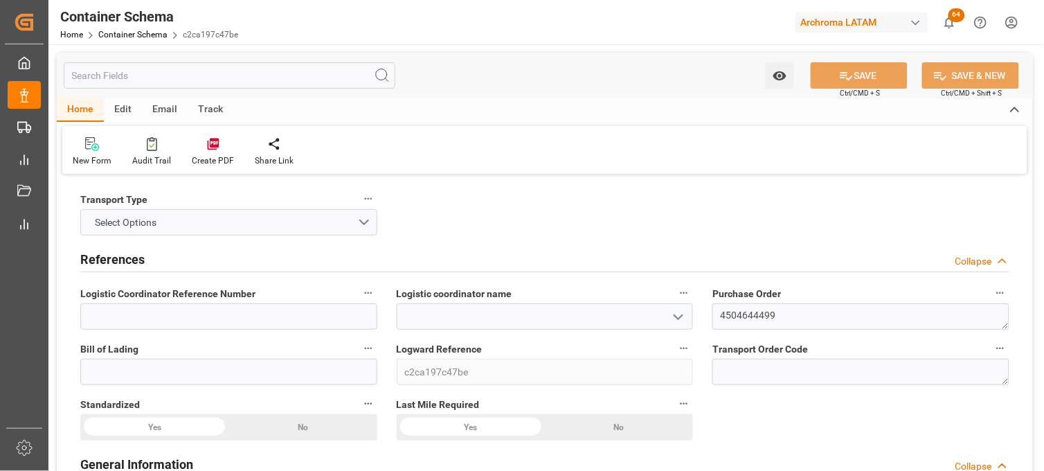
type input "FOB"
type input "0"
type input "1"
type input "800"
type input "20000"
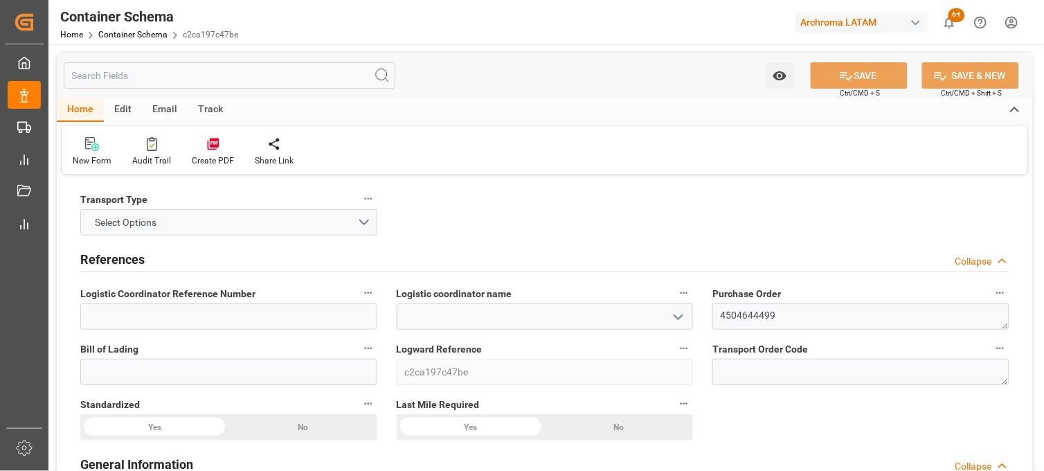
type input "20840"
click at [349, 222] on button "Select Options" at bounding box center [228, 222] width 297 height 26
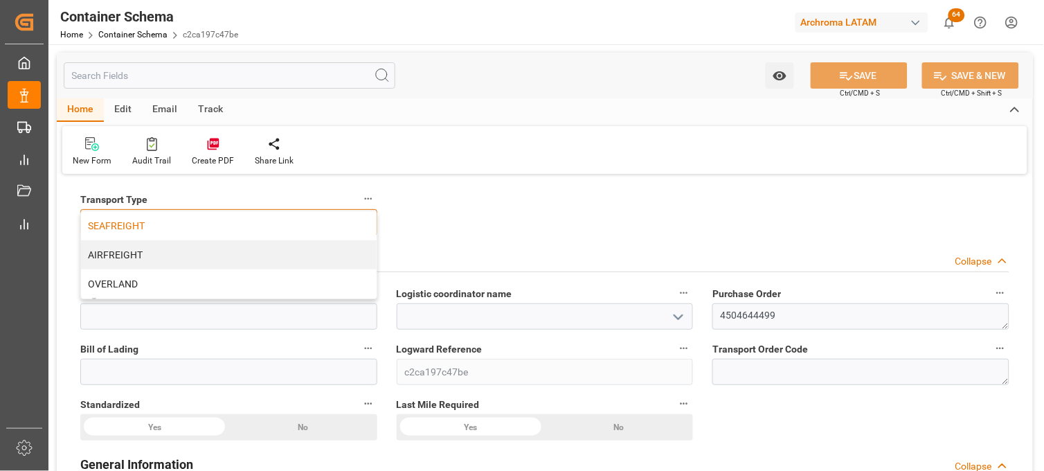
click at [220, 217] on div "SEAFREIGHT" at bounding box center [229, 225] width 296 height 29
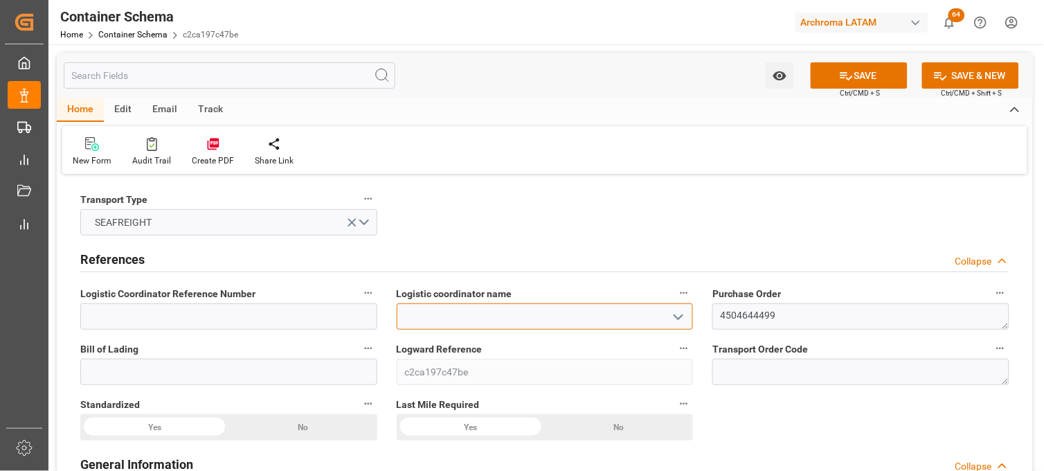
click at [515, 327] on input at bounding box center [545, 316] width 297 height 26
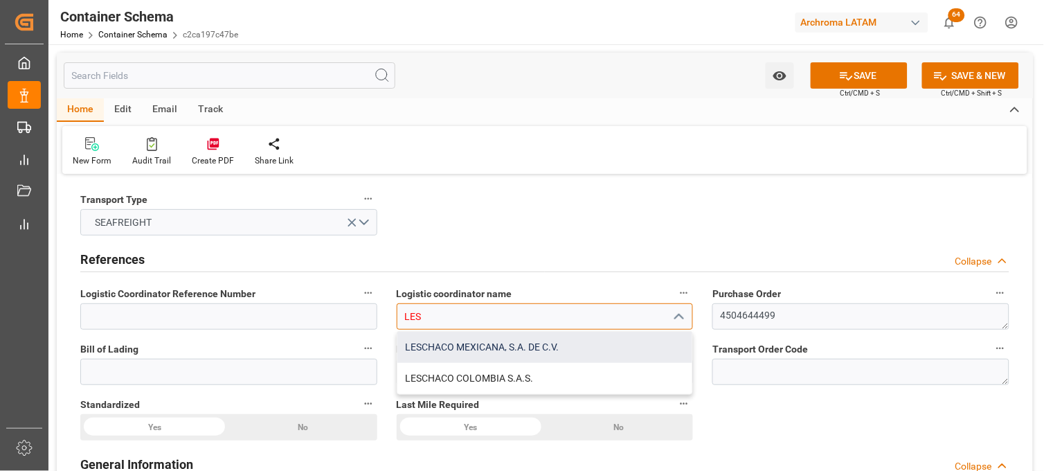
click at [522, 350] on div "LESCHACO MEXICANA, S.A. DE C.V." at bounding box center [545, 347] width 296 height 31
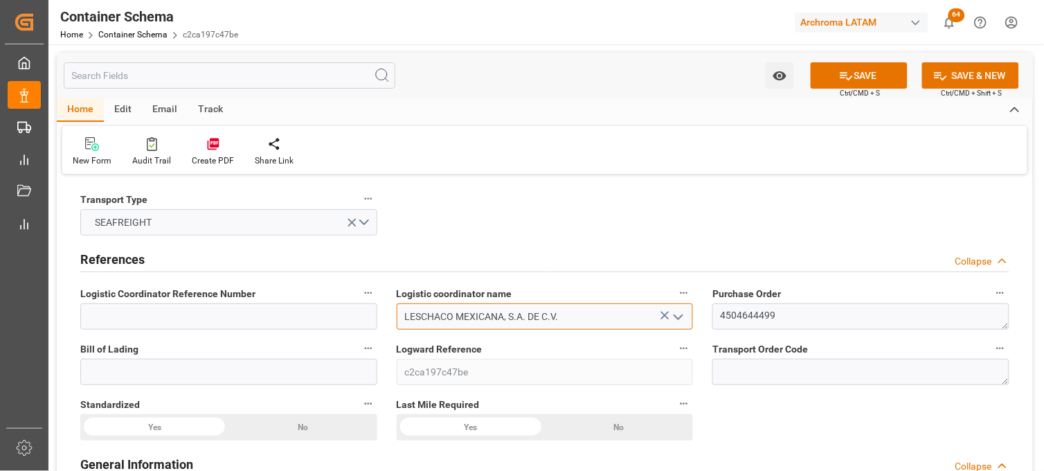
type input "LESCHACO MEXICANA, S.A. DE C.V."
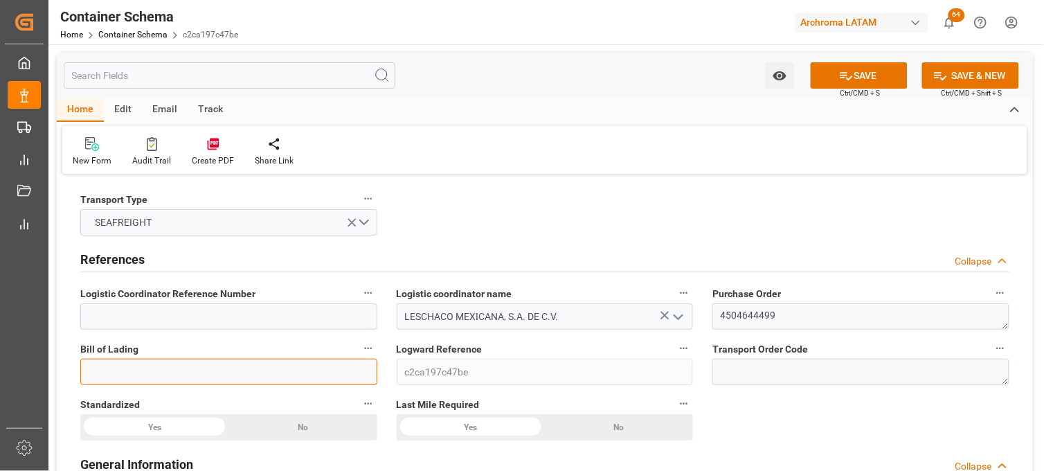
click at [208, 375] on input at bounding box center [228, 372] width 297 height 26
paste input "TSNB31181"
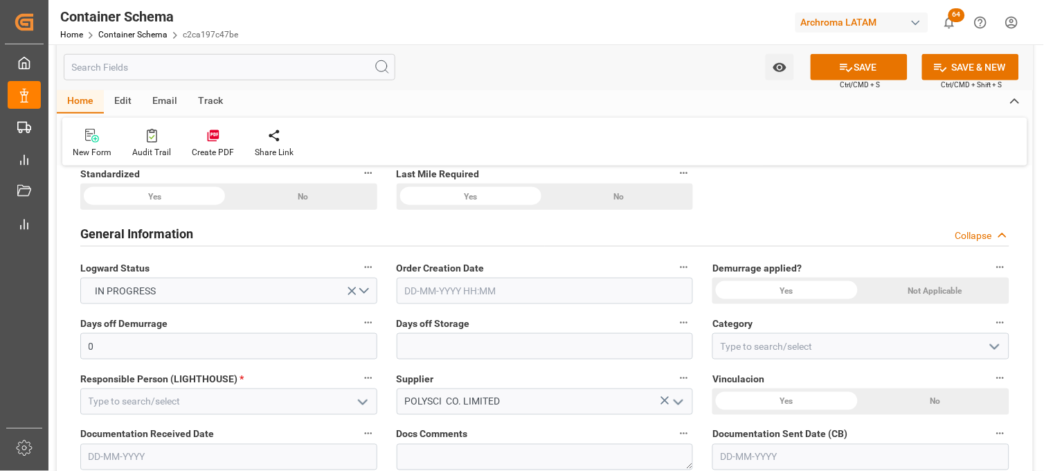
scroll to position [307, 0]
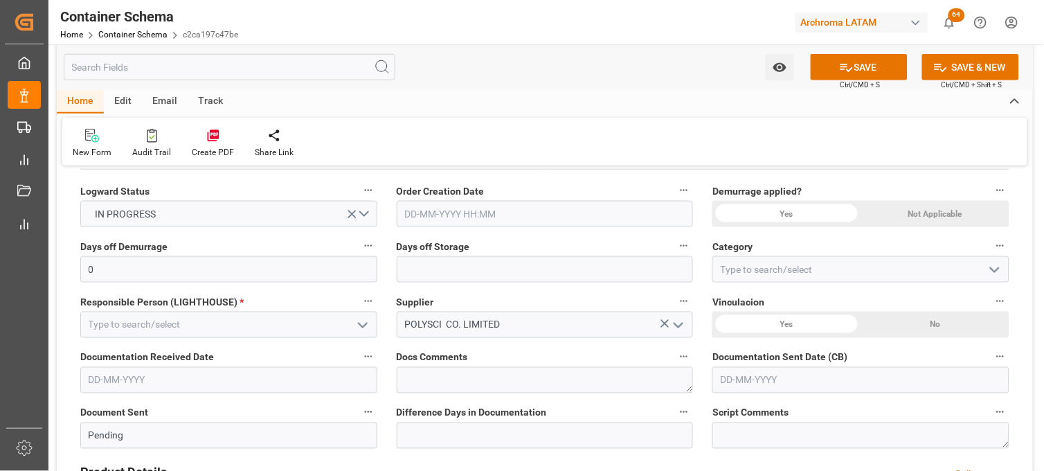
type input "TSNB31181"
click at [417, 210] on input "text" at bounding box center [545, 214] width 297 height 26
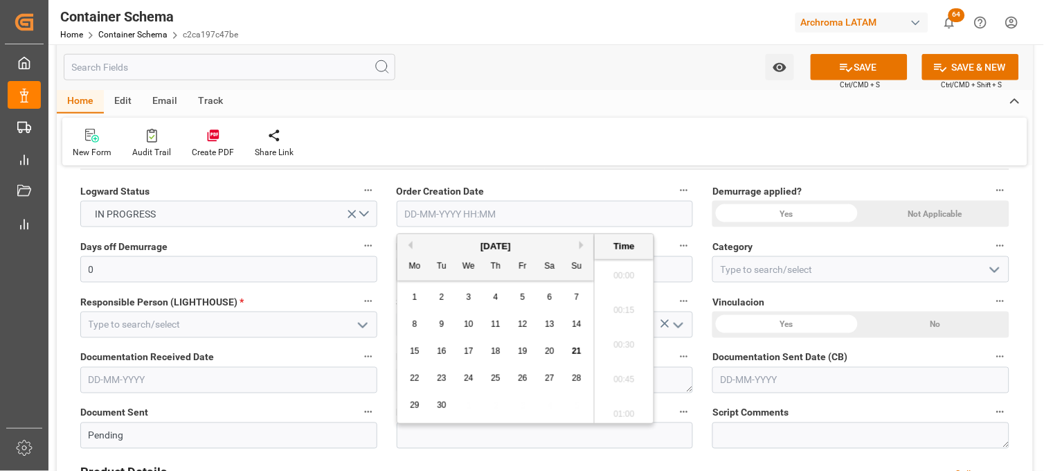
scroll to position [2081, 0]
click at [425, 335] on div "8 9 10 11 12 13 14" at bounding box center [496, 324] width 189 height 27
click at [518, 354] on span "19" at bounding box center [522, 351] width 9 height 10
click at [623, 293] on li "15:15" at bounding box center [624, 306] width 59 height 35
type input "19-09-2025 15:15"
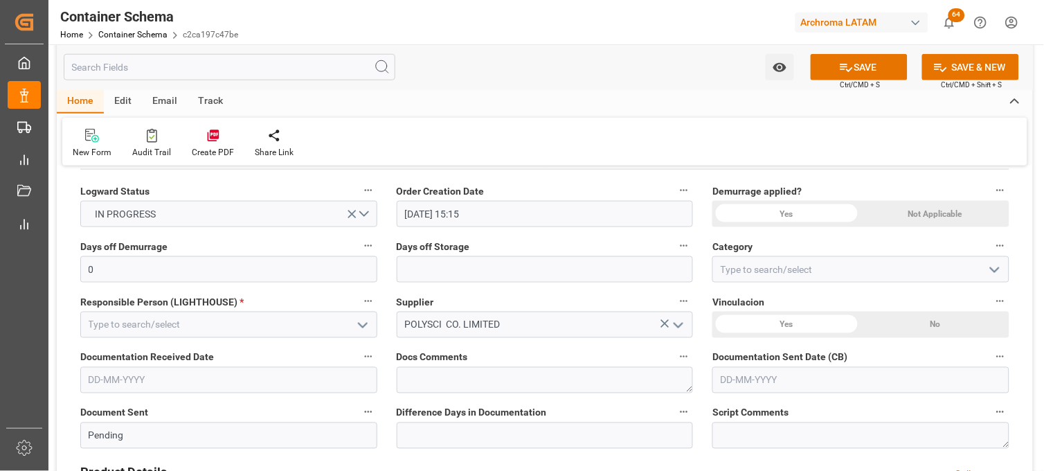
click at [804, 213] on div "Yes" at bounding box center [786, 214] width 148 height 26
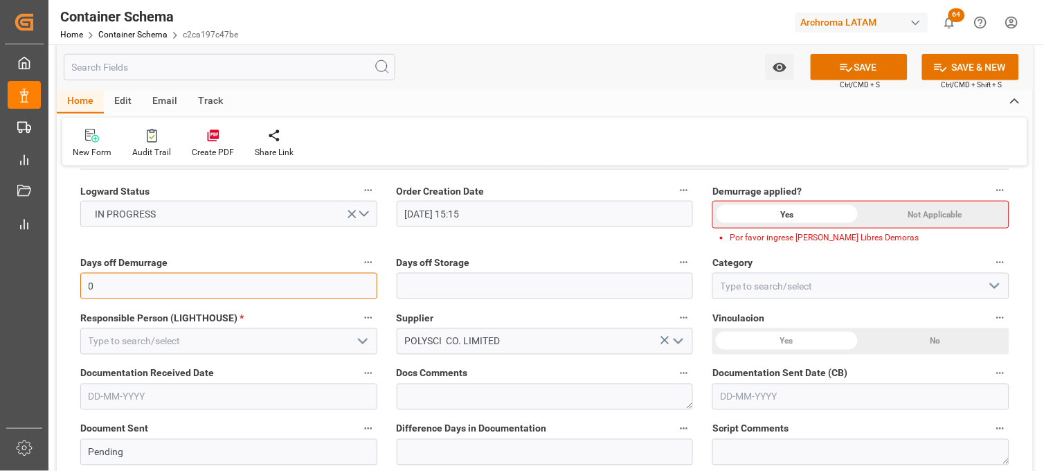
click at [276, 287] on input "0" at bounding box center [228, 286] width 297 height 26
type input "10"
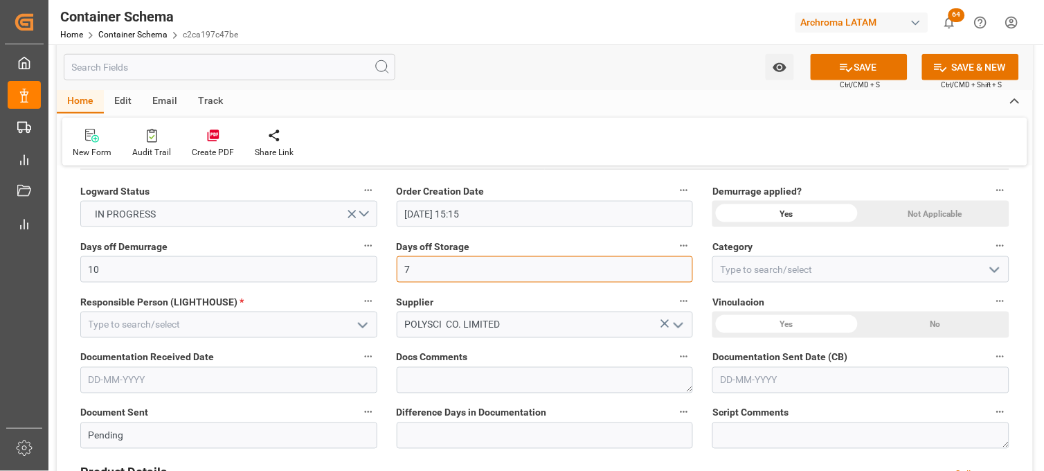
type input "7"
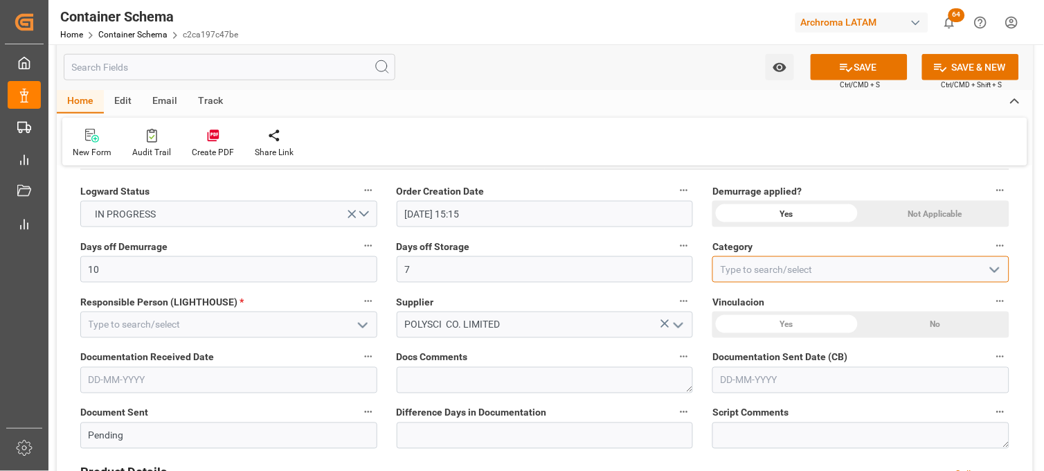
type input "I"
type input "On time"
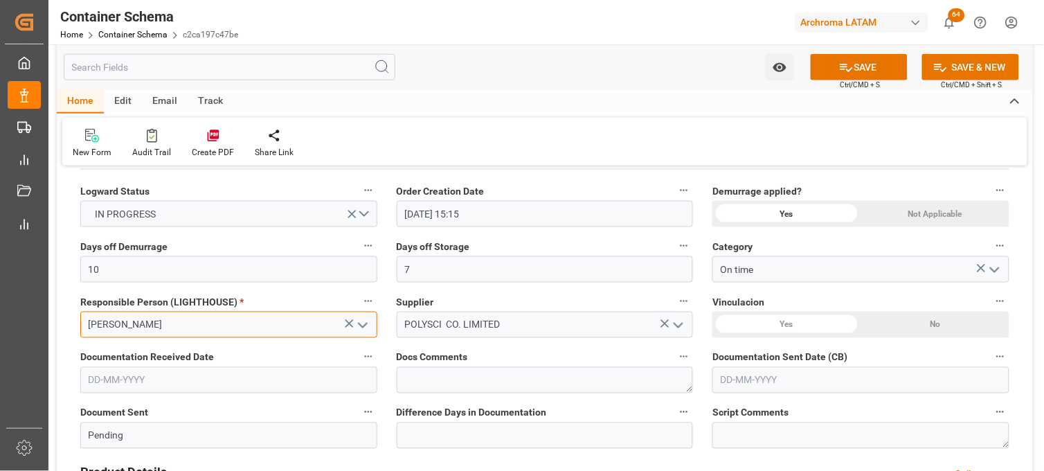
type input "[PERSON_NAME]"
click at [908, 327] on div "No" at bounding box center [935, 325] width 148 height 26
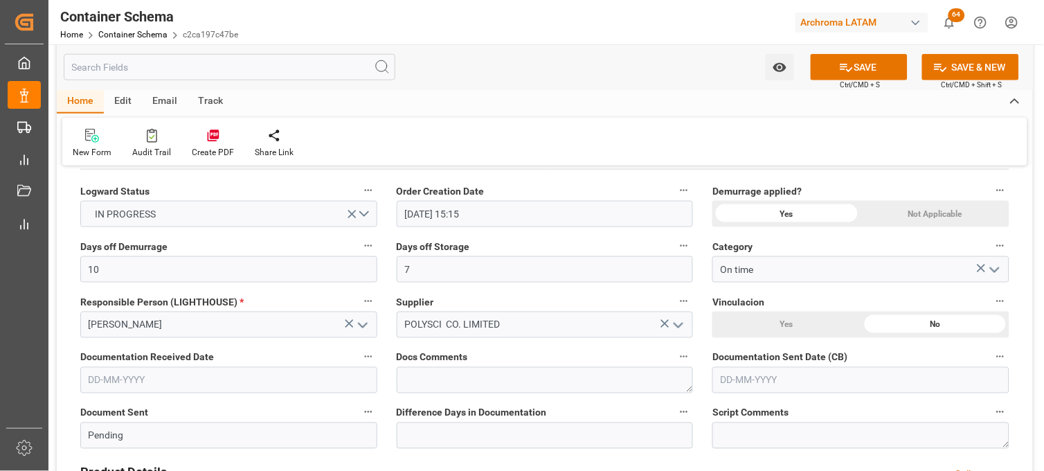
click at [123, 376] on input "text" at bounding box center [228, 380] width 297 height 26
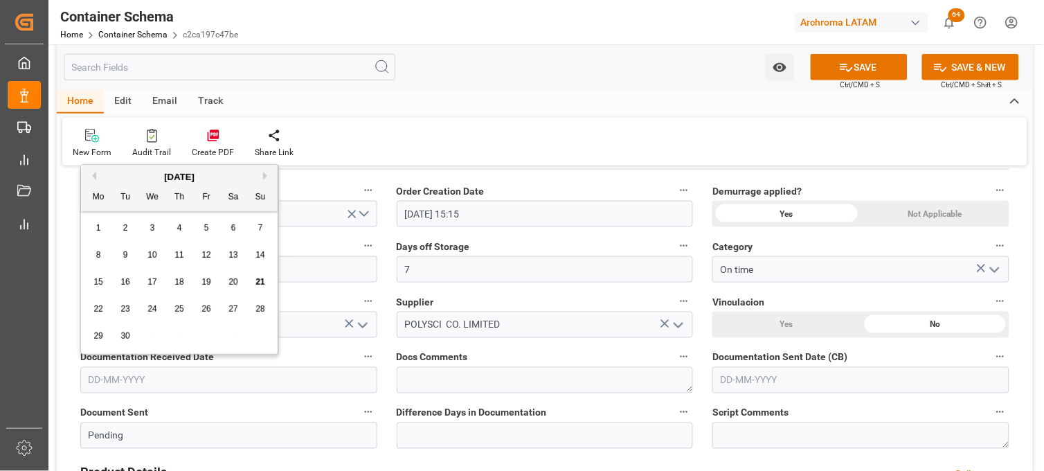
drag, startPoint x: 95, startPoint y: 269, endPoint x: 108, endPoint y: 270, distance: 13.2
click at [95, 269] on div "15 16 17 18 19 20 21" at bounding box center [179, 282] width 189 height 27
drag, startPoint x: 178, startPoint y: 281, endPoint x: 190, endPoint y: 282, distance: 11.8
click at [179, 281] on span "18" at bounding box center [178, 282] width 9 height 10
type input "[DATE]"
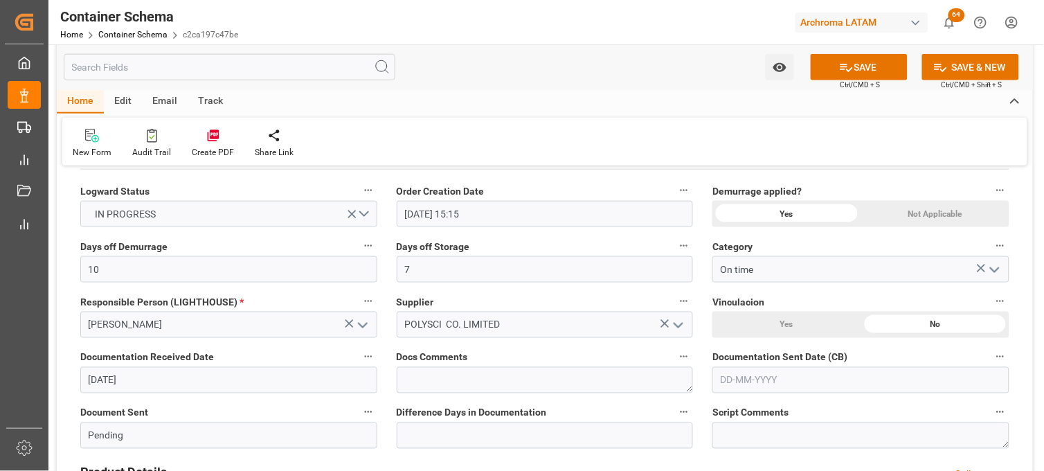
click at [741, 382] on input "text" at bounding box center [860, 380] width 297 height 26
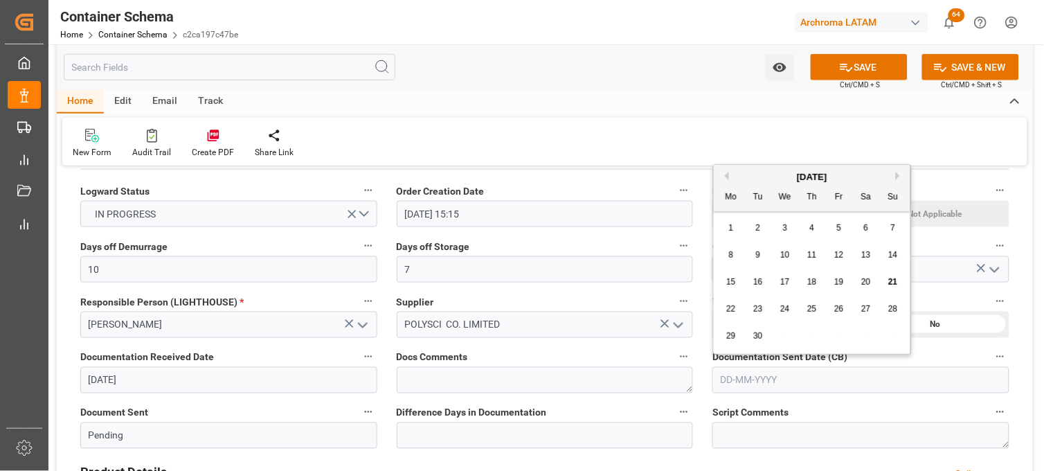
click at [730, 298] on div "22 23 24 25 26 27 28" at bounding box center [812, 309] width 189 height 27
drag, startPoint x: 888, startPoint y: 282, endPoint x: 748, endPoint y: 284, distance: 140.5
click at [887, 282] on div "21" at bounding box center [893, 282] width 17 height 17
type input "[DATE]"
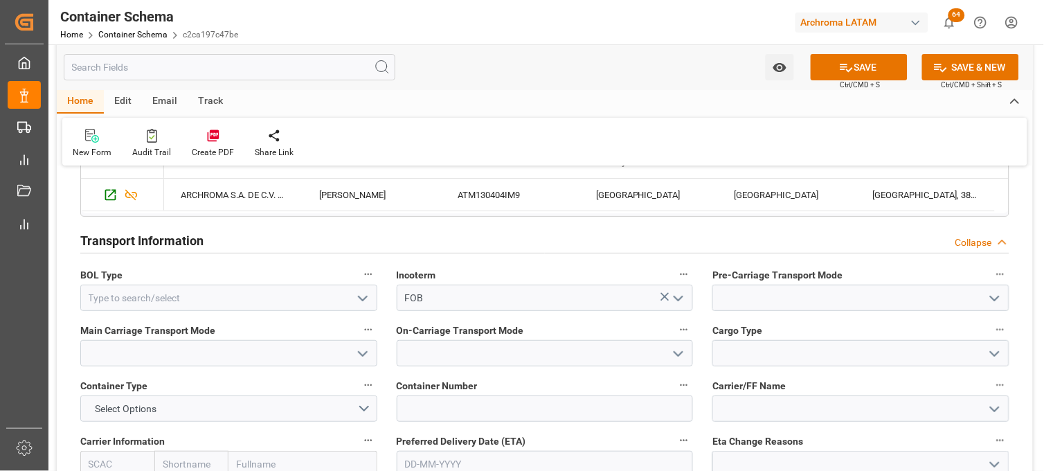
scroll to position [1153, 0]
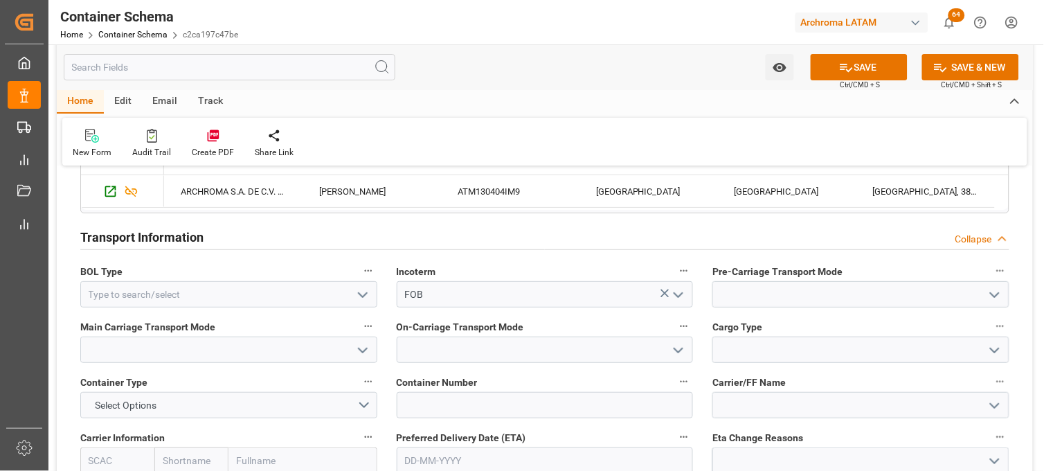
click at [364, 294] on polyline "open menu" at bounding box center [363, 295] width 8 height 4
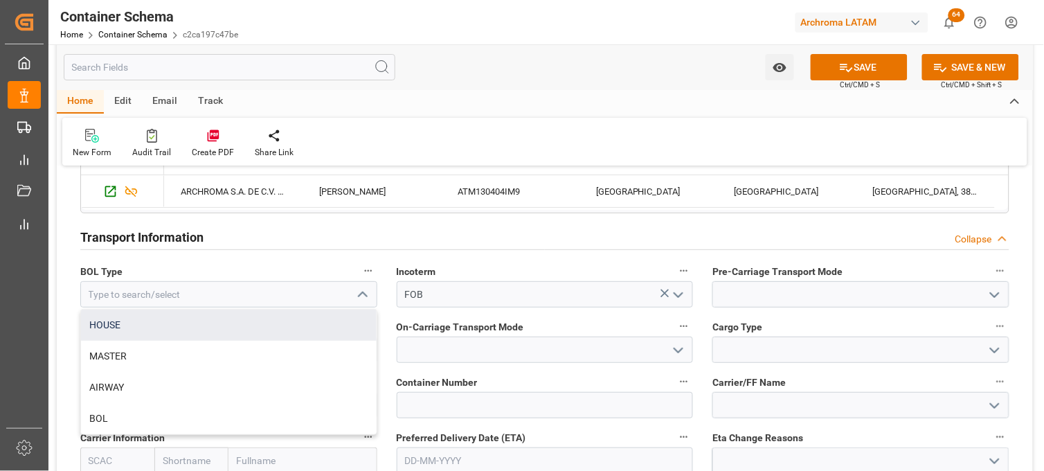
click at [253, 327] on div "HOUSE" at bounding box center [229, 324] width 296 height 31
type input "HOUSE"
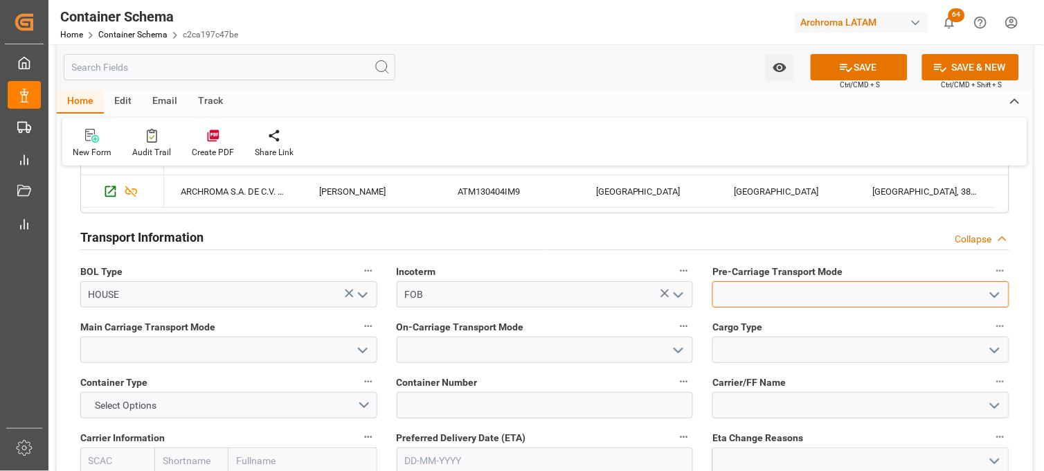
click at [799, 293] on input at bounding box center [860, 294] width 297 height 26
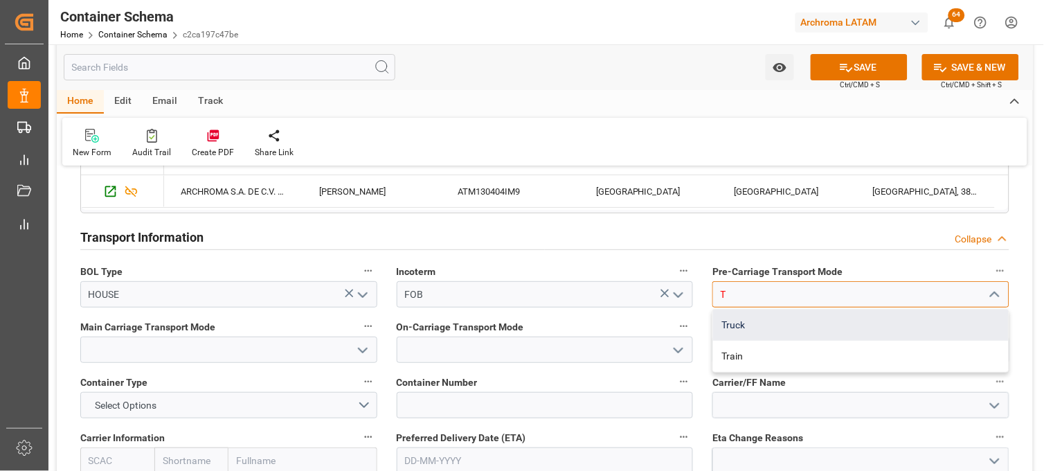
click at [794, 325] on div "Truck" at bounding box center [861, 324] width 296 height 31
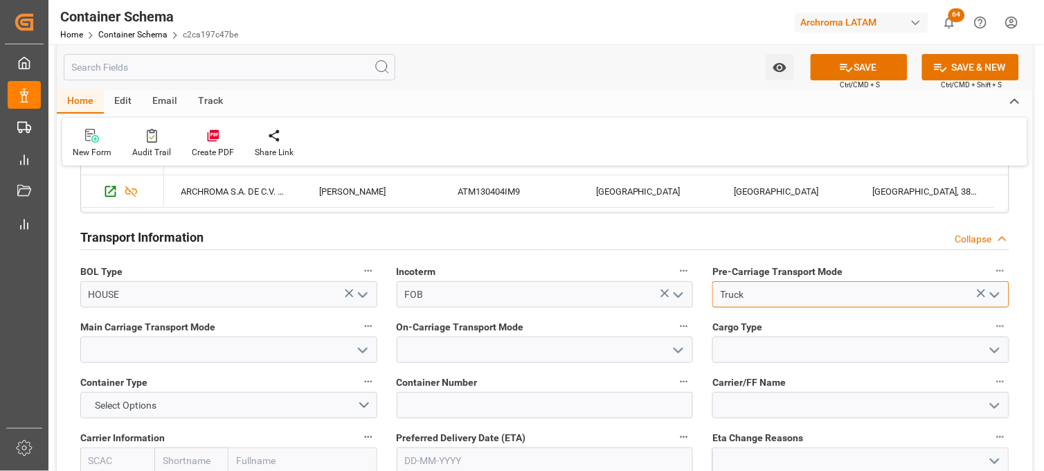
type input "Truck"
click at [307, 350] on input at bounding box center [228, 349] width 297 height 26
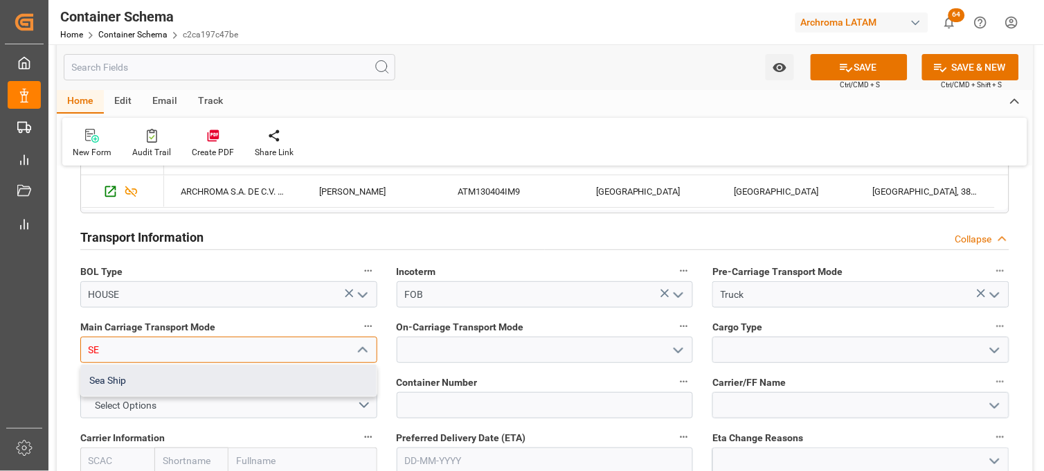
click at [309, 370] on div "Sea Ship" at bounding box center [229, 380] width 296 height 31
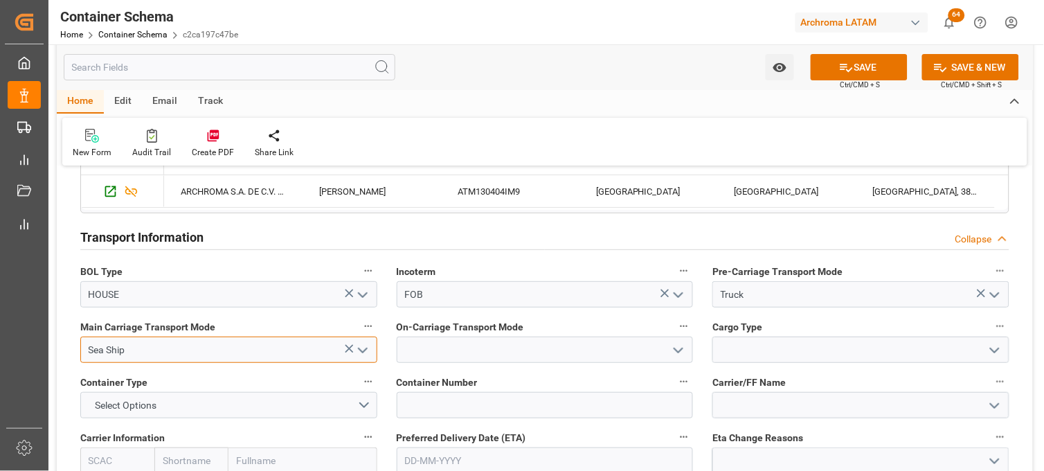
type input "Sea Ship"
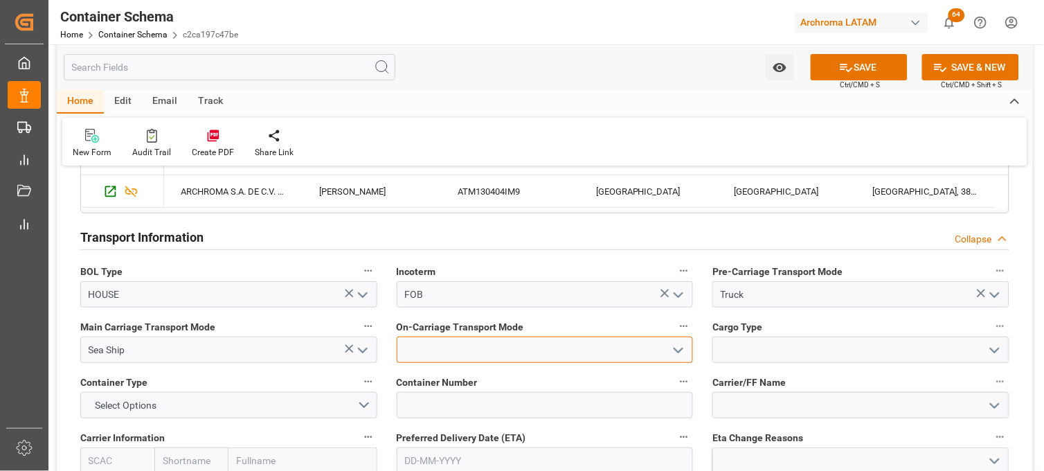
click at [485, 352] on input at bounding box center [545, 349] width 297 height 26
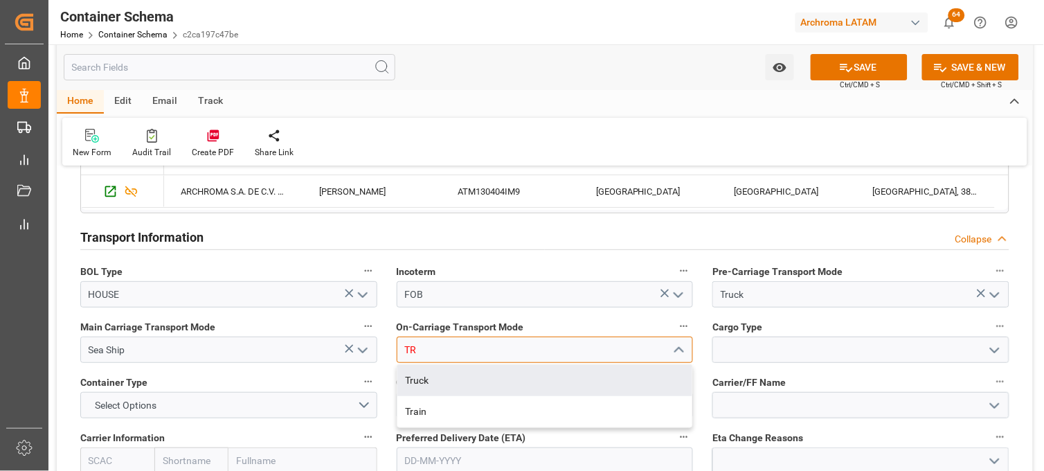
click at [476, 376] on div "Truck" at bounding box center [545, 380] width 296 height 31
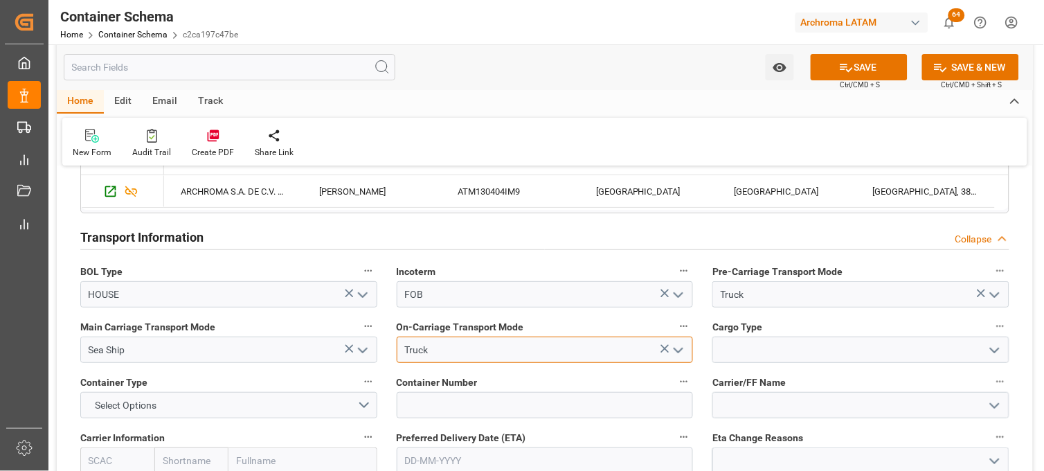
type input "Truck"
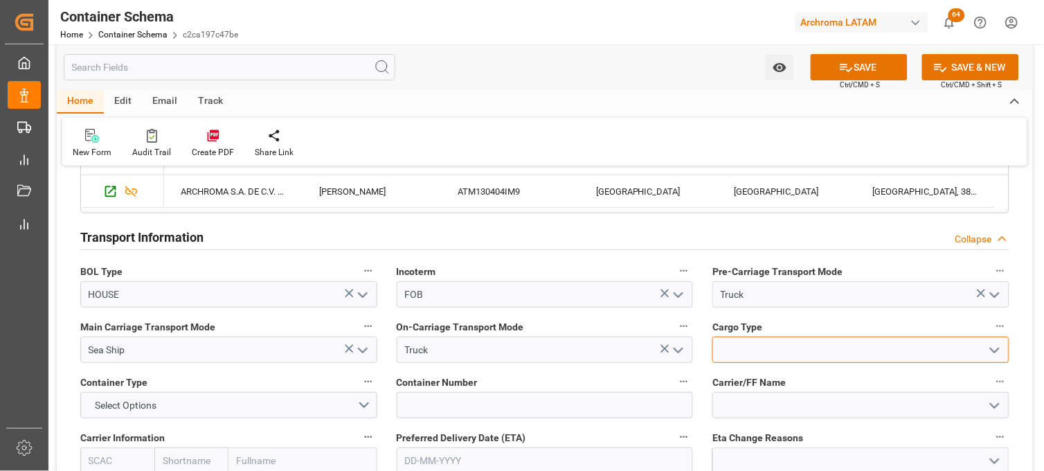
click at [727, 350] on input at bounding box center [860, 349] width 297 height 26
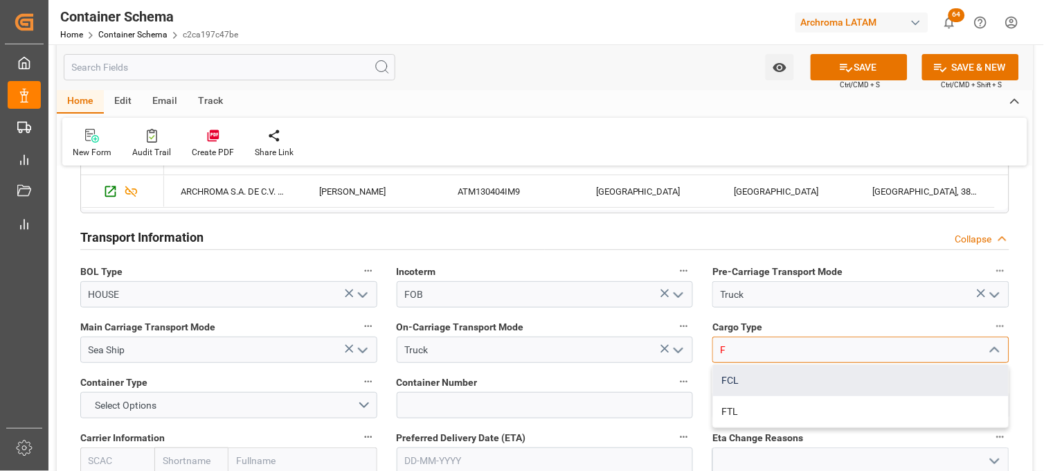
click at [734, 372] on div "FCL" at bounding box center [861, 380] width 296 height 31
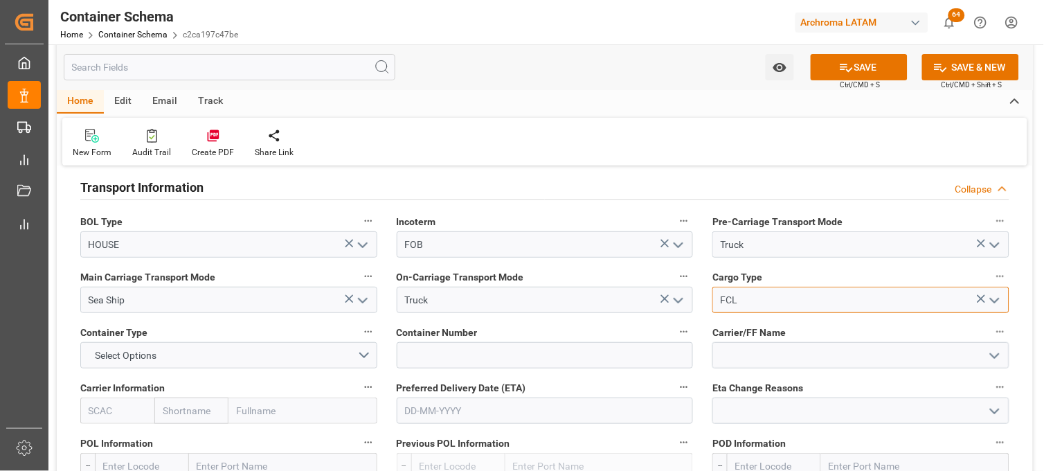
scroll to position [1230, 0]
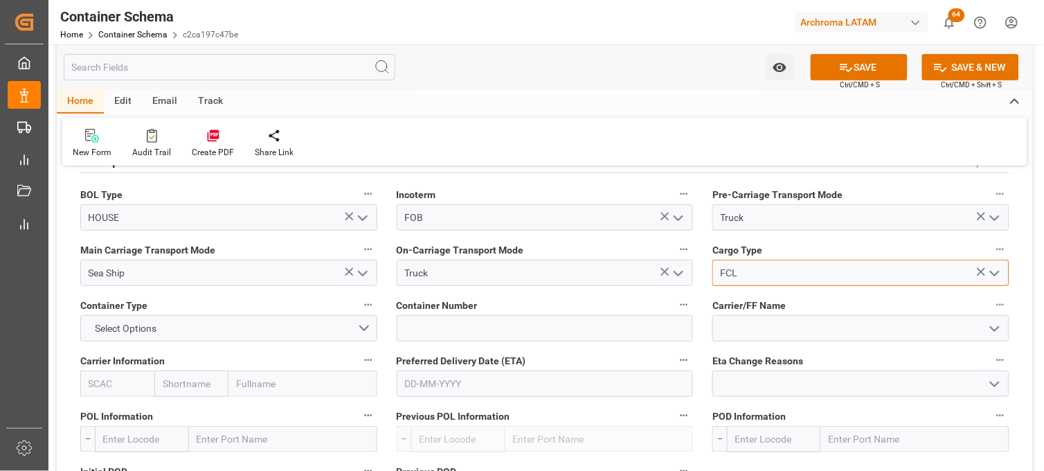
type input "FCL"
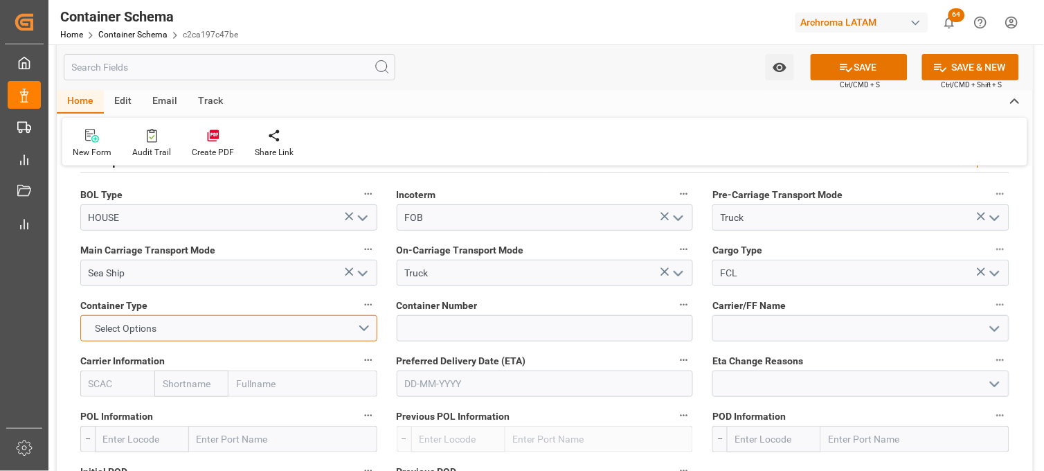
click at [192, 333] on button "Select Options" at bounding box center [228, 328] width 297 height 26
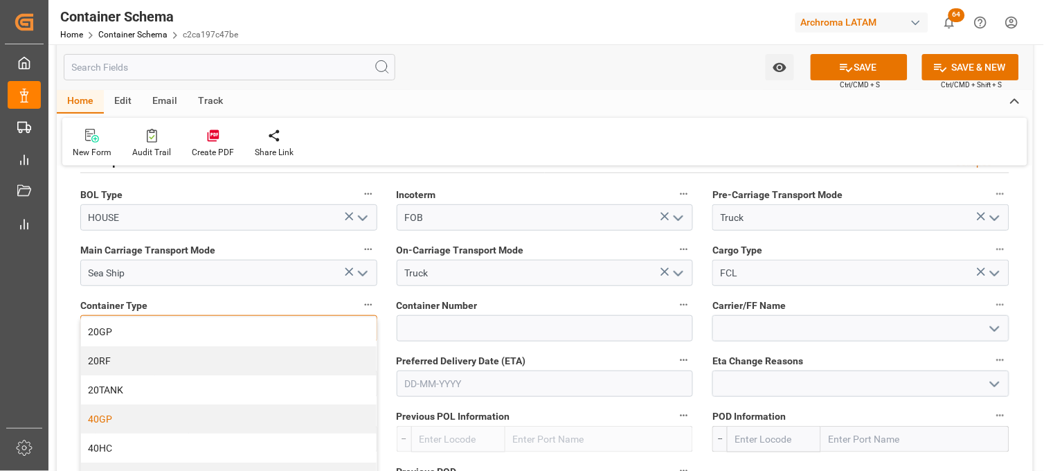
click at [188, 417] on div "40GP" at bounding box center [229, 418] width 296 height 29
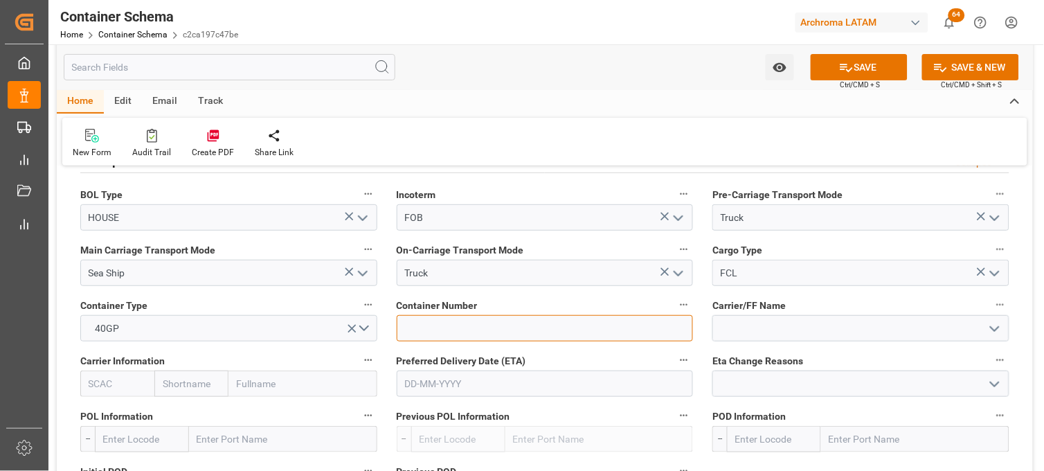
click at [465, 318] on input at bounding box center [545, 328] width 297 height 26
paste input "MRSU6603630"
type input "MRSU6603630"
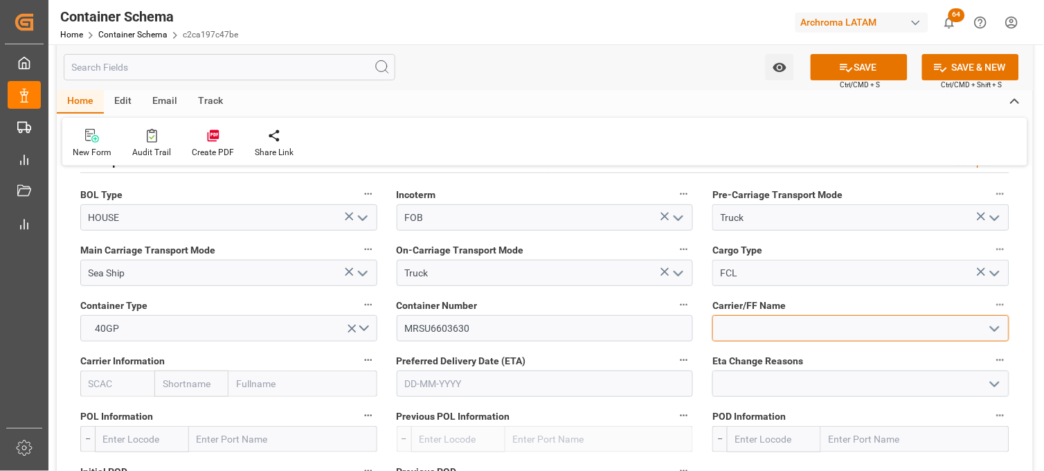
click at [744, 324] on input at bounding box center [860, 328] width 297 height 26
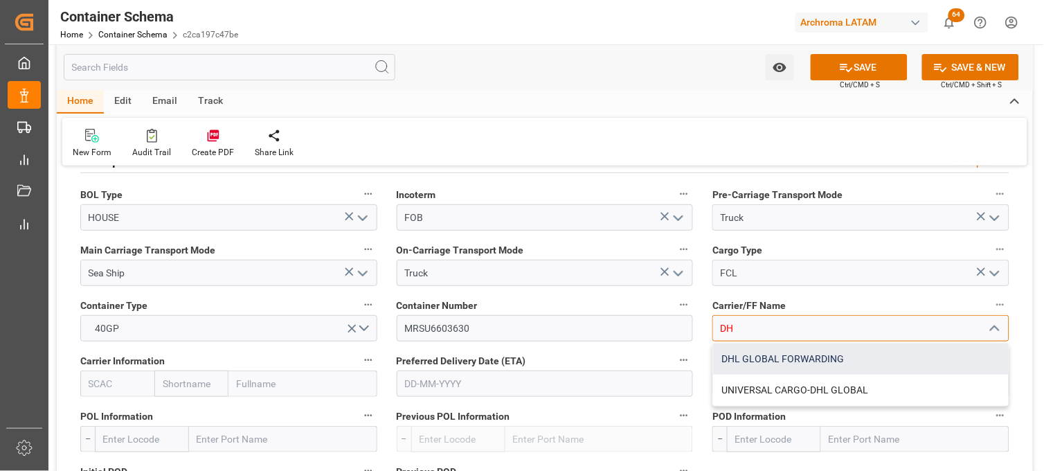
click at [739, 360] on div "DHL GLOBAL FORWARDING" at bounding box center [861, 358] width 296 height 31
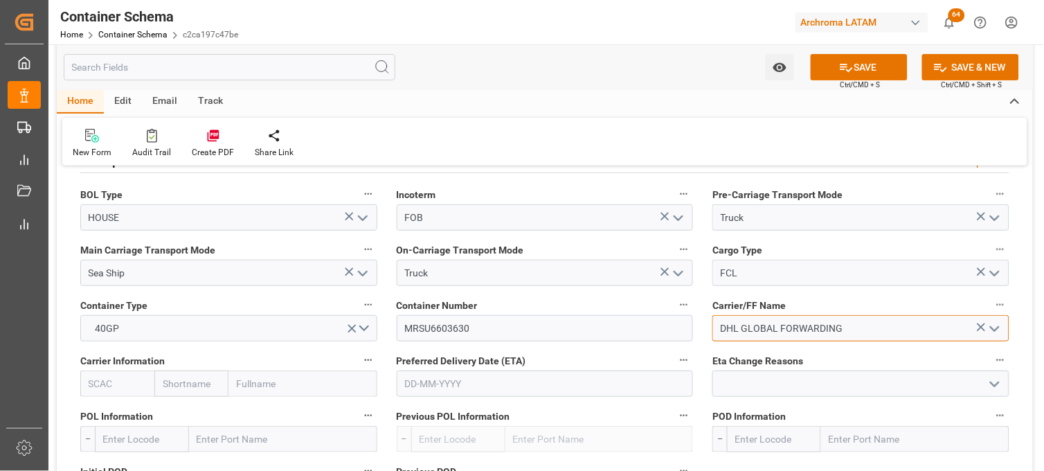
type input "DHL GLOBAL FORWARDING"
click at [190, 385] on input "text" at bounding box center [191, 383] width 74 height 26
type input "MAERS"
click at [192, 417] on b "Maersk" at bounding box center [179, 413] width 33 height 11
type input "MAEU"
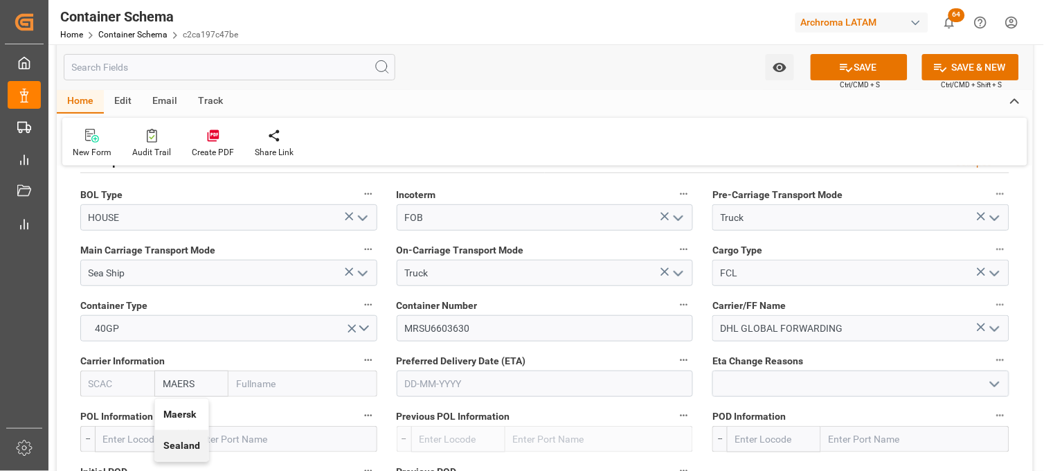
type input "Maersk"
type input "Maersk Line AS"
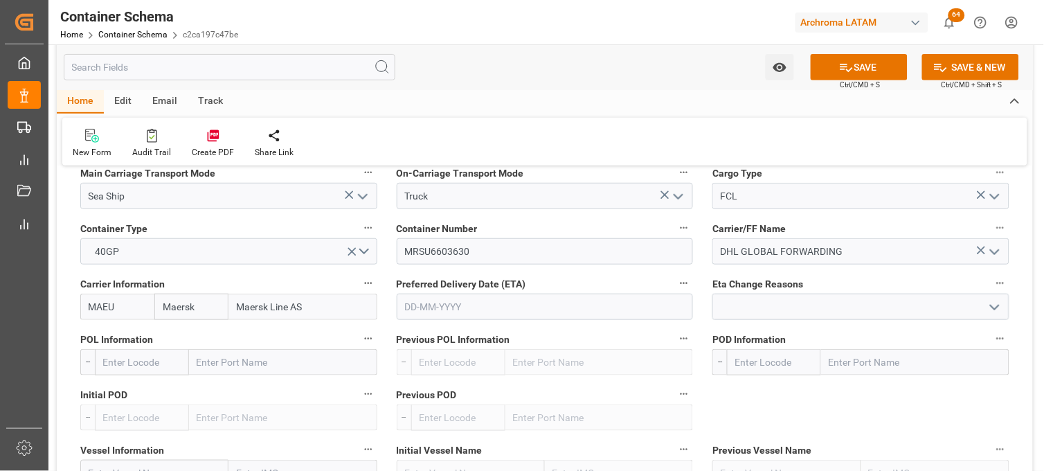
type input "Maersk"
click at [454, 308] on input "text" at bounding box center [545, 307] width 297 height 26
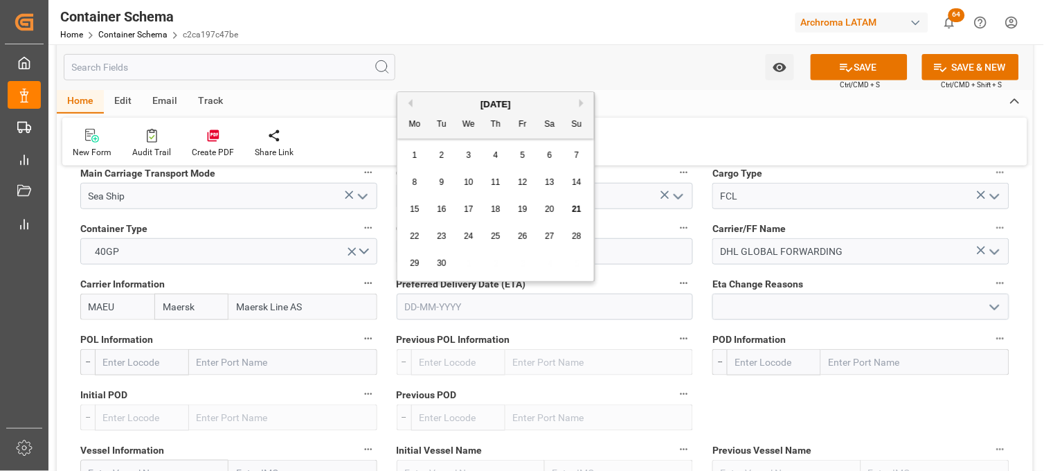
click at [425, 261] on div "29 30 1 2 3 4 5" at bounding box center [496, 263] width 189 height 27
click at [582, 105] on button "Next Month" at bounding box center [583, 103] width 8 height 8
click at [579, 158] on div "5" at bounding box center [576, 155] width 17 height 17
type input "[DATE]"
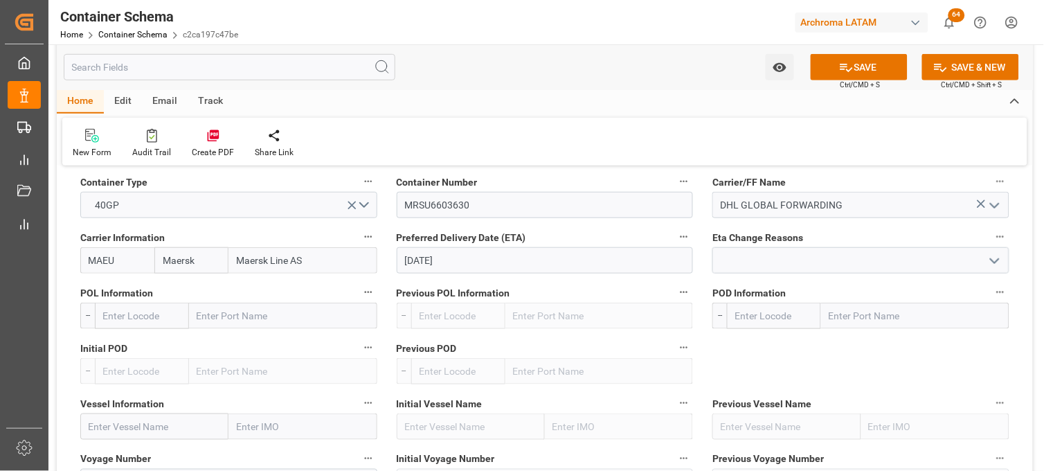
scroll to position [1385, 0]
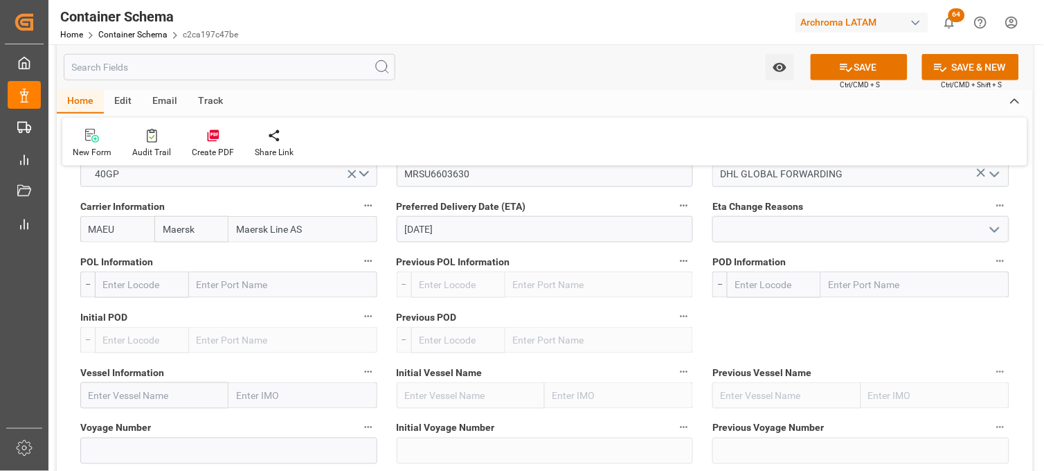
click at [233, 282] on input "text" at bounding box center [283, 284] width 188 height 26
type input "TIANJI"
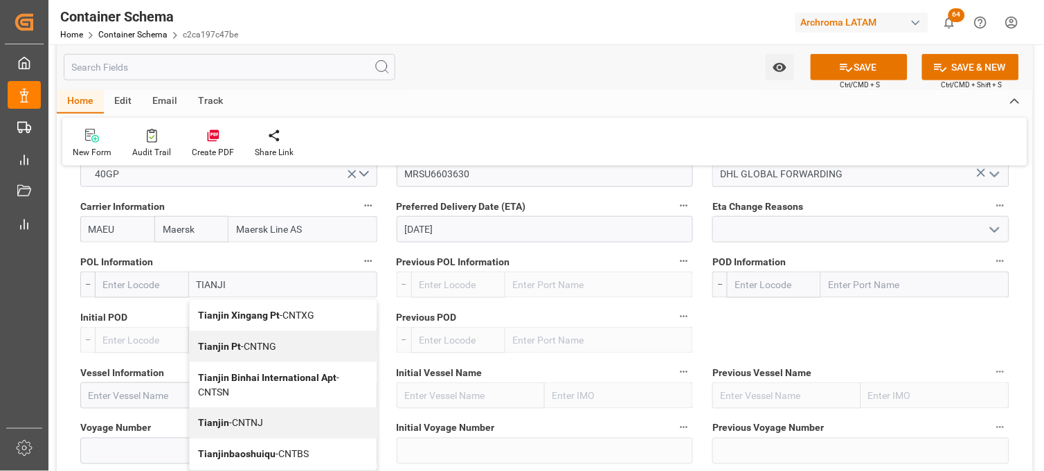
click at [213, 314] on b "Tianjin Xingang Pt" at bounding box center [239, 314] width 82 height 11
type input "CNTXG"
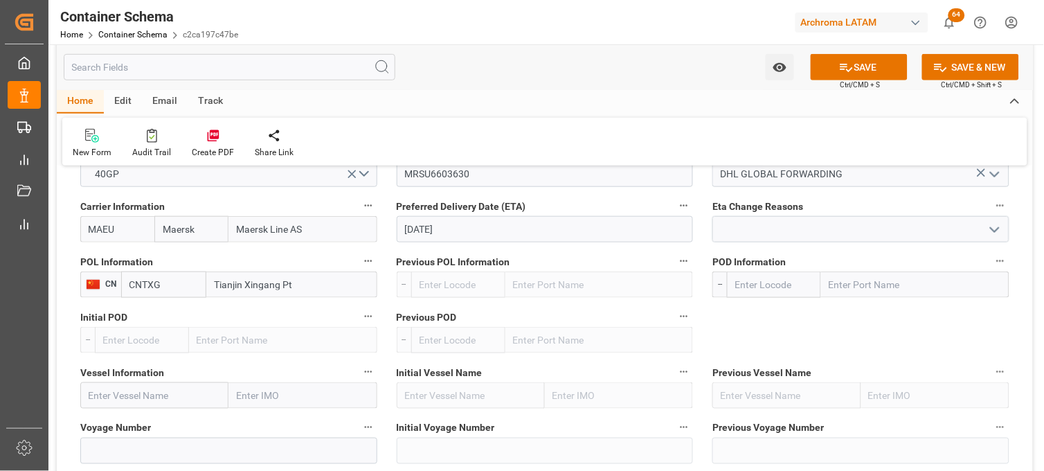
type input "Tianjin Xingang Pt"
click at [839, 280] on input "text" at bounding box center [915, 284] width 188 height 26
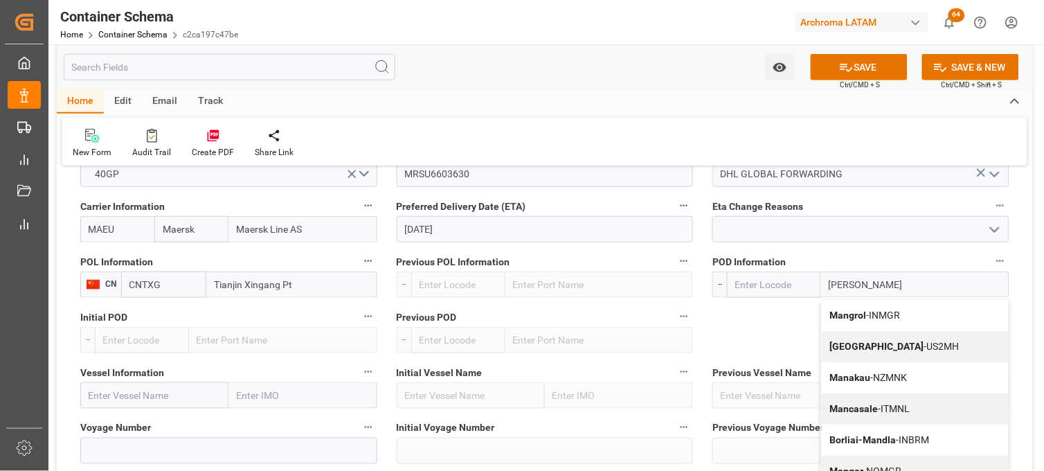
type input "MANZA"
drag, startPoint x: 849, startPoint y: 312, endPoint x: 811, endPoint y: 258, distance: 66.6
click at [847, 313] on b "Manzanillo" at bounding box center [854, 314] width 49 height 11
type input "MXZLO"
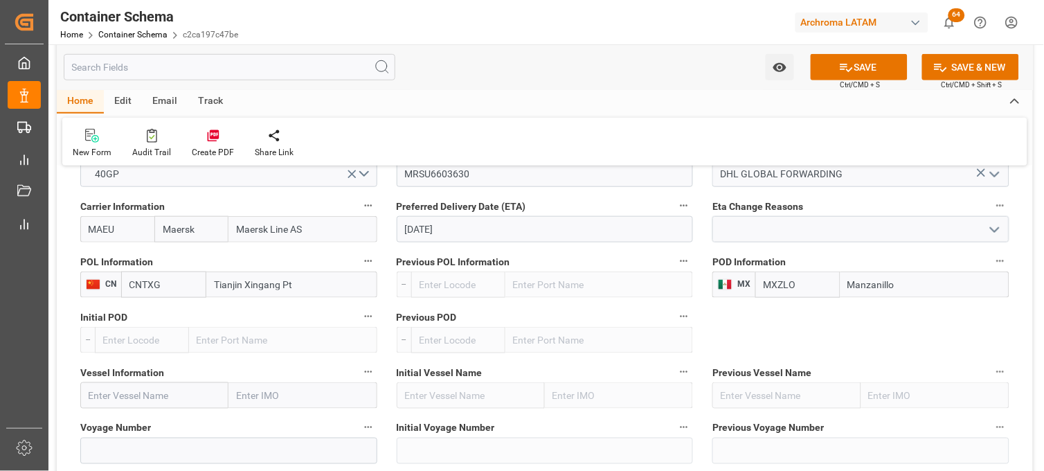
type input "Manzanillo"
click at [114, 396] on input "text" at bounding box center [154, 395] width 148 height 26
paste input "(MAERSK ESMERALDAS"
click at [91, 396] on input "(MAERSK ESMERALDAS" at bounding box center [154, 395] width 148 height 26
click at [127, 425] on b "MAERSK ESMERALDAS" at bounding box center [140, 425] width 103 height 11
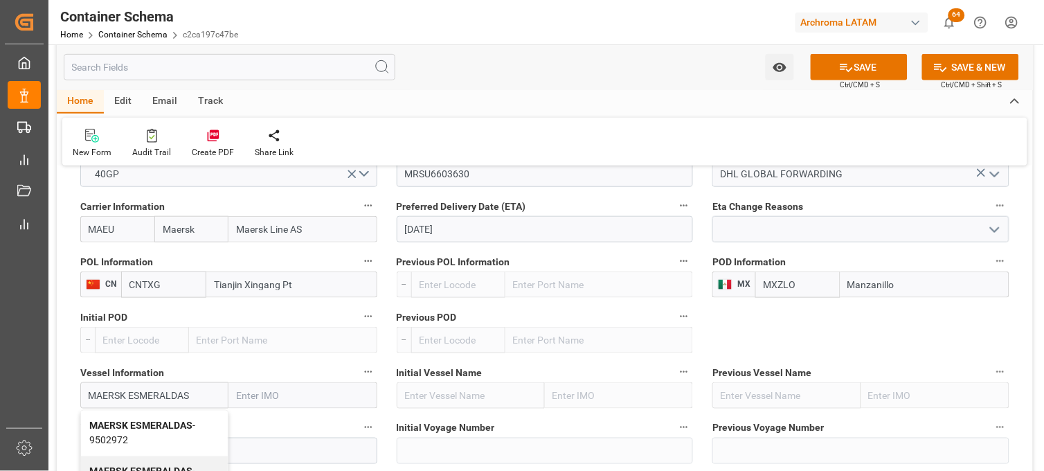
type input "MAERSK ESMERALDAS"
type input "9502972"
type input "MAERSK ESMERALDAS"
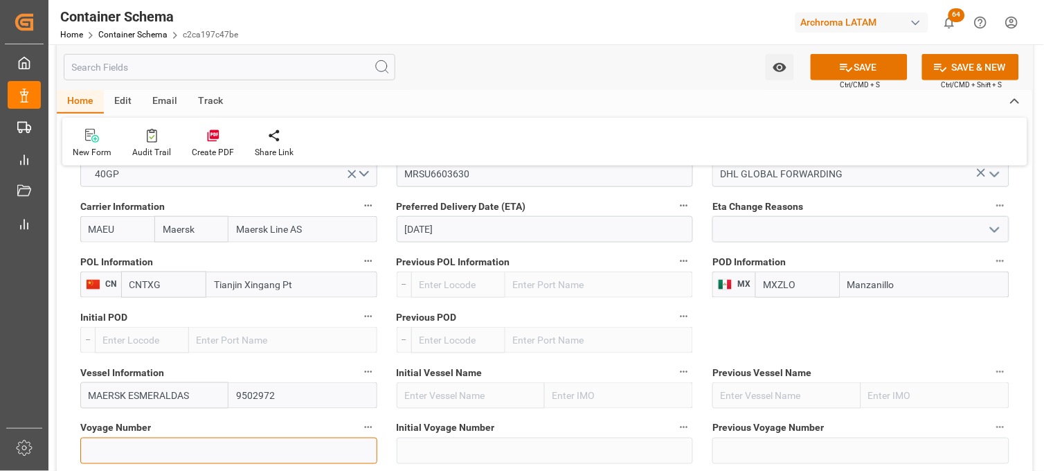
click at [130, 444] on input at bounding box center [228, 451] width 297 height 26
paste input "537E"
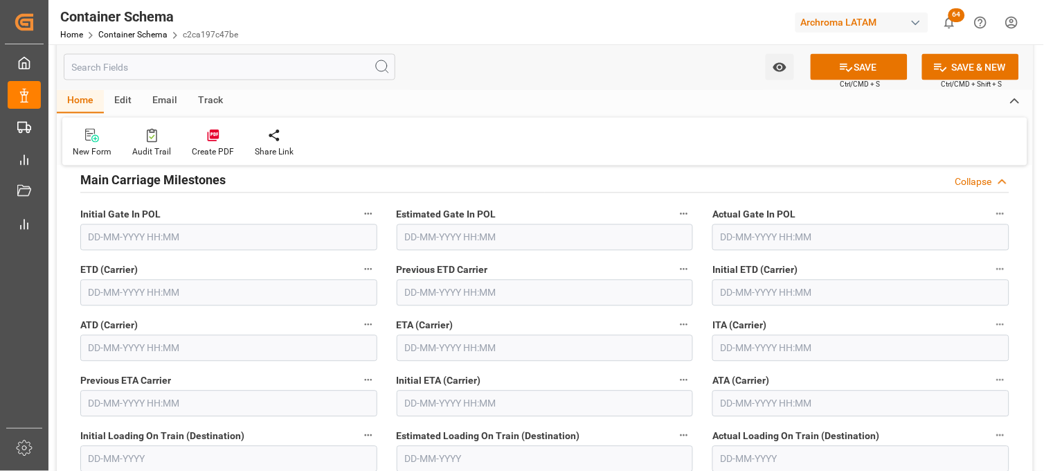
scroll to position [1769, 0]
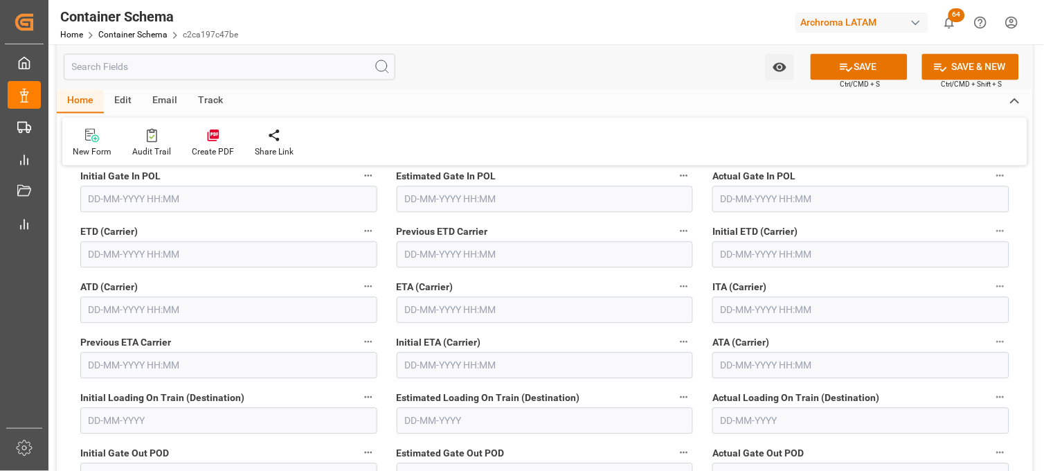
type input "537E"
click at [415, 309] on input "text" at bounding box center [545, 310] width 297 height 26
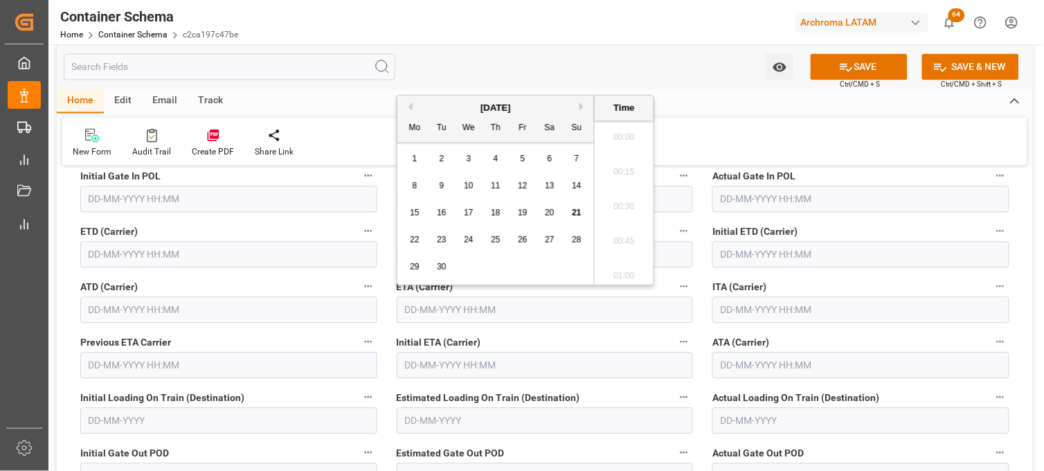
scroll to position [2081, 0]
click at [580, 105] on button "Next Month" at bounding box center [583, 106] width 8 height 8
click at [576, 157] on span "5" at bounding box center [577, 159] width 5 height 10
click at [629, 237] on li "23:00" at bounding box center [624, 241] width 59 height 35
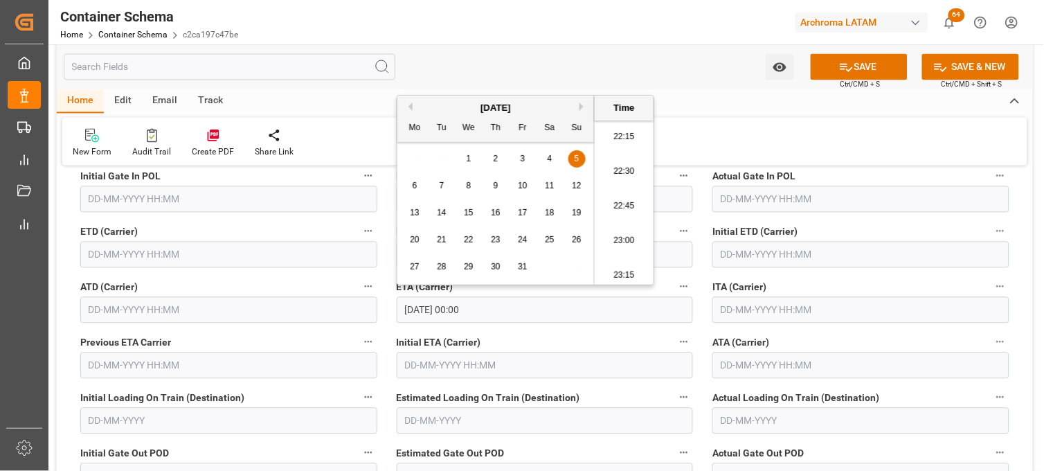
type input "[DATE] 23:00"
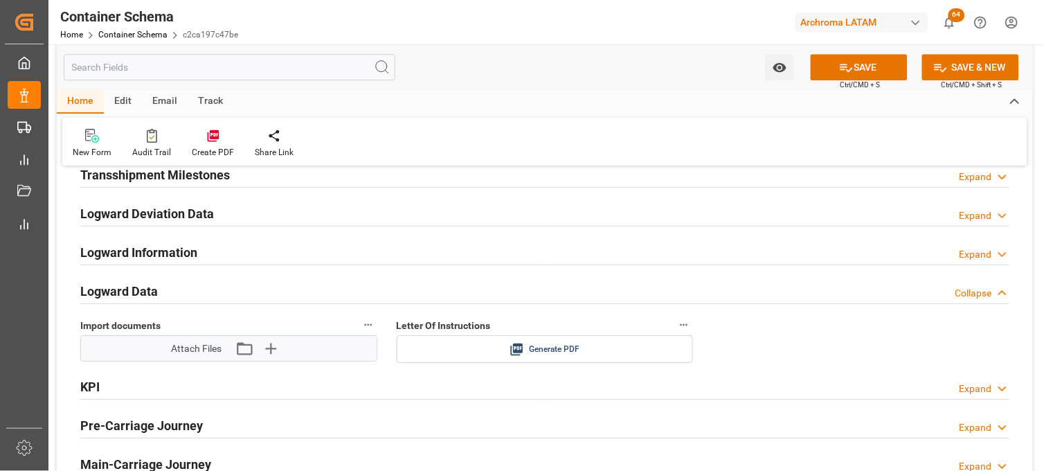
scroll to position [2154, 0]
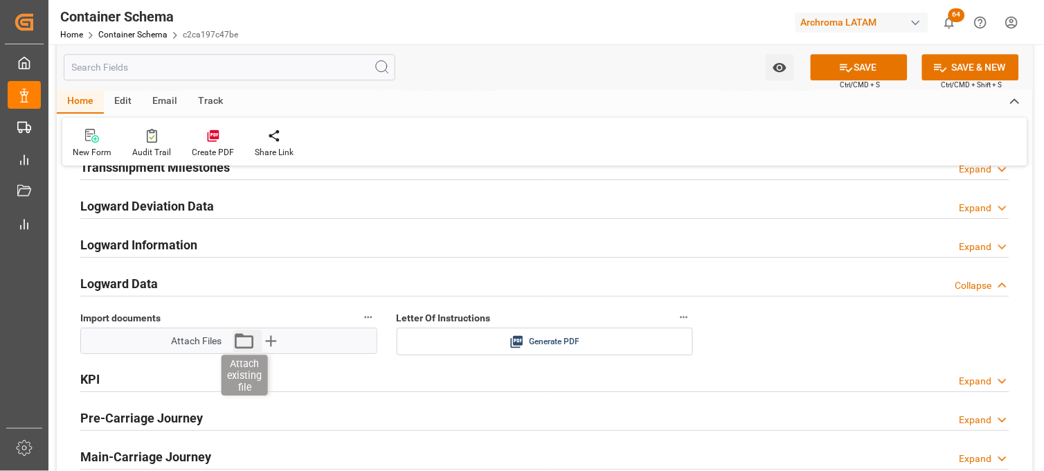
click at [251, 345] on icon "button" at bounding box center [244, 341] width 22 height 22
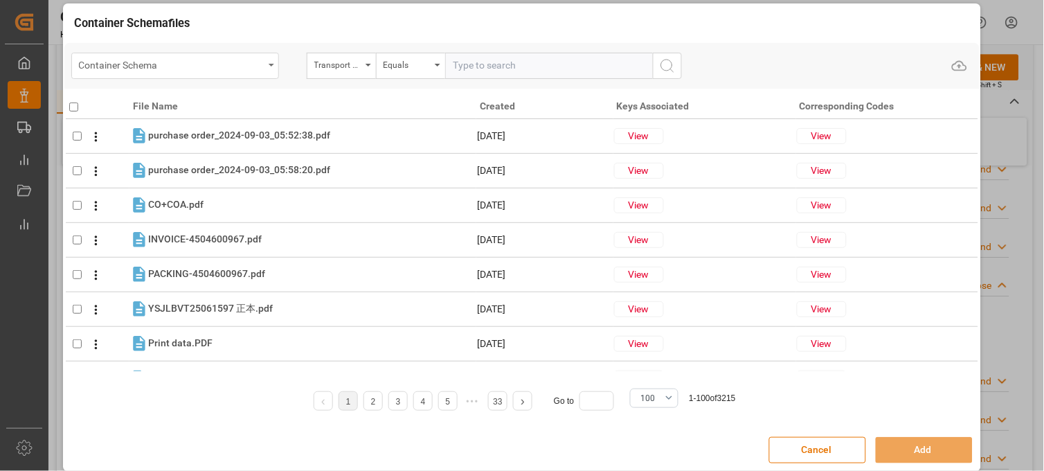
click at [256, 60] on div "Container Schema" at bounding box center [171, 63] width 185 height 17
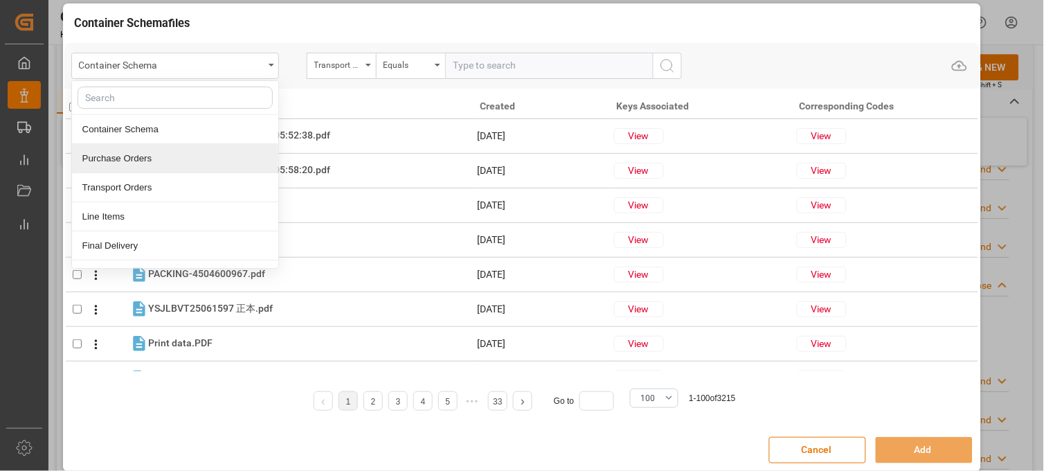
click at [158, 154] on div "Purchase Orders" at bounding box center [175, 158] width 206 height 29
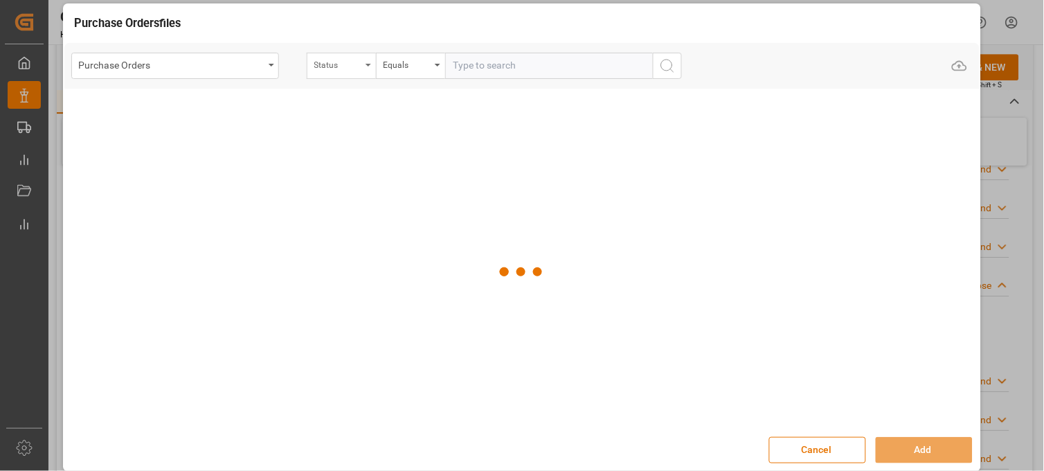
click at [343, 62] on div "Status" at bounding box center [337, 63] width 47 height 16
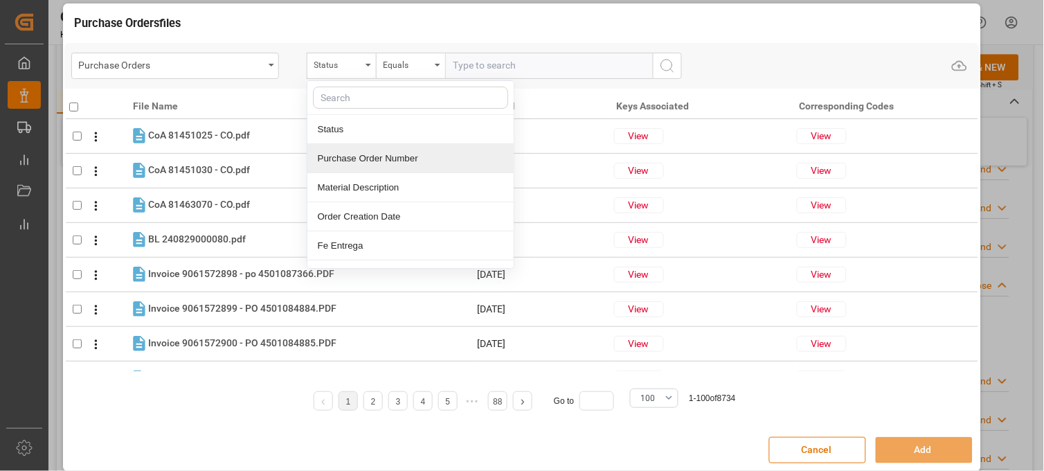
click at [360, 162] on div "Purchase Order Number" at bounding box center [410, 158] width 206 height 29
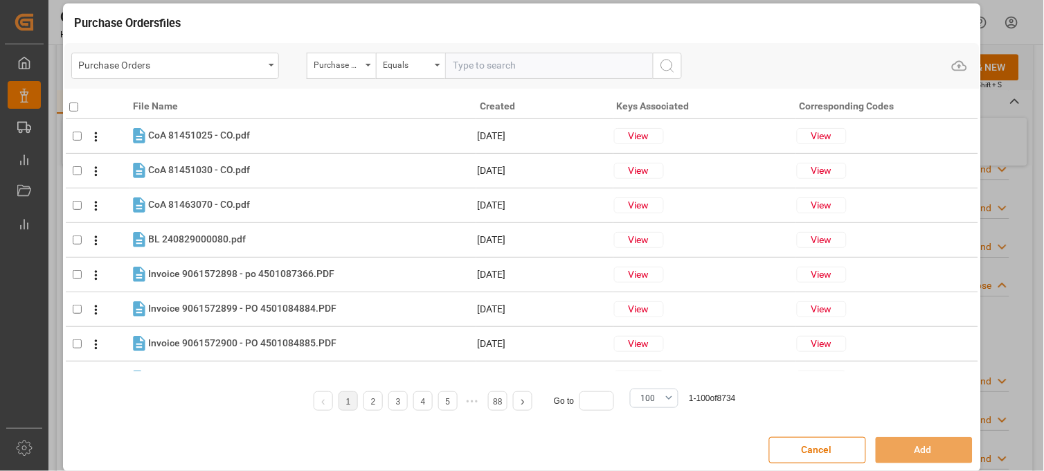
click at [476, 64] on input "text" at bounding box center [549, 66] width 208 height 26
paste input "4504644499"
type input "4504644499"
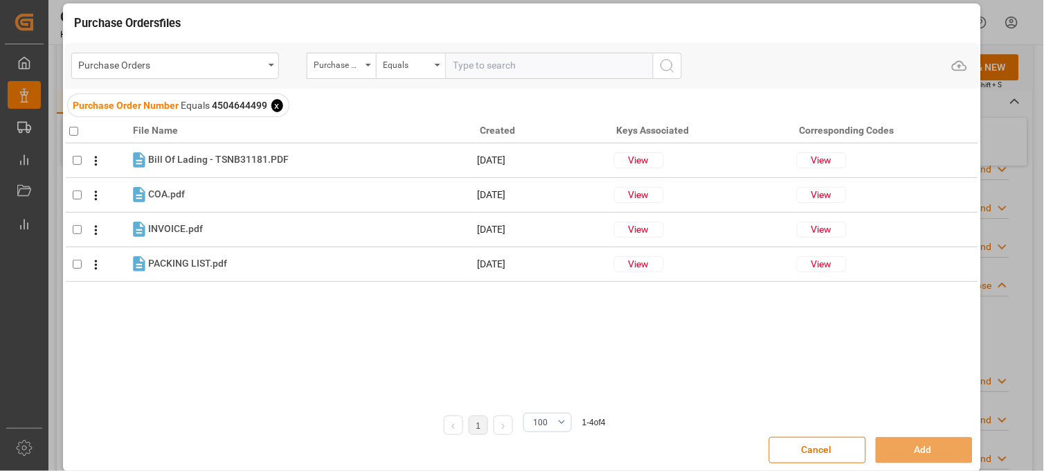
click at [71, 129] on input "checkbox" at bounding box center [73, 131] width 9 height 9
checkbox input "true"
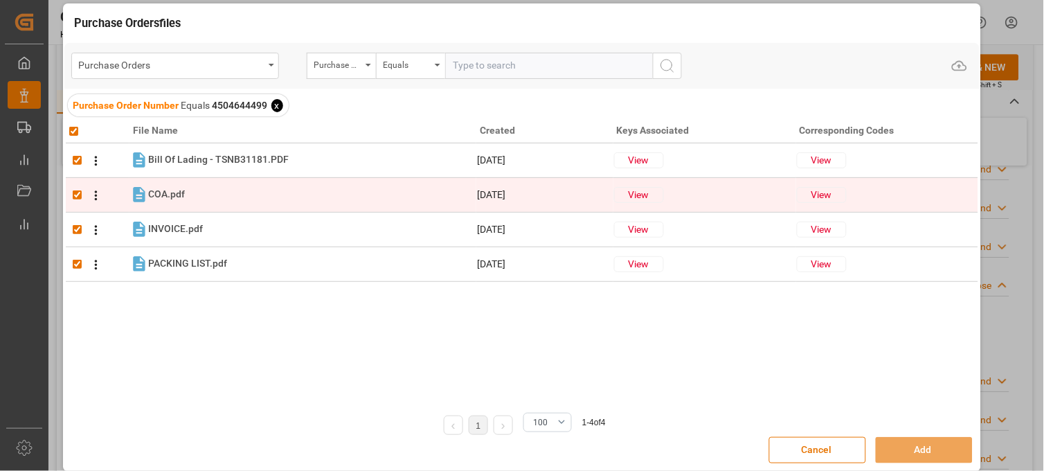
checkbox input "true"
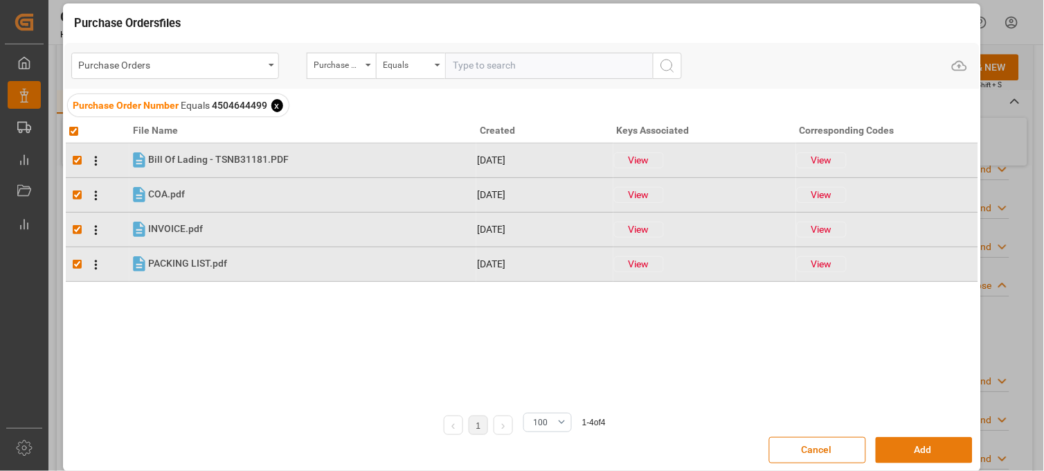
click at [919, 452] on button "Add" at bounding box center [924, 450] width 97 height 26
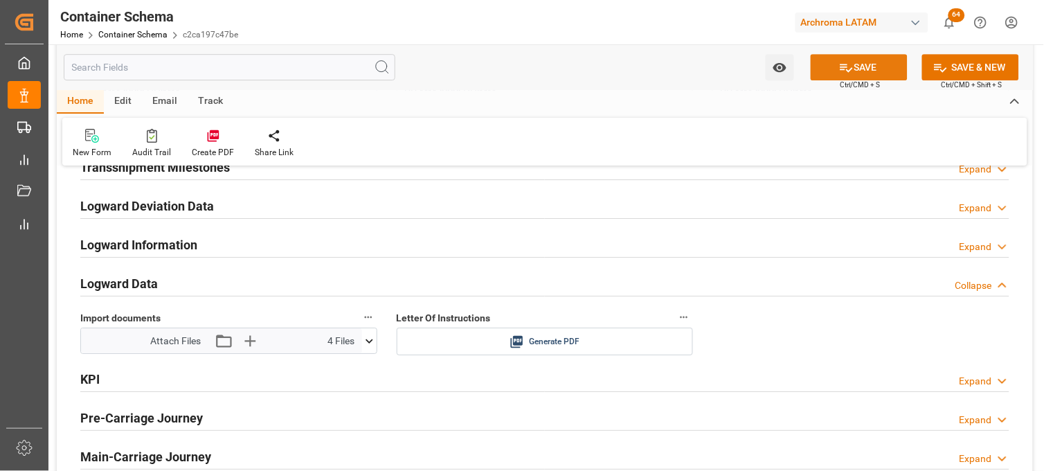
click at [831, 66] on button "SAVE" at bounding box center [859, 67] width 97 height 26
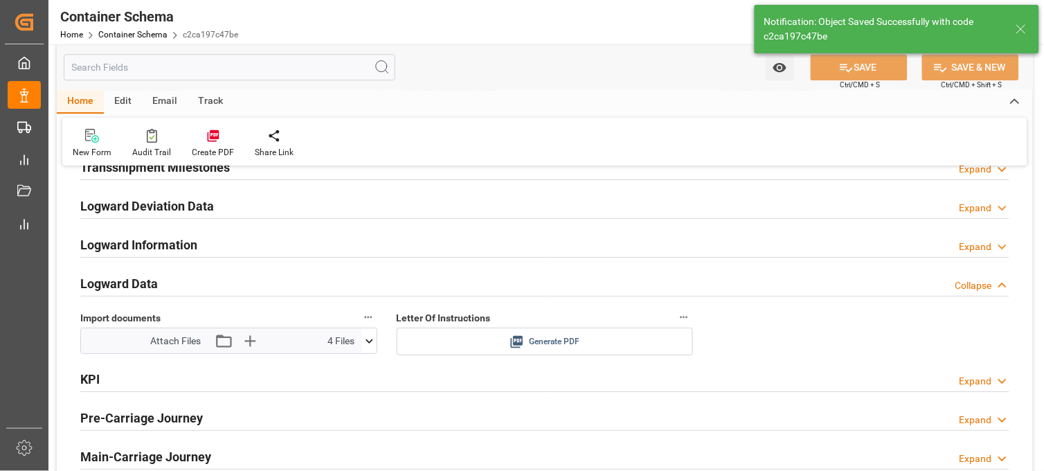
type input "Document Sent"
type input "MXZLO"
type input "Manzanillo"
type input "MAERSK ESMERALDAS"
type input "9502972"
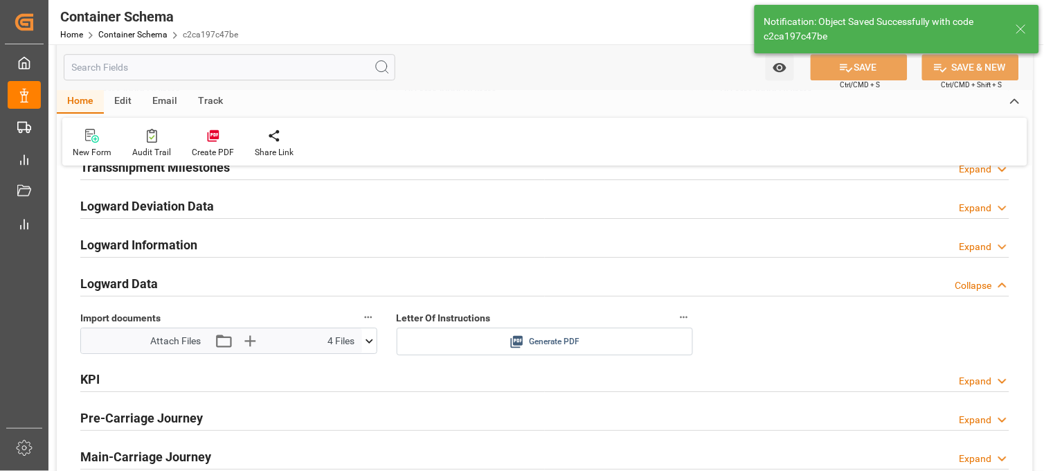
type input "537E"
type input "[DATE] 23:00"
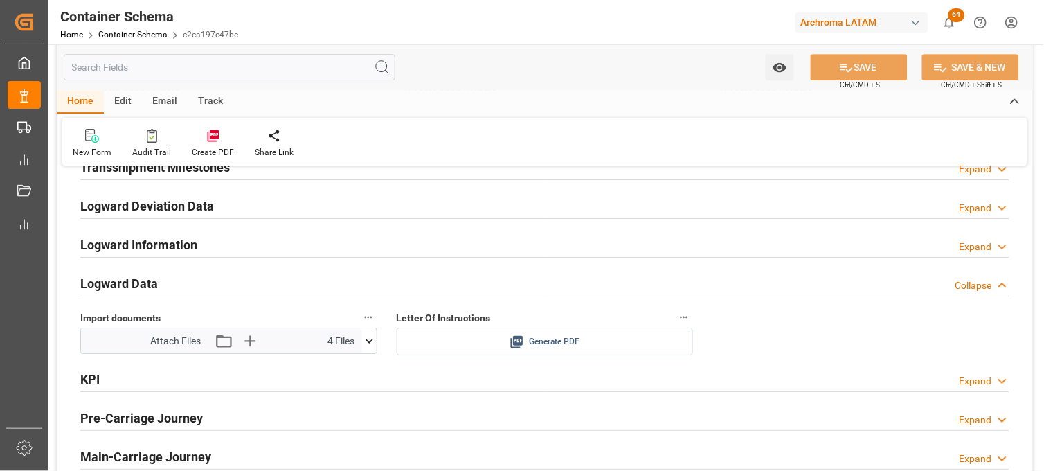
click at [523, 340] on icon at bounding box center [517, 341] width 15 height 15
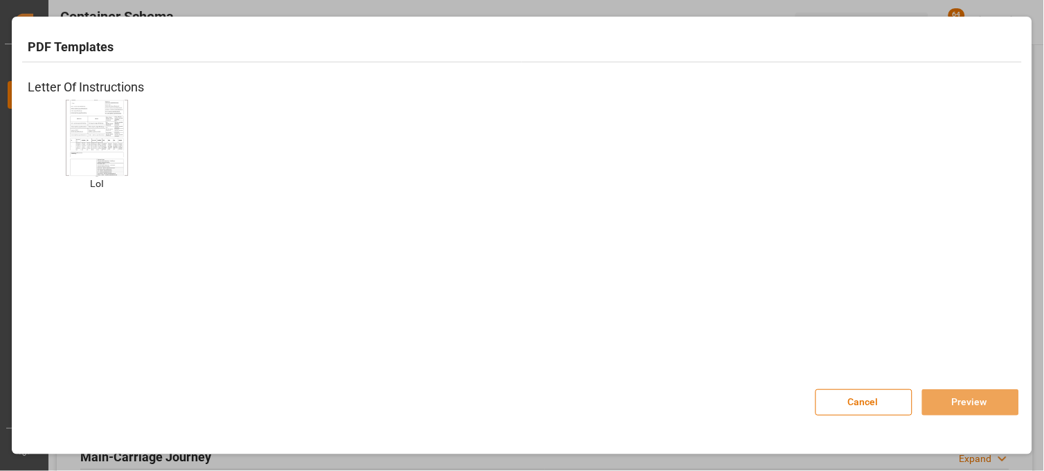
click at [113, 116] on img at bounding box center [96, 137] width 55 height 78
click at [980, 397] on button "Preview" at bounding box center [970, 402] width 97 height 26
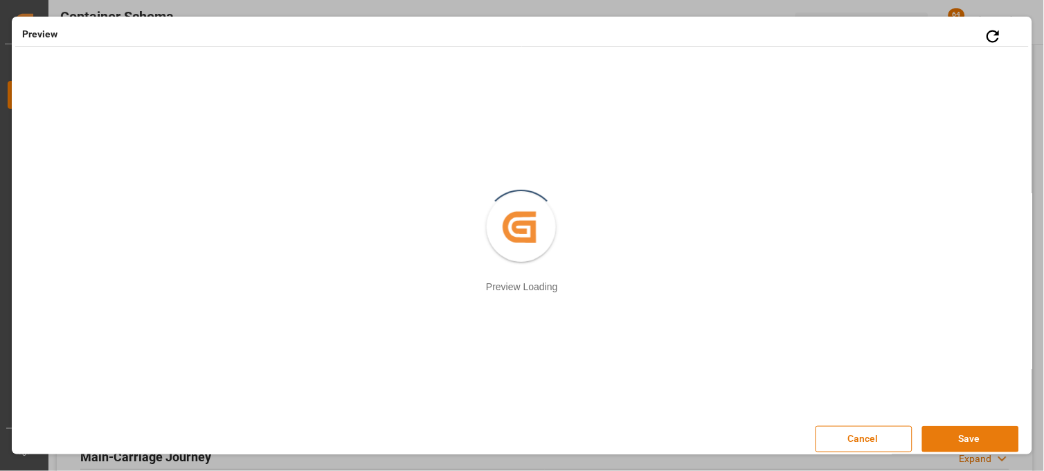
click at [942, 441] on button "Save" at bounding box center [970, 439] width 97 height 26
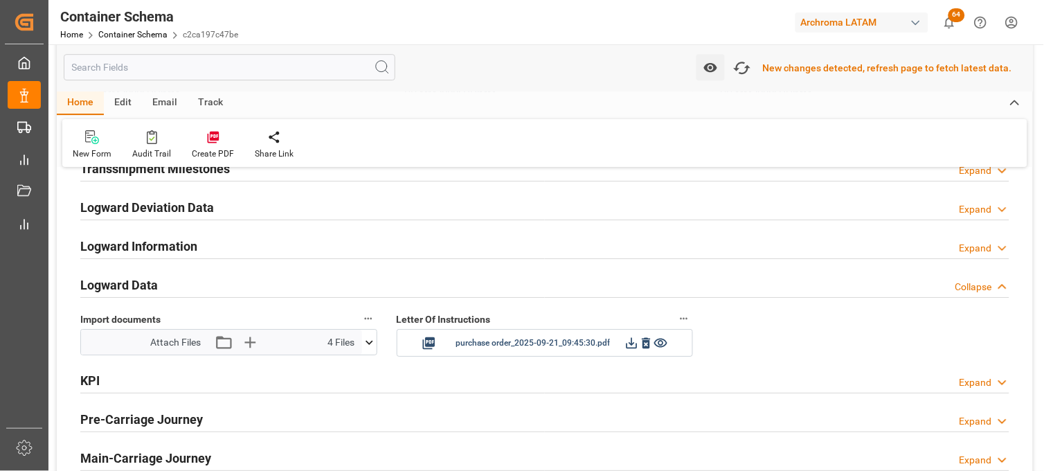
scroll to position [2155, 0]
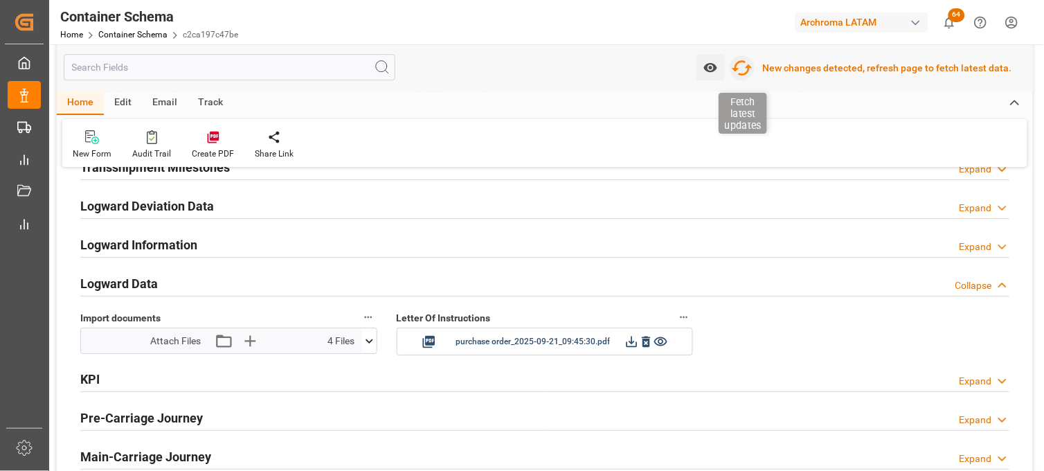
click at [746, 68] on icon "button" at bounding box center [742, 68] width 22 height 22
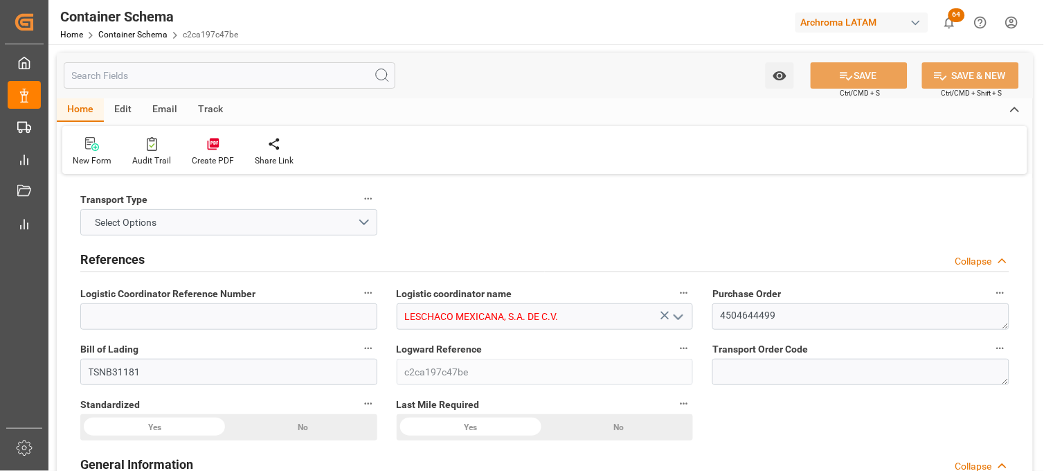
type input "10"
type input "7"
type input "1"
type input "800"
type input "20000"
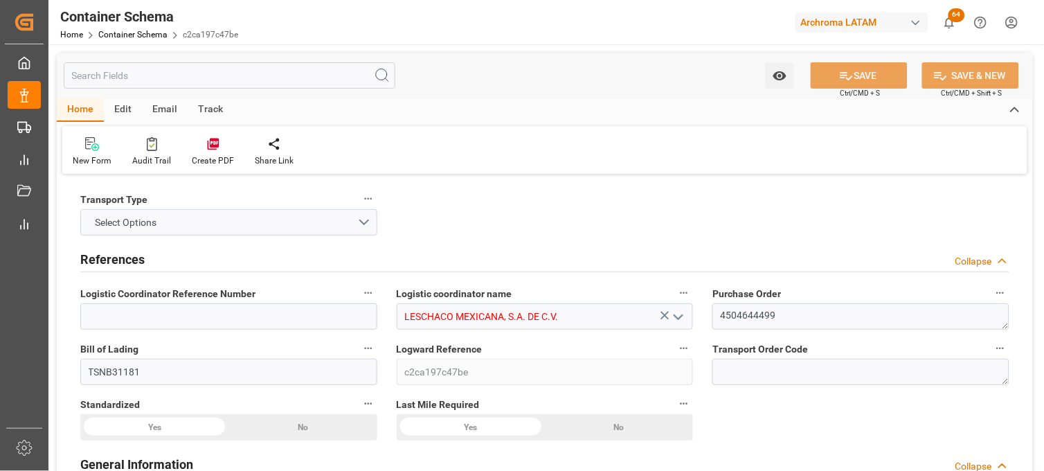
type input "20840"
type input "Maersk"
type input "Maersk Line AS"
type input "CNTXG"
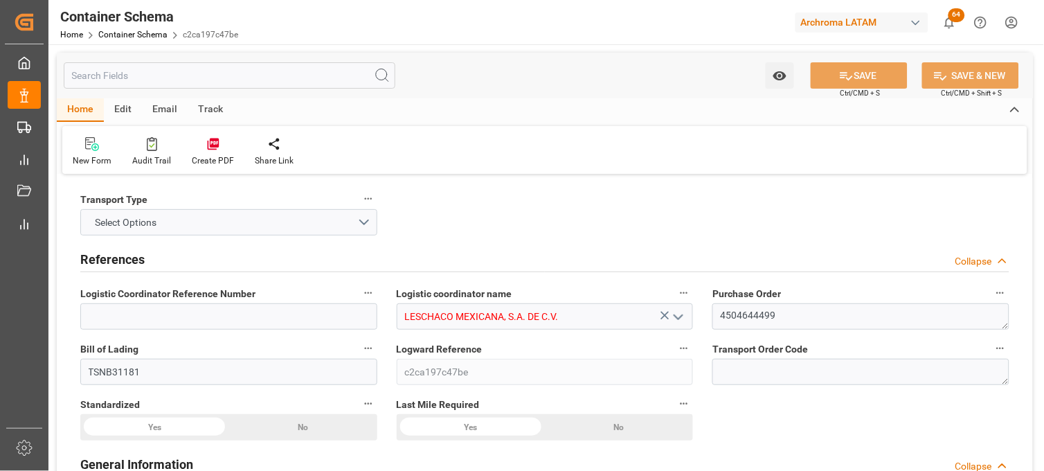
type input "MXZLO"
type input "9502972"
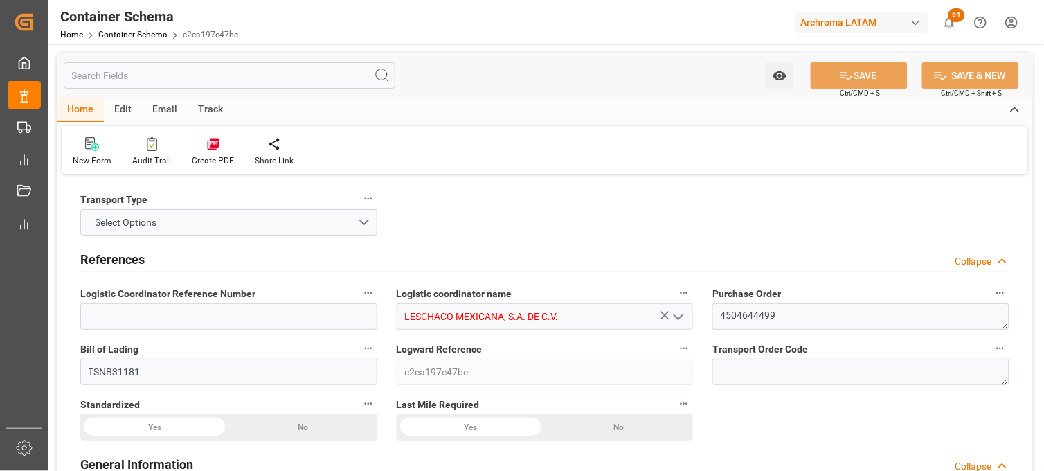
type input "9502972"
type input "[DATE] 15:15"
type input "[DATE]"
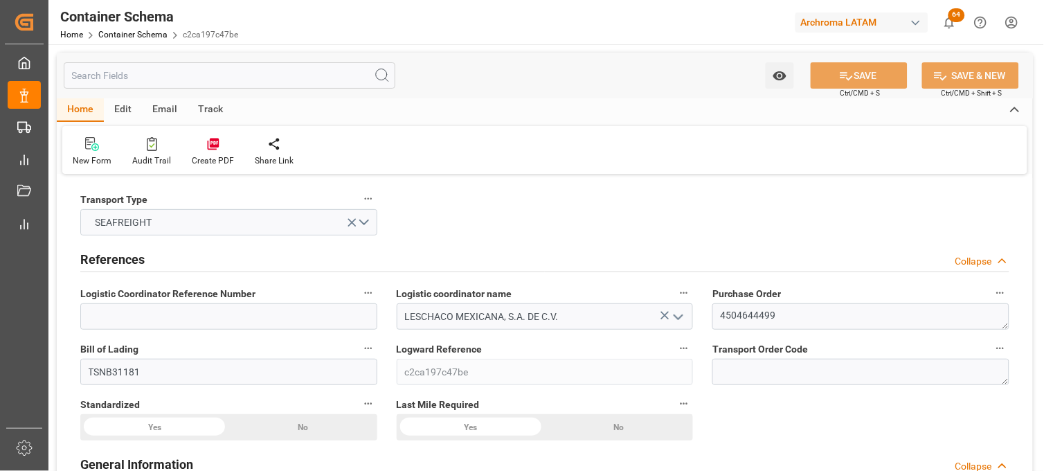
type input "[DATE] 23:00"
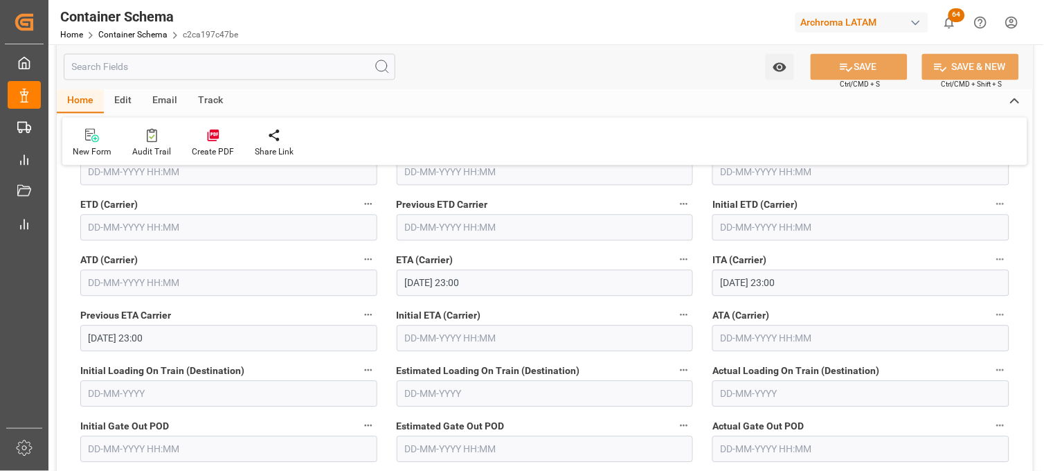
scroll to position [1769, 0]
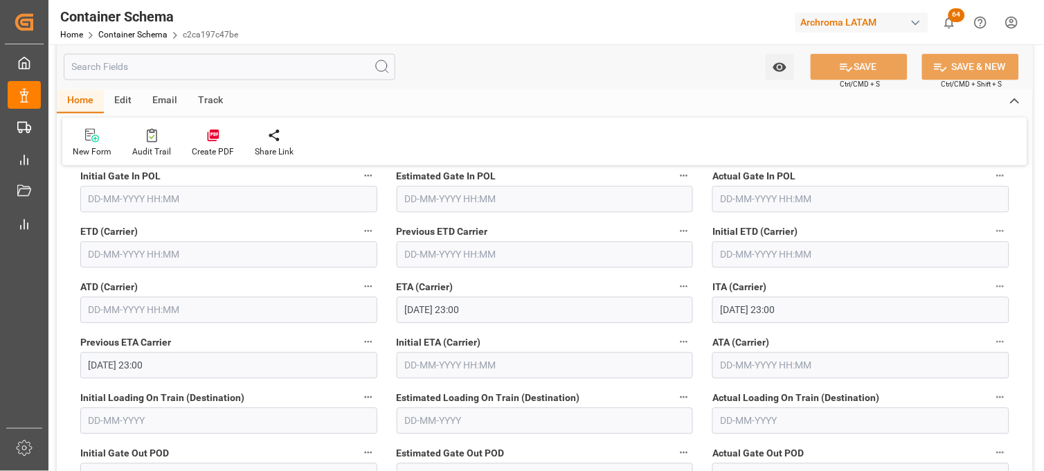
click at [102, 249] on input "text" at bounding box center [228, 255] width 297 height 26
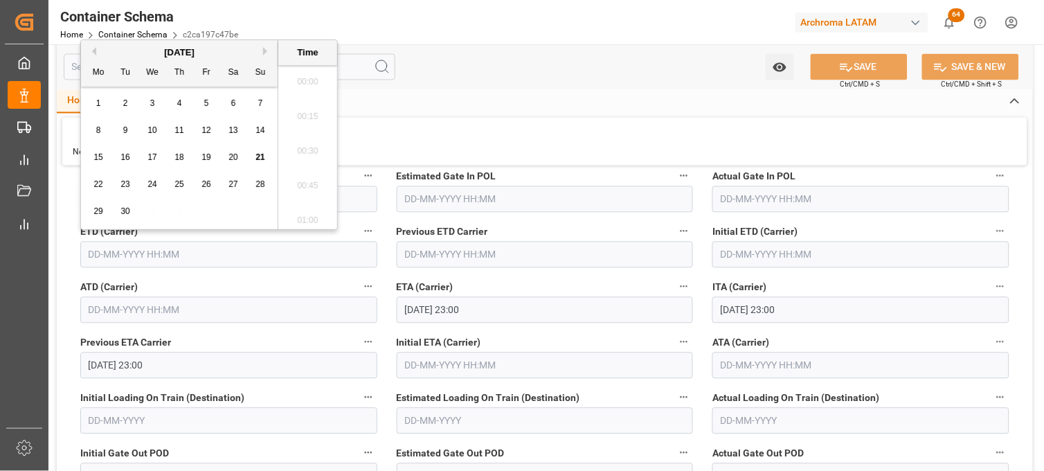
scroll to position [2116, 0]
click at [210, 129] on span "12" at bounding box center [205, 130] width 9 height 10
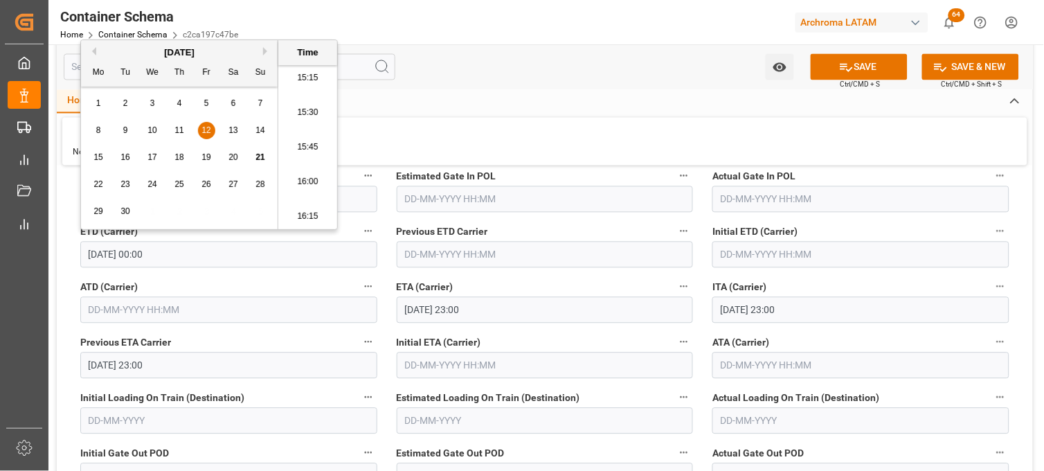
drag, startPoint x: 296, startPoint y: 118, endPoint x: 514, endPoint y: 111, distance: 218.2
click at [296, 118] on li "15:30" at bounding box center [307, 113] width 59 height 35
type input "[DATE] 15:30"
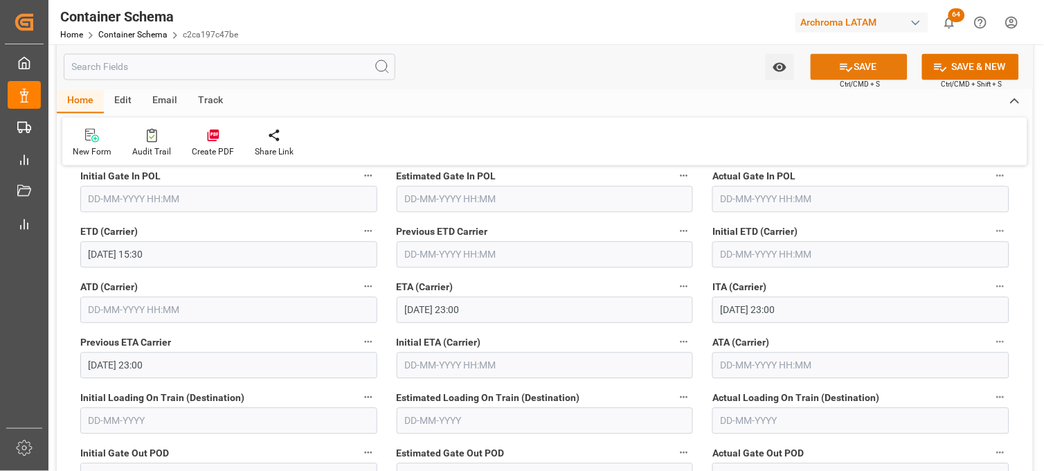
click at [845, 71] on icon at bounding box center [846, 67] width 15 height 15
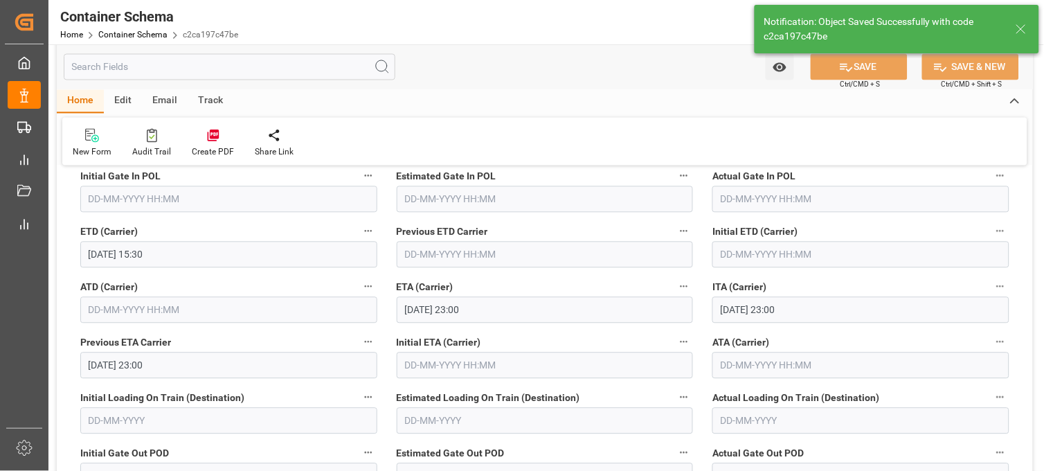
type input "[DATE] 00:00"
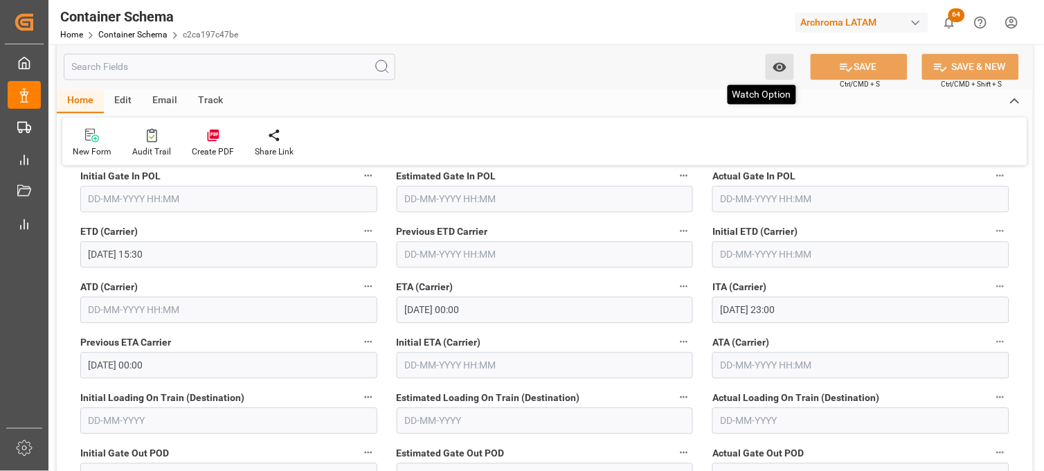
click at [775, 67] on icon "open menu" at bounding box center [779, 67] width 13 height 9
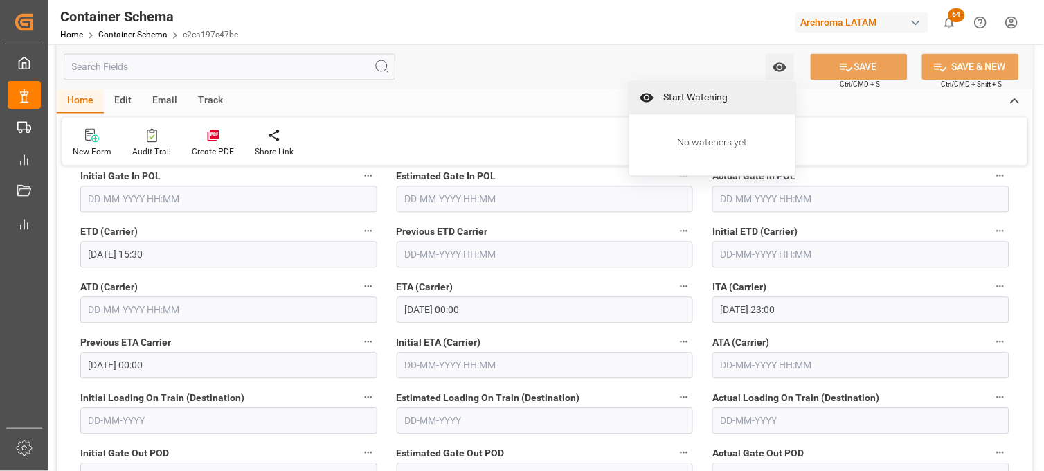
click at [746, 92] on span "Start Watching" at bounding box center [722, 98] width 126 height 15
